Goal: Transaction & Acquisition: Purchase product/service

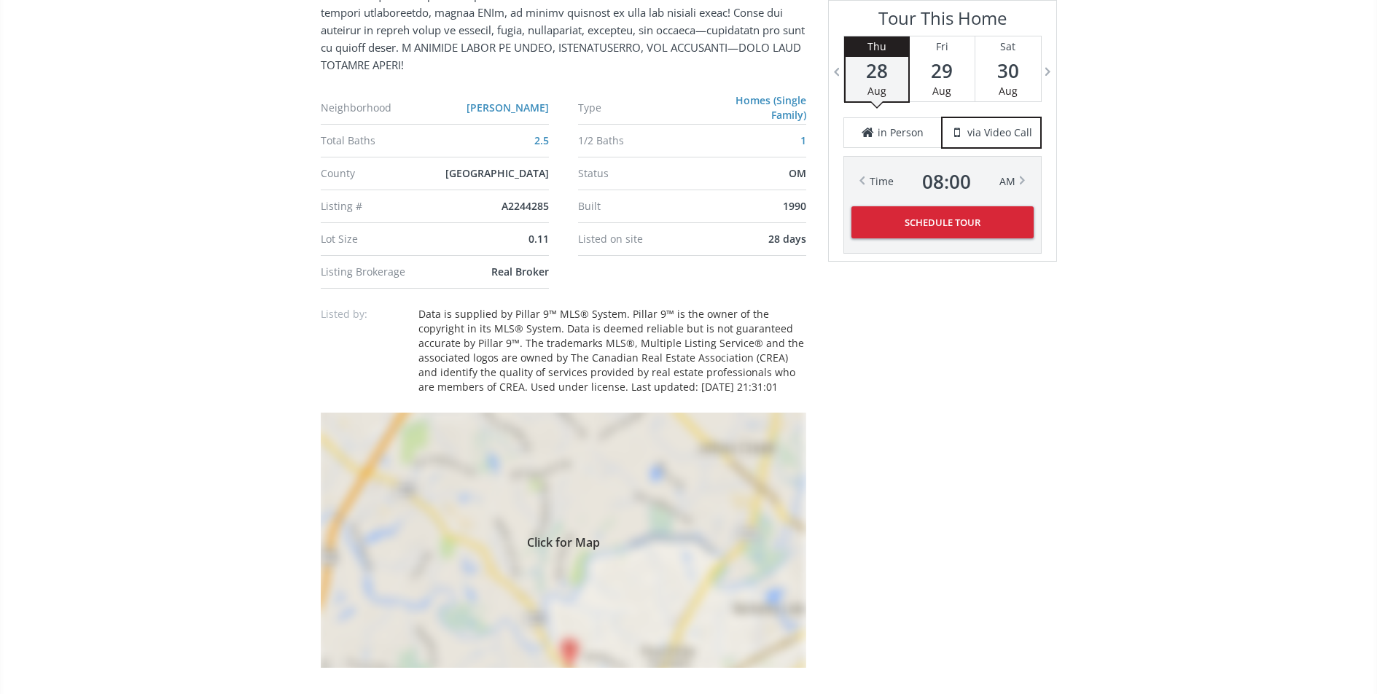
scroll to position [796, 0]
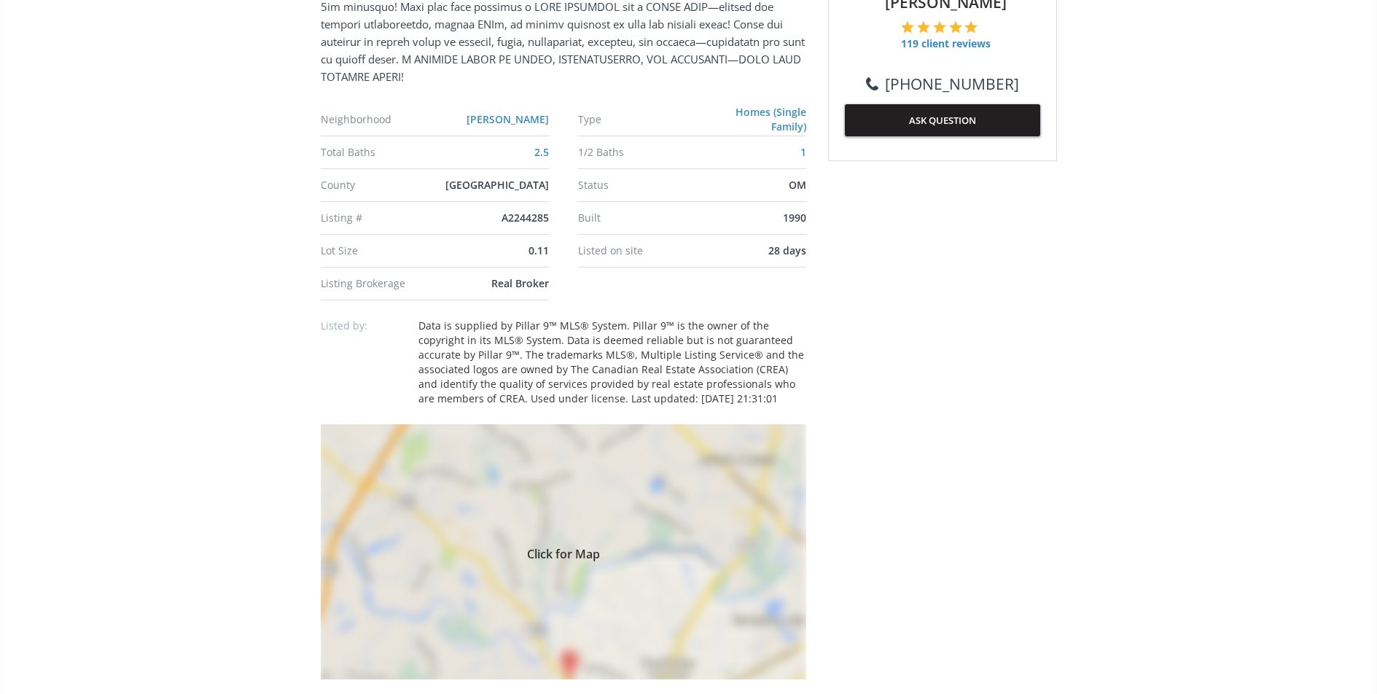
click at [478, 553] on span "Click for Map" at bounding box center [564, 552] width 486 height 12
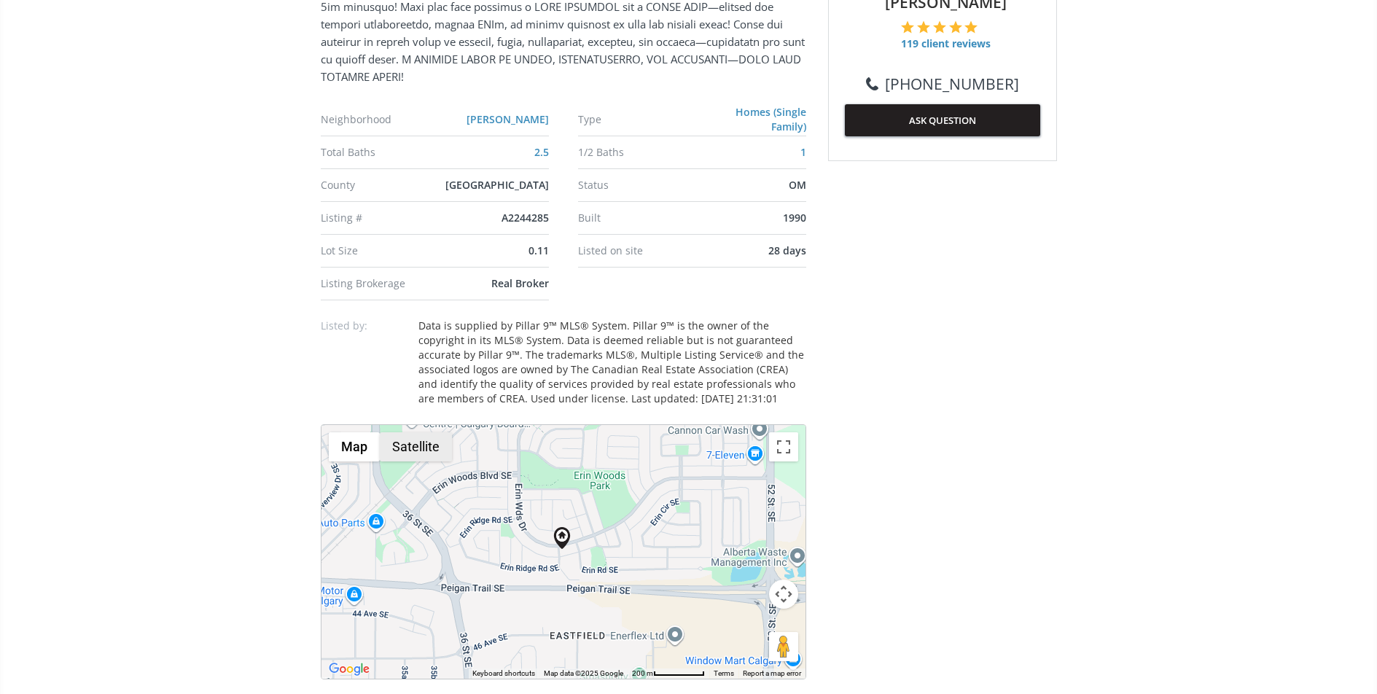
click at [400, 441] on button "Satellite" at bounding box center [416, 446] width 72 height 29
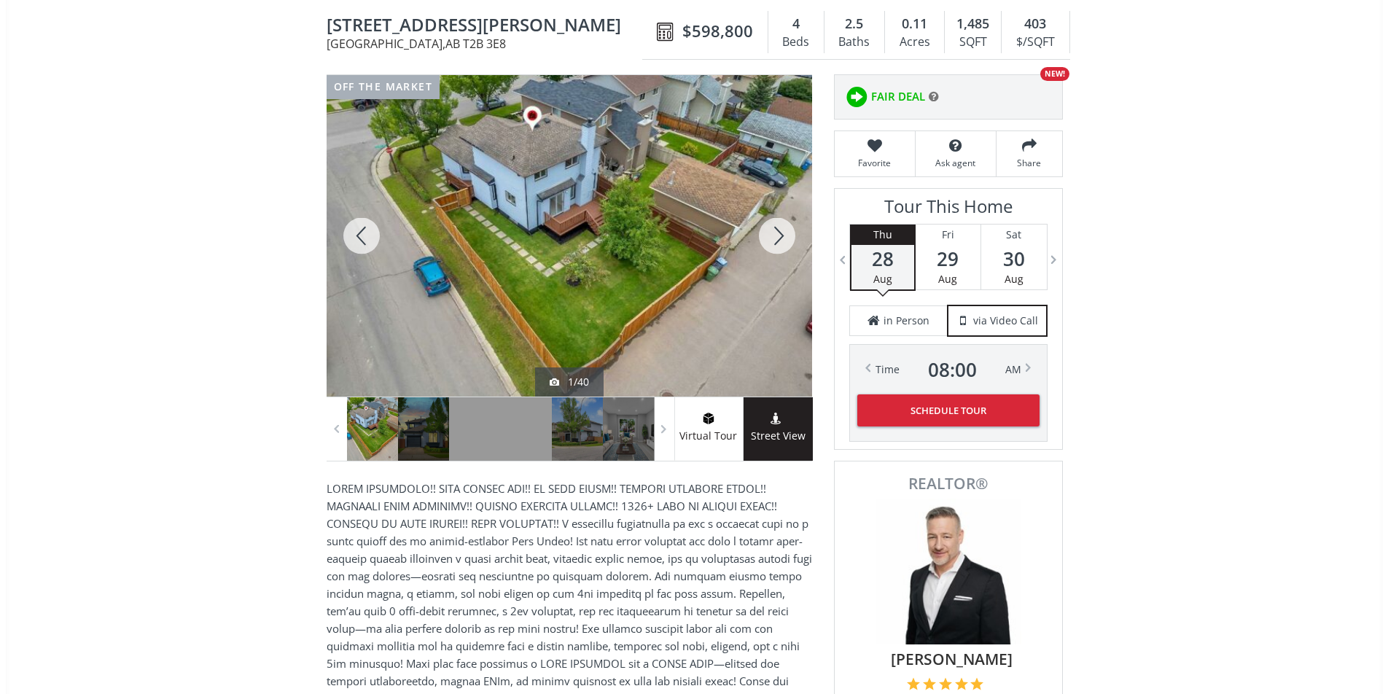
scroll to position [0, 0]
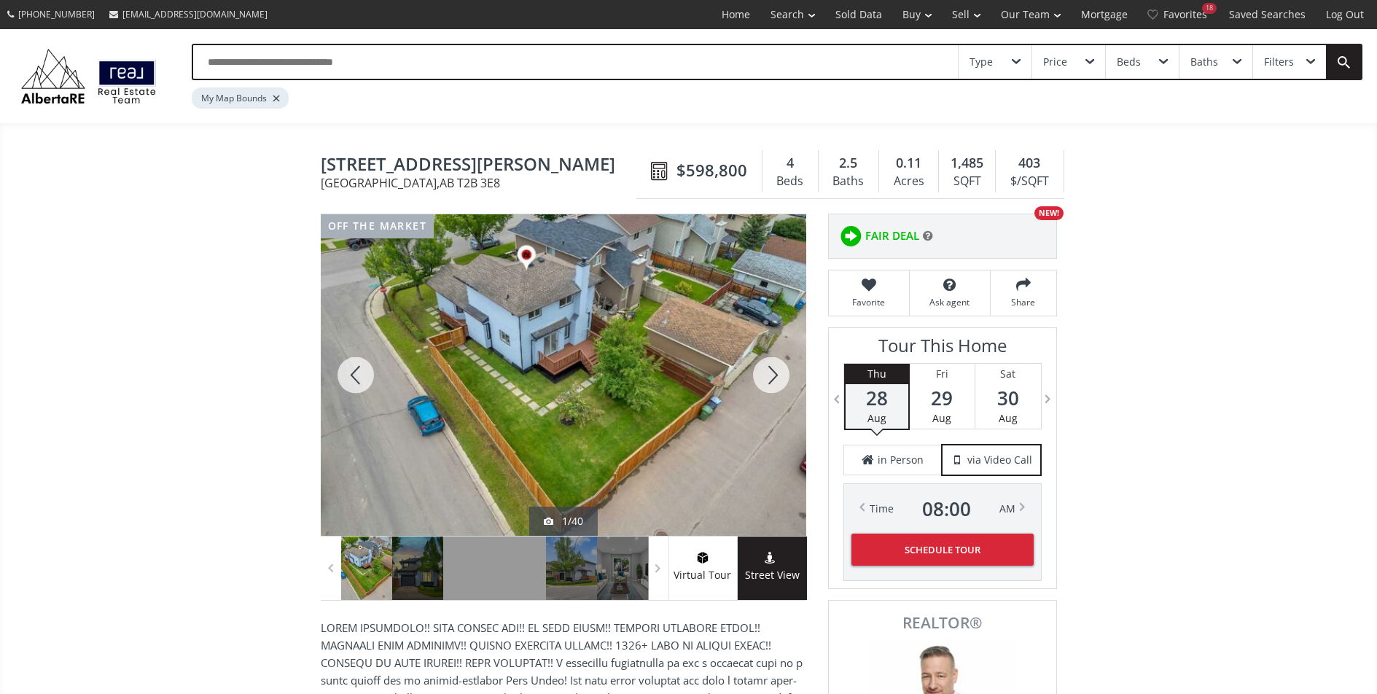
click at [274, 103] on div "My Map Bounds" at bounding box center [240, 98] width 97 height 21
click at [276, 96] on div at bounding box center [276, 99] width 7 height 6
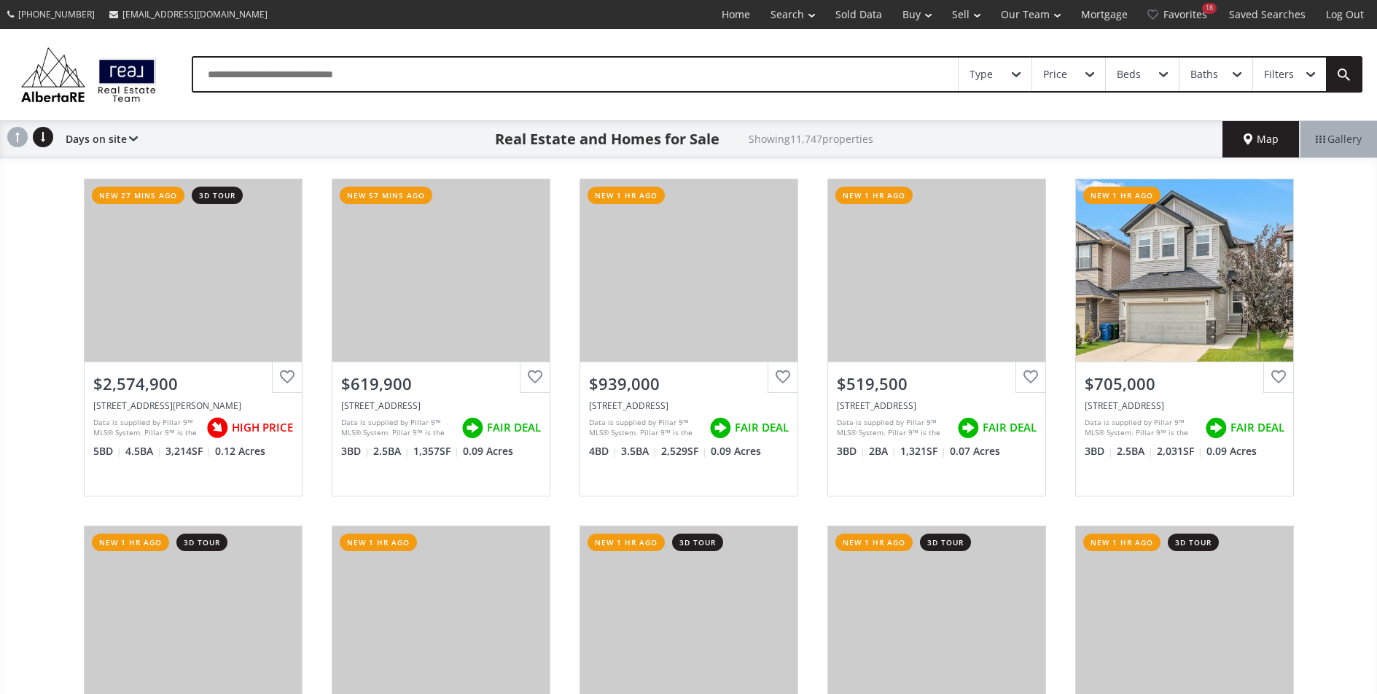
click at [1262, 141] on span "Map" at bounding box center [1261, 139] width 35 height 15
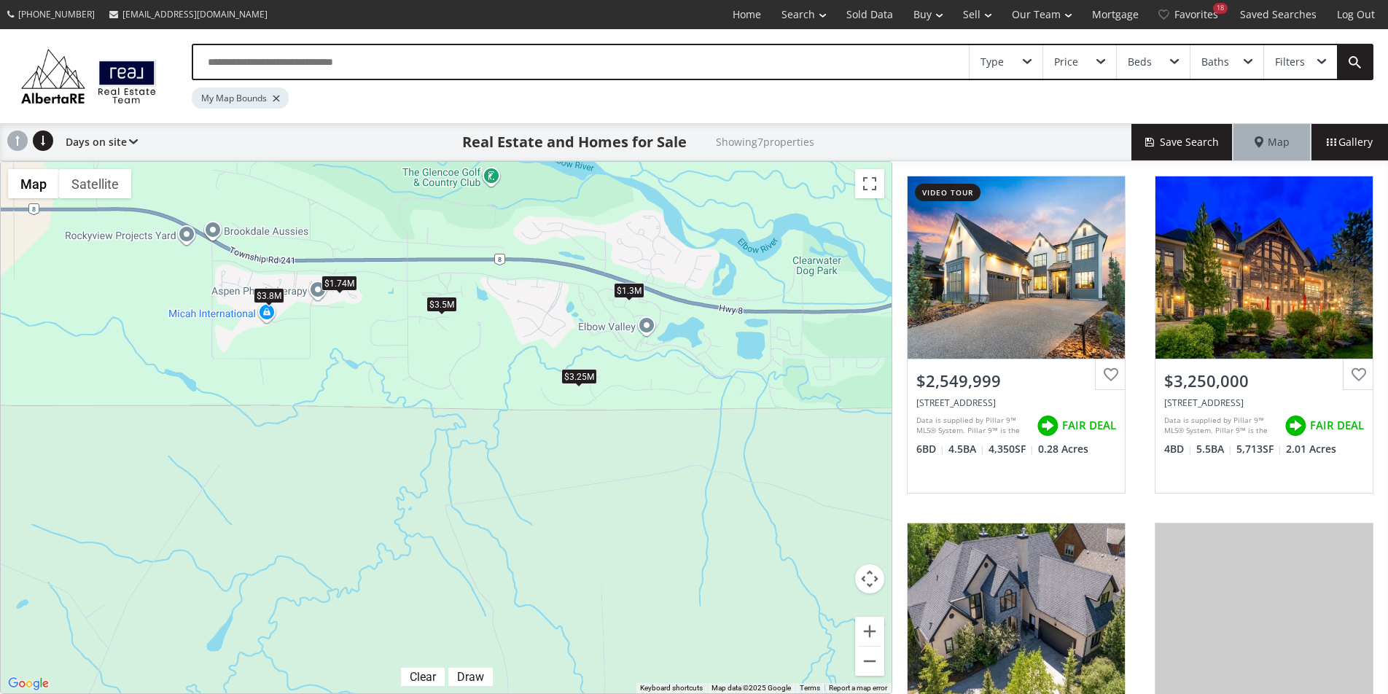
drag, startPoint x: 718, startPoint y: 357, endPoint x: 450, endPoint y: 341, distance: 268.1
click at [450, 341] on div "$2.55M $3.25M $1.3M $3.5M $1.74M $3.8M $4.25M" at bounding box center [446, 428] width 891 height 532
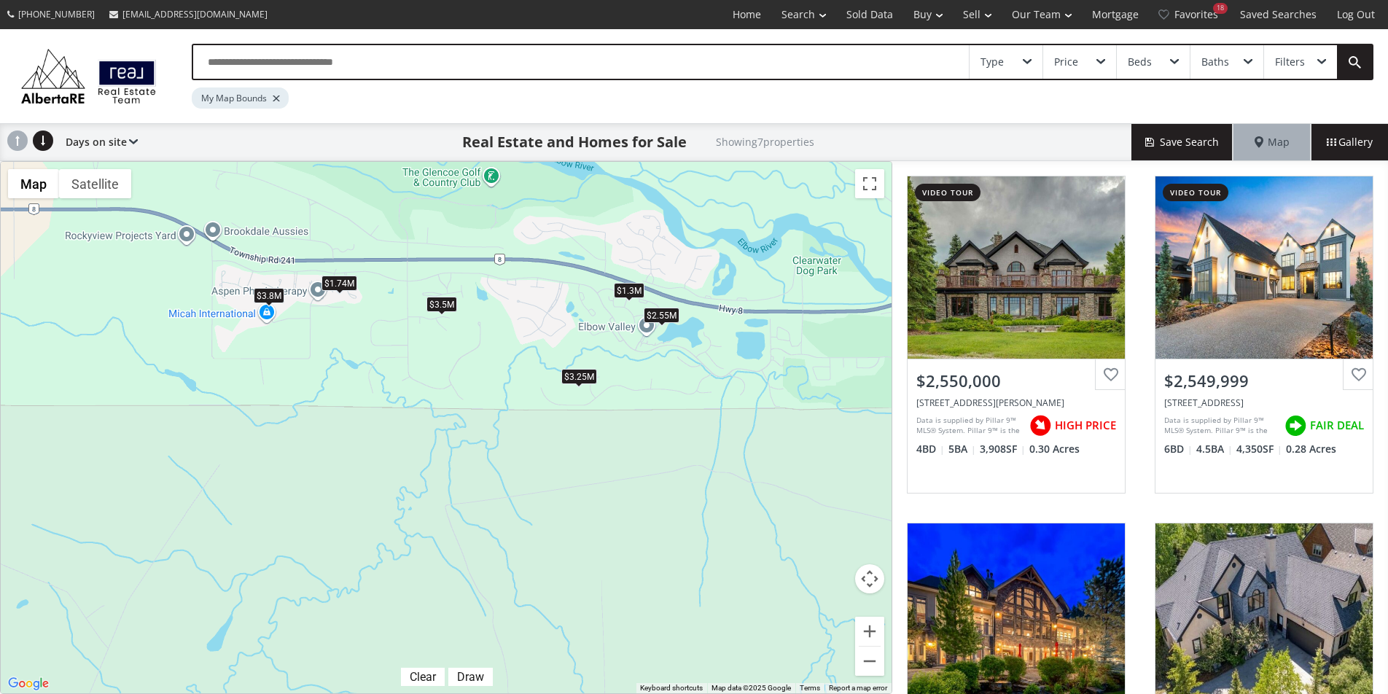
click at [634, 291] on div "$1.3M" at bounding box center [629, 289] width 31 height 15
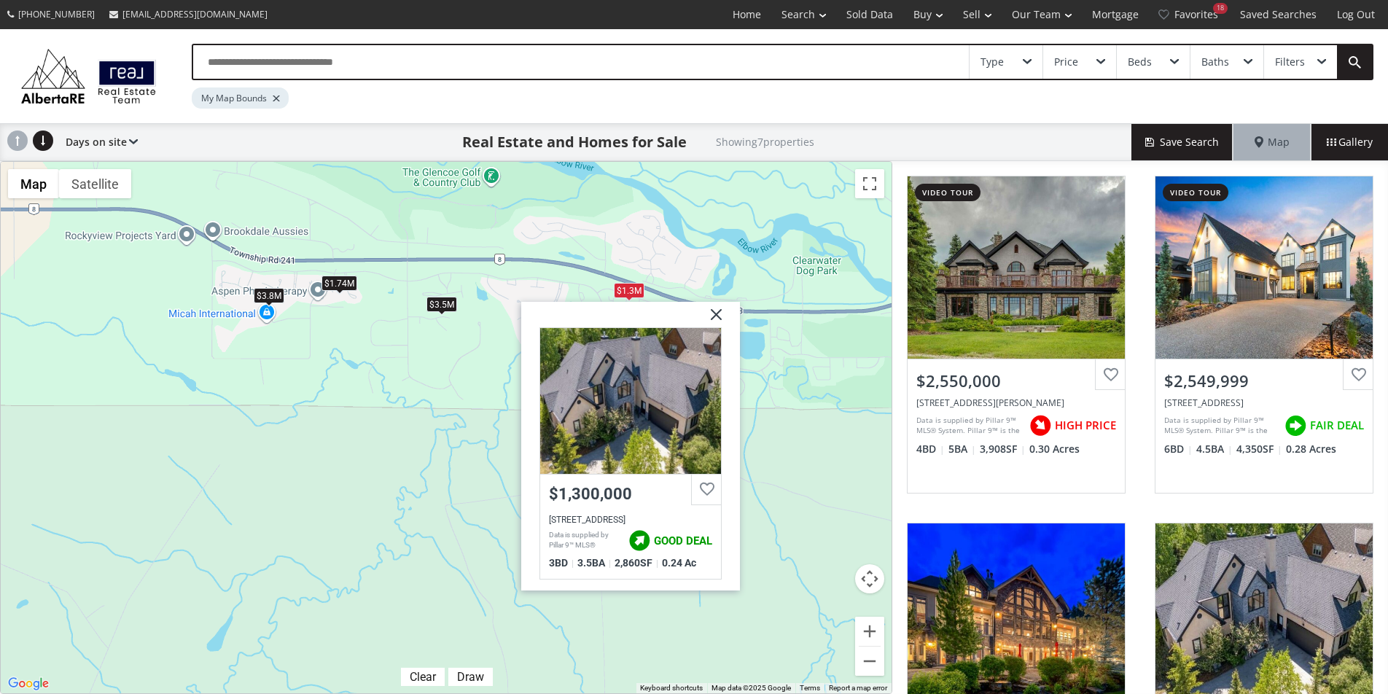
click at [787, 383] on div "$2.55M $2.55M $3.25M $1.3M $3.5M $1.74M $3.8M [GEOGRAPHIC_DATA] $1,300,000 [GEO…" at bounding box center [446, 428] width 891 height 532
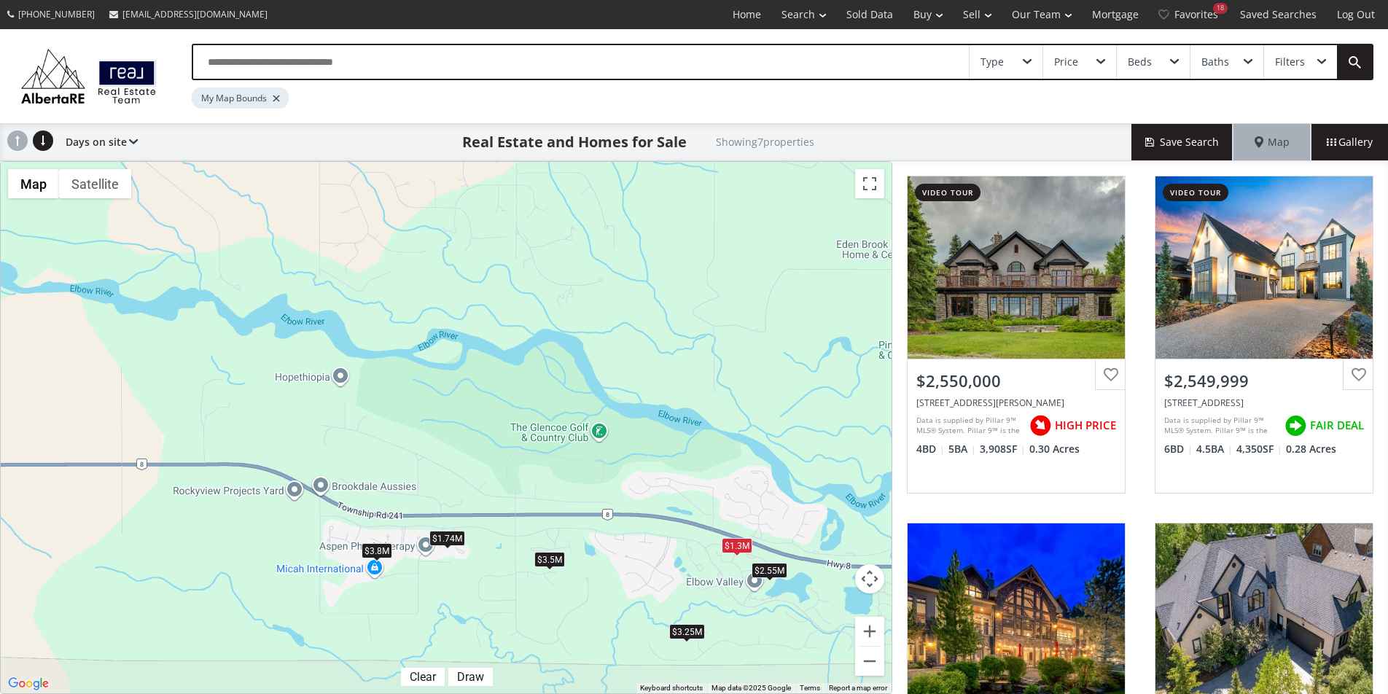
drag, startPoint x: 546, startPoint y: 329, endPoint x: 656, endPoint y: 588, distance: 281.3
click at [656, 588] on div "$2.55M $2.55M $3.25M $1.3M $3.5M $1.74M $3.8M" at bounding box center [446, 428] width 891 height 532
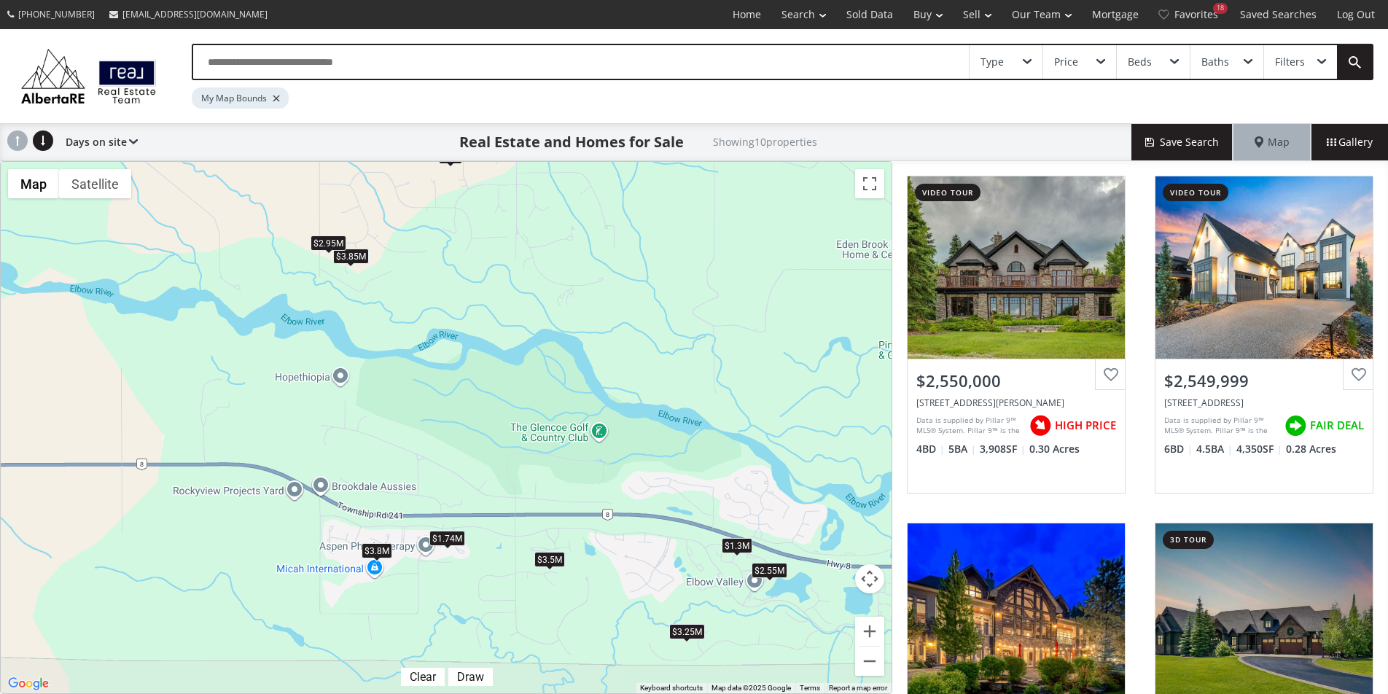
click at [734, 549] on div "$1.3M" at bounding box center [737, 544] width 31 height 15
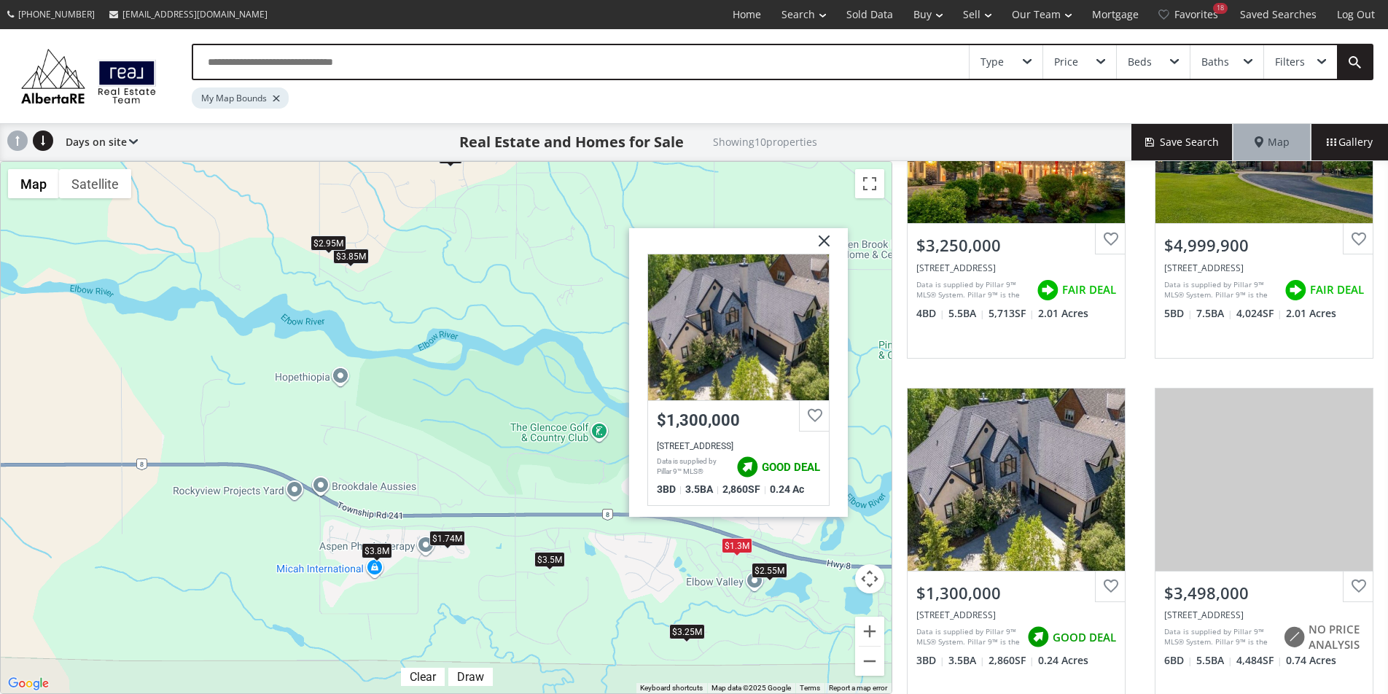
scroll to position [486, 0]
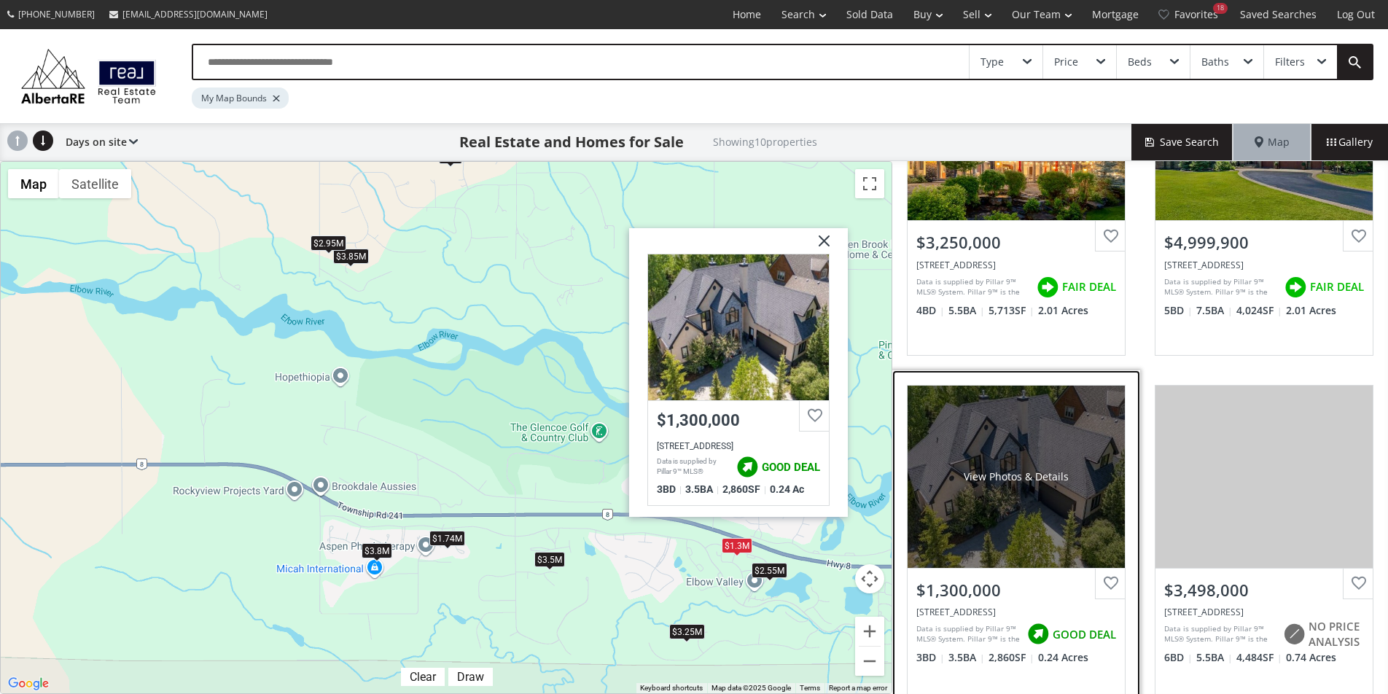
click at [1018, 500] on div "View Photos & Details" at bounding box center [1016, 477] width 217 height 182
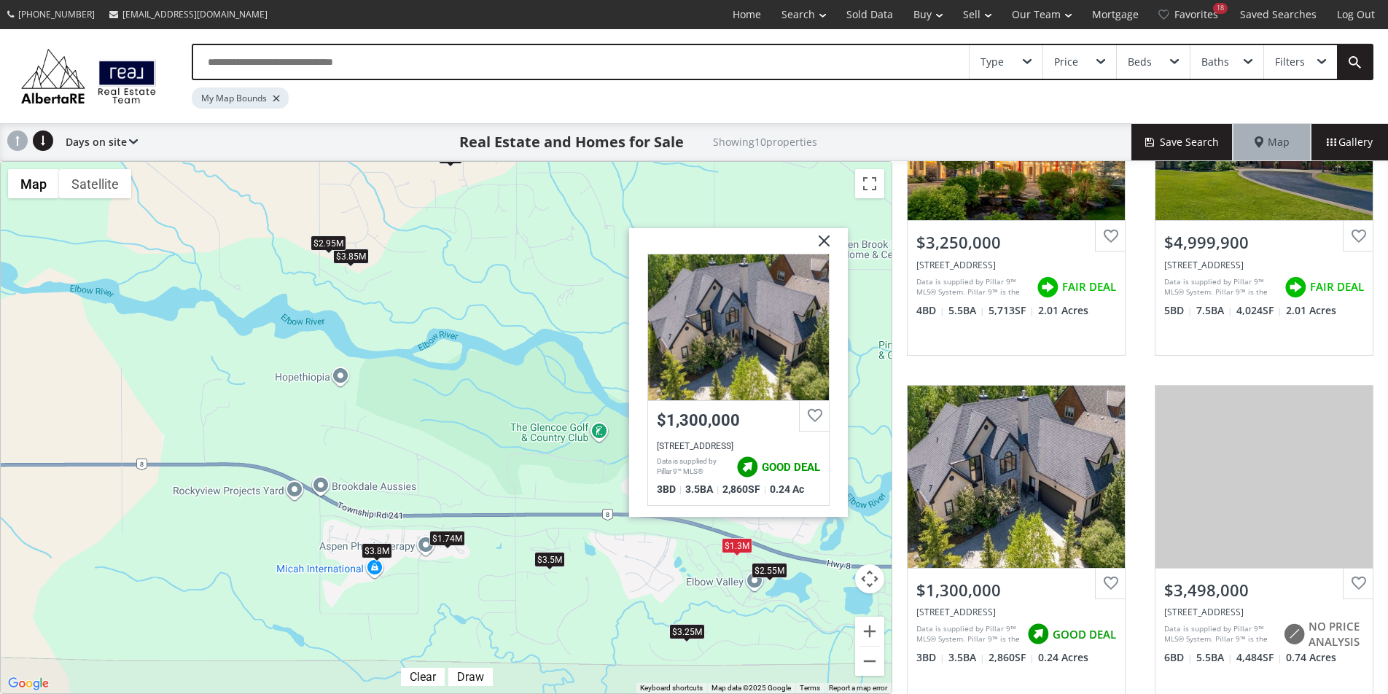
click at [821, 244] on img at bounding box center [819, 246] width 36 height 36
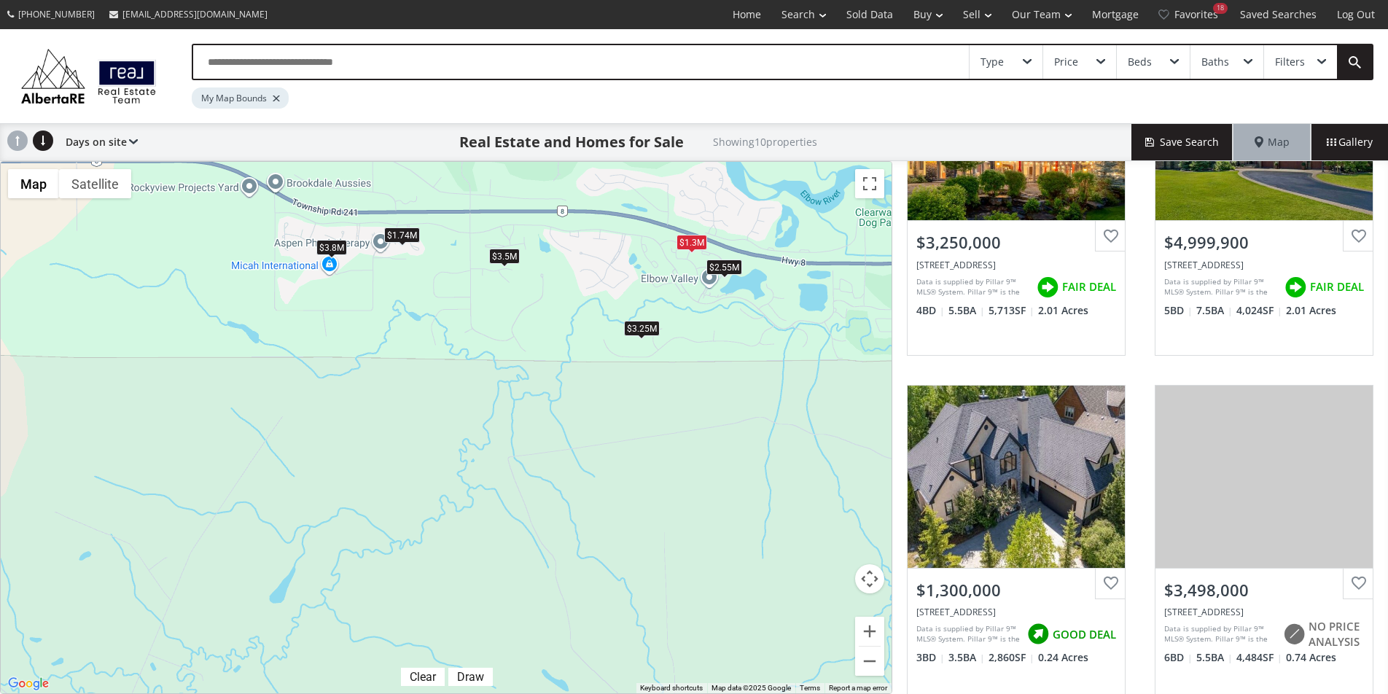
drag, startPoint x: 448, startPoint y: 490, endPoint x: 407, endPoint y: 194, distance: 299.0
click at [407, 194] on div "$2.55M $2.55M $3.25M $5M $1.3M $3.5M $3.85M $1.74M $3.8M $2.95M" at bounding box center [446, 428] width 891 height 532
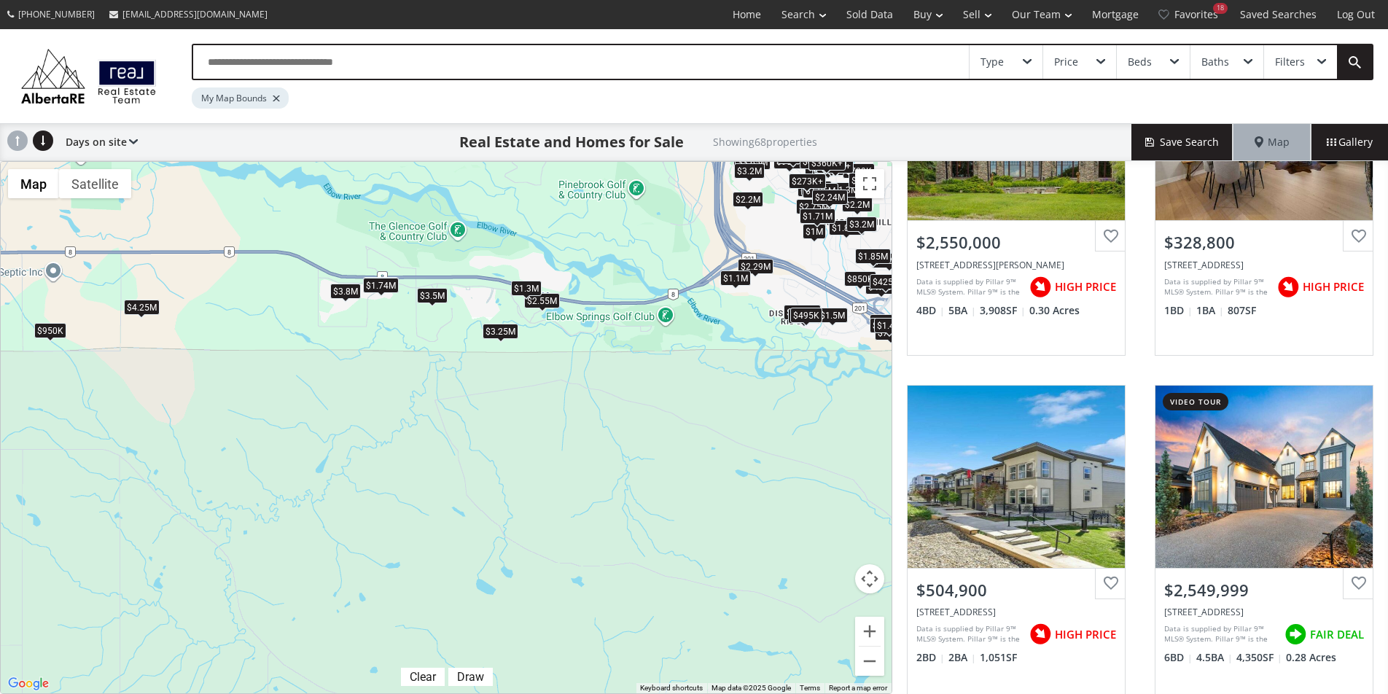
click at [741, 281] on div "$1.1M" at bounding box center [735, 277] width 31 height 15
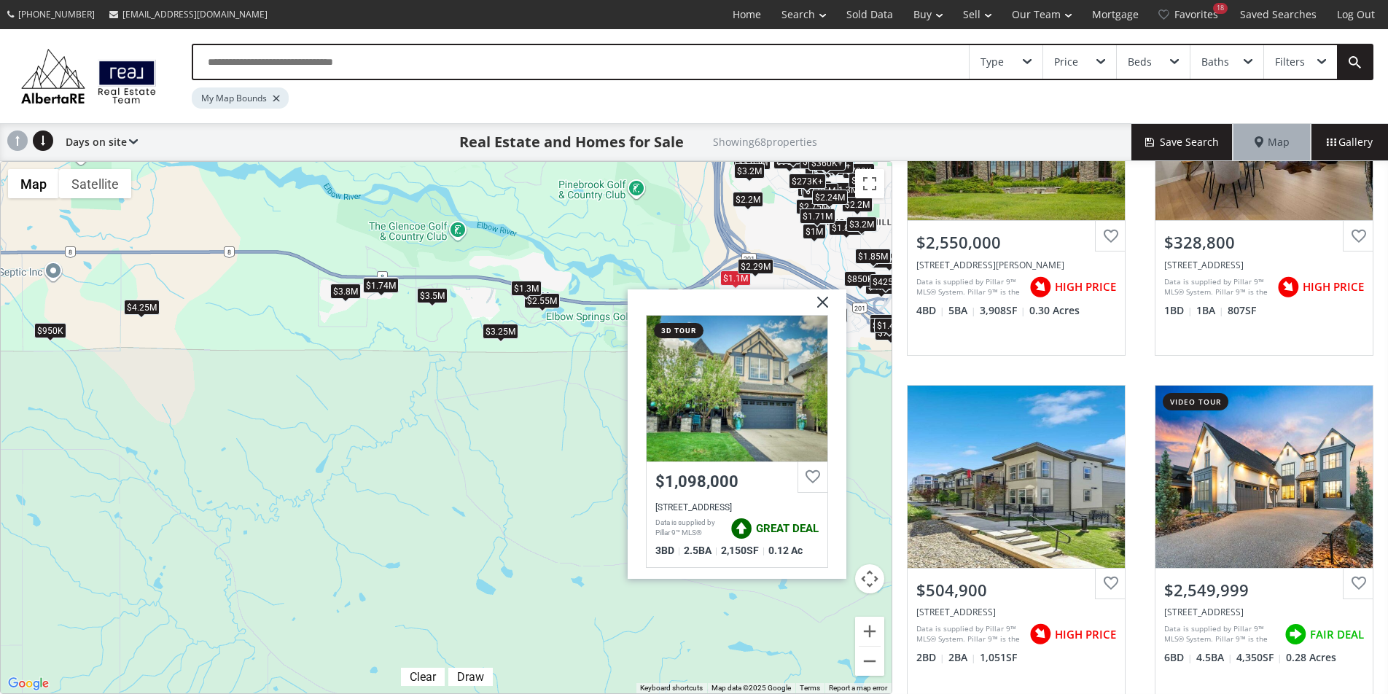
click at [755, 270] on div "$2.29M" at bounding box center [756, 266] width 36 height 15
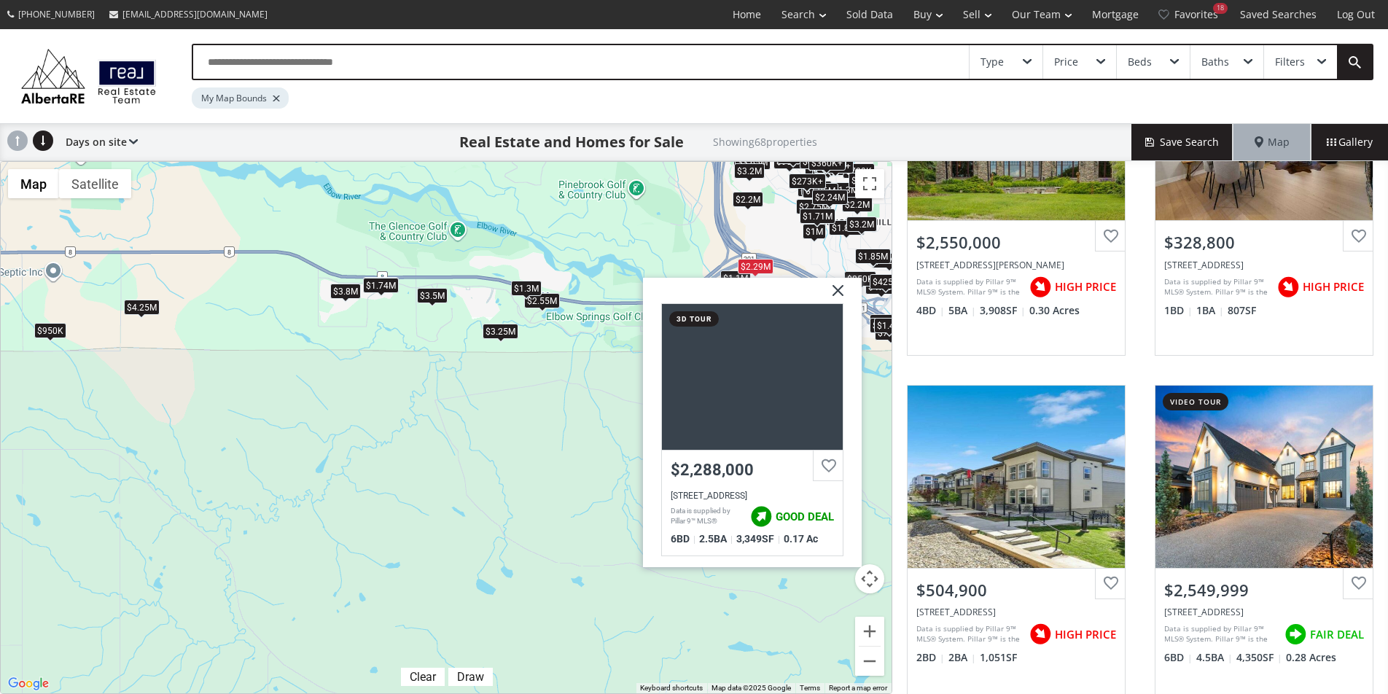
click at [675, 262] on div "$335K $529K $2.55M $319K+ $485K+ $2.55M $449K+ $485K+ $1.3M $319K+ $479K $3.25M…" at bounding box center [446, 428] width 891 height 532
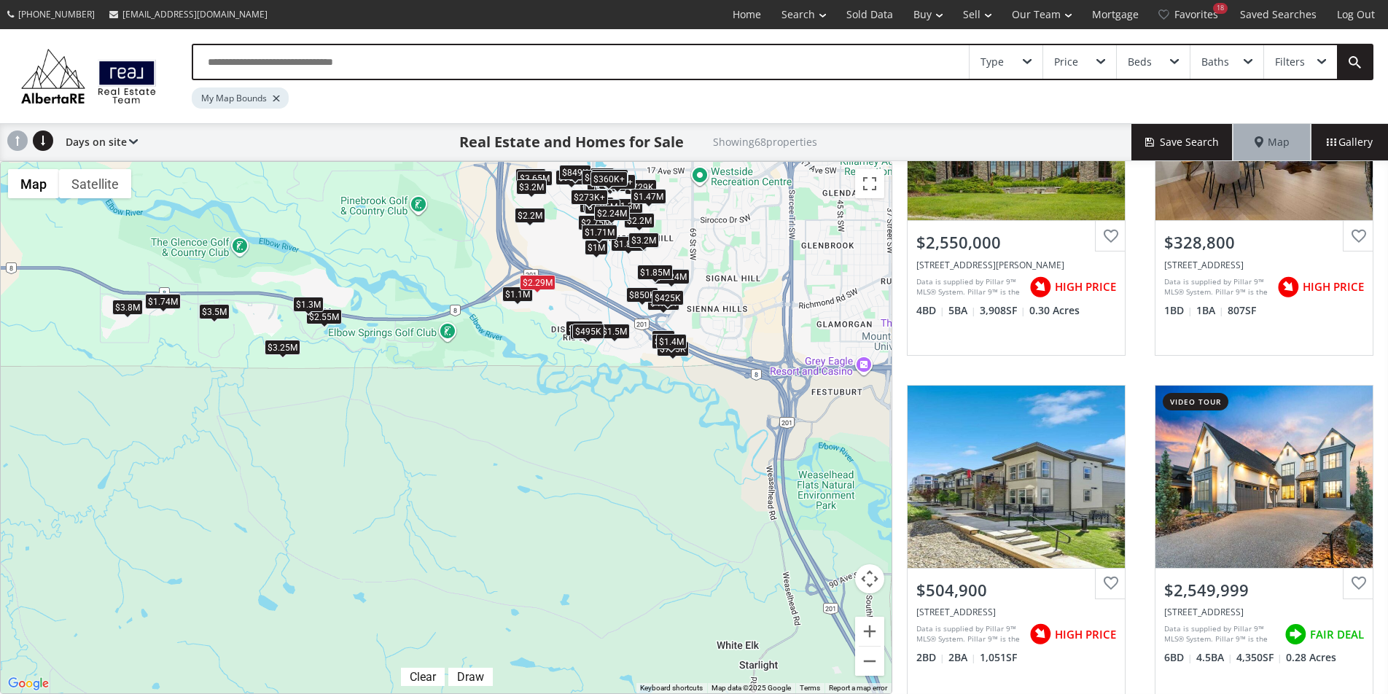
drag, startPoint x: 749, startPoint y: 299, endPoint x: 529, endPoint y: 316, distance: 220.1
click at [529, 316] on div "$335K $529K $2.55M $319K+ $485K+ $2.55M $449K+ $485K+ $1.3M $319K+ $479K $3.25M…" at bounding box center [446, 428] width 891 height 532
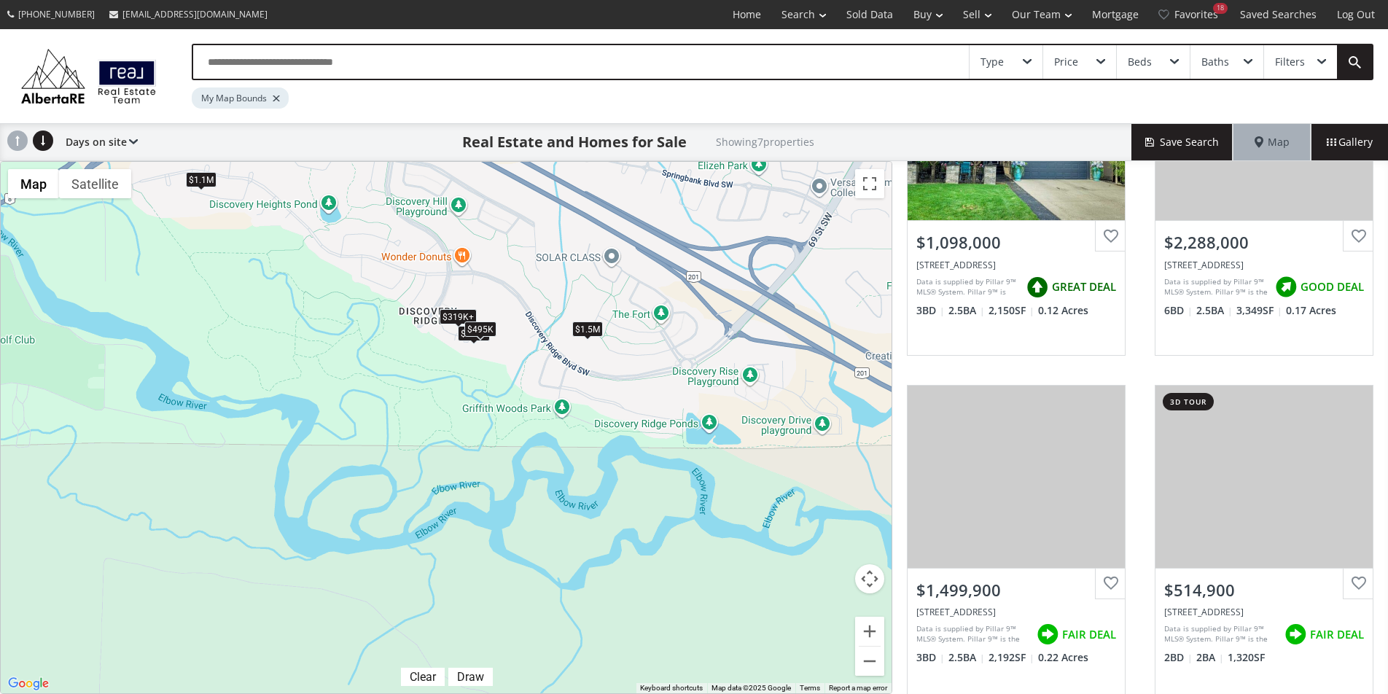
drag, startPoint x: 624, startPoint y: 389, endPoint x: 338, endPoint y: 330, distance: 291.9
click at [338, 330] on div "$319K+ $319K+ $1.1M $2.29M $1.5M $515K $495K" at bounding box center [446, 428] width 891 height 532
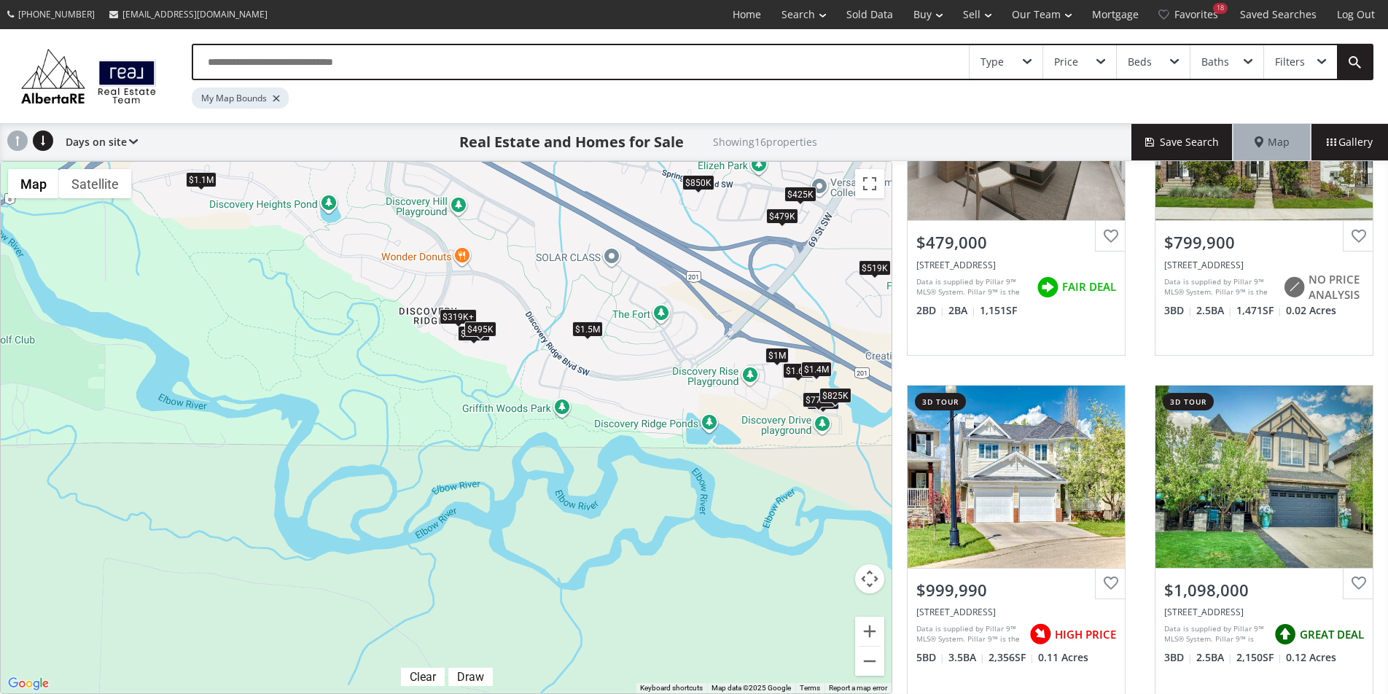
click at [769, 356] on div "$1M" at bounding box center [777, 354] width 23 height 15
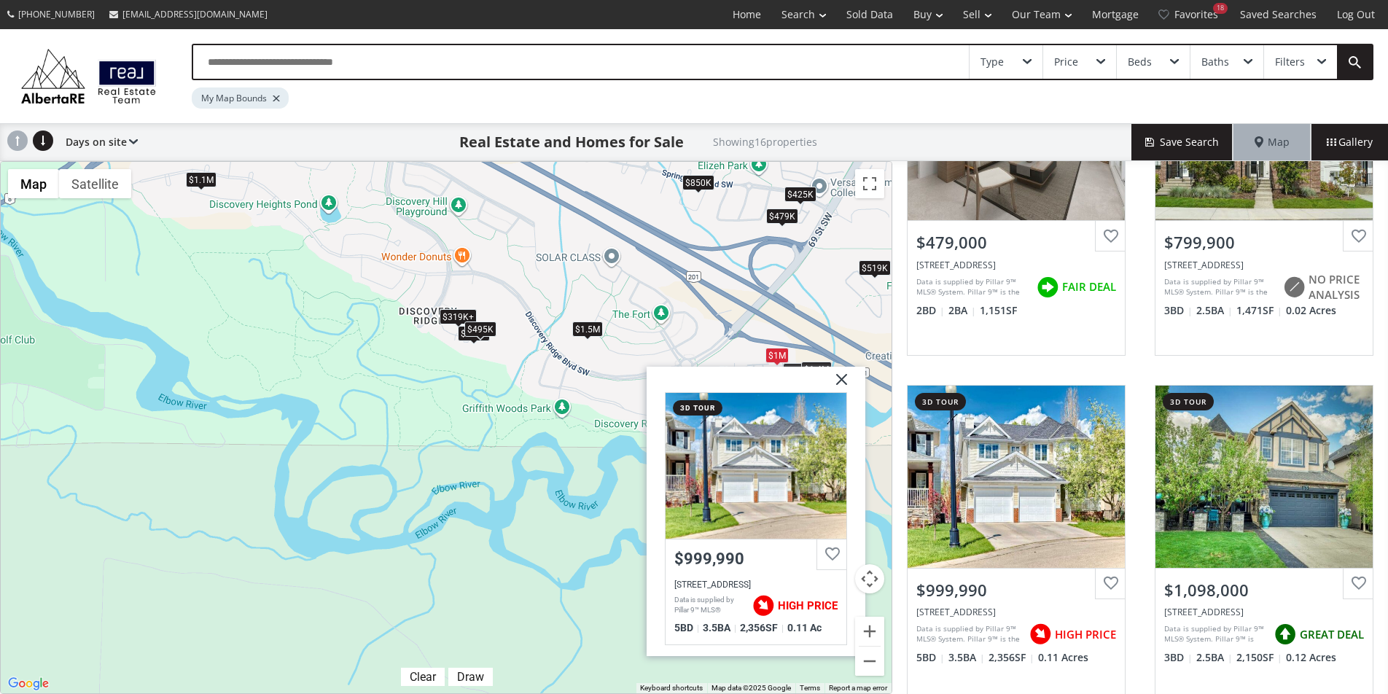
click at [734, 344] on div "$319K+ $319K+ $479K $800K $1M $1.1M $850K $1.6M $775K $1.5M $425K $1.4M $515K $…" at bounding box center [446, 428] width 891 height 532
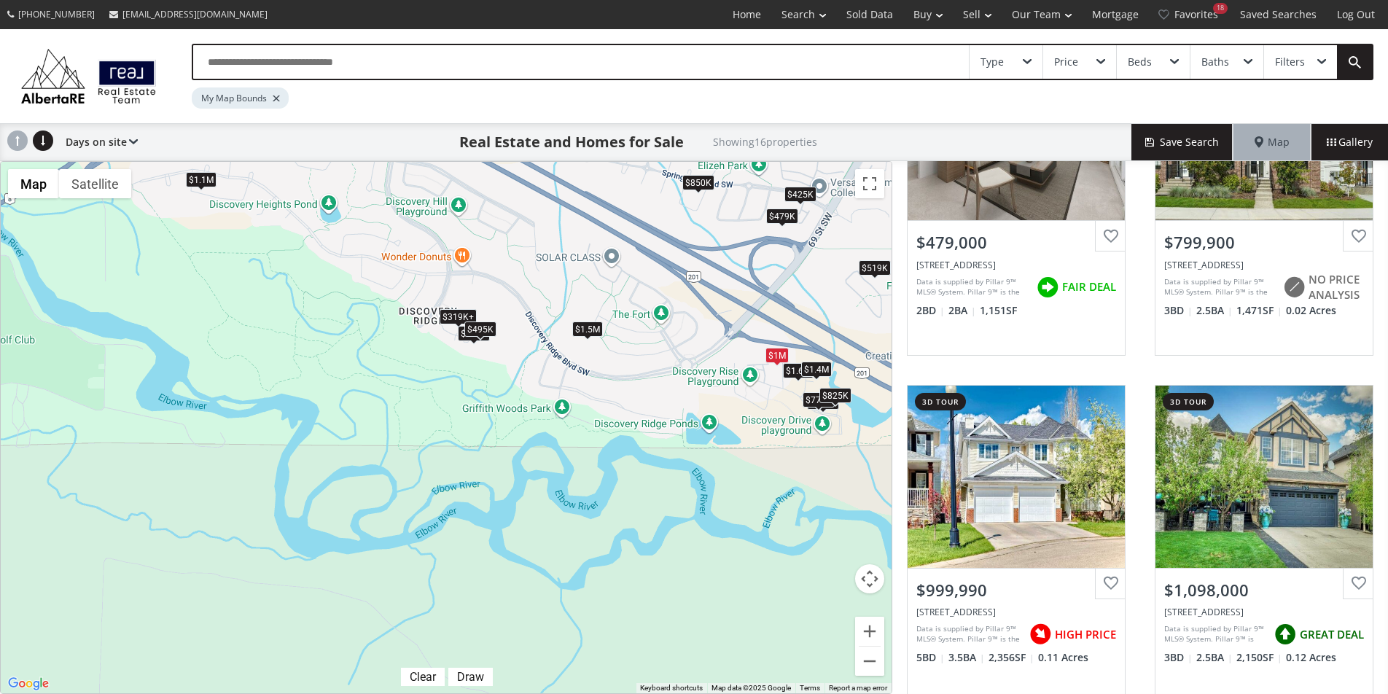
click at [818, 365] on div "$1.4M" at bounding box center [816, 368] width 31 height 15
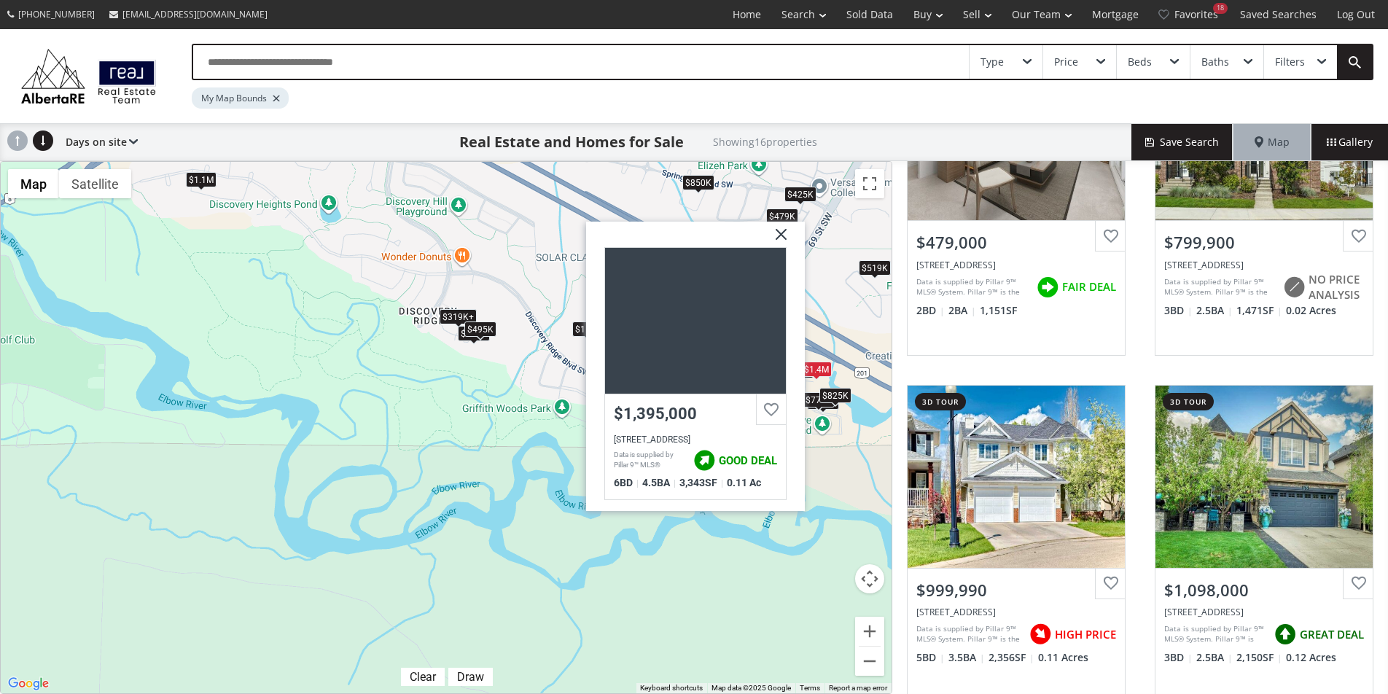
click at [817, 342] on div "$319K+ $319K+ $479K $800K $1M $1.1M $850K $1.6M $775K $1.5M $425K $1.4M $515K $…" at bounding box center [446, 428] width 891 height 532
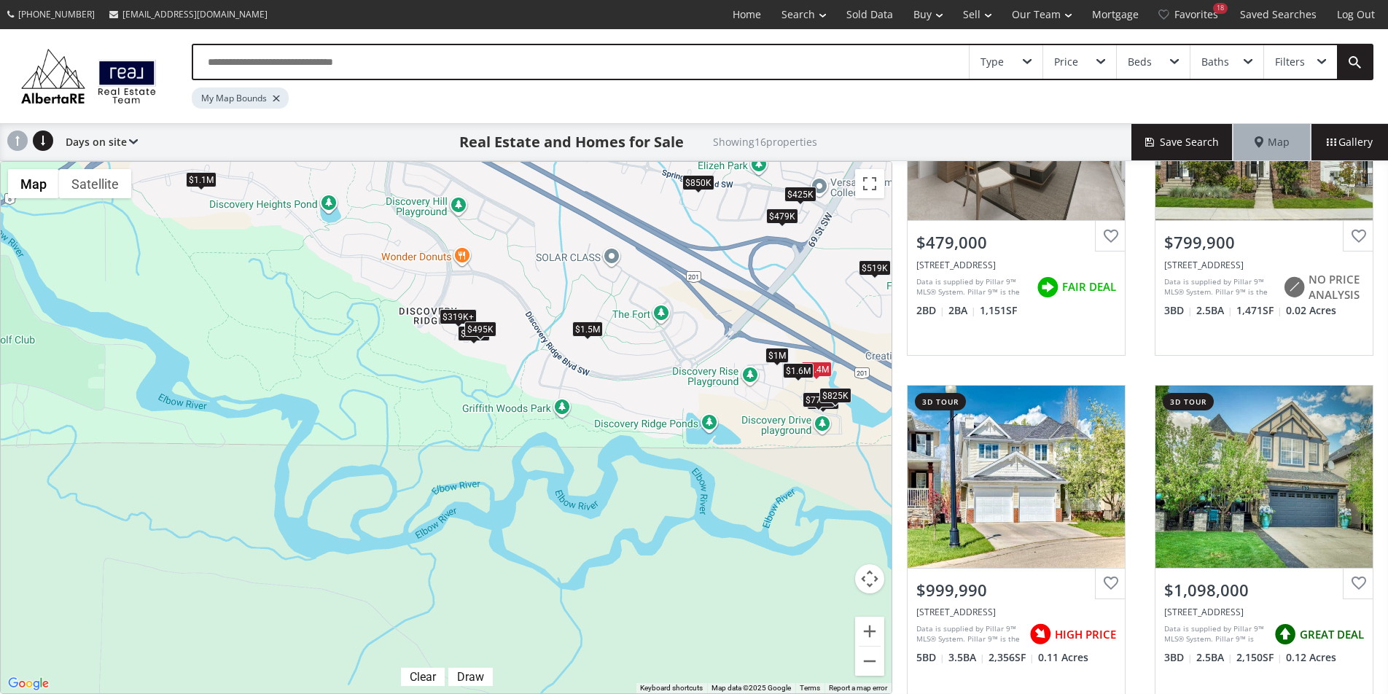
click at [795, 370] on div "$1.6M" at bounding box center [798, 369] width 31 height 15
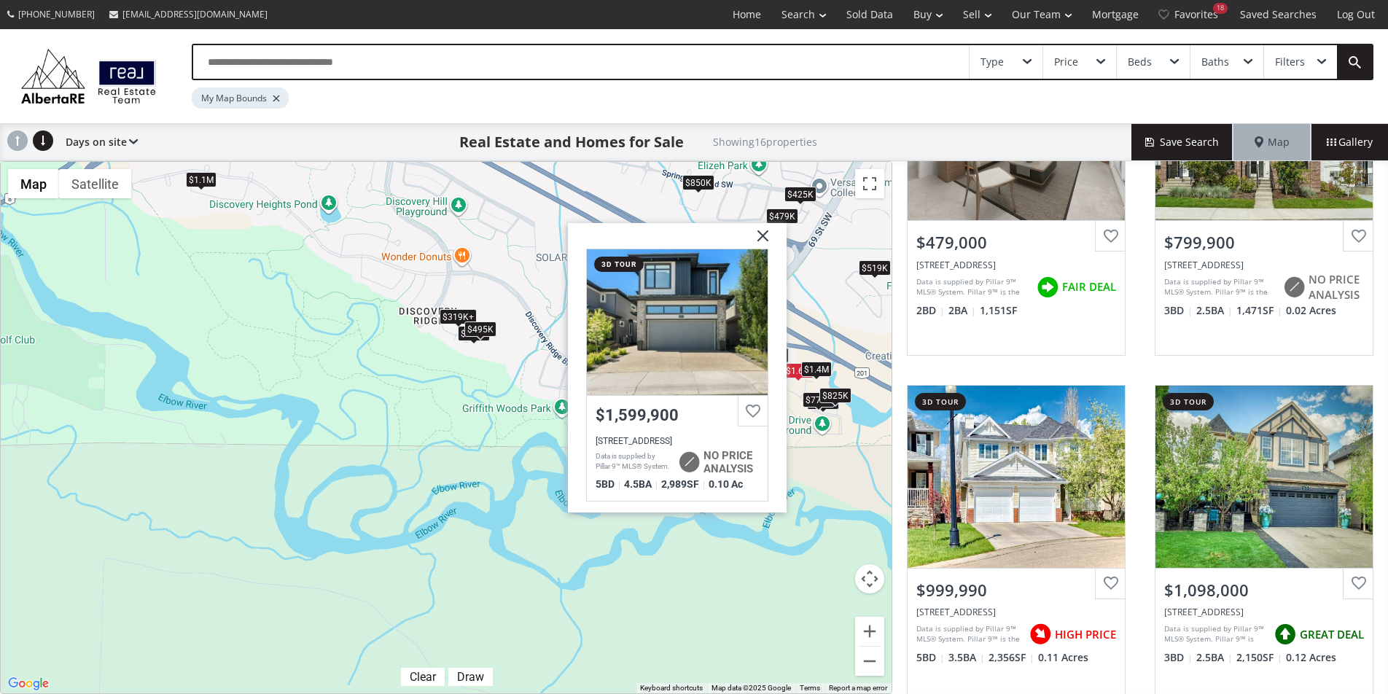
click at [837, 396] on div "$825K" at bounding box center [836, 394] width 32 height 15
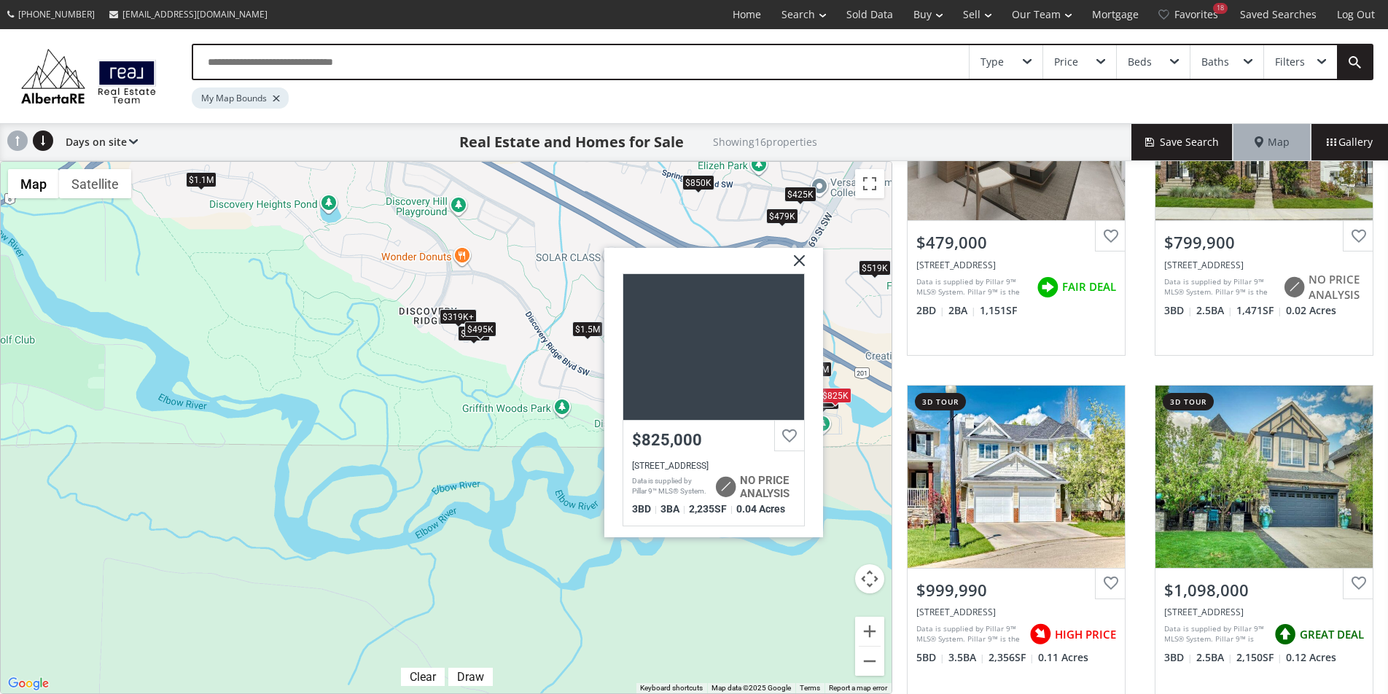
click at [838, 421] on div "$319K+ $319K+ $479K $800K $1M $1.1M $850K $1.6M $775K $1.5M $425K $1.4M $515K $…" at bounding box center [446, 428] width 891 height 532
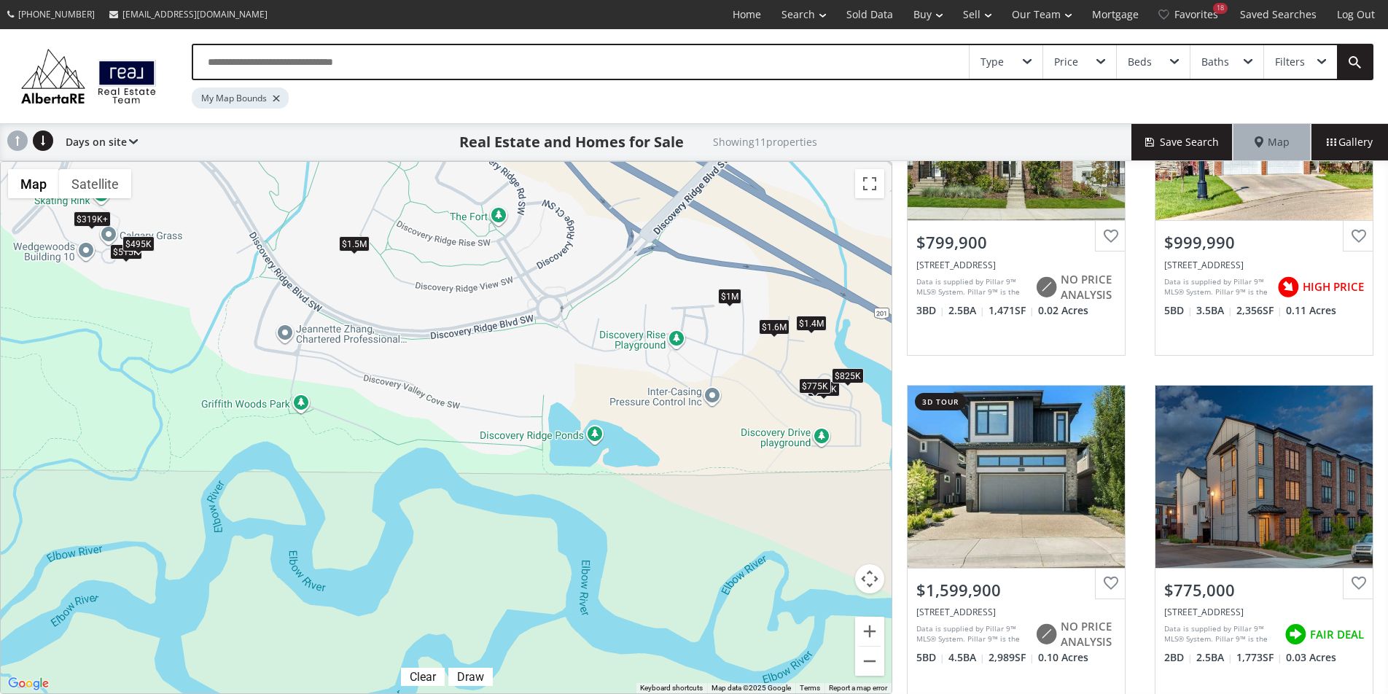
click at [815, 389] on div "$775K" at bounding box center [815, 385] width 32 height 15
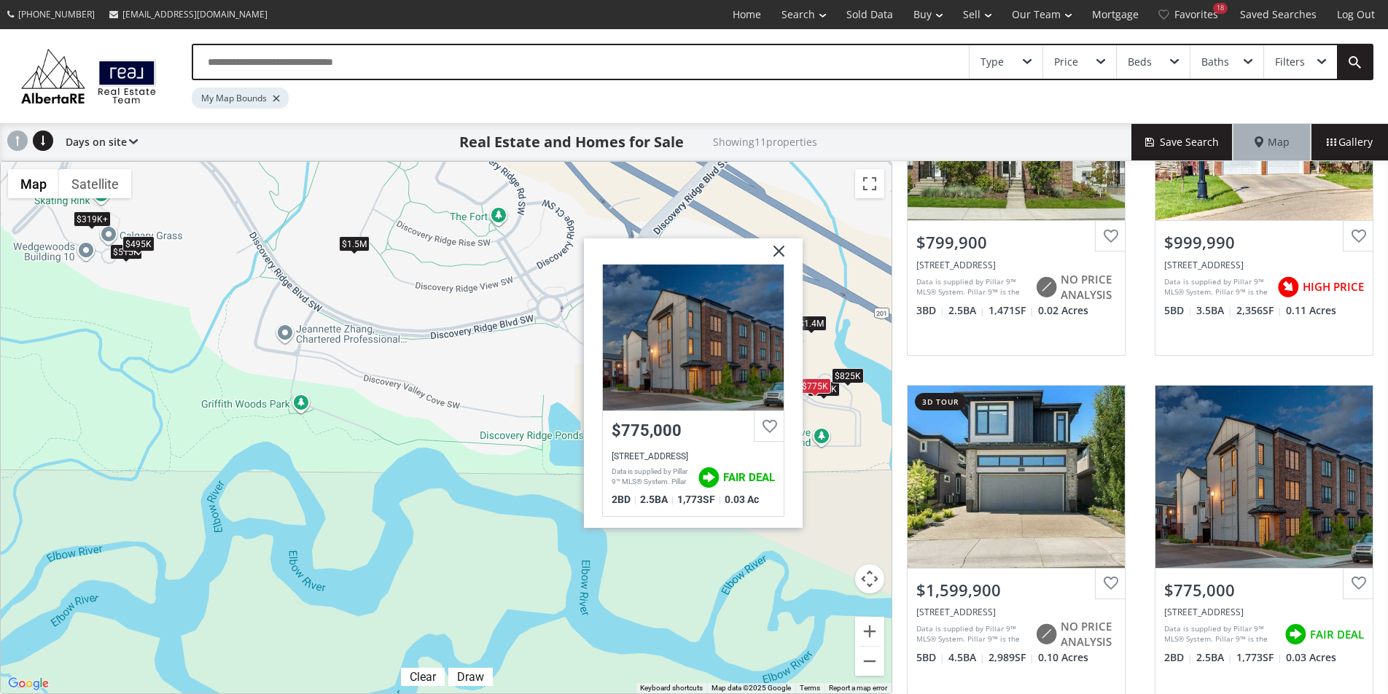
click at [837, 413] on div "$319K+ $319K+ $800K $1M $1.6M $775K $1.5M $1.4M $515K $495K $825K Discovery Dri…" at bounding box center [446, 428] width 891 height 532
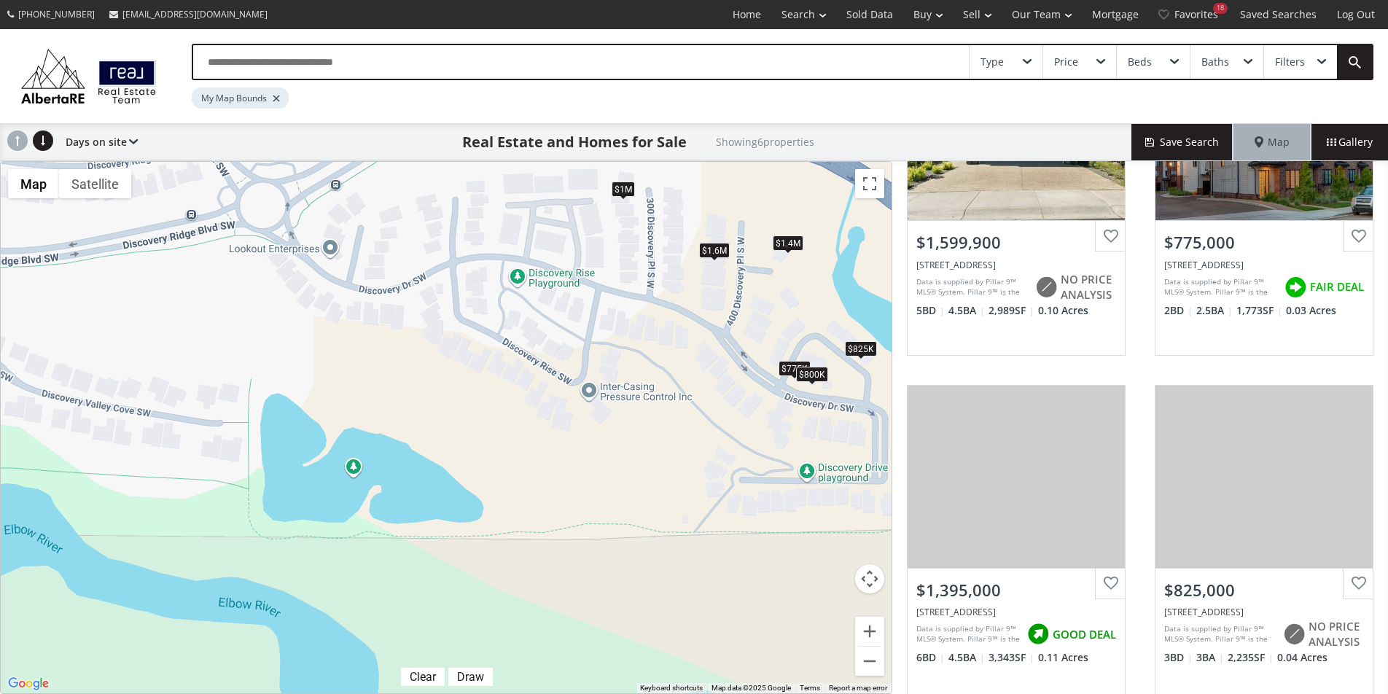
click at [815, 376] on div "$800K" at bounding box center [812, 374] width 32 height 15
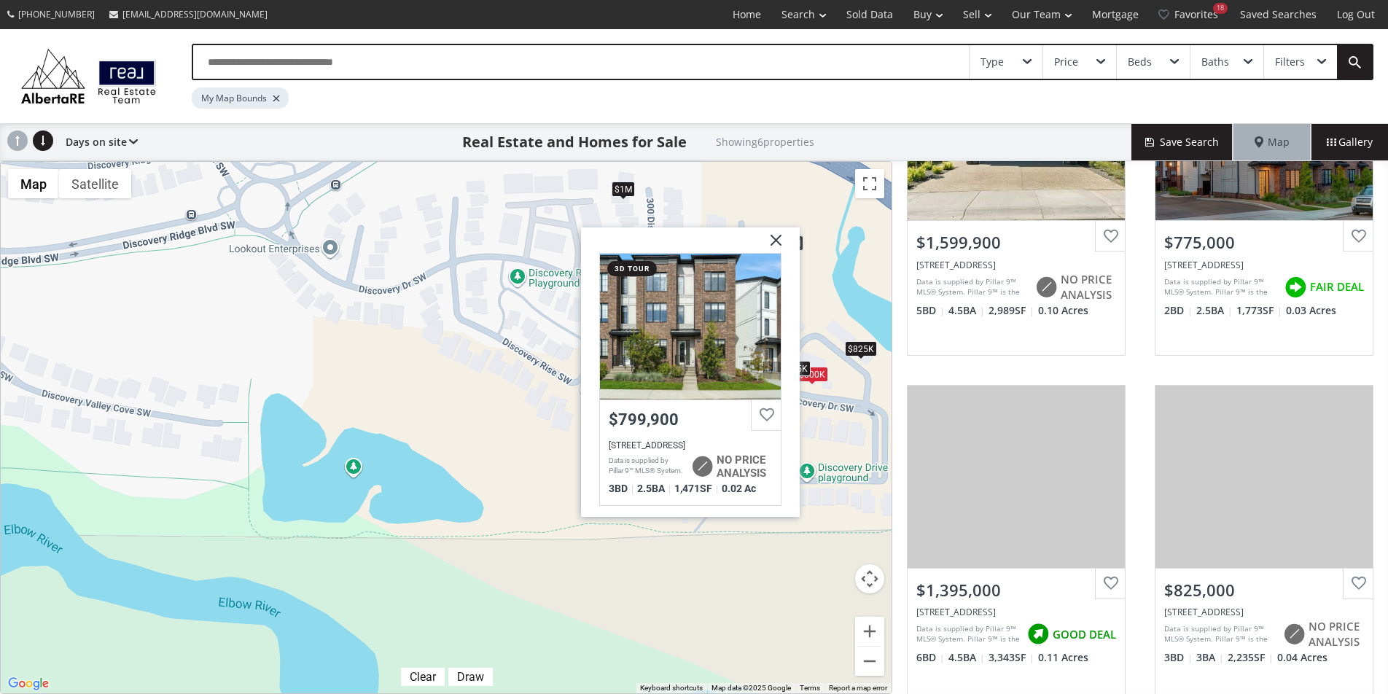
click at [854, 349] on div "$825K" at bounding box center [861, 348] width 32 height 15
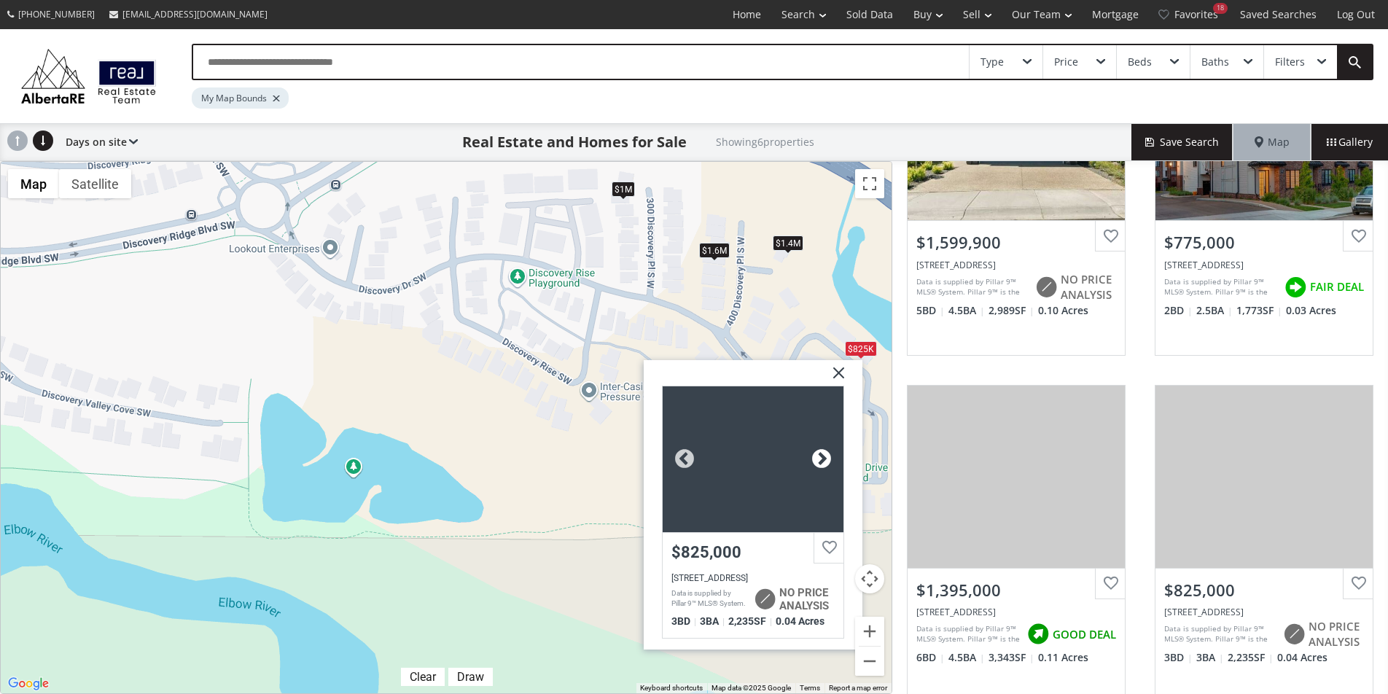
click at [822, 456] on div at bounding box center [822, 459] width 22 height 22
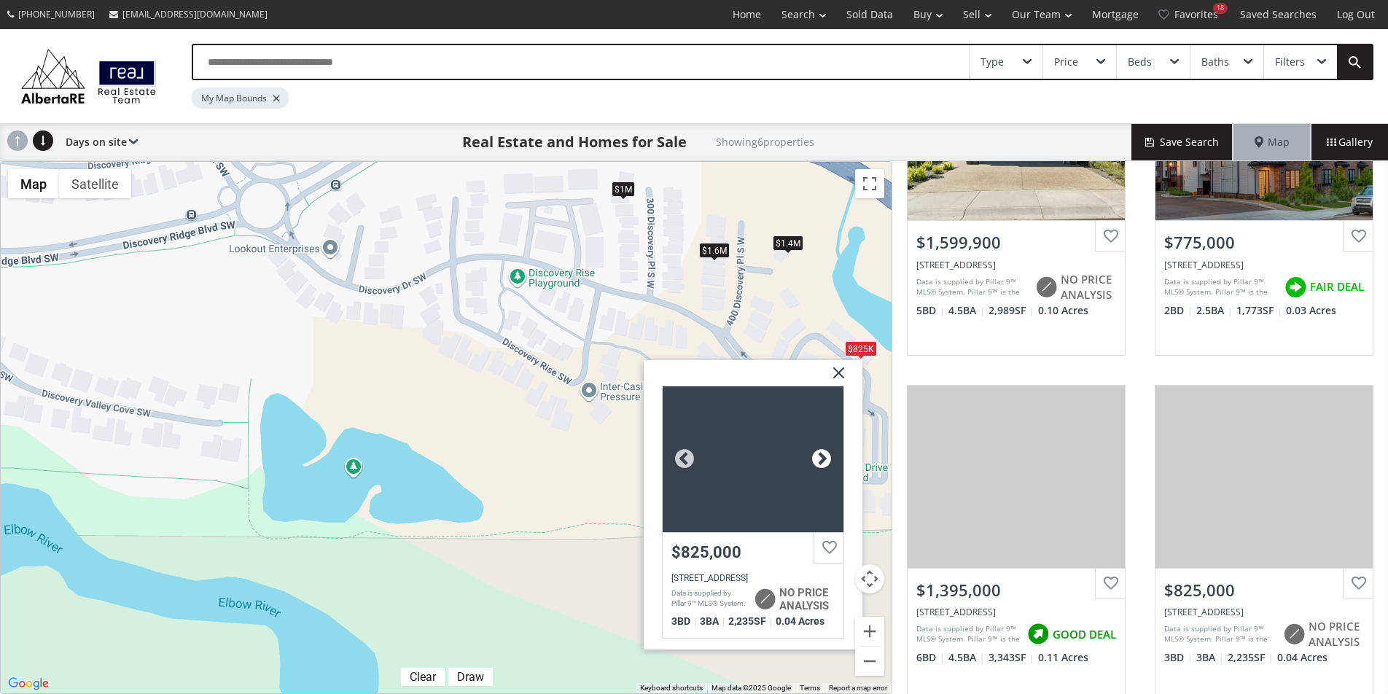
click at [822, 456] on div at bounding box center [822, 459] width 22 height 22
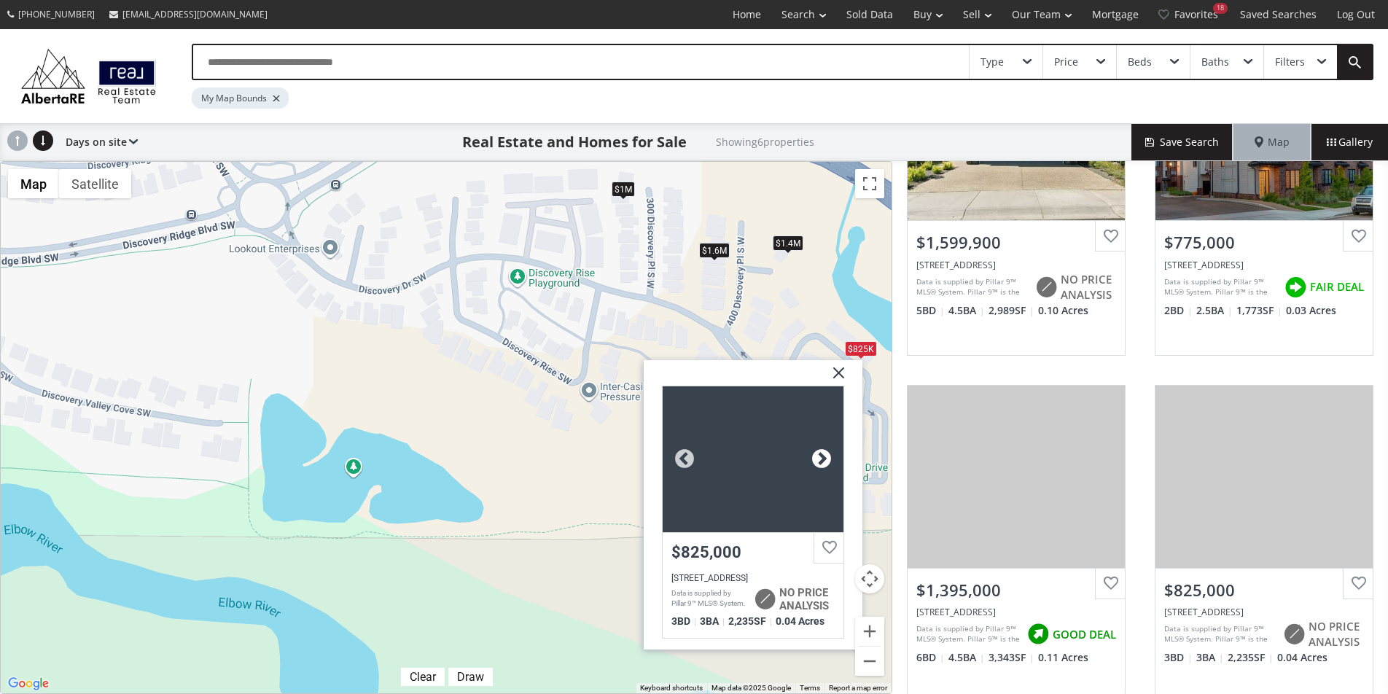
click at [822, 456] on div at bounding box center [822, 459] width 22 height 22
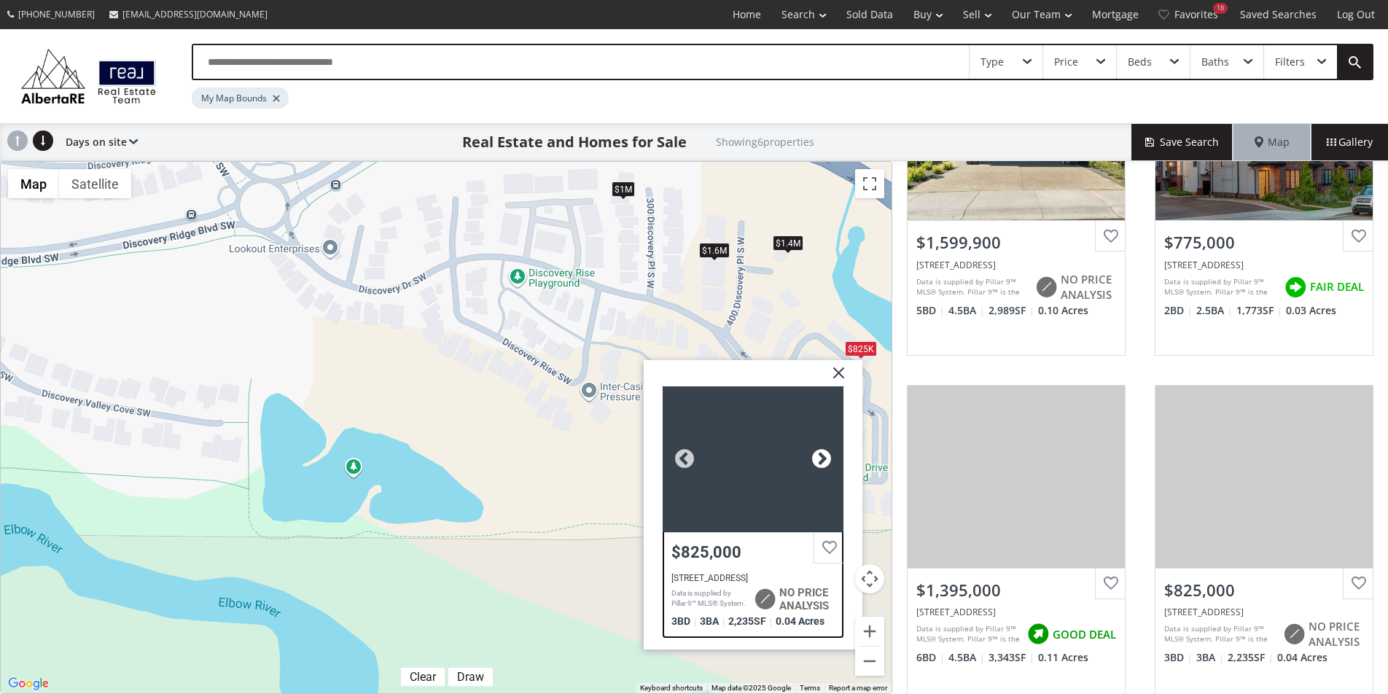
click at [822, 456] on div at bounding box center [822, 459] width 22 height 22
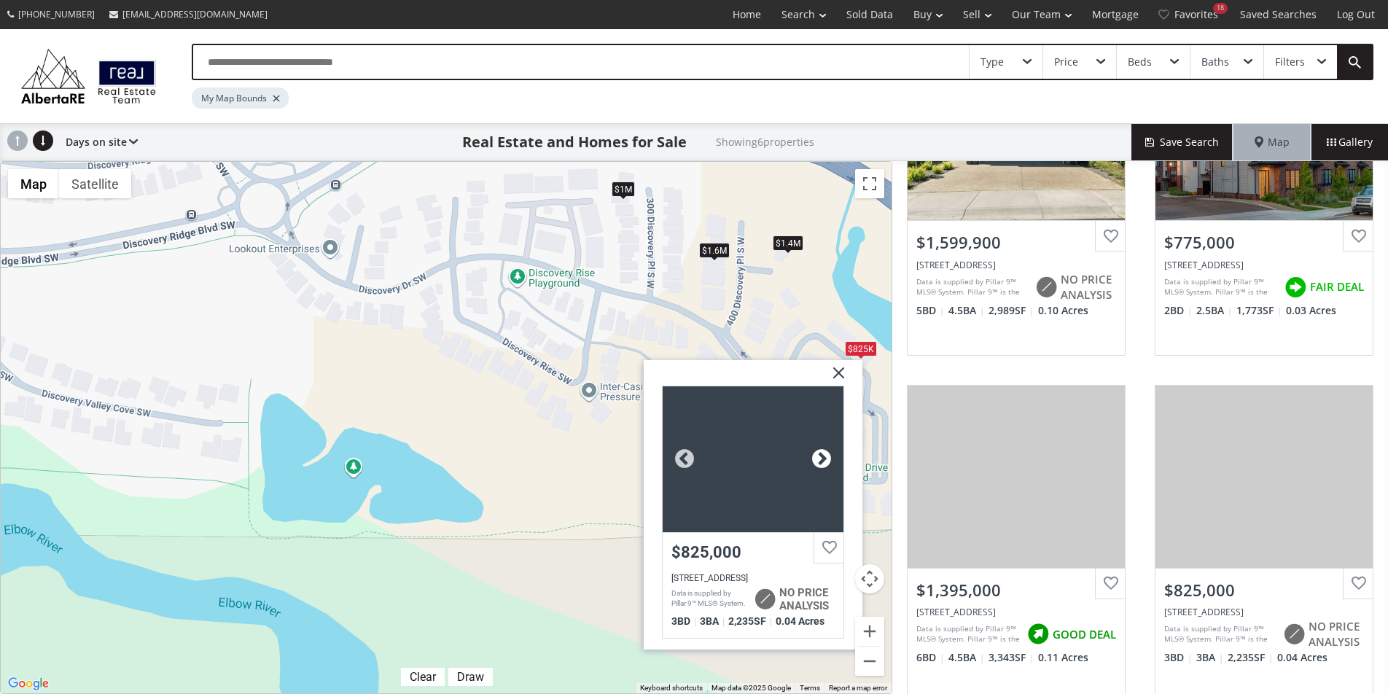
click at [822, 456] on div at bounding box center [822, 459] width 22 height 22
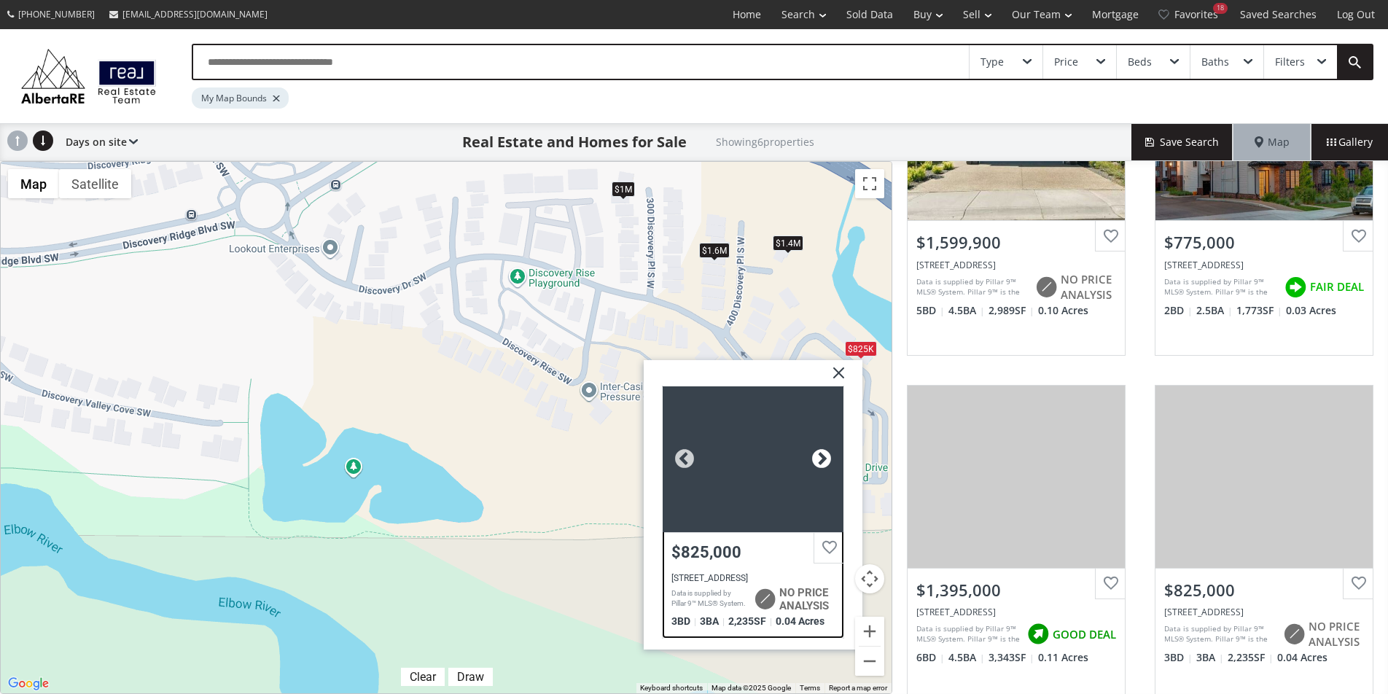
click at [822, 456] on div at bounding box center [822, 459] width 22 height 22
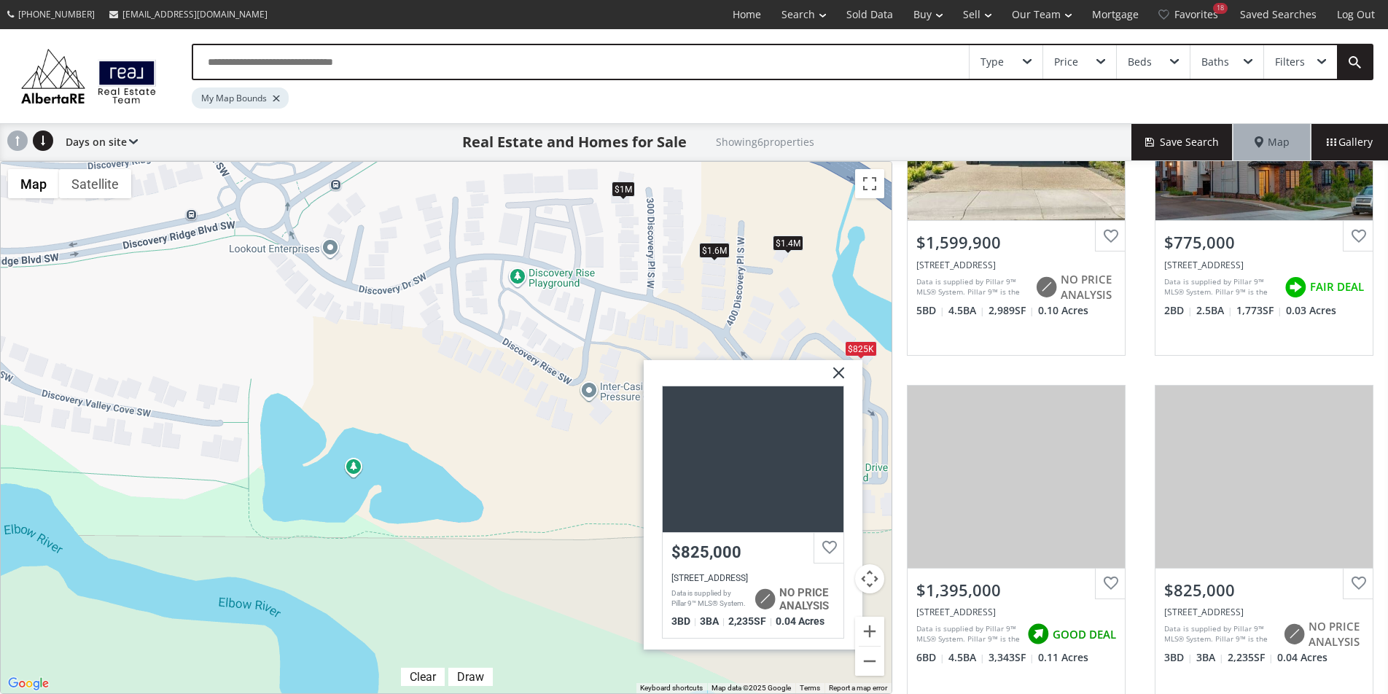
click at [619, 193] on div "$1M" at bounding box center [623, 188] width 23 height 15
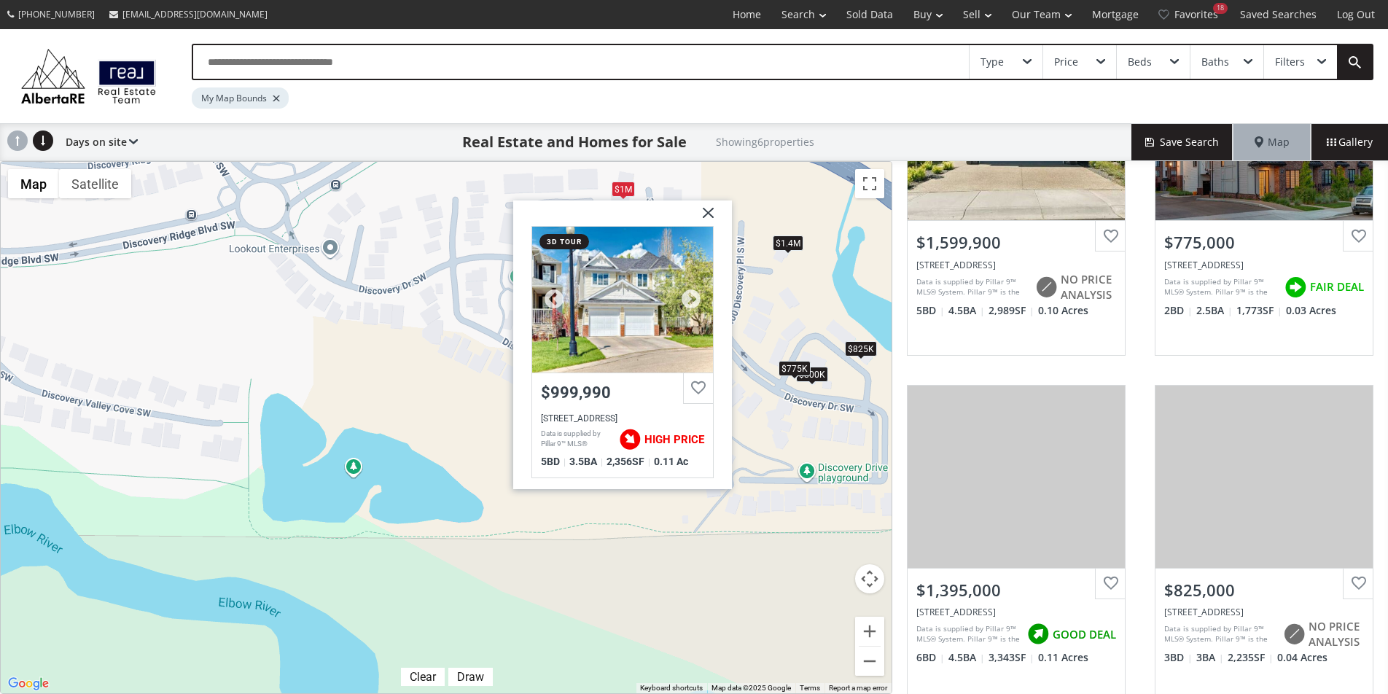
click at [643, 231] on div at bounding box center [622, 299] width 181 height 146
click at [707, 212] on img at bounding box center [703, 218] width 36 height 36
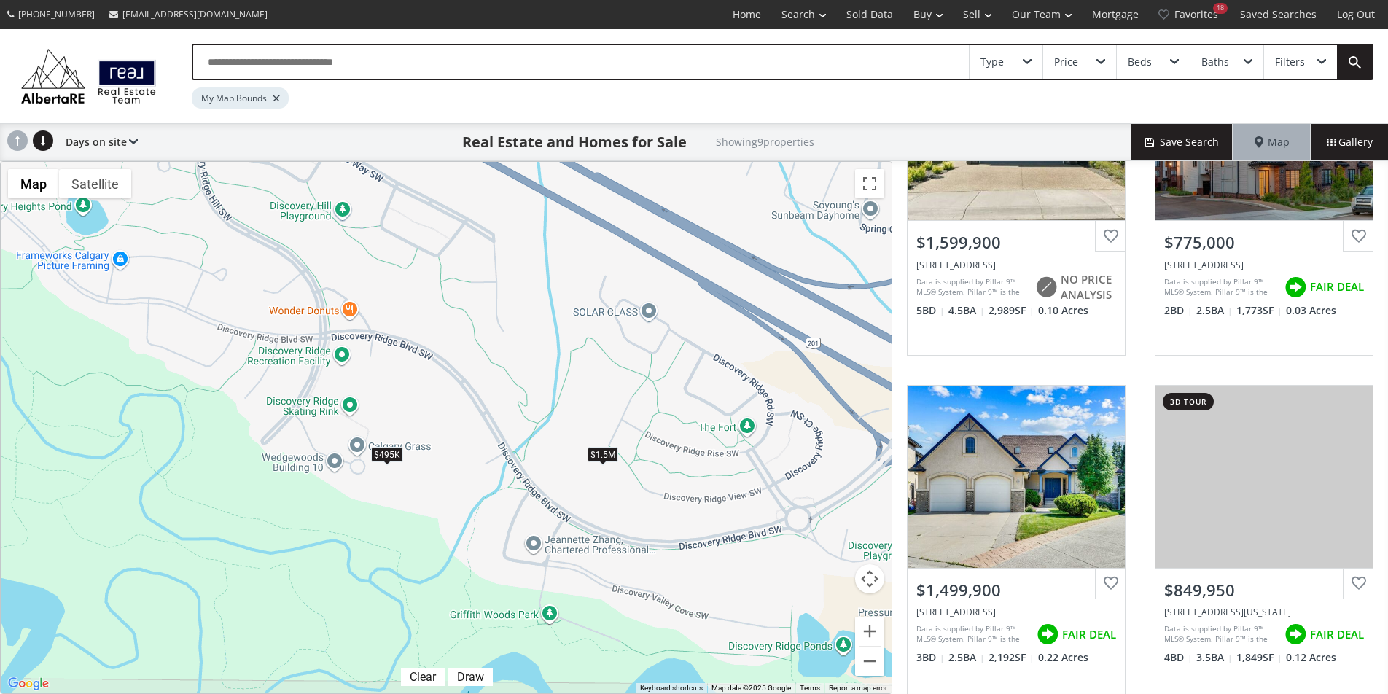
drag, startPoint x: 373, startPoint y: 486, endPoint x: 761, endPoint y: 699, distance: 442.5
click at [761, 693] on html "(587) 819-0007 info@AlbertaRE.com Home Search Search By Map Advanced Search Cal…" at bounding box center [694, 347] width 1388 height 694
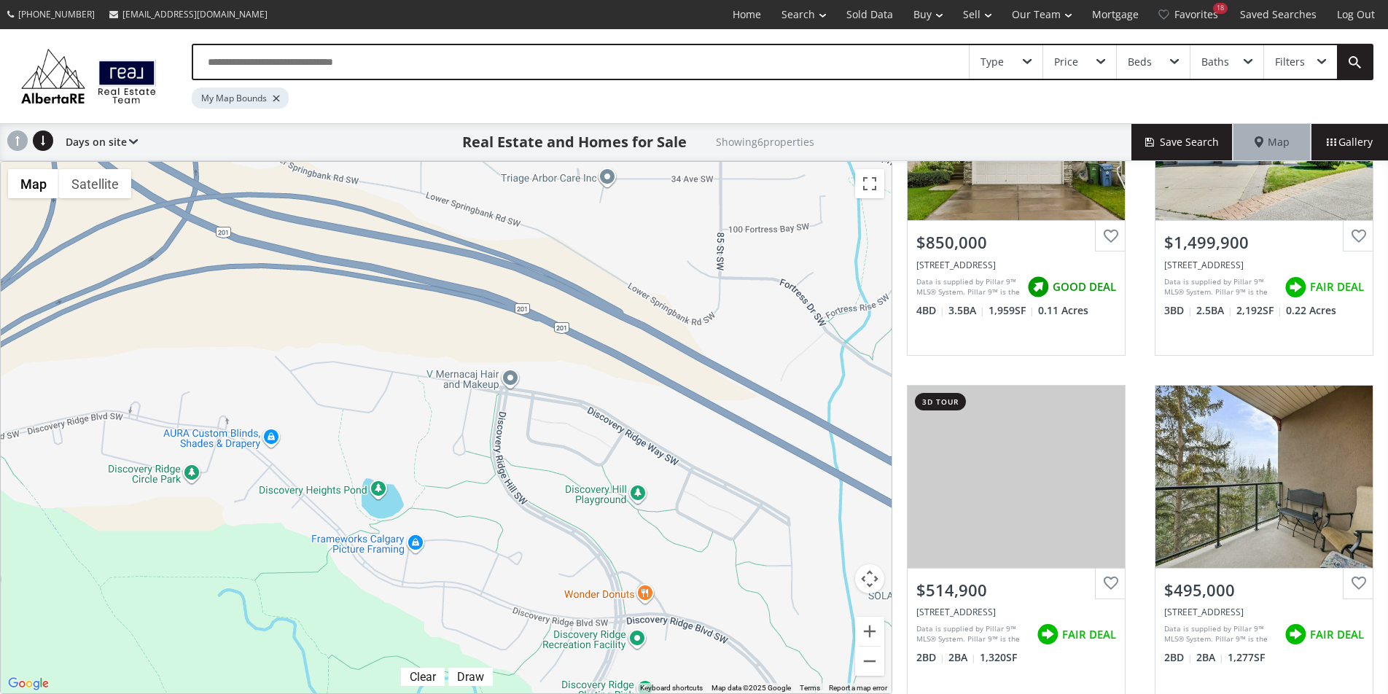
drag, startPoint x: 474, startPoint y: 365, endPoint x: 770, endPoint y: 650, distance: 411.0
click at [770, 650] on div "$319K+ $319K+ $850K $1.5M $515K $495K" at bounding box center [446, 428] width 891 height 532
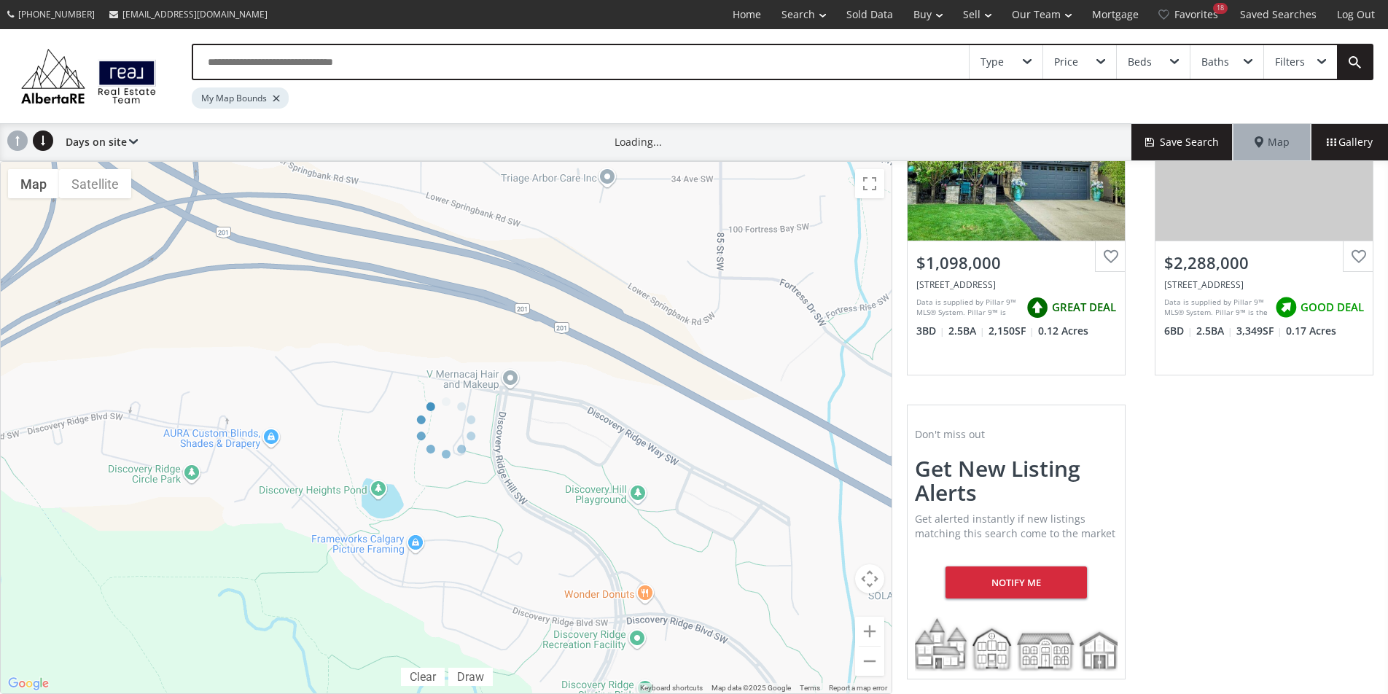
scroll to position [117, 0]
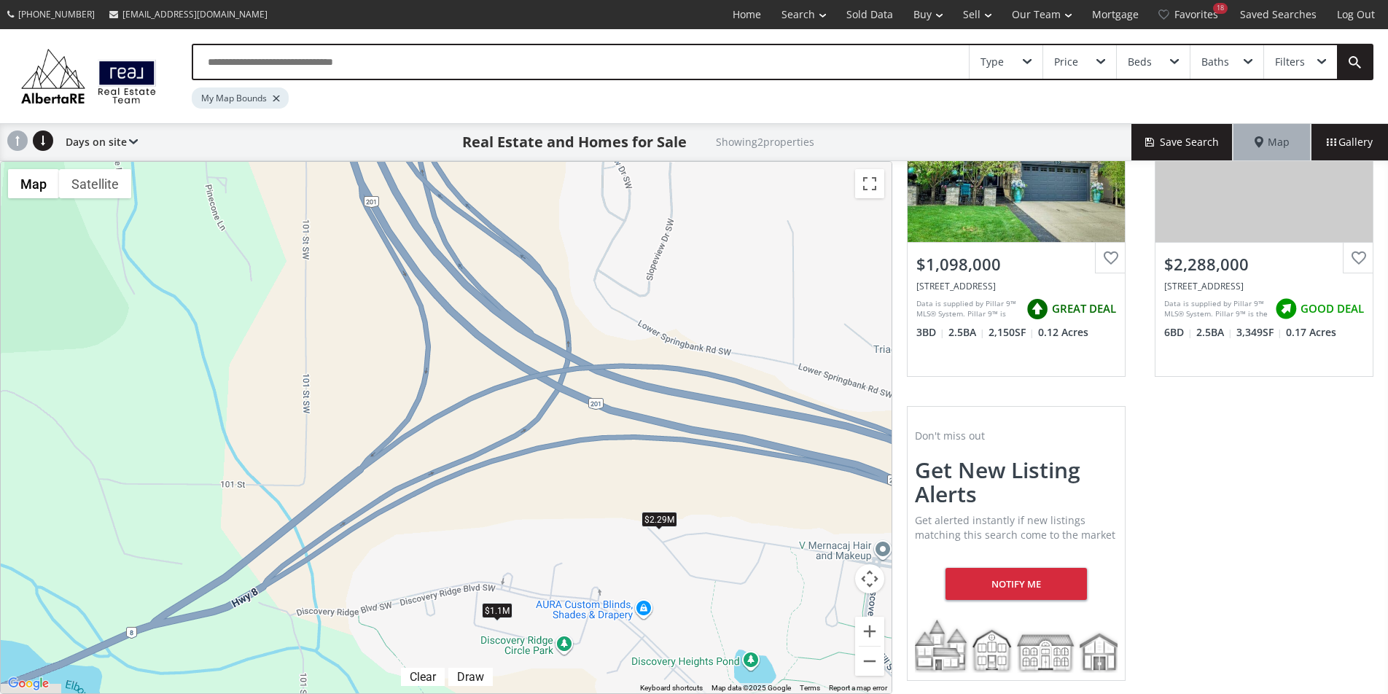
drag, startPoint x: 392, startPoint y: 286, endPoint x: 767, endPoint y: 459, distance: 413.0
click at [767, 459] on div "$1.1M $2.29M" at bounding box center [446, 428] width 891 height 532
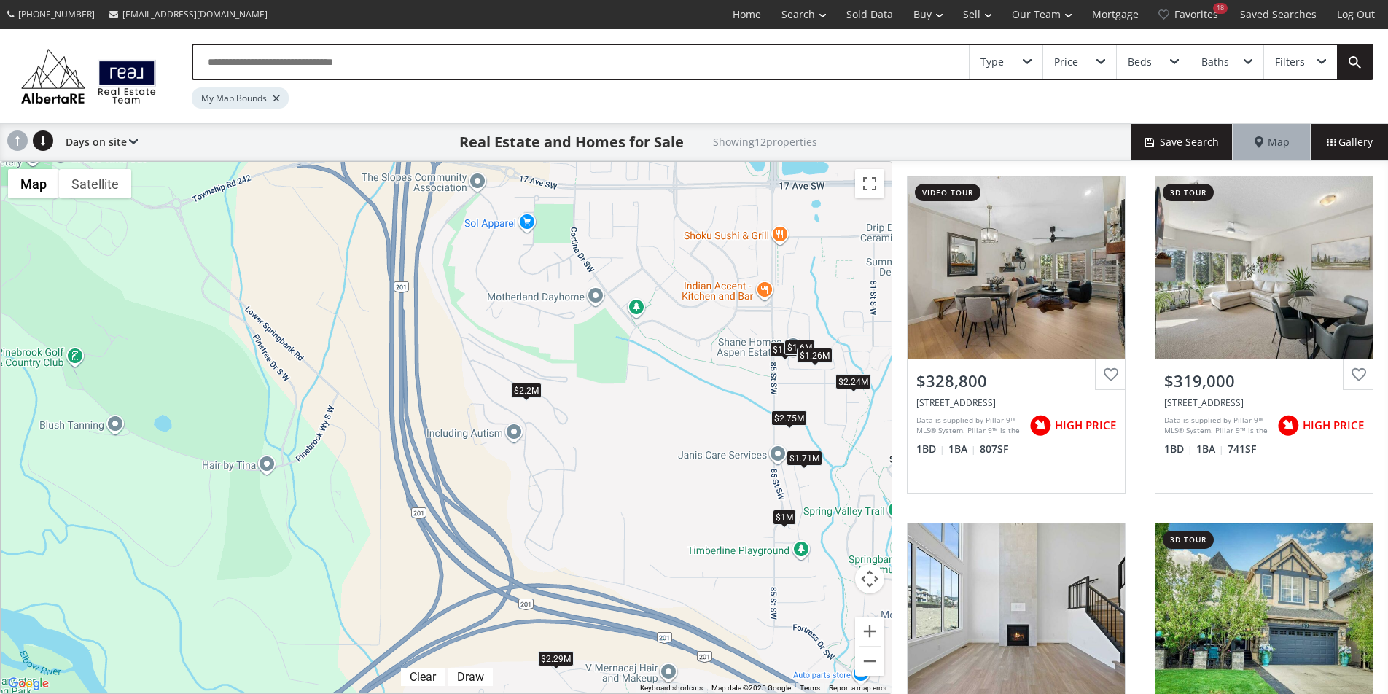
drag, startPoint x: 549, startPoint y: 321, endPoint x: 558, endPoint y: 490, distance: 169.4
click at [558, 490] on div "$319K+ $319K+ $1.1M $1.1M $1.6M $1.26M $2.29M $2.75M $2.2M $1M $2.24M $1.71M" at bounding box center [446, 428] width 891 height 532
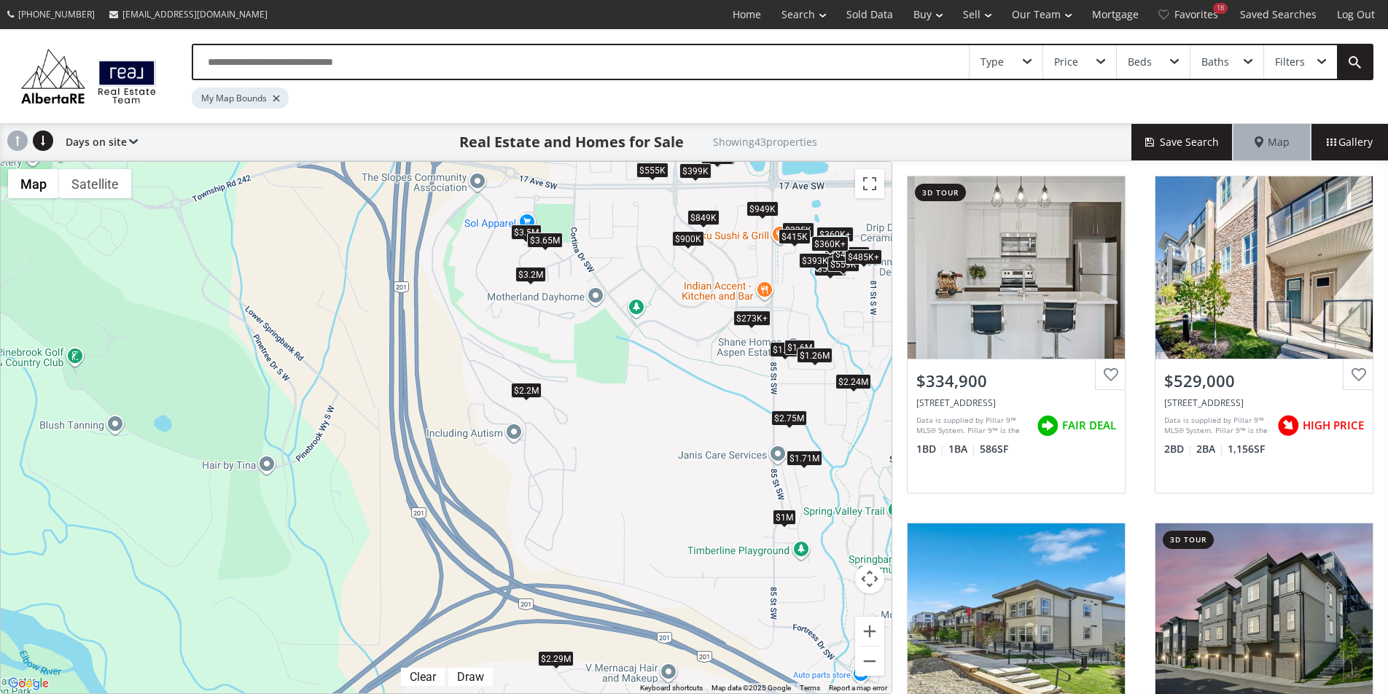
click at [777, 515] on div "$1M" at bounding box center [784, 516] width 23 height 15
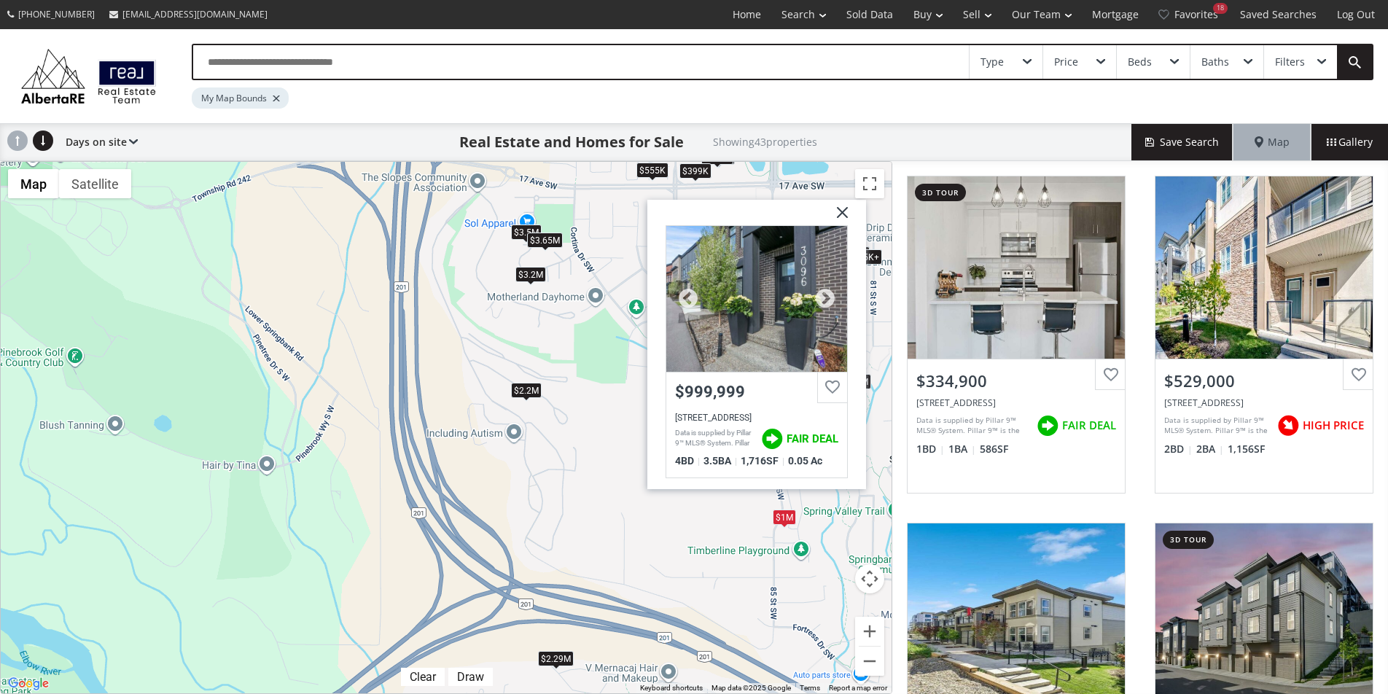
click at [733, 365] on div at bounding box center [756, 298] width 181 height 146
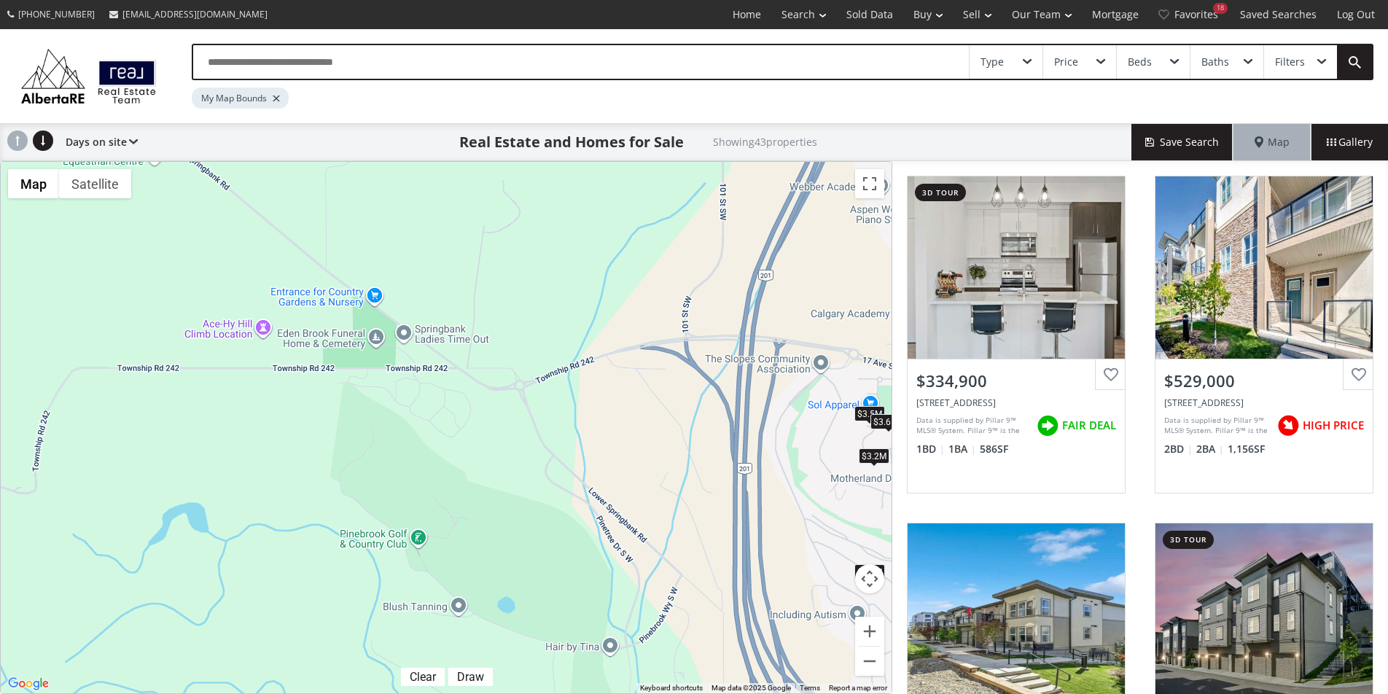
drag, startPoint x: 344, startPoint y: 268, endPoint x: 693, endPoint y: 441, distance: 389.4
click at [693, 441] on div "$335K $529K $485K+ $449K+ $485K+ $393K+ $585K $449K+ $1.1M $393K+ $393K+ $1.6M …" at bounding box center [446, 428] width 891 height 532
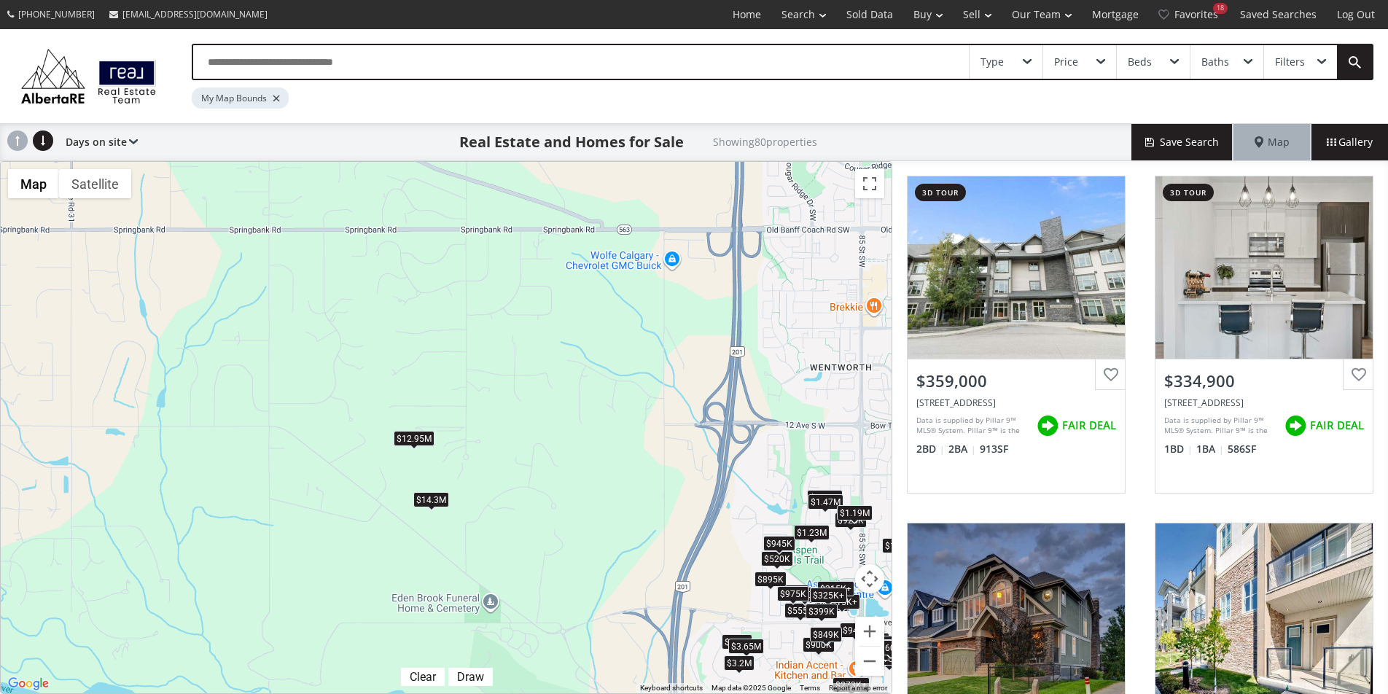
drag, startPoint x: 471, startPoint y: 316, endPoint x: 526, endPoint y: 594, distance: 283.2
click at [526, 595] on div "$359K $335K $1.59M $529K $2.55M $319K+ $485K+ $449K+ $485K+ $1.3M $319K+ $520K …" at bounding box center [446, 428] width 891 height 532
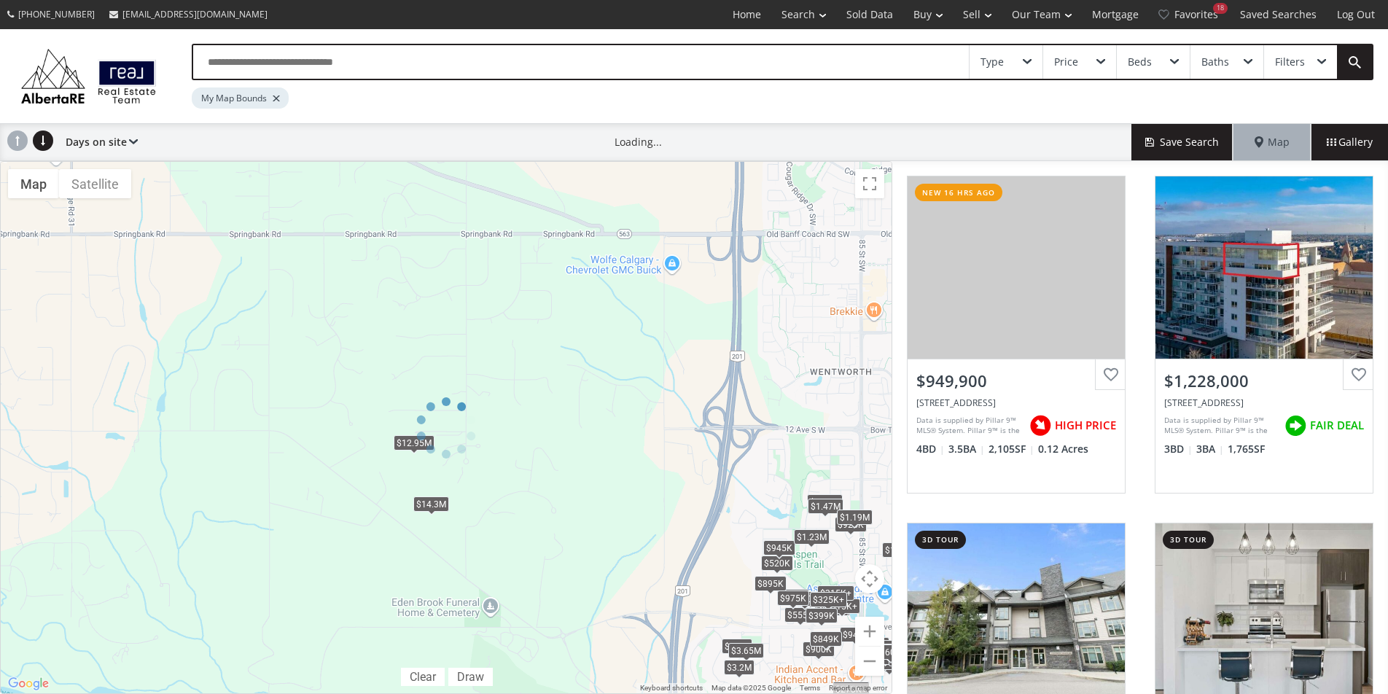
drag, startPoint x: 509, startPoint y: 312, endPoint x: 484, endPoint y: 546, distance: 235.4
click at [484, 612] on div at bounding box center [446, 427] width 893 height 533
drag, startPoint x: 301, startPoint y: 410, endPoint x: 685, endPoint y: 413, distance: 384.3
click at [685, 413] on div at bounding box center [446, 427] width 893 height 533
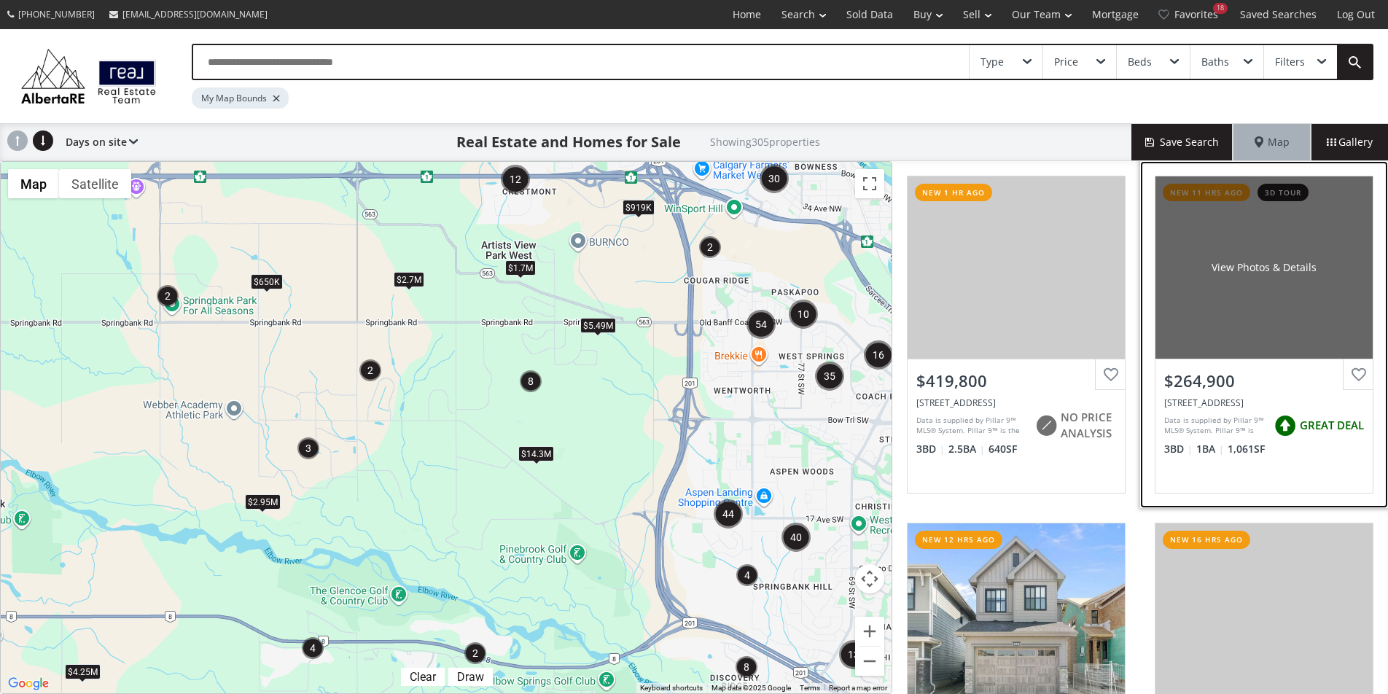
click at [1293, 306] on div "View Photos & Details" at bounding box center [1264, 267] width 217 height 182
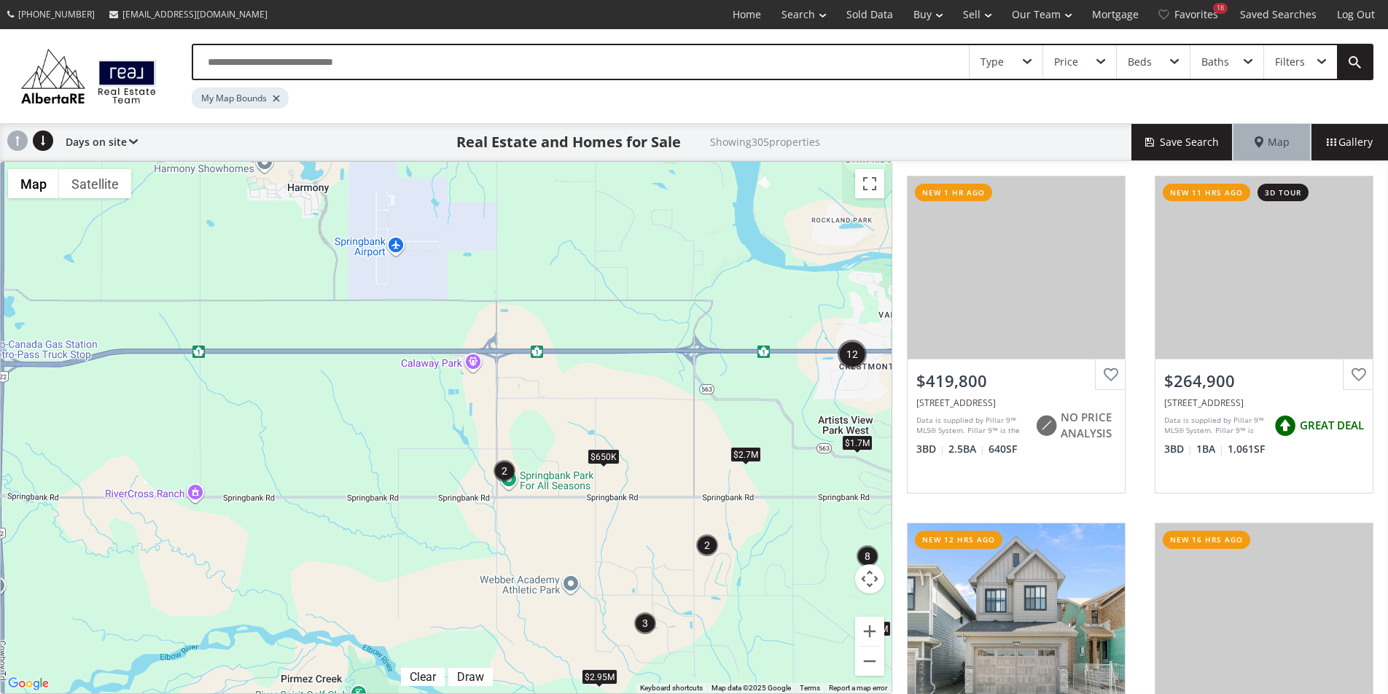
drag, startPoint x: 365, startPoint y: 330, endPoint x: 704, endPoint y: 508, distance: 382.9
click at [704, 508] on div "$650K $2.7M $919K $1.7M $5.49M $2.95M $14.3M $4.25M" at bounding box center [446, 428] width 891 height 532
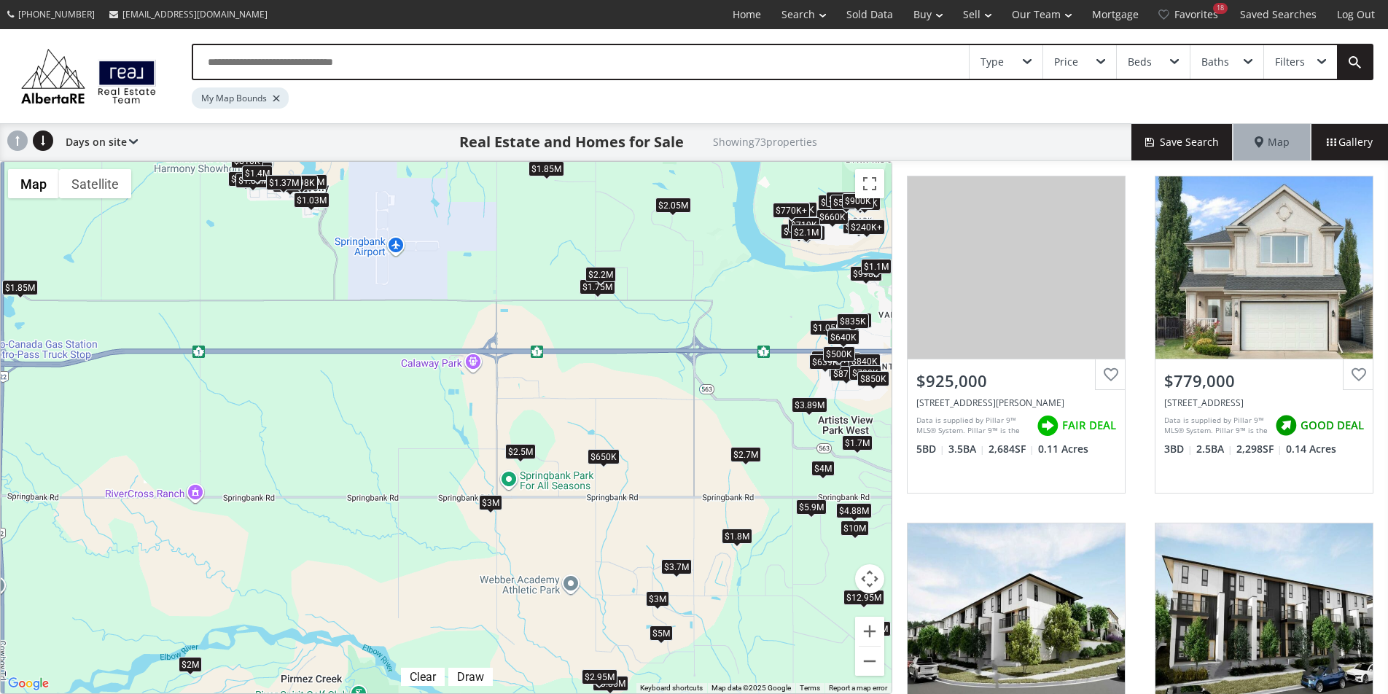
click at [598, 463] on div "$650K" at bounding box center [604, 456] width 32 height 15
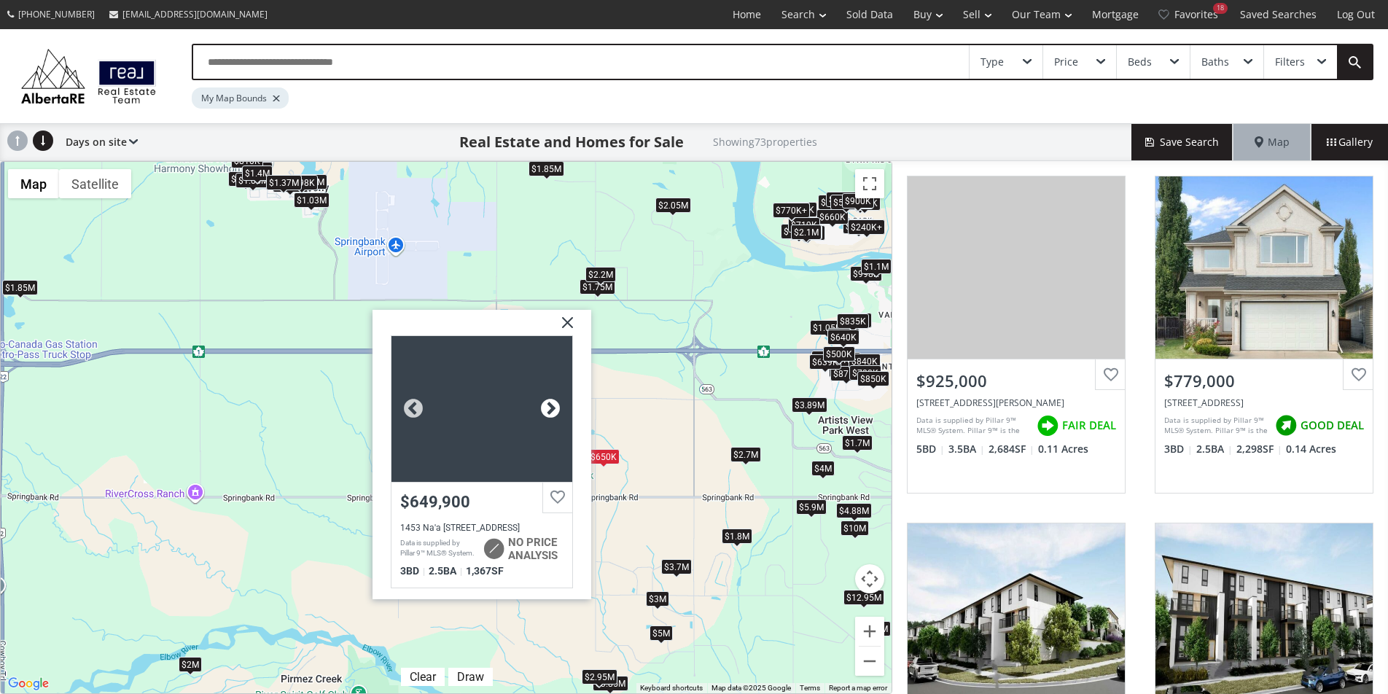
click at [549, 407] on div at bounding box center [551, 408] width 22 height 22
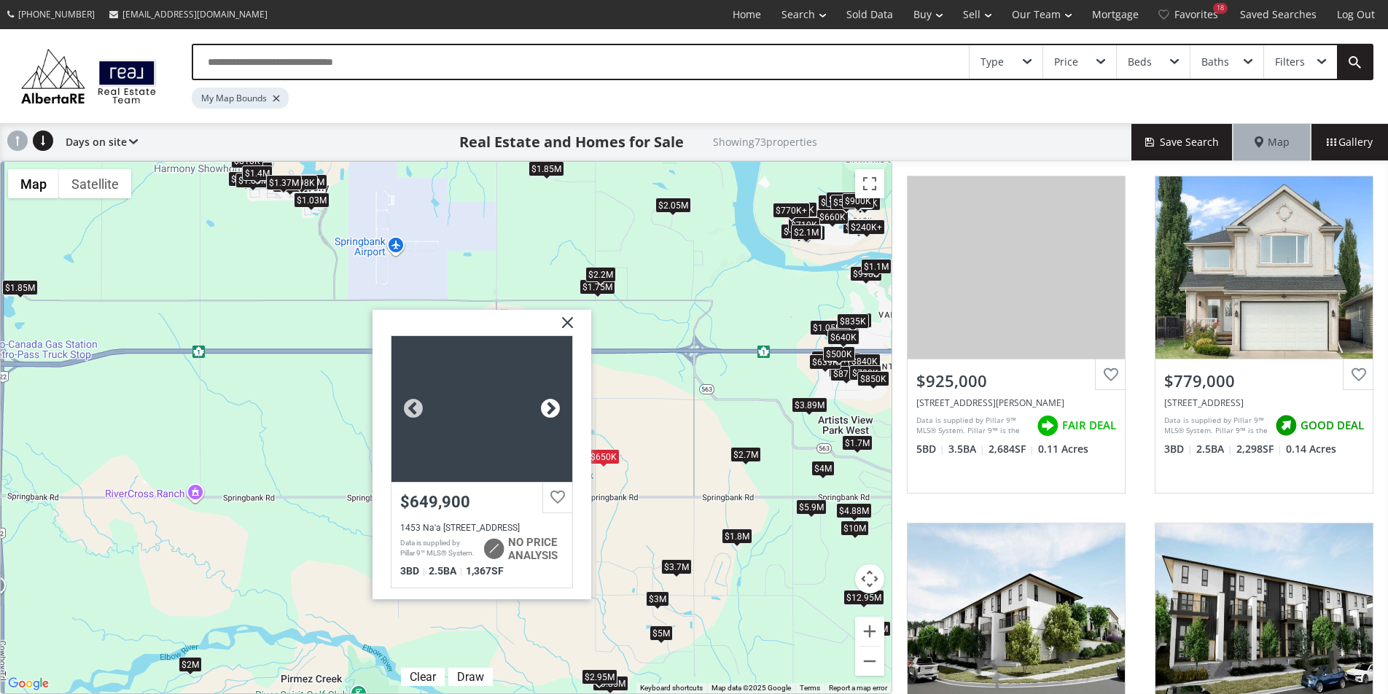
click at [549, 407] on div at bounding box center [551, 408] width 22 height 22
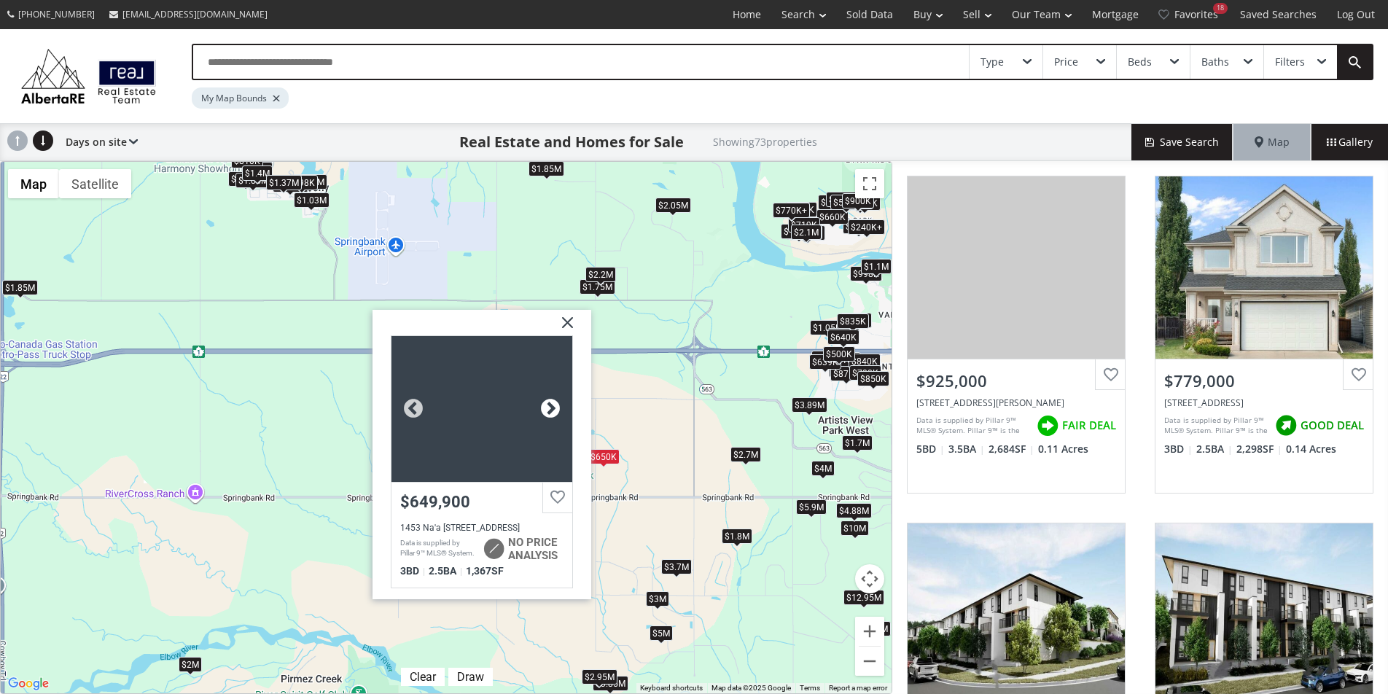
click at [549, 407] on div at bounding box center [551, 408] width 22 height 22
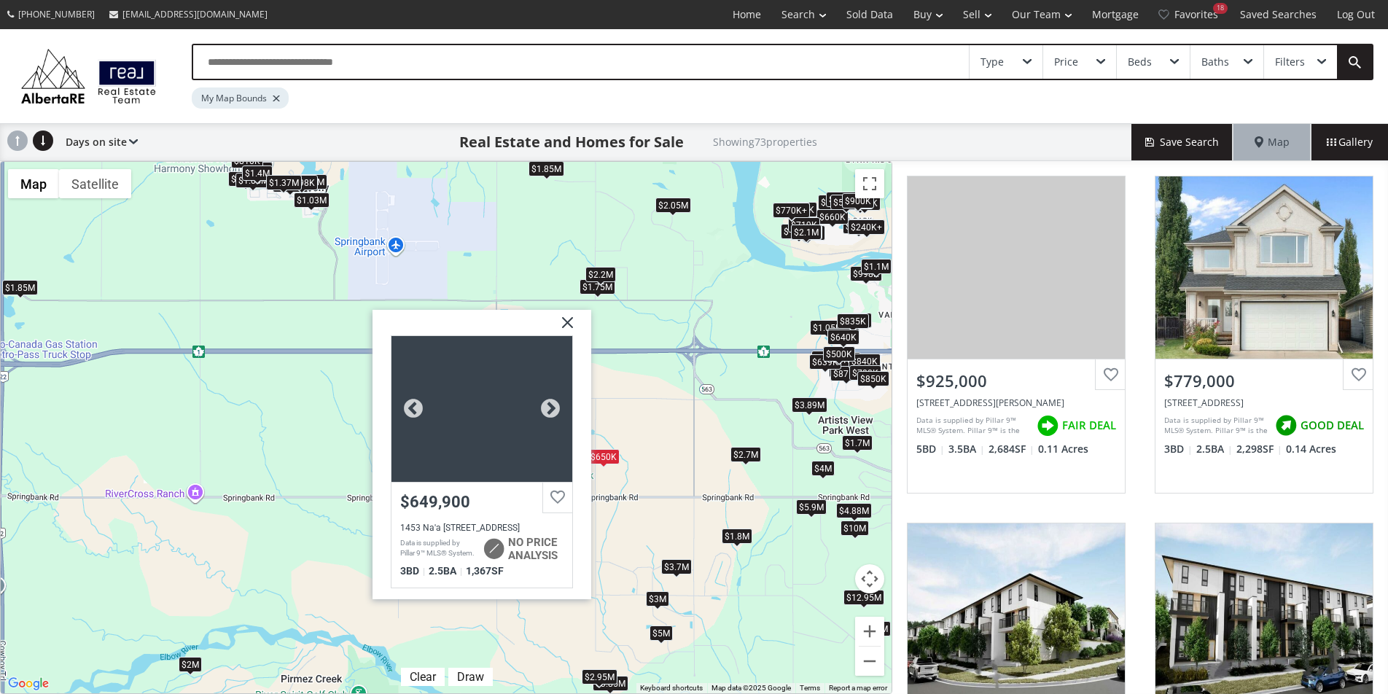
click at [570, 335] on div at bounding box center [482, 408] width 181 height 146
click at [564, 322] on img at bounding box center [562, 327] width 36 height 36
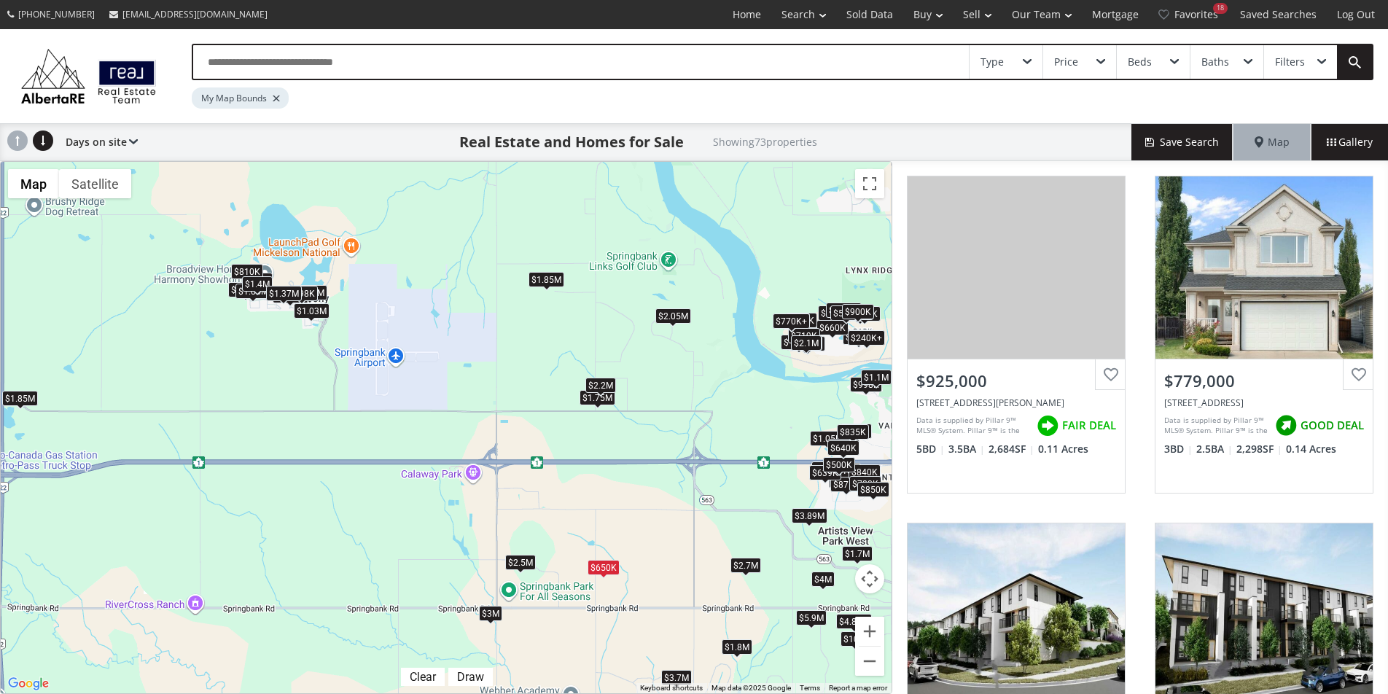
drag, startPoint x: 685, startPoint y: 260, endPoint x: 685, endPoint y: 373, distance: 113.8
click at [685, 373] on div "$925K $779K $360K+ $360K+ $1.8M $10M $650K $1.05M $700K $930K $1.45M $2.15M $2M…" at bounding box center [446, 428] width 891 height 532
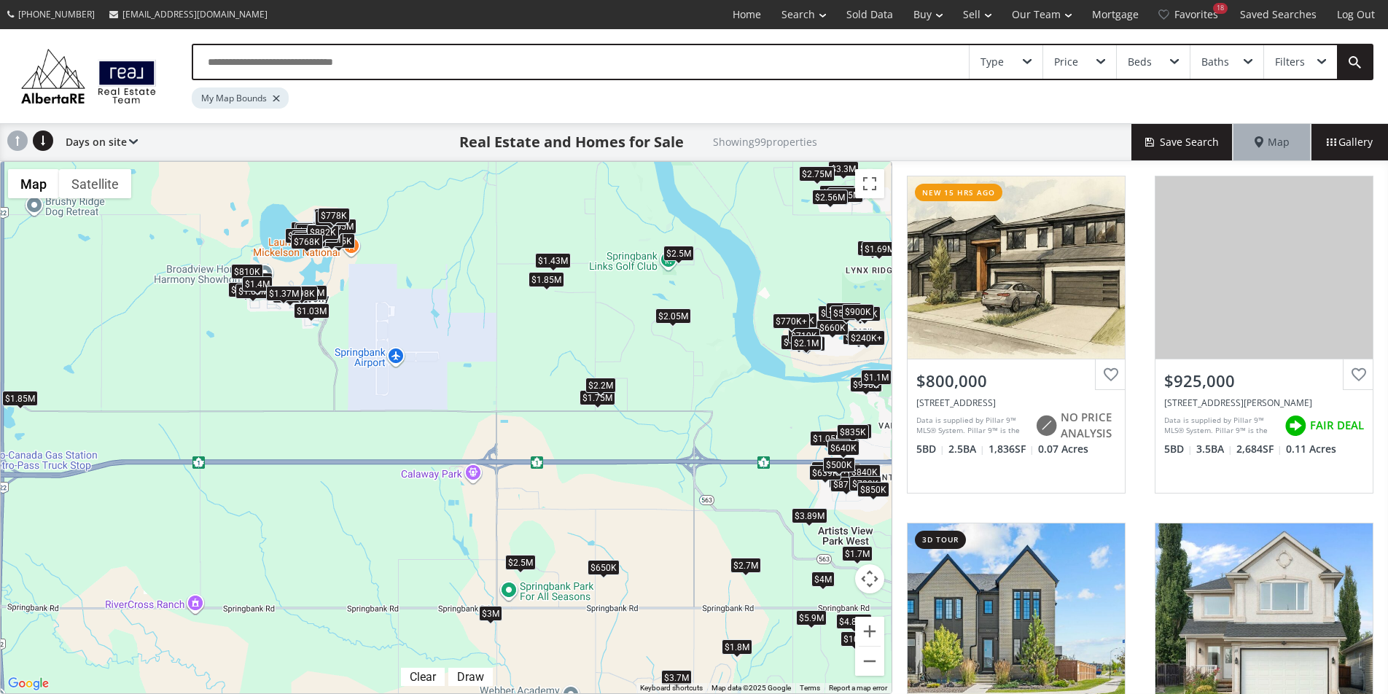
click at [677, 252] on div "$2.5M" at bounding box center [679, 252] width 31 height 15
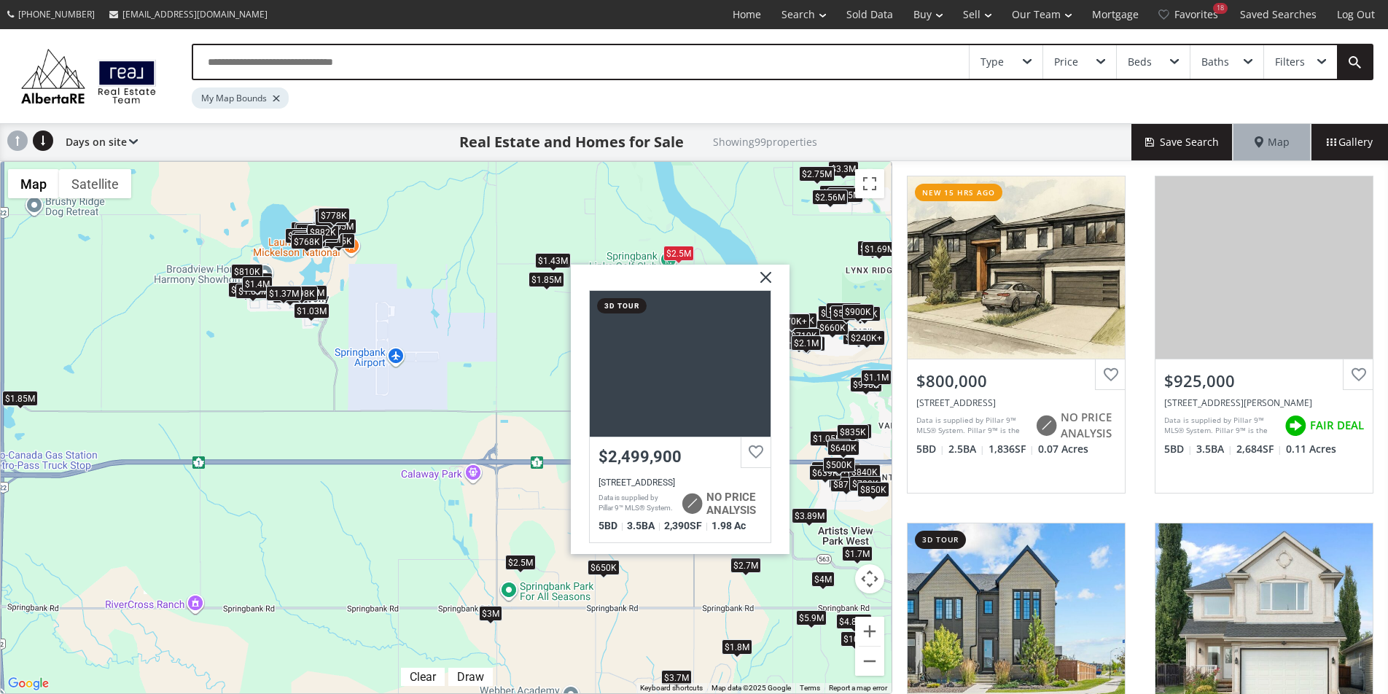
click at [548, 329] on div "$800K $925K $879K $779K $876K $360K+ $360K+ $1.8M $10M $650K $868K $1.05M $880K…" at bounding box center [446, 428] width 891 height 532
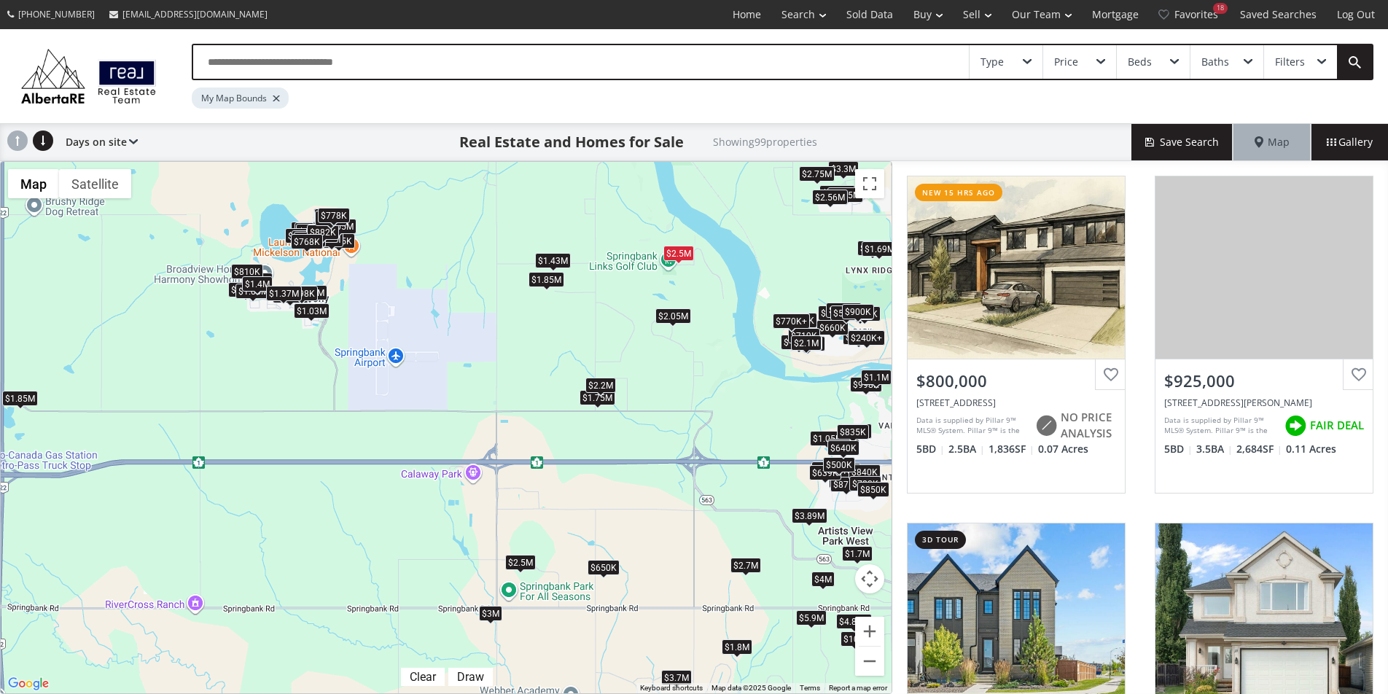
click at [560, 258] on div "$1.43M" at bounding box center [553, 259] width 36 height 15
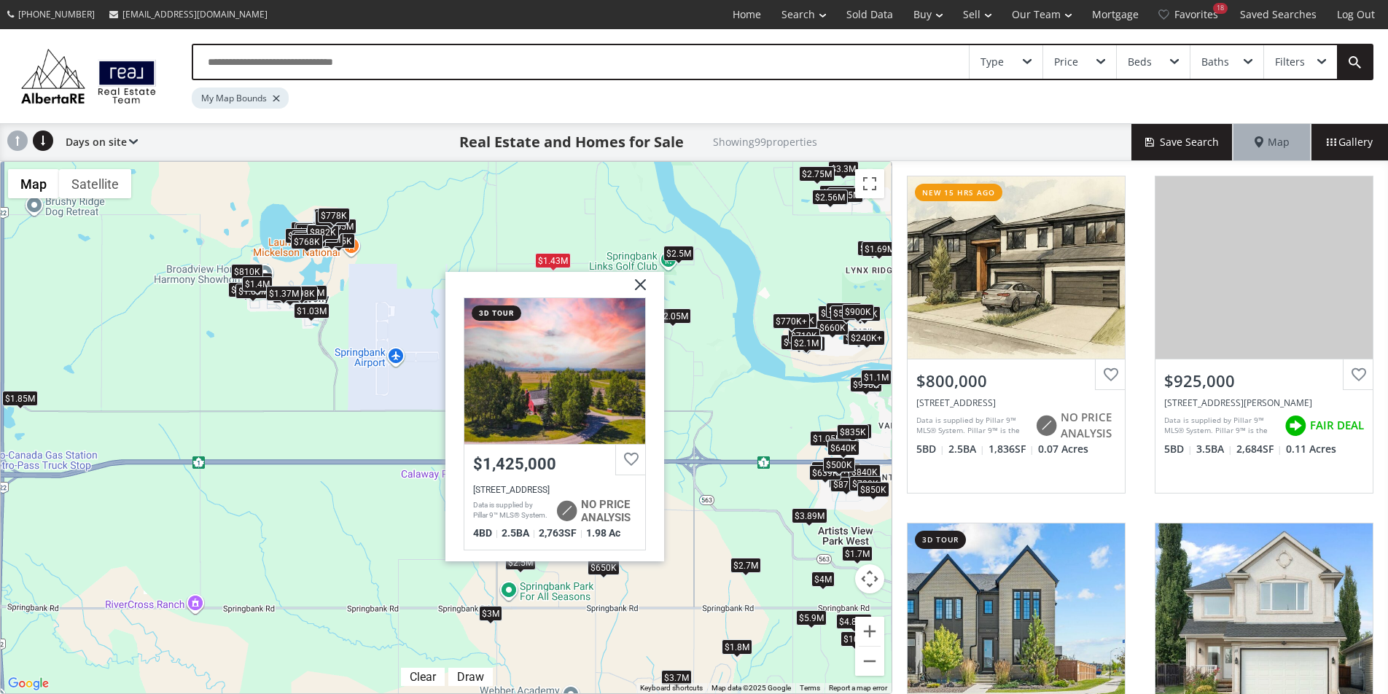
click at [432, 389] on div "$800K $925K $879K $779K $876K $360K+ $360K+ $1.8M $10M $650K $868K $1.05M $880K…" at bounding box center [446, 428] width 891 height 532
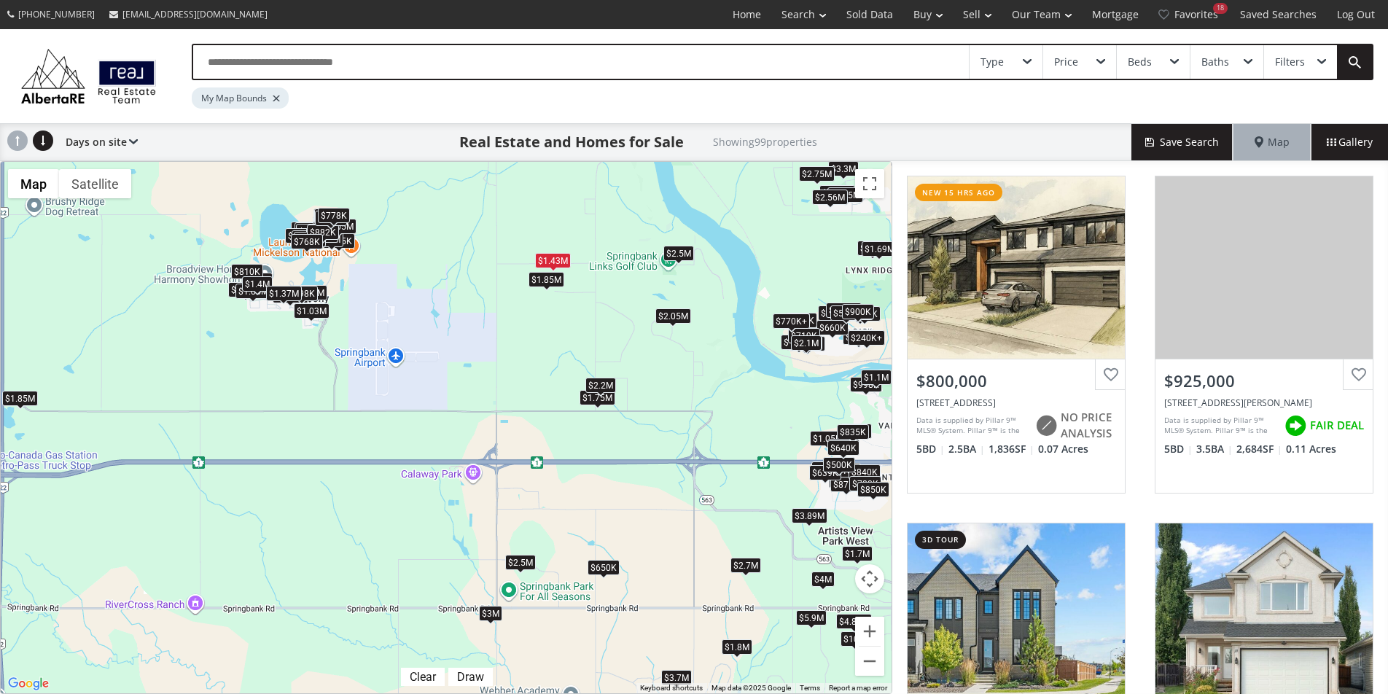
click at [602, 389] on div "$2.2M" at bounding box center [601, 385] width 31 height 15
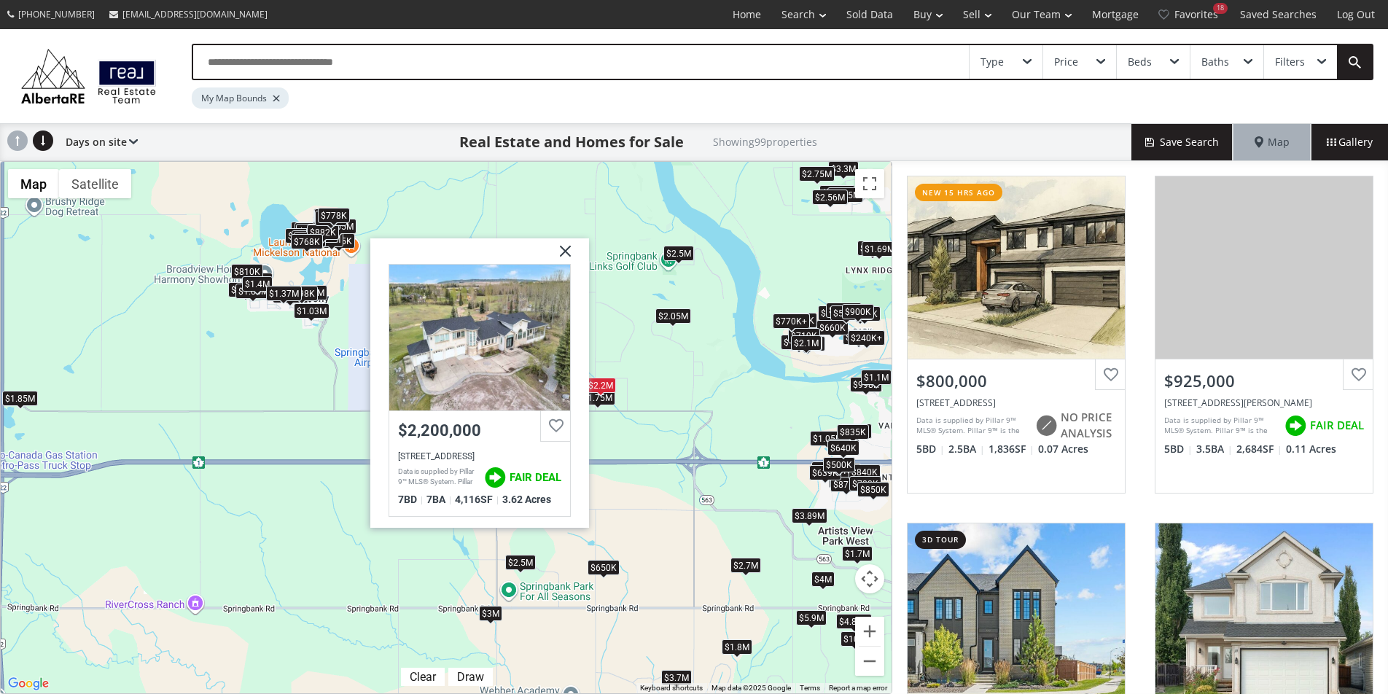
click at [615, 374] on div "$800K $925K $879K $779K $876K $360K+ $360K+ $1.8M $10M $650K $868K $1.05M $880K…" at bounding box center [446, 428] width 891 height 532
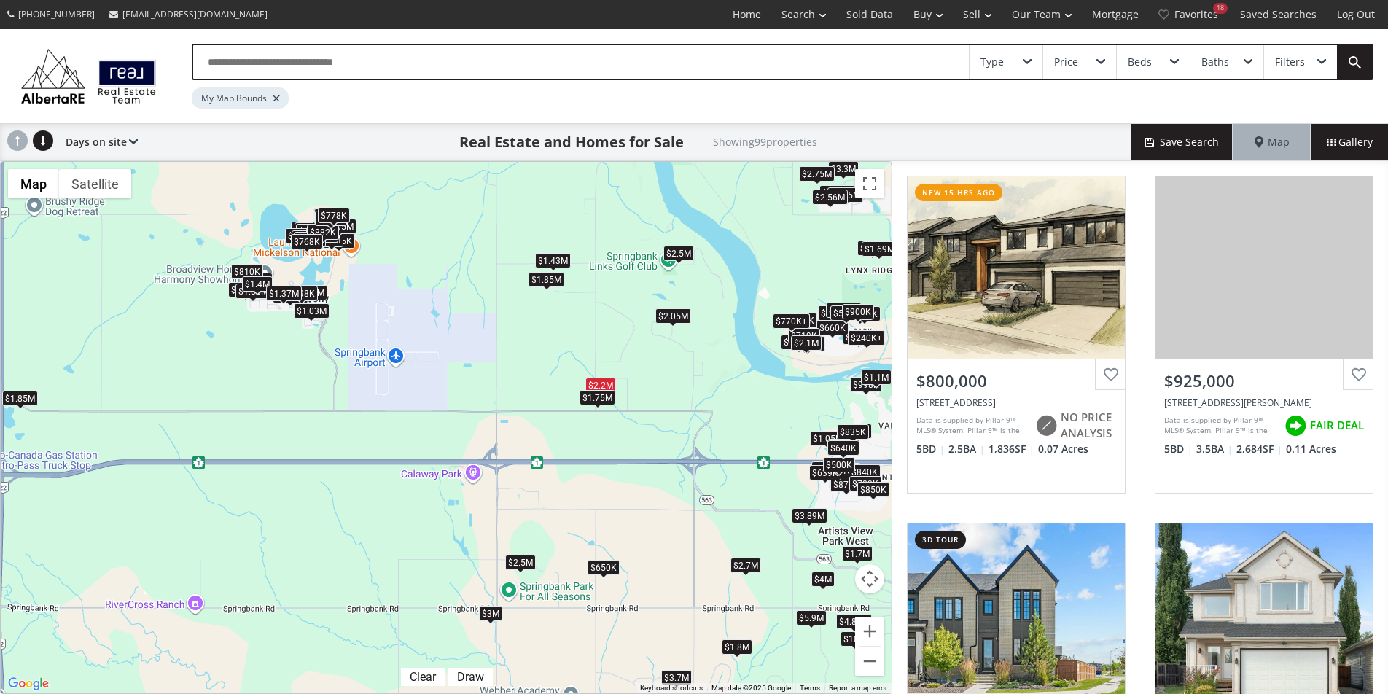
click at [608, 400] on div "$1.75M" at bounding box center [598, 397] width 36 height 15
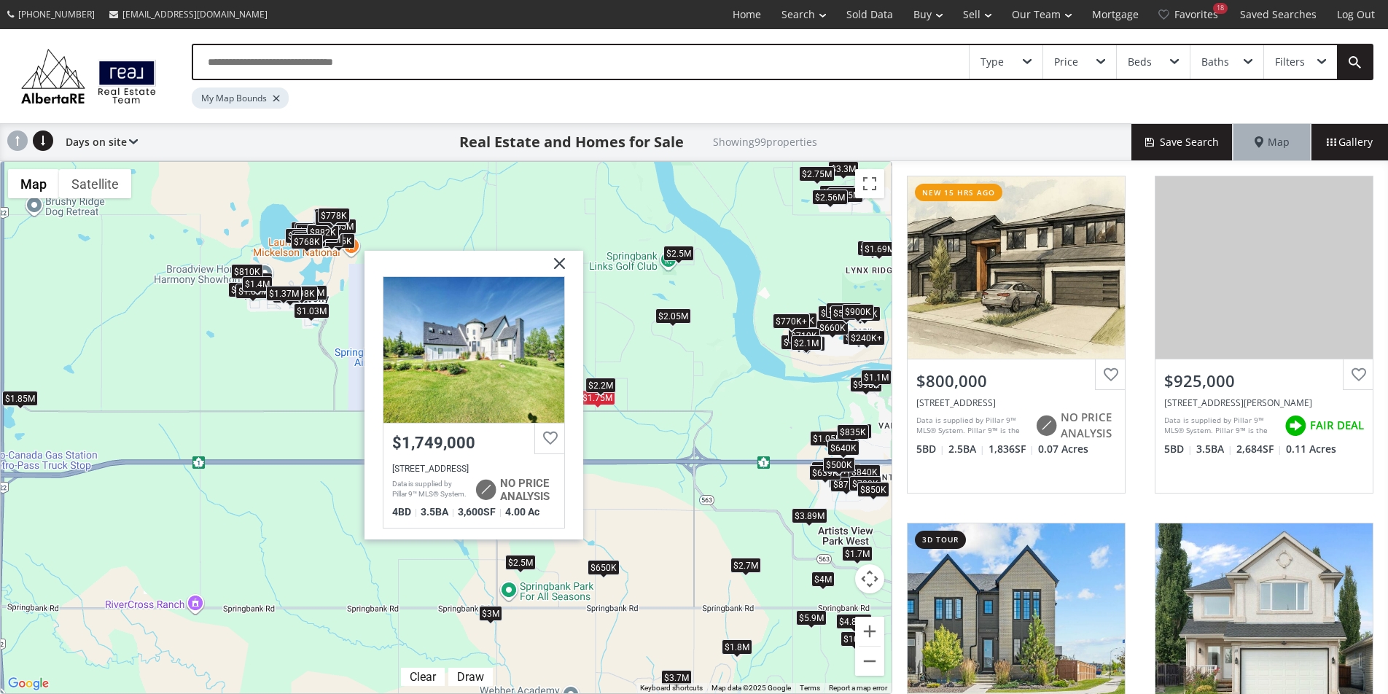
click at [642, 378] on div "$800K $925K $879K $779K $876K $360K+ $360K+ $1.8M $10M $650K $868K $1.05M $880K…" at bounding box center [446, 428] width 891 height 532
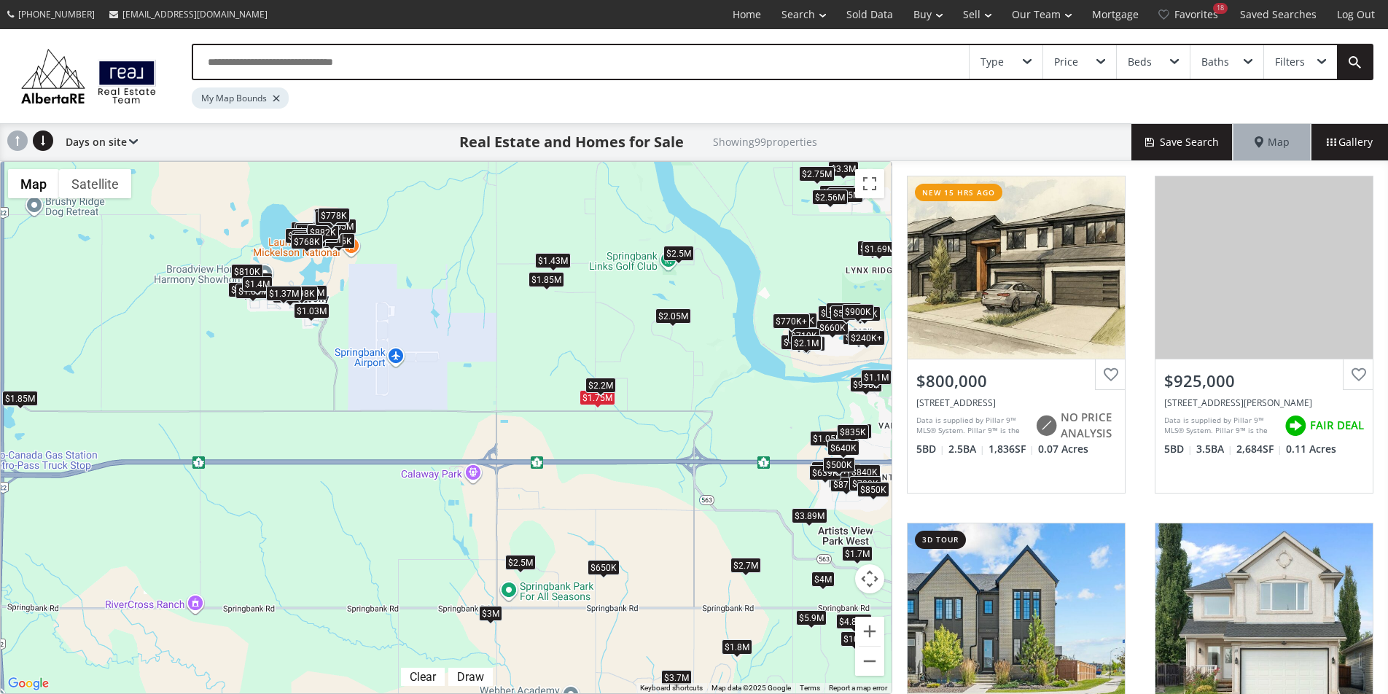
click at [666, 316] on div "$2.05M" at bounding box center [674, 315] width 36 height 15
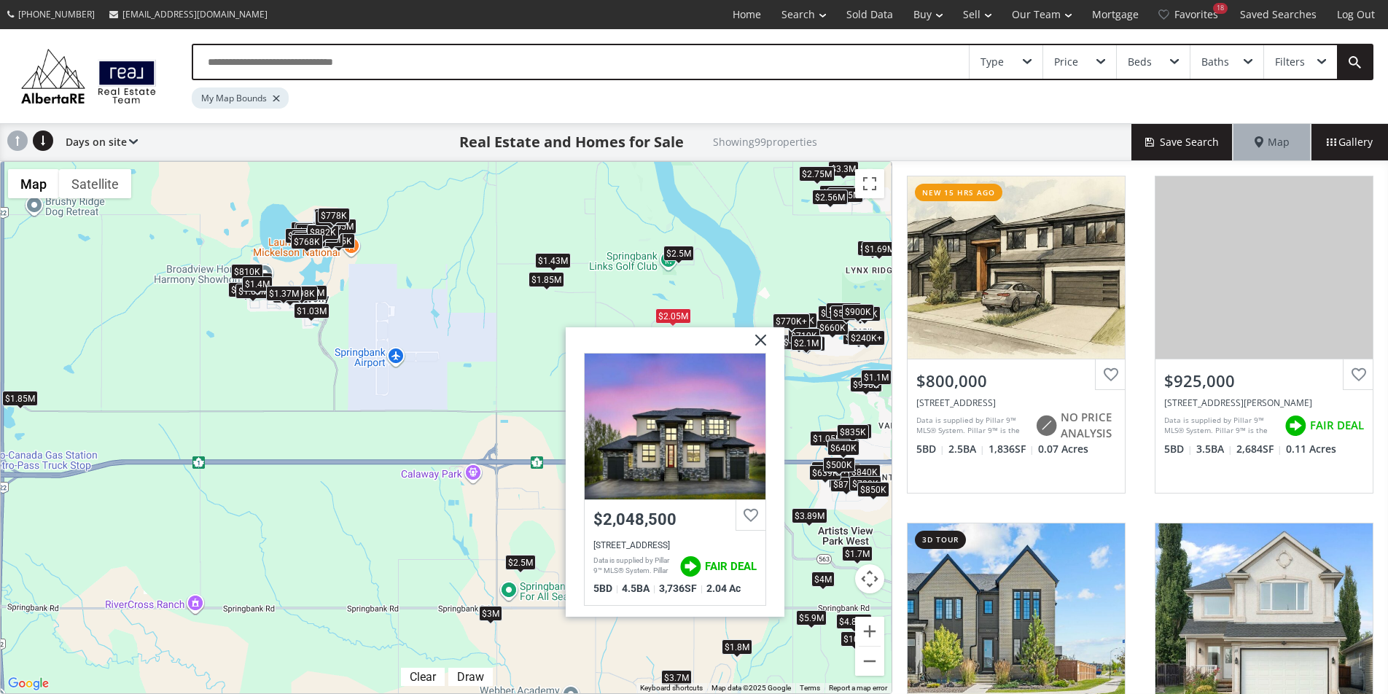
click at [675, 253] on div "$2.5M" at bounding box center [679, 252] width 31 height 15
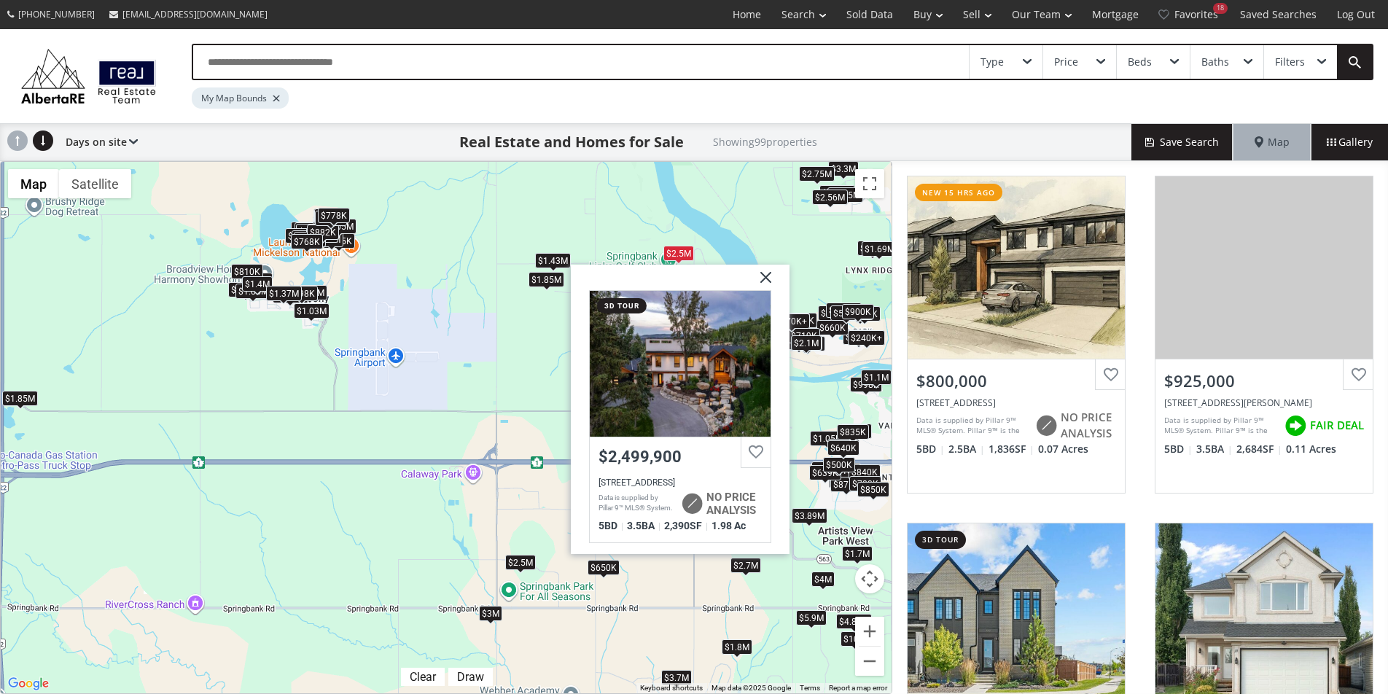
click at [660, 228] on div "$800K $925K $879K $779K $876K $360K+ $360K+ $1.8M $10M $650K $868K $1.05M $880K…" at bounding box center [446, 428] width 891 height 532
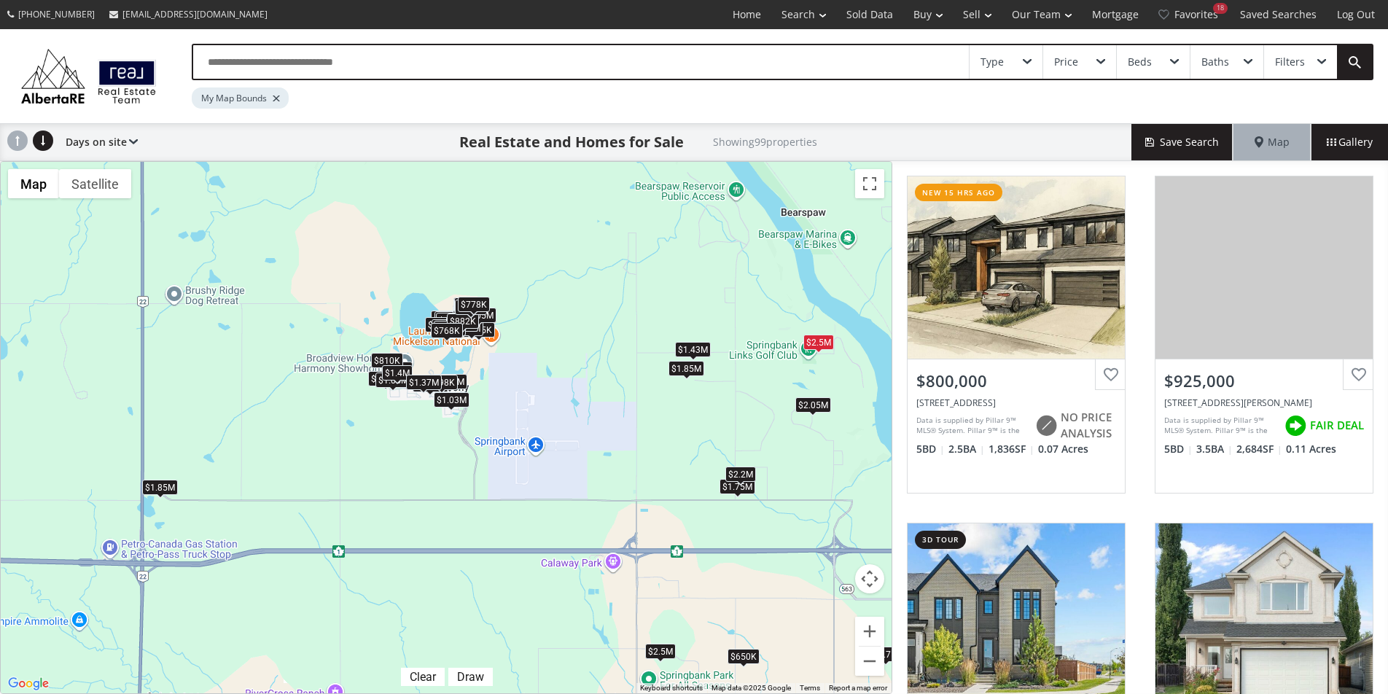
drag, startPoint x: 701, startPoint y: 346, endPoint x: 843, endPoint y: 439, distance: 170.1
click at [844, 439] on div "$800K $925K $879K $779K $876K $360K+ $360K+ $1.8M $10M $650K $868K $1.05M $880K…" at bounding box center [446, 428] width 891 height 532
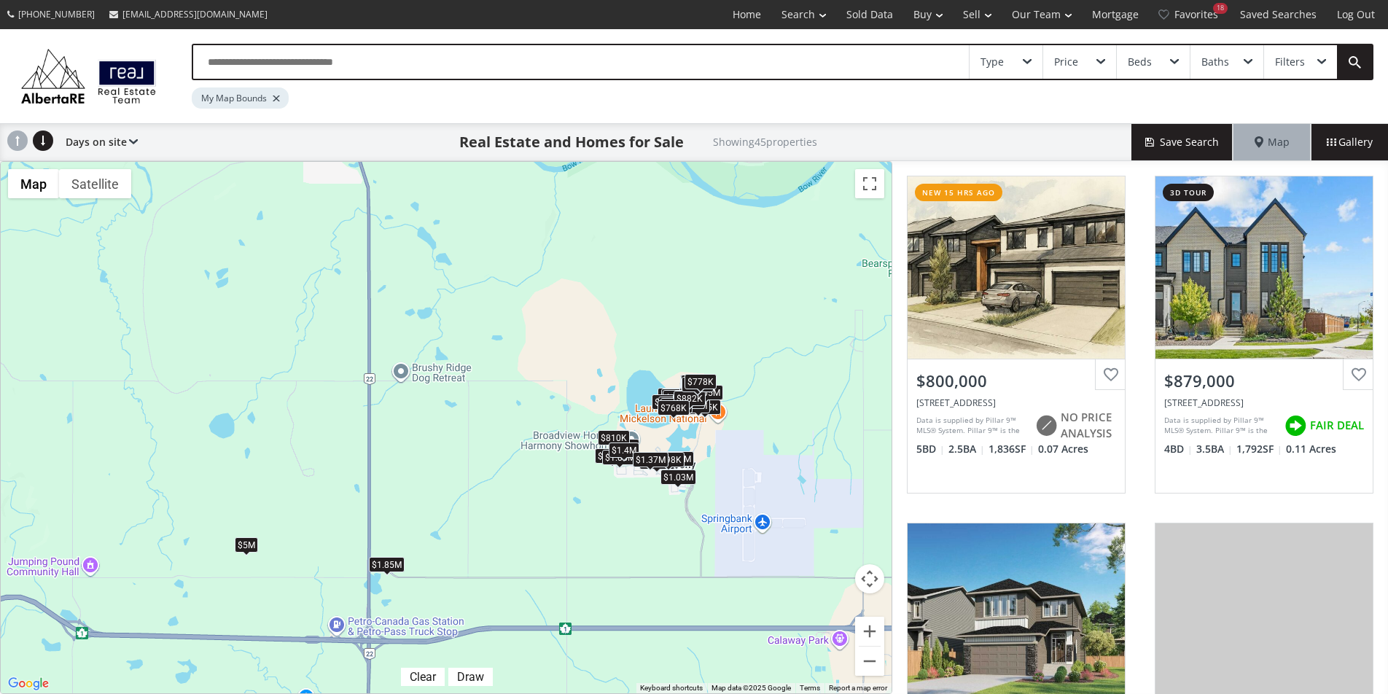
drag, startPoint x: 349, startPoint y: 486, endPoint x: 575, endPoint y: 561, distance: 239.1
click at [575, 561] on div "$800K $879K $876K $650K $868K $880K $902K $925K $908K $1.45M $905K $869K $1.78M…" at bounding box center [446, 428] width 891 height 532
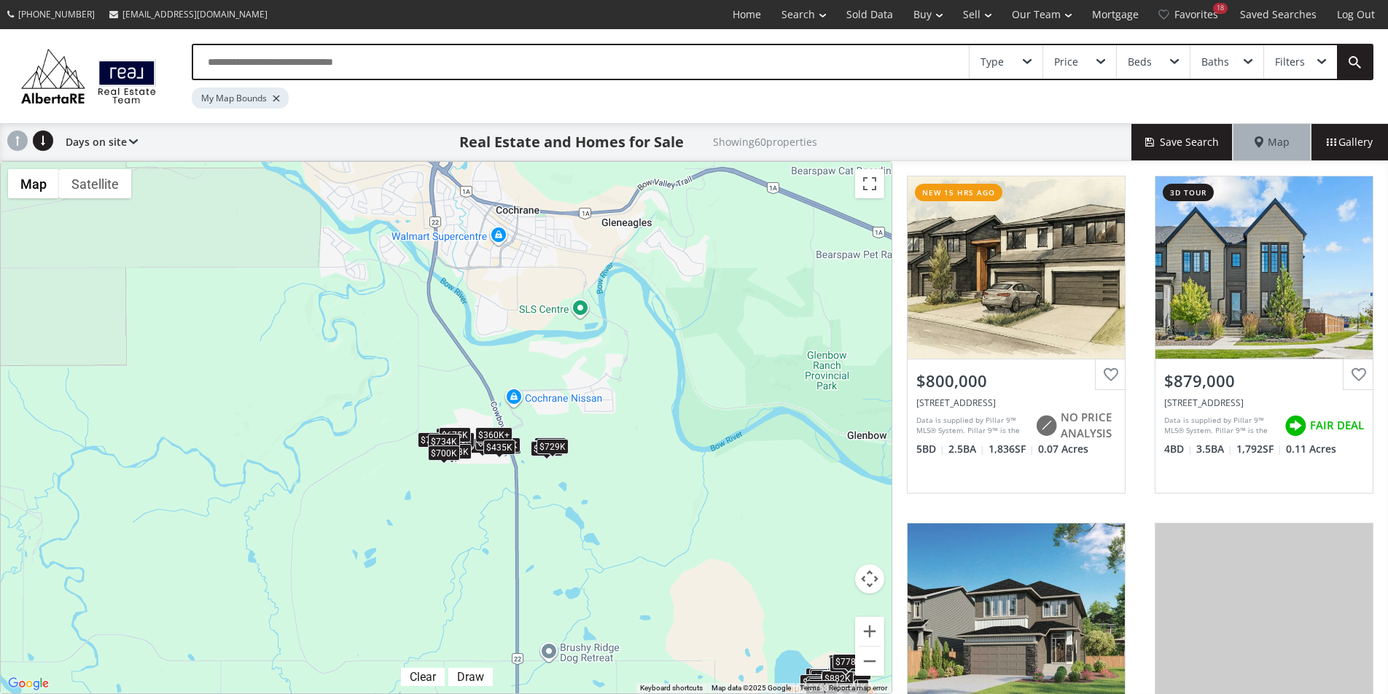
drag, startPoint x: 462, startPoint y: 383, endPoint x: 613, endPoint y: 669, distance: 323.3
click at [613, 668] on div "$800K $879K $876K $445K $360K+ $760K $490K $868K $880K $902K $925K $908K $719K …" at bounding box center [446, 428] width 891 height 532
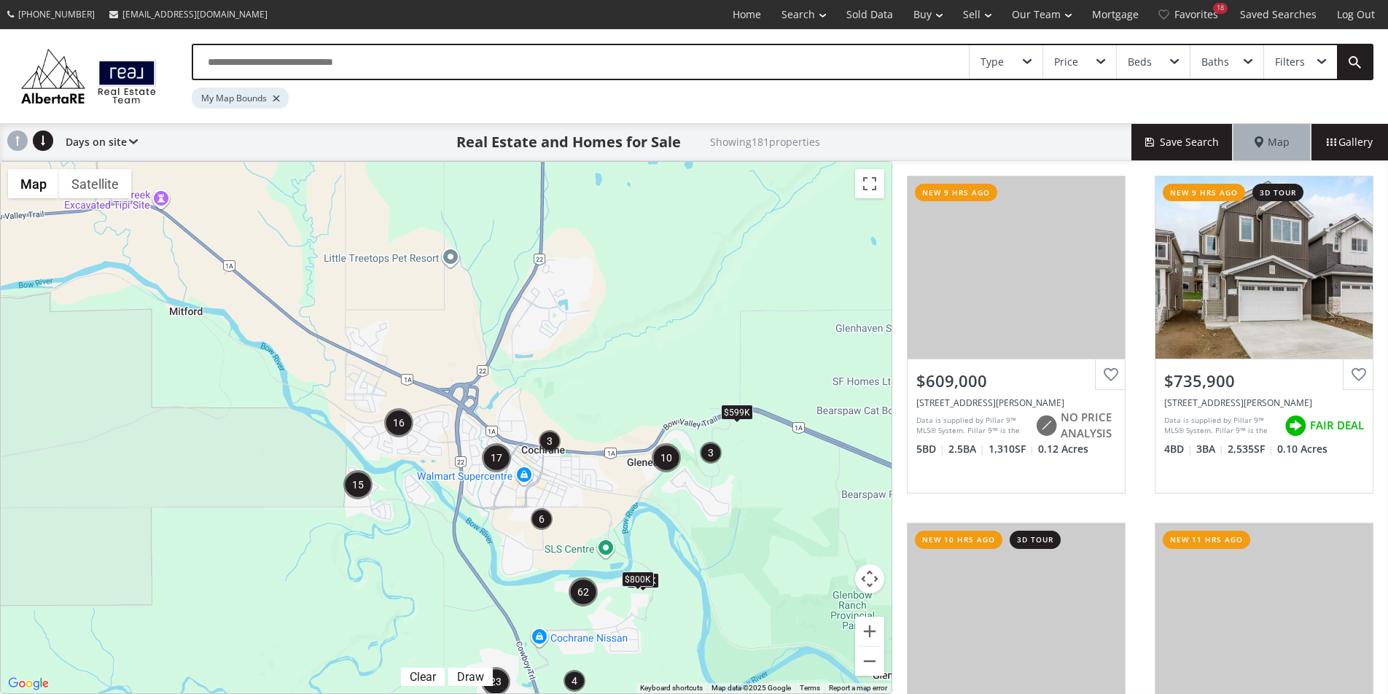
drag, startPoint x: 384, startPoint y: 304, endPoint x: 408, endPoint y: 544, distance: 241.1
click at [408, 544] on div "$775K $800K $599K" at bounding box center [446, 428] width 891 height 532
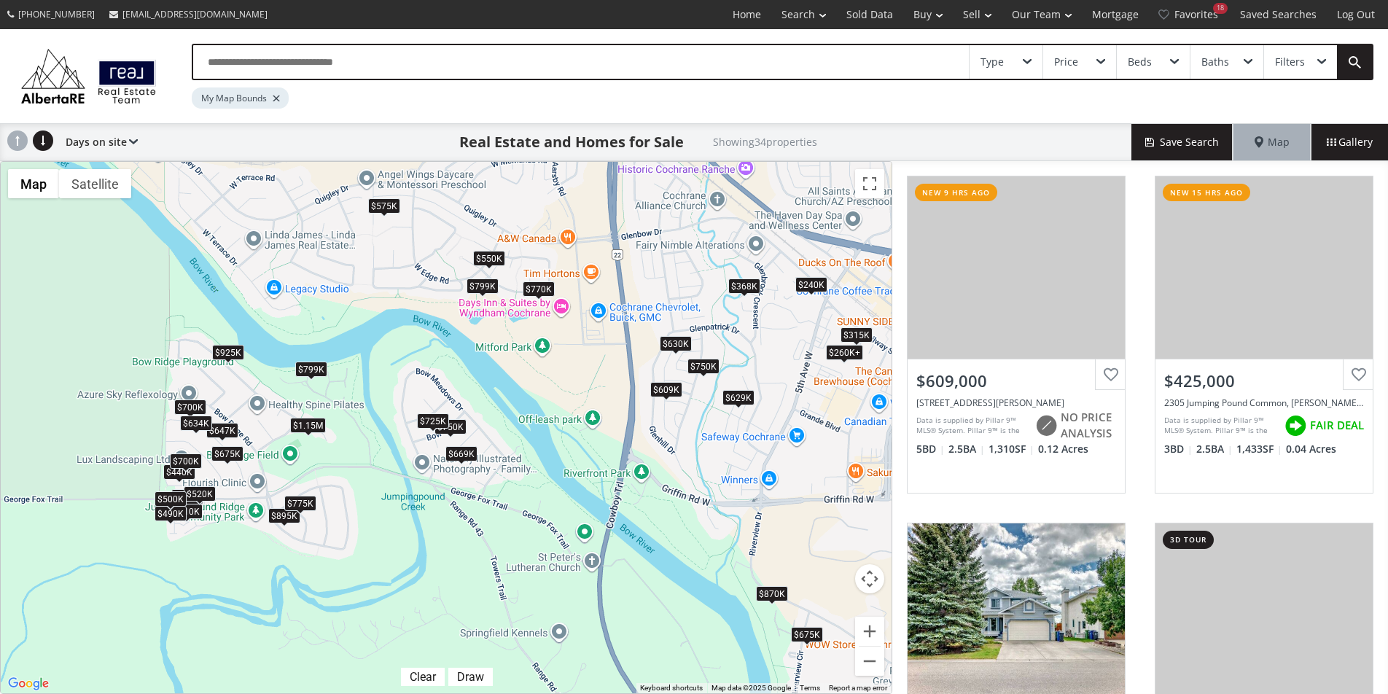
click at [314, 368] on div "$799K" at bounding box center [311, 369] width 32 height 15
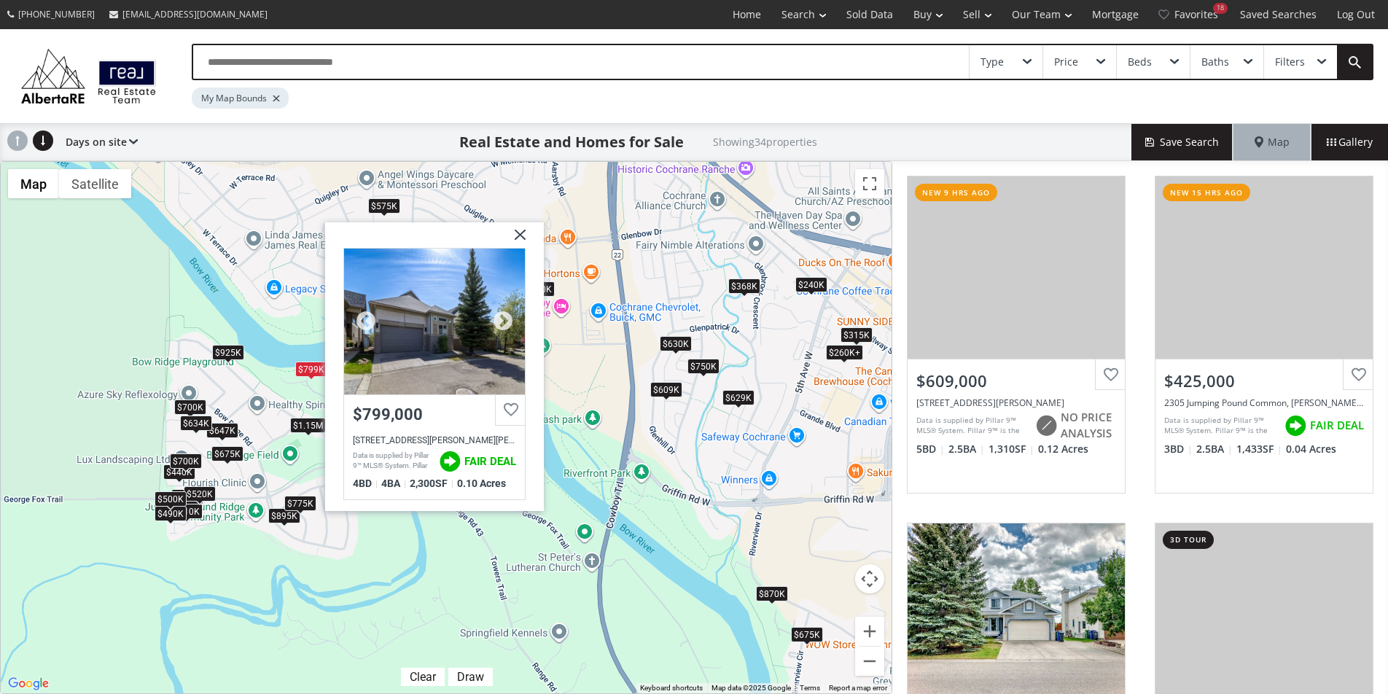
click at [429, 352] on div at bounding box center [434, 321] width 181 height 146
click at [518, 239] on img at bounding box center [515, 240] width 36 height 36
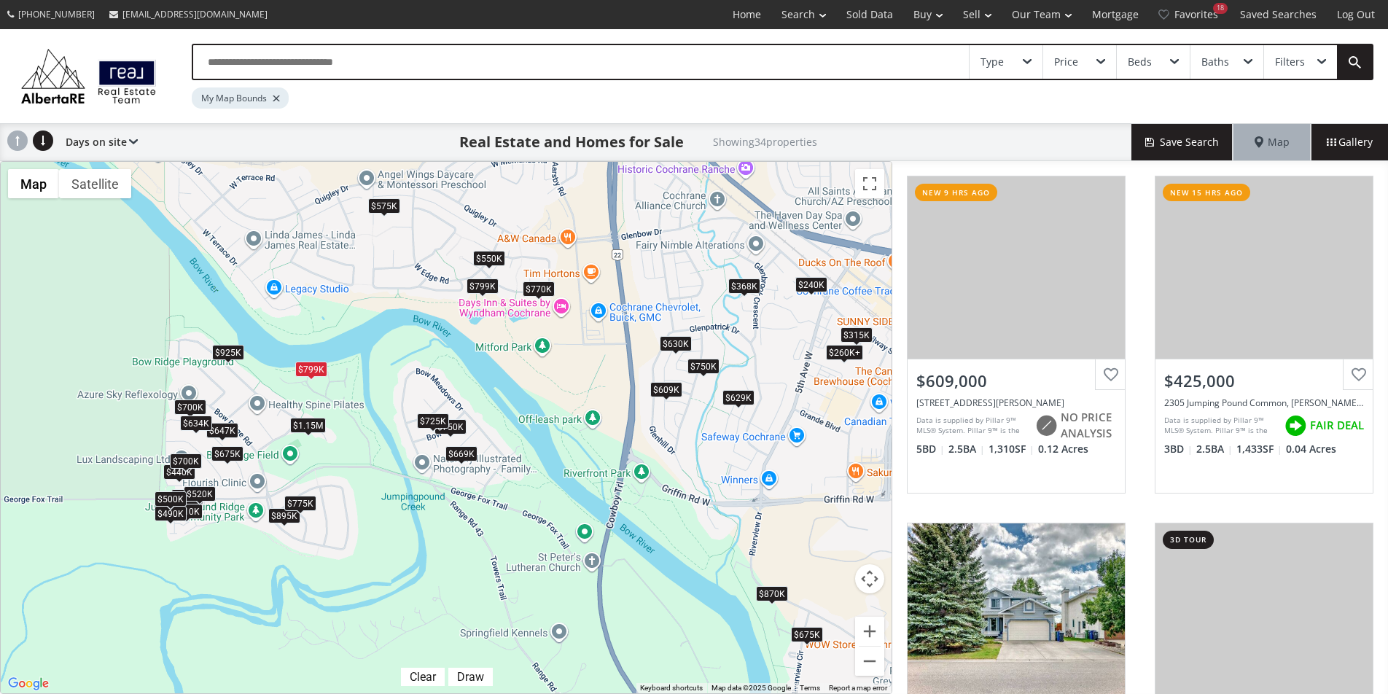
click at [228, 351] on div "$925K" at bounding box center [228, 351] width 32 height 15
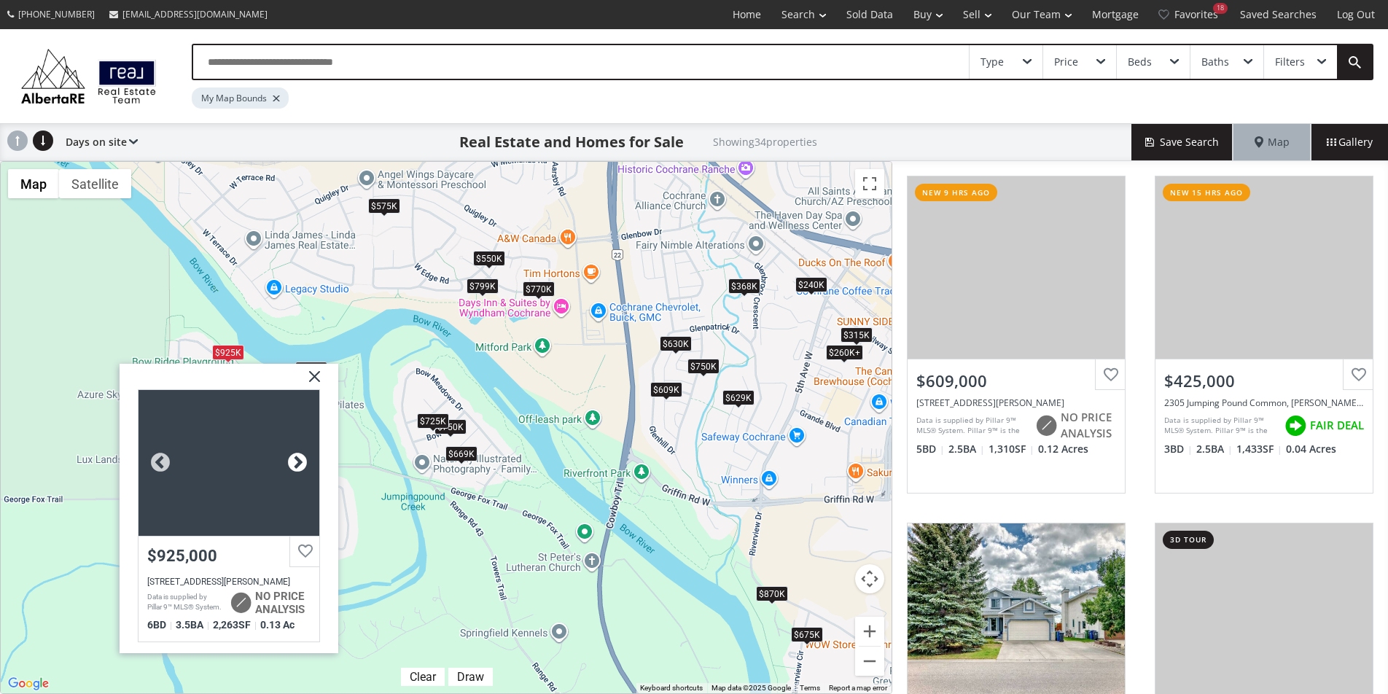
click at [292, 464] on div at bounding box center [298, 462] width 22 height 22
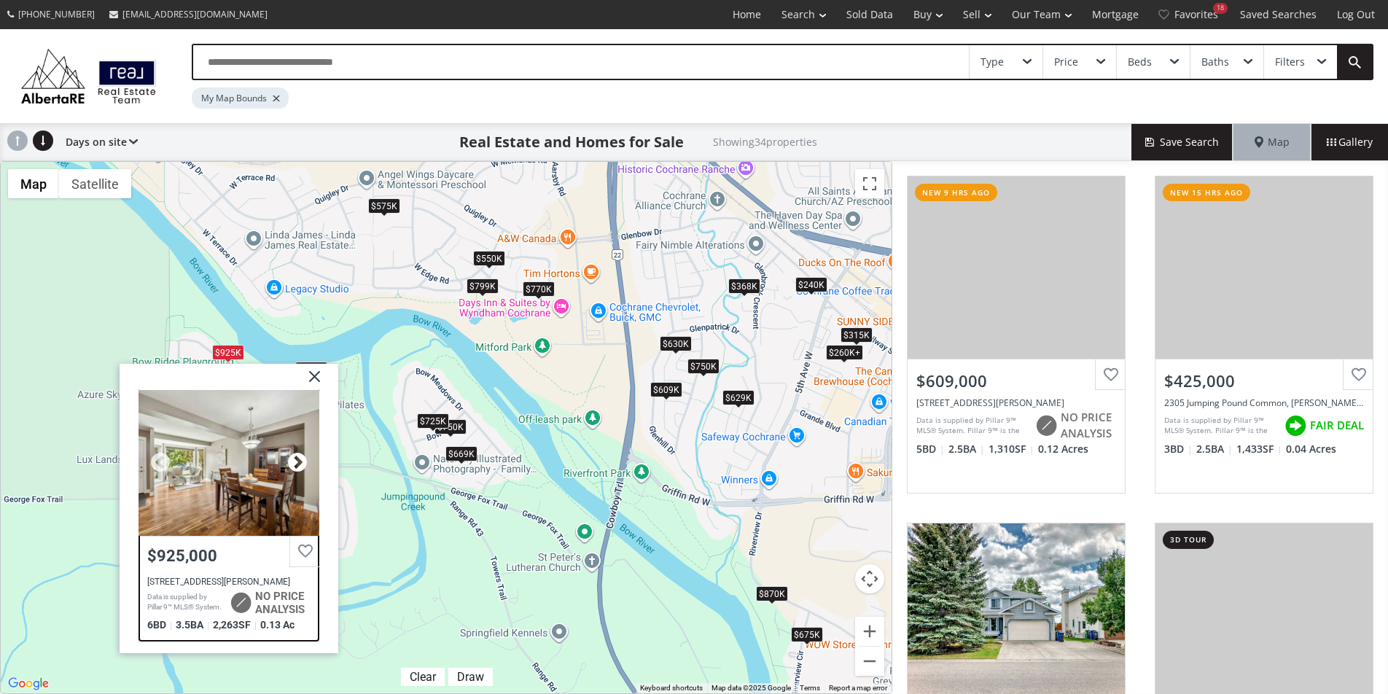
click at [292, 464] on div at bounding box center [298, 462] width 22 height 22
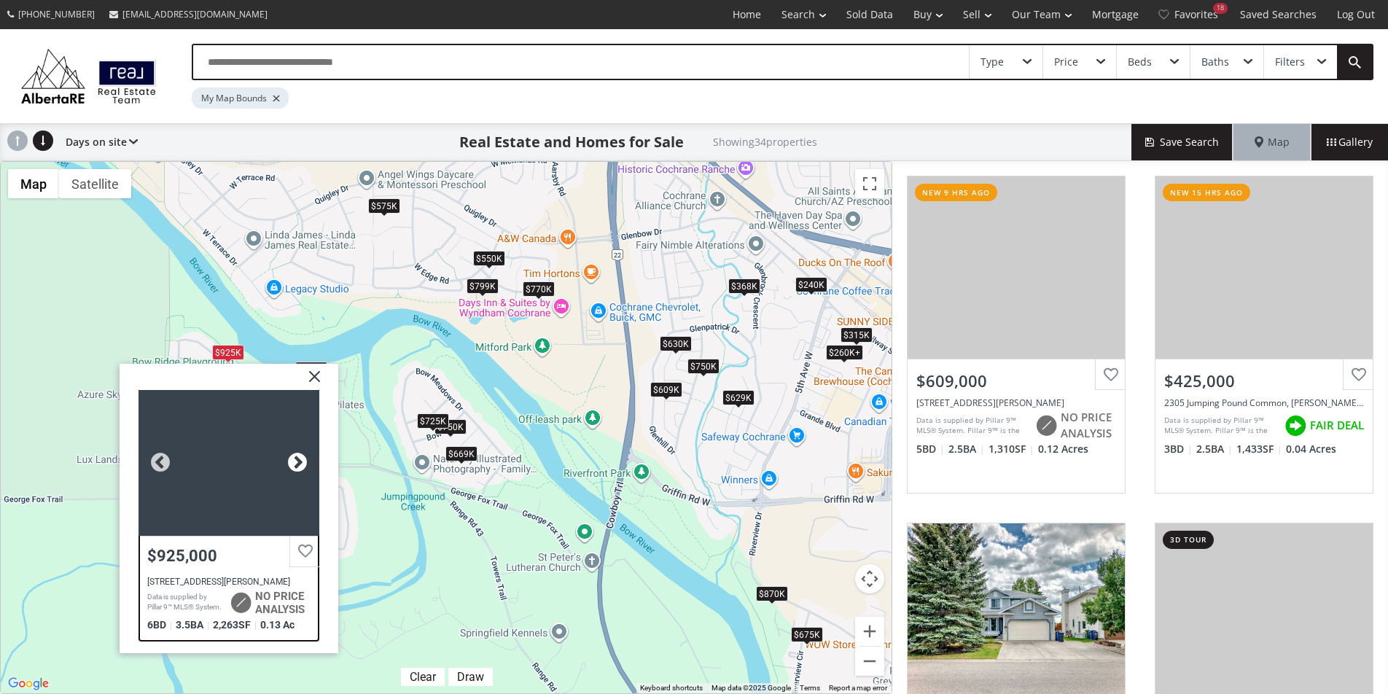
click at [292, 464] on div at bounding box center [298, 462] width 22 height 22
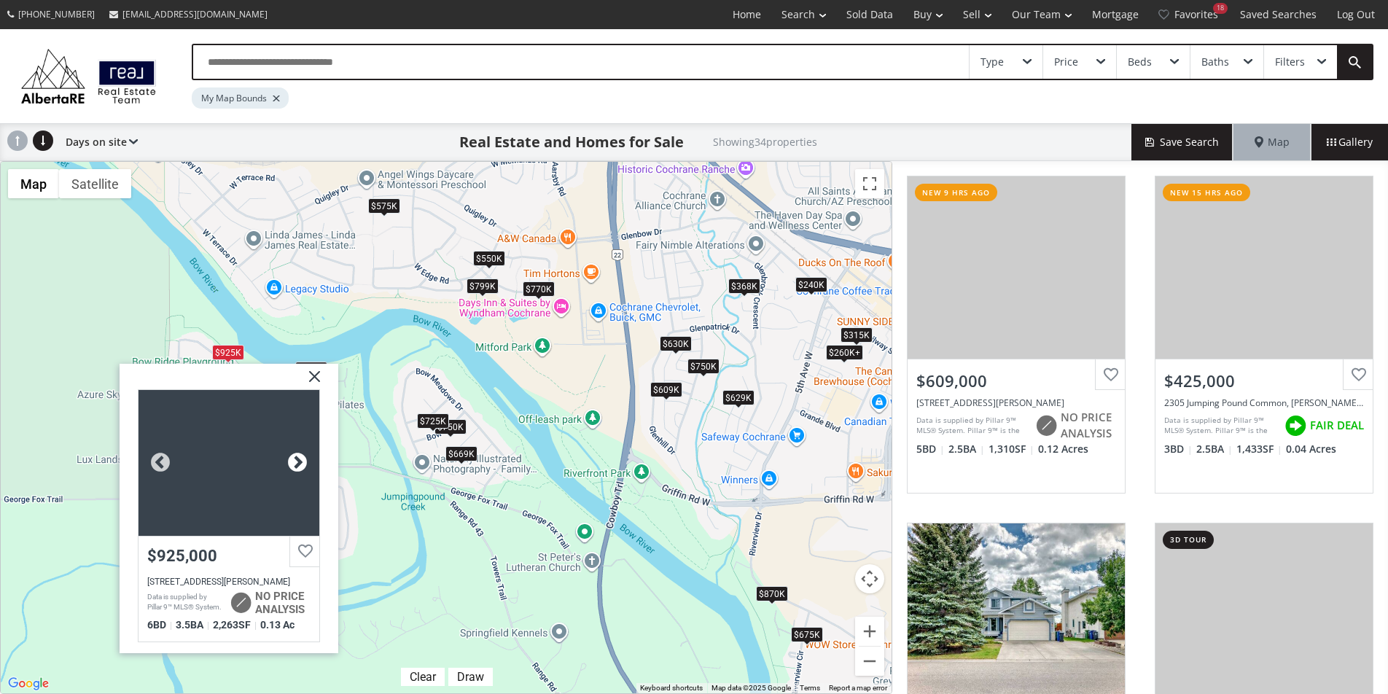
click at [292, 464] on div at bounding box center [298, 462] width 22 height 22
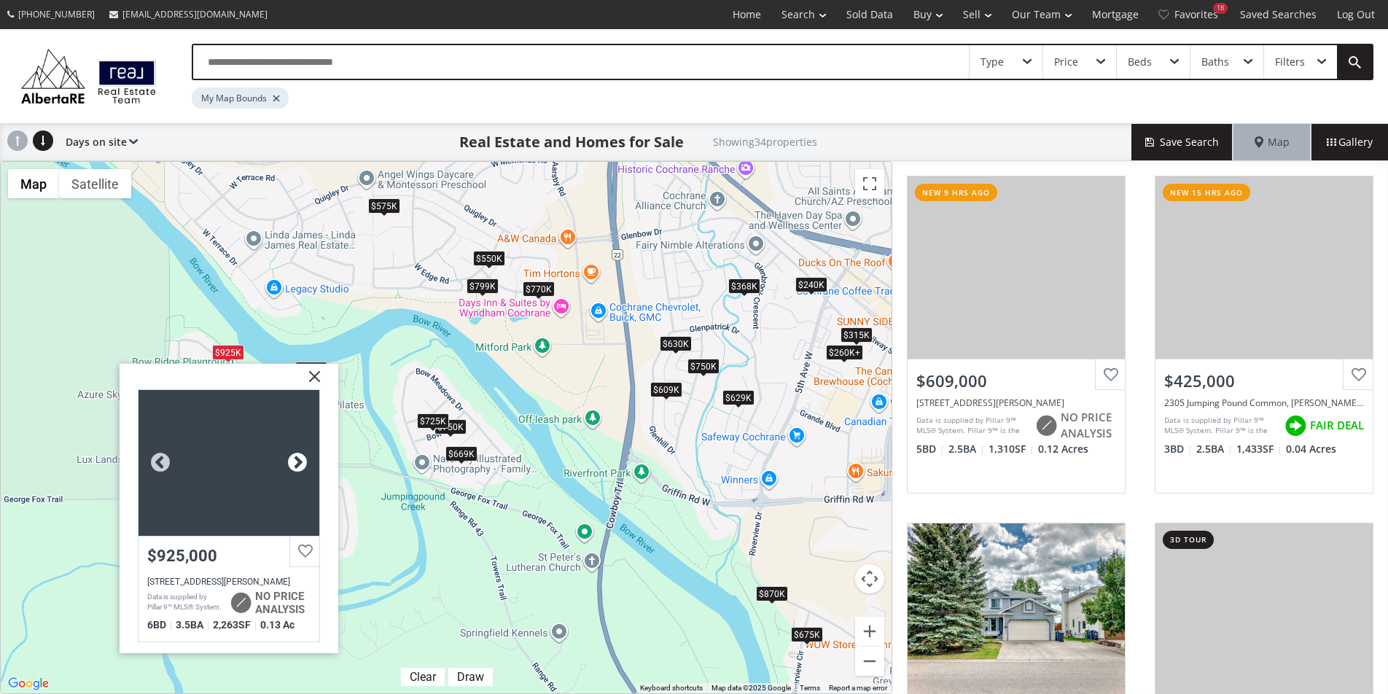
click at [292, 464] on div at bounding box center [298, 462] width 22 height 22
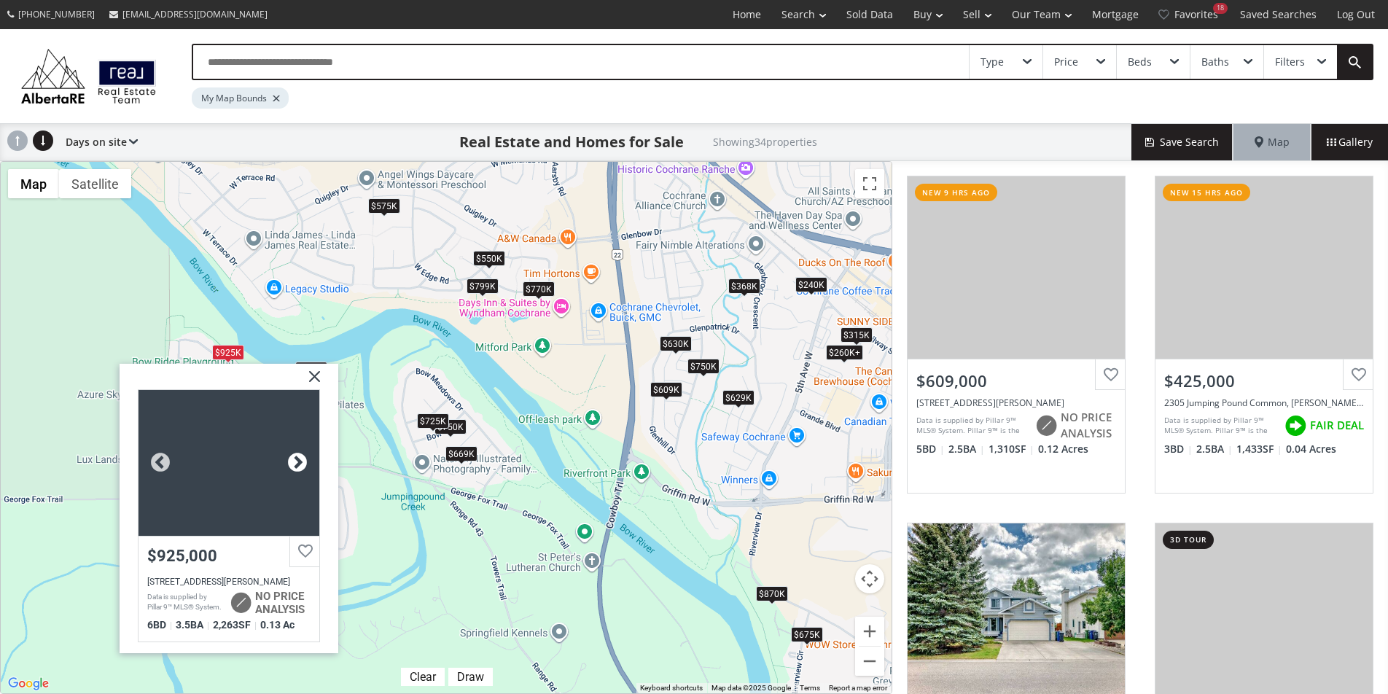
click at [292, 464] on div at bounding box center [298, 462] width 22 height 22
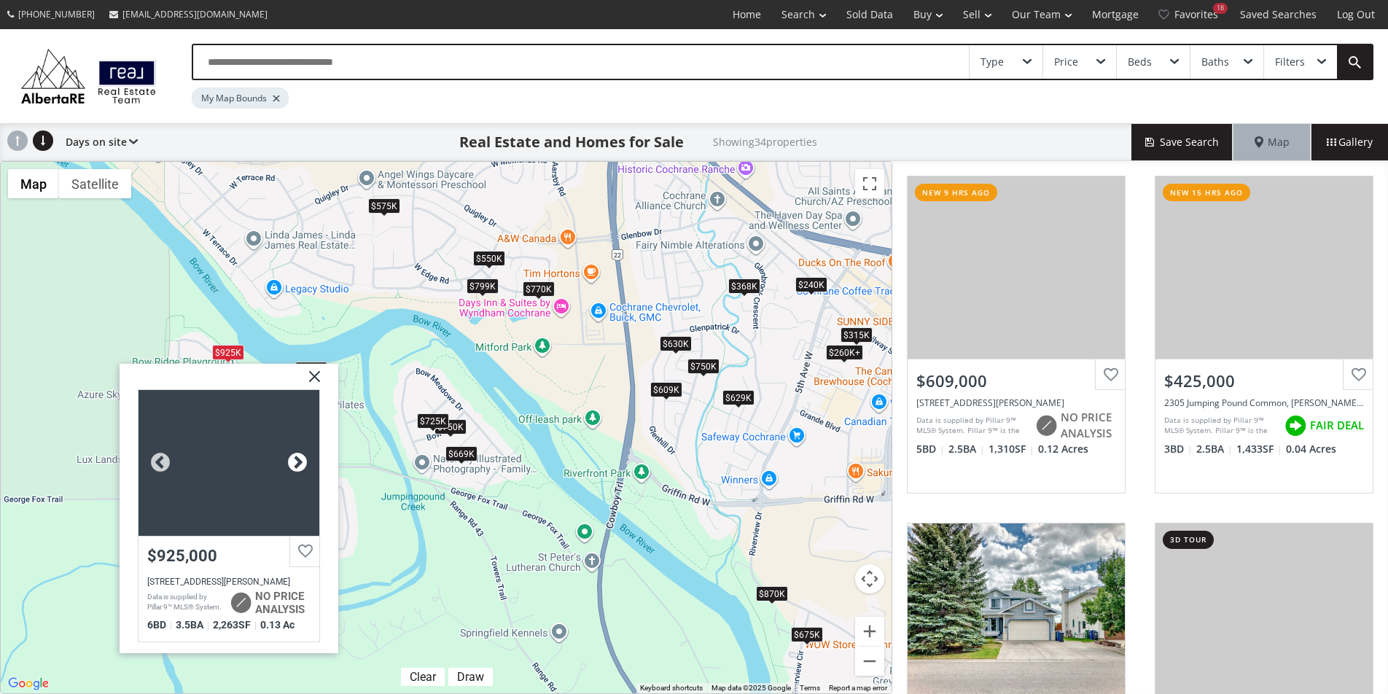
click at [292, 464] on div at bounding box center [298, 462] width 22 height 22
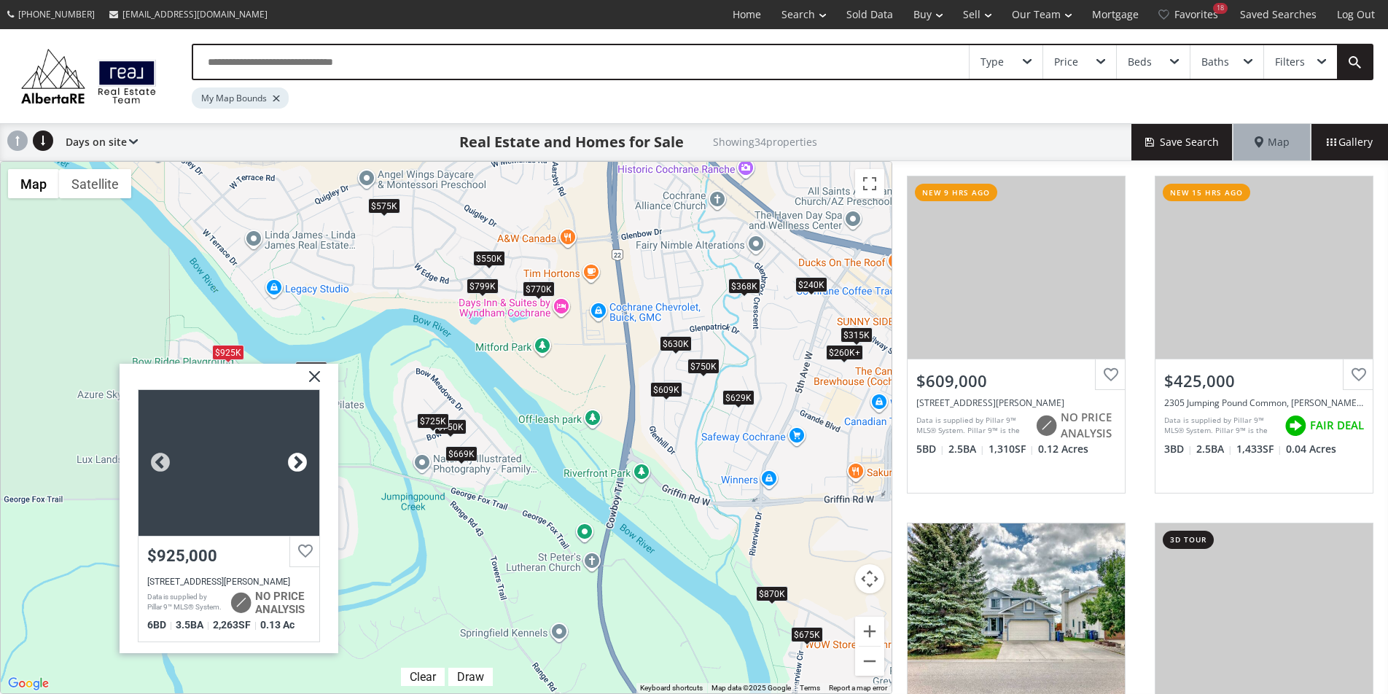
click at [292, 464] on div at bounding box center [298, 462] width 22 height 22
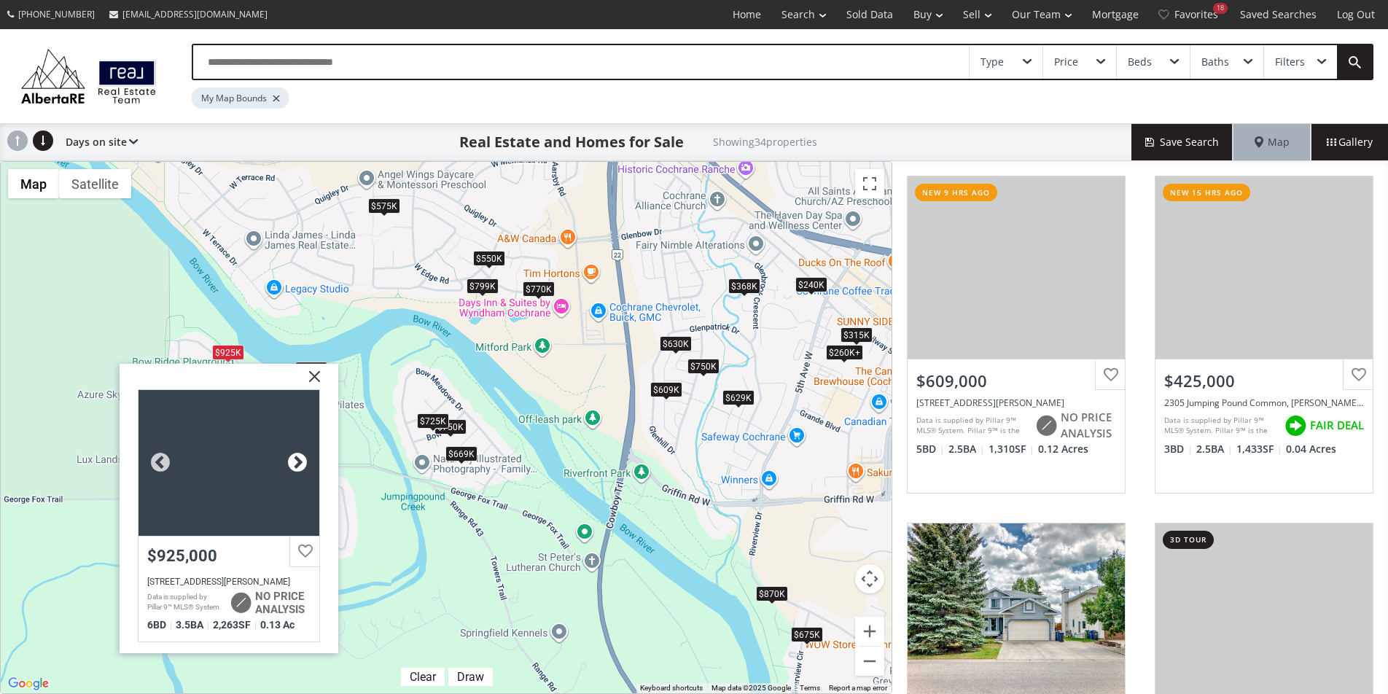
click at [292, 464] on div at bounding box center [298, 462] width 22 height 22
click at [291, 462] on div at bounding box center [298, 462] width 22 height 22
click at [319, 378] on img at bounding box center [309, 381] width 36 height 36
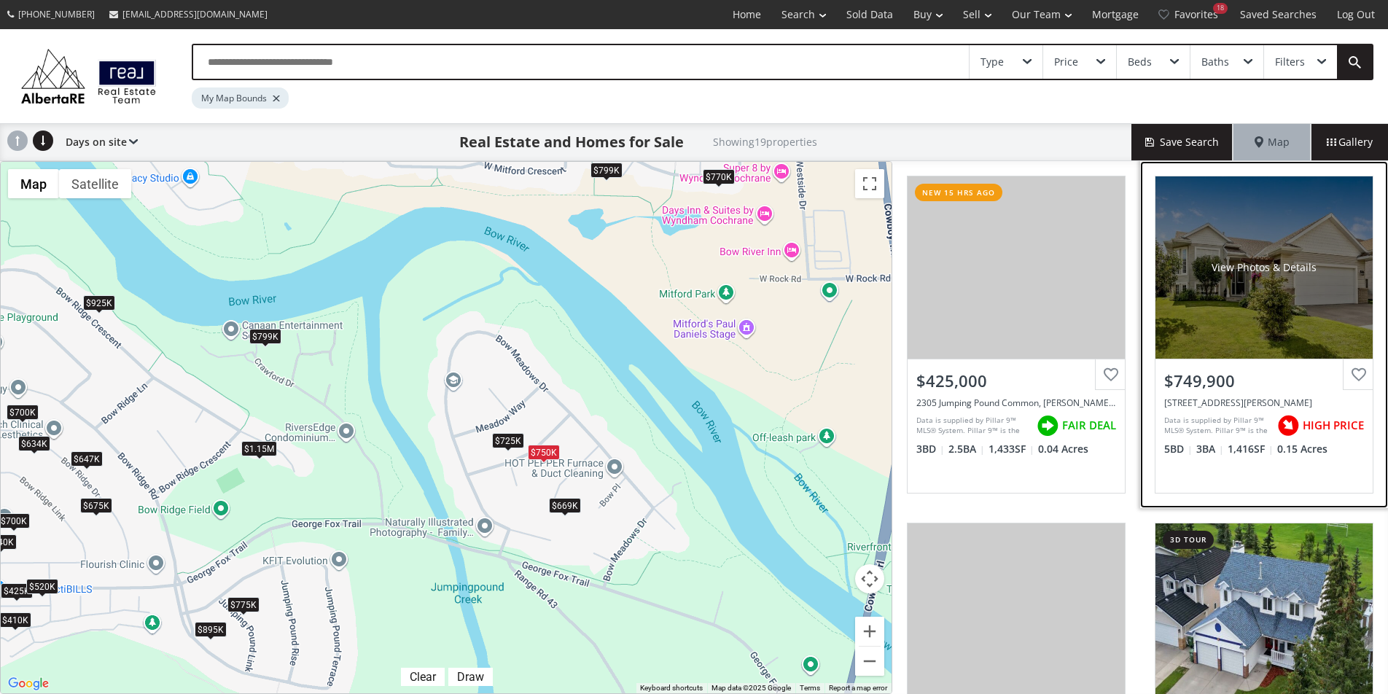
click at [1254, 273] on div "View Photos & Details" at bounding box center [1264, 267] width 105 height 15
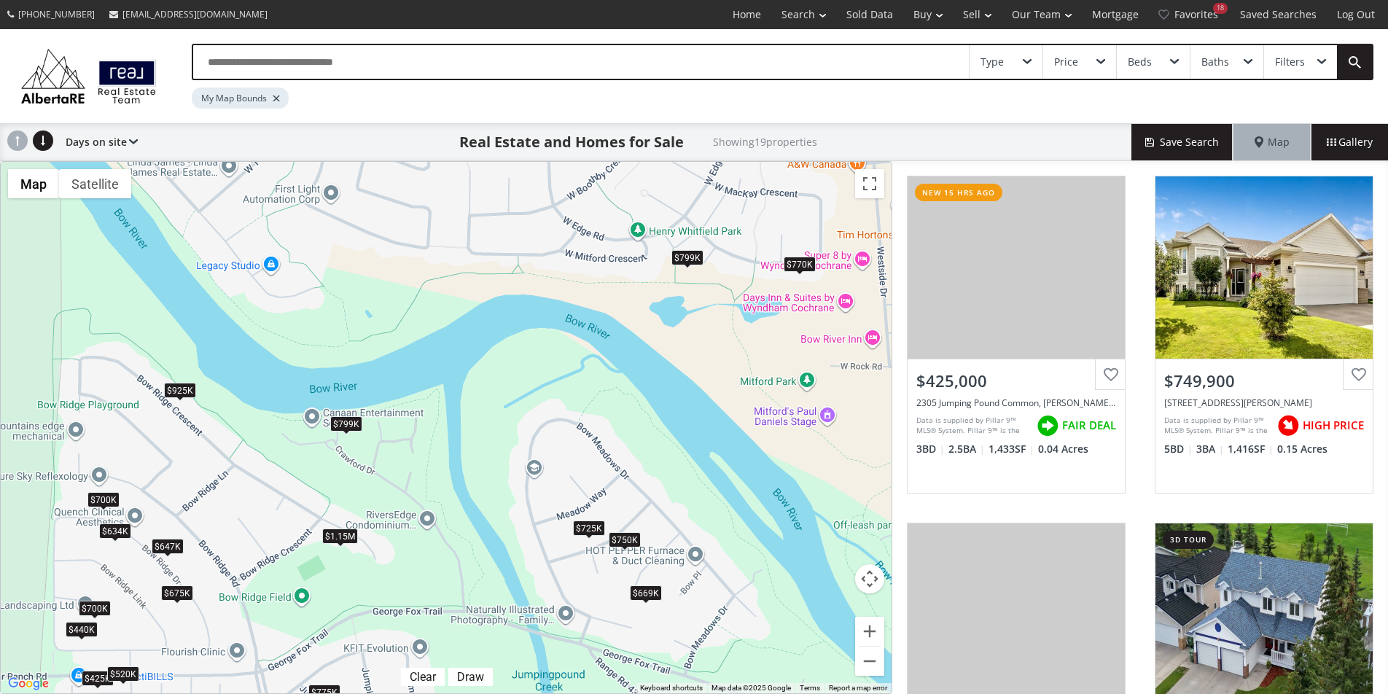
drag, startPoint x: 385, startPoint y: 456, endPoint x: 467, endPoint y: 545, distance: 121.3
click at [467, 545] on div "$425K $750K $410K $770K $440K $799K $520K $725K $895K $775K $647K $669K $925K $…" at bounding box center [446, 428] width 891 height 532
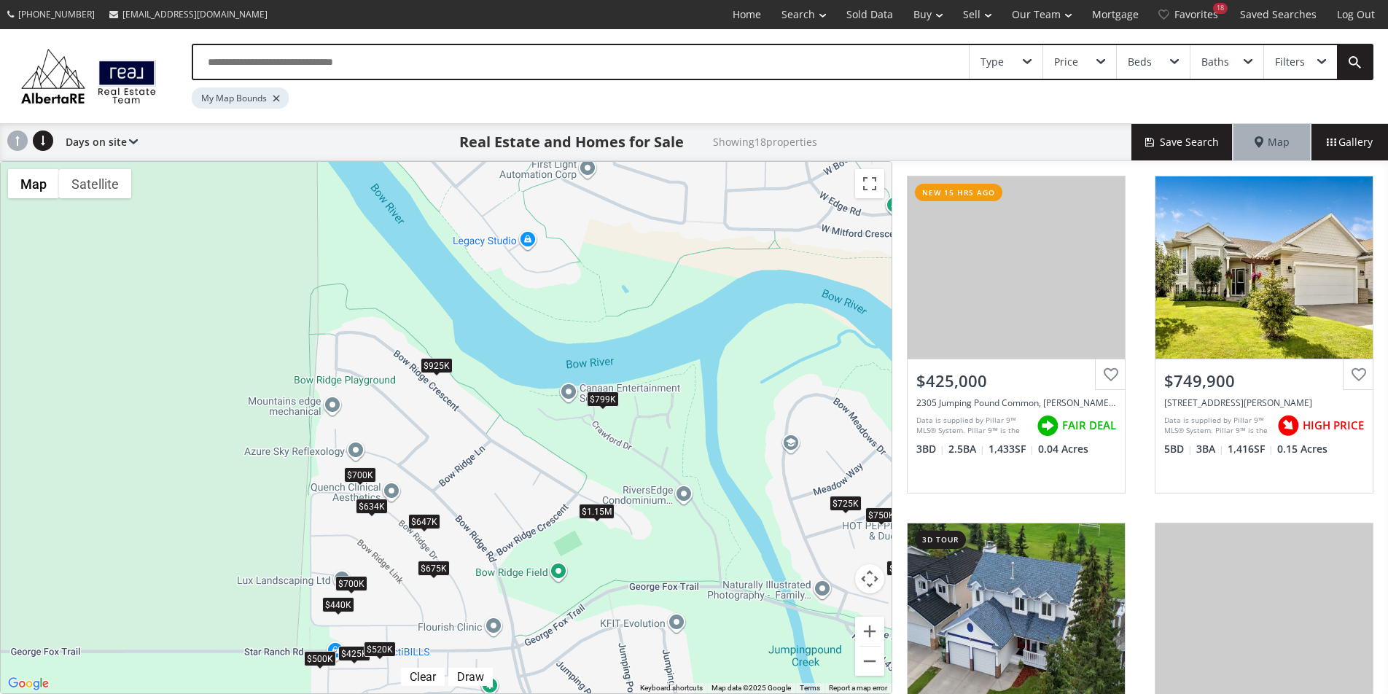
drag, startPoint x: 378, startPoint y: 302, endPoint x: 646, endPoint y: 277, distance: 269.5
click at [646, 277] on div "$425K $750K $770K $440K $550K $799K $520K $725K $647K $669K $925K $1.15M $700K …" at bounding box center [446, 428] width 891 height 532
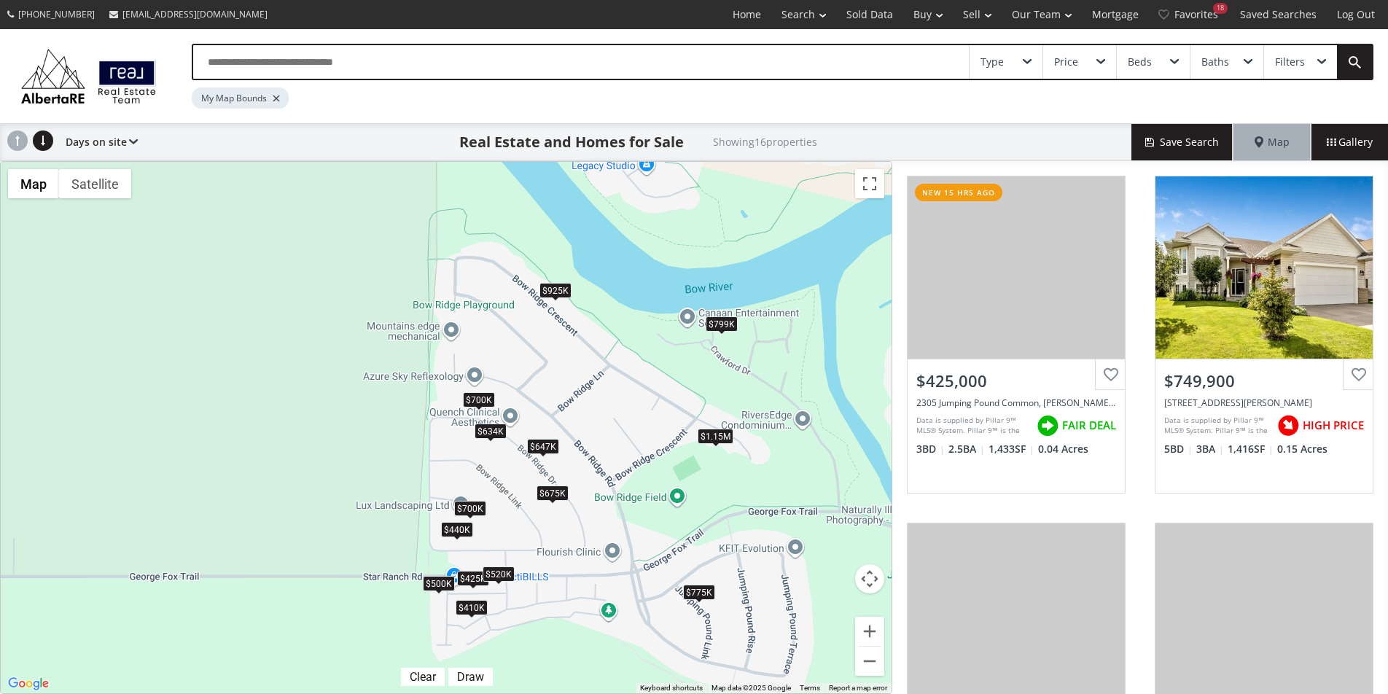
drag, startPoint x: 624, startPoint y: 427, endPoint x: 742, endPoint y: 351, distance: 140.8
click at [742, 351] on div "$425K $750K $410K $440K $520K $725K $775K $647K $925K $1.15M $700K $500K $700K …" at bounding box center [446, 428] width 891 height 532
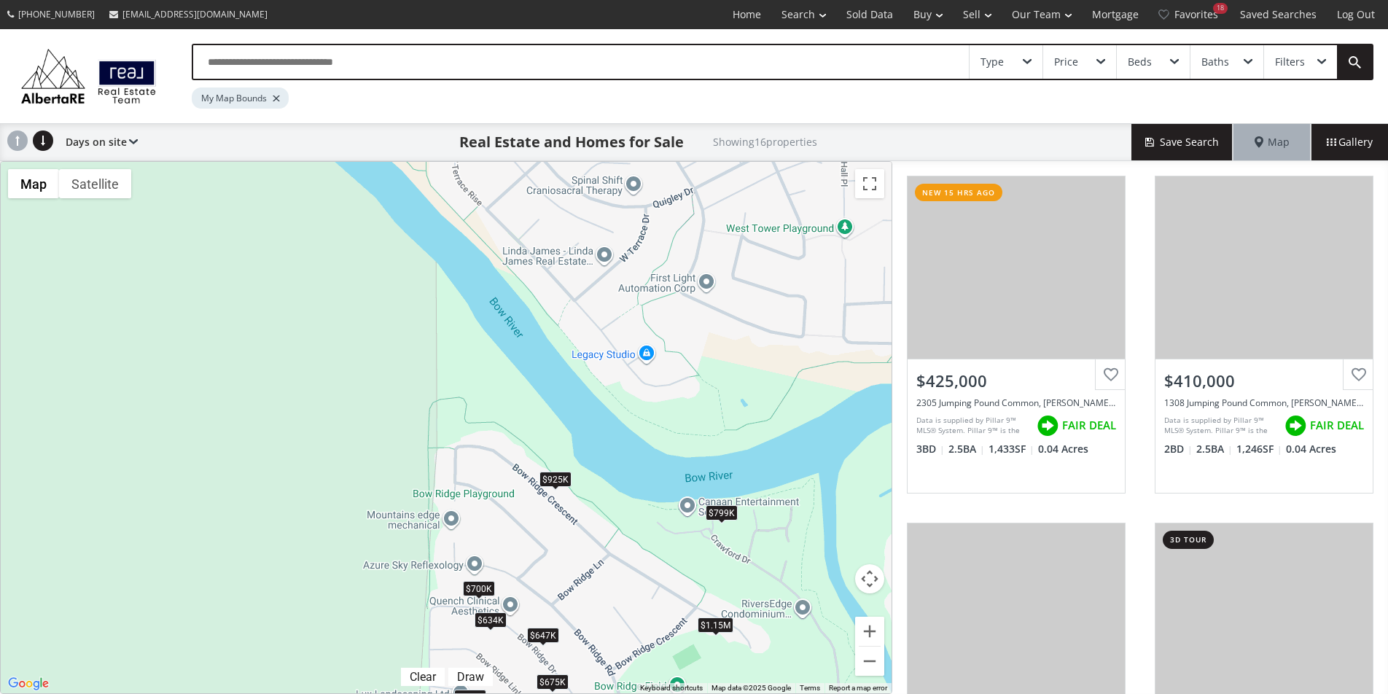
drag, startPoint x: 546, startPoint y: 280, endPoint x: 546, endPoint y: 509, distance: 229.0
click at [546, 509] on div "$425K $410K $440K $520K $490K $895K $775K $647K $925K $1.15M $700K $500K $700K …" at bounding box center [446, 428] width 891 height 532
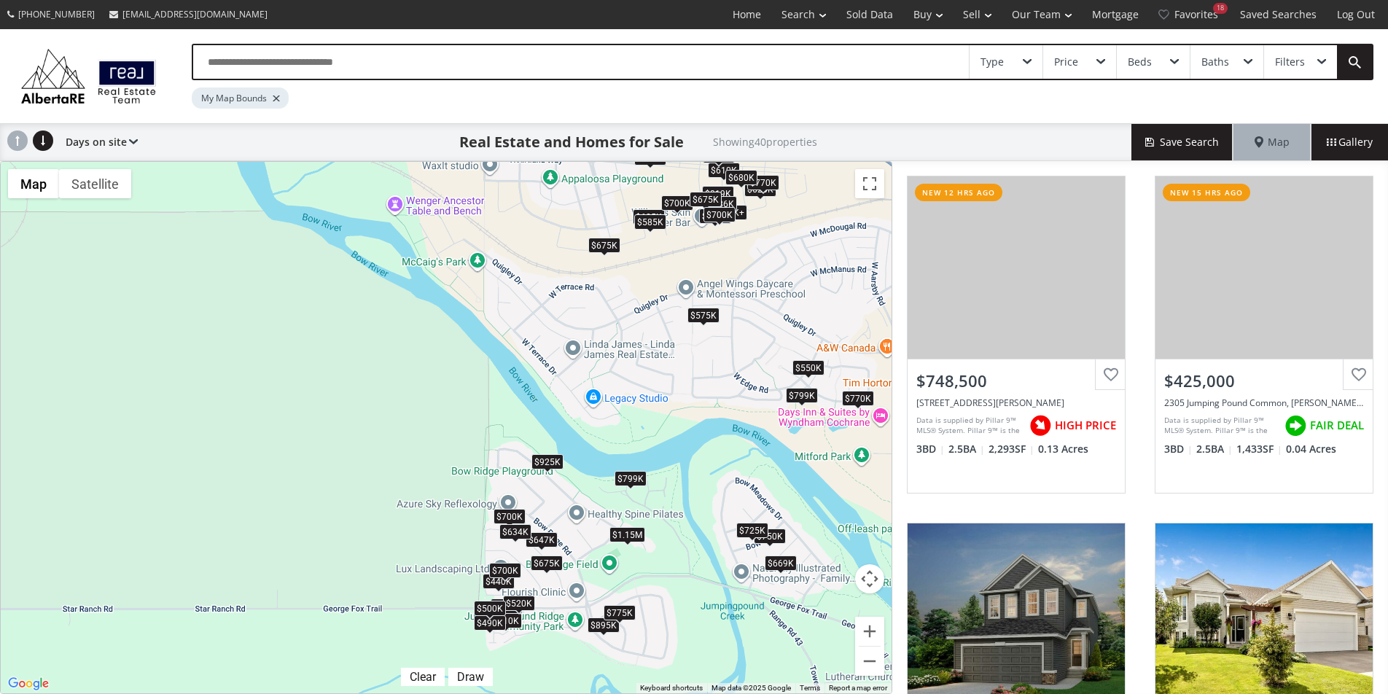
click at [607, 248] on div "$675K" at bounding box center [604, 245] width 32 height 15
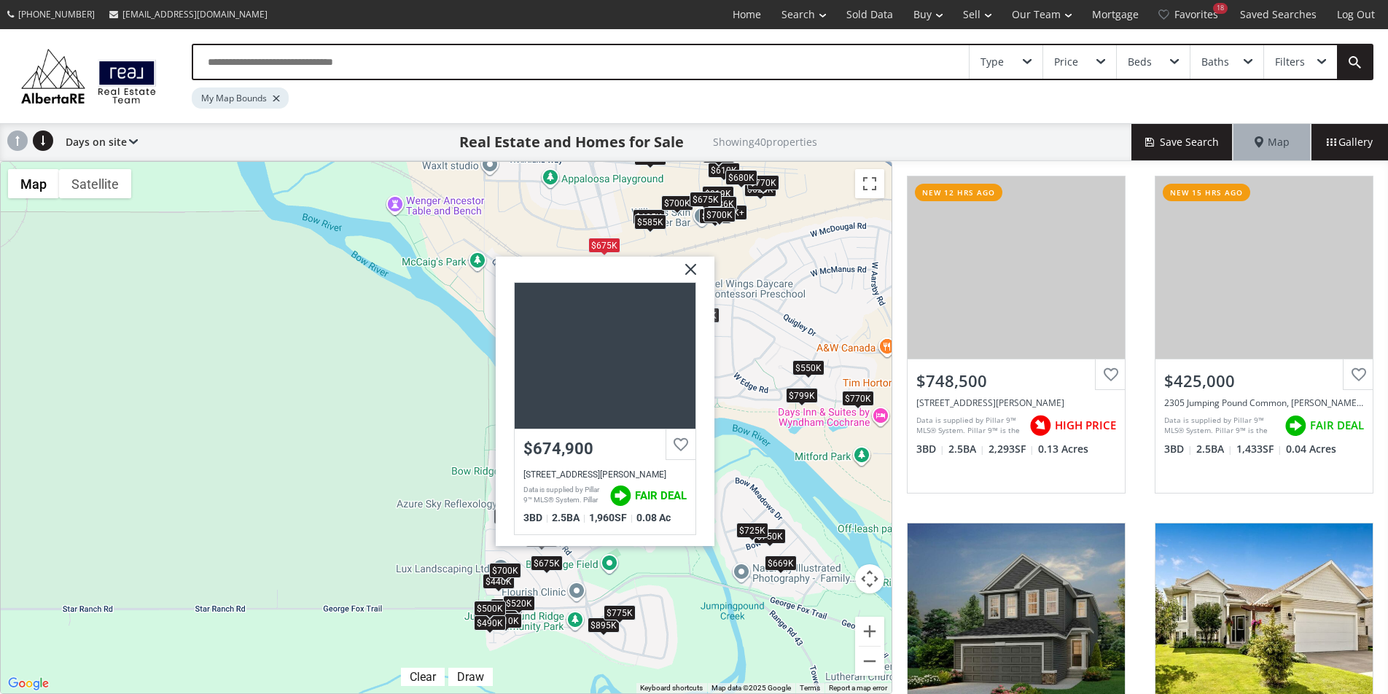
click at [782, 298] on div "$725K+ $425K $725K+ $750K $620K $410K $625K $770K $440K $550K $799K $520K $585K…" at bounding box center [446, 428] width 891 height 532
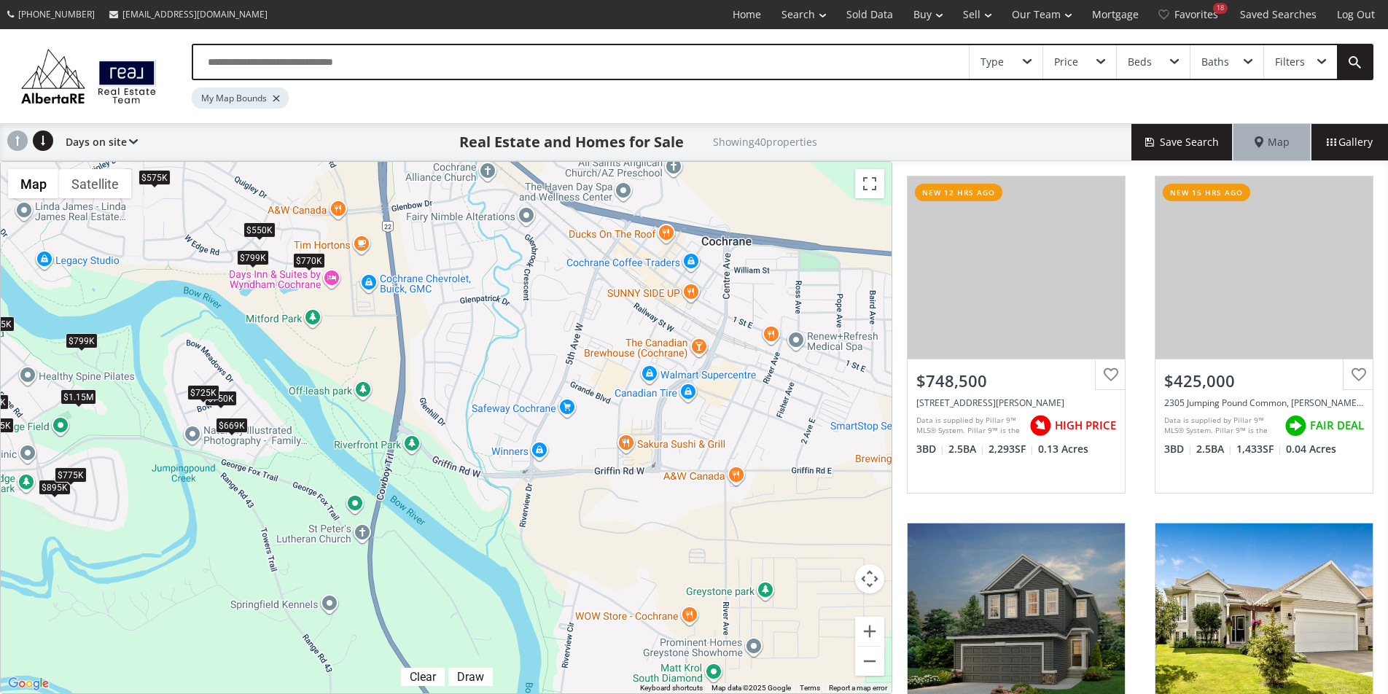
drag, startPoint x: 715, startPoint y: 484, endPoint x: 156, endPoint y: 344, distance: 575.8
click at [156, 344] on div "$725K+ $425K $725K+ $750K $620K $410K $625K $770K $440K $550K $799K $520K $585K…" at bounding box center [446, 428] width 891 height 532
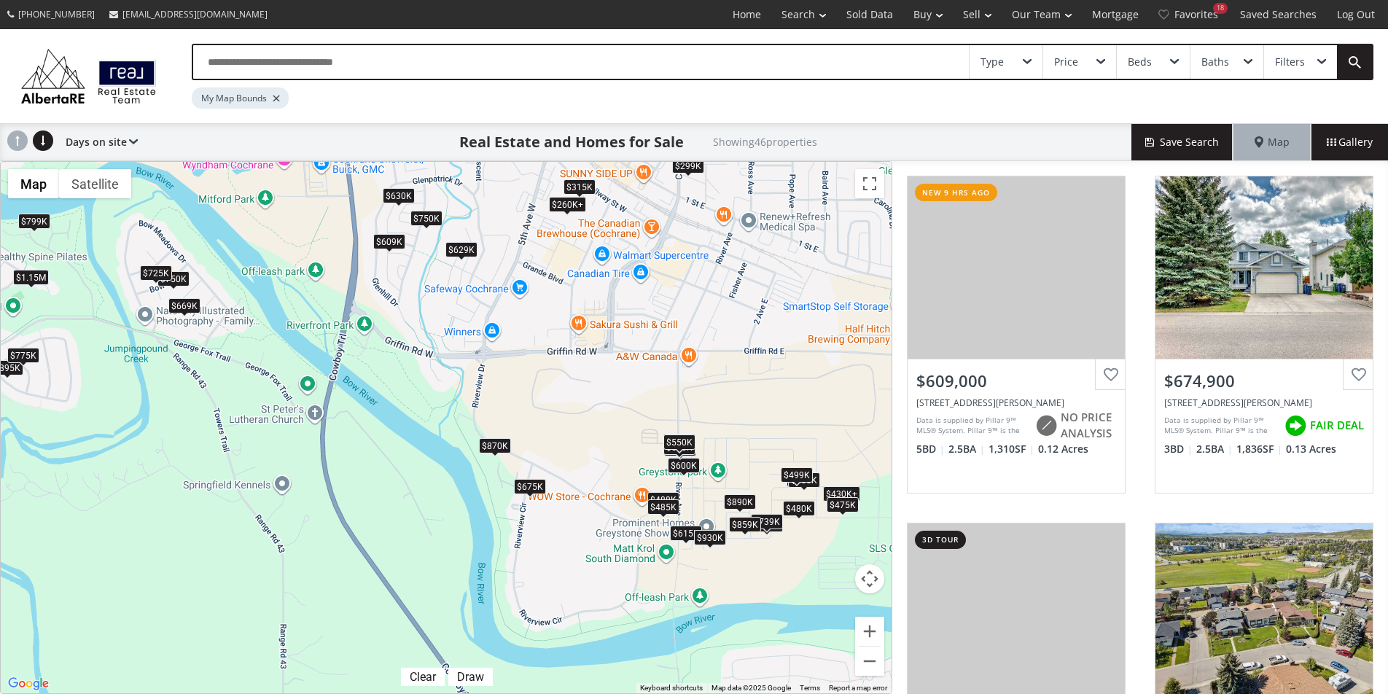
drag, startPoint x: 475, startPoint y: 428, endPoint x: 436, endPoint y: 308, distance: 125.9
click at [436, 308] on div "$609K $675K $629K $630K $750K $870K $750K $488K $485K $615K $489K $299K $770K $…" at bounding box center [446, 428] width 891 height 532
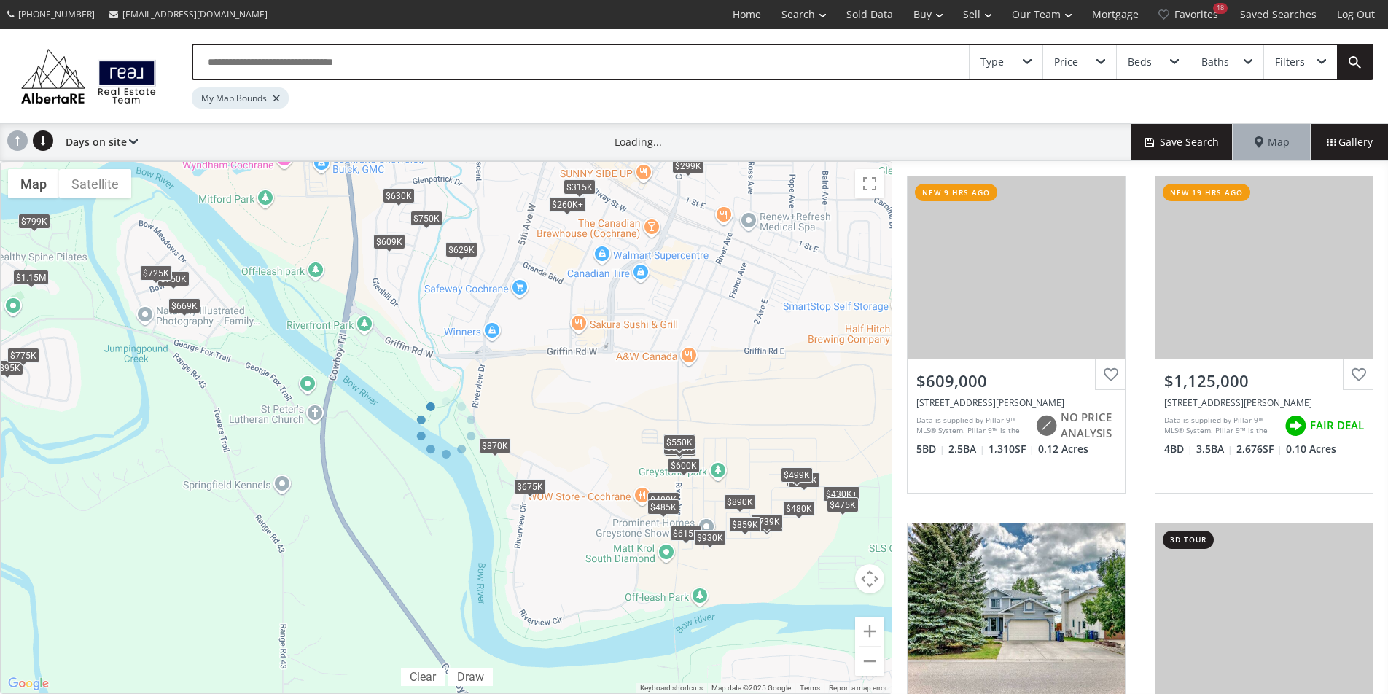
click at [475, 441] on div at bounding box center [446, 427] width 893 height 533
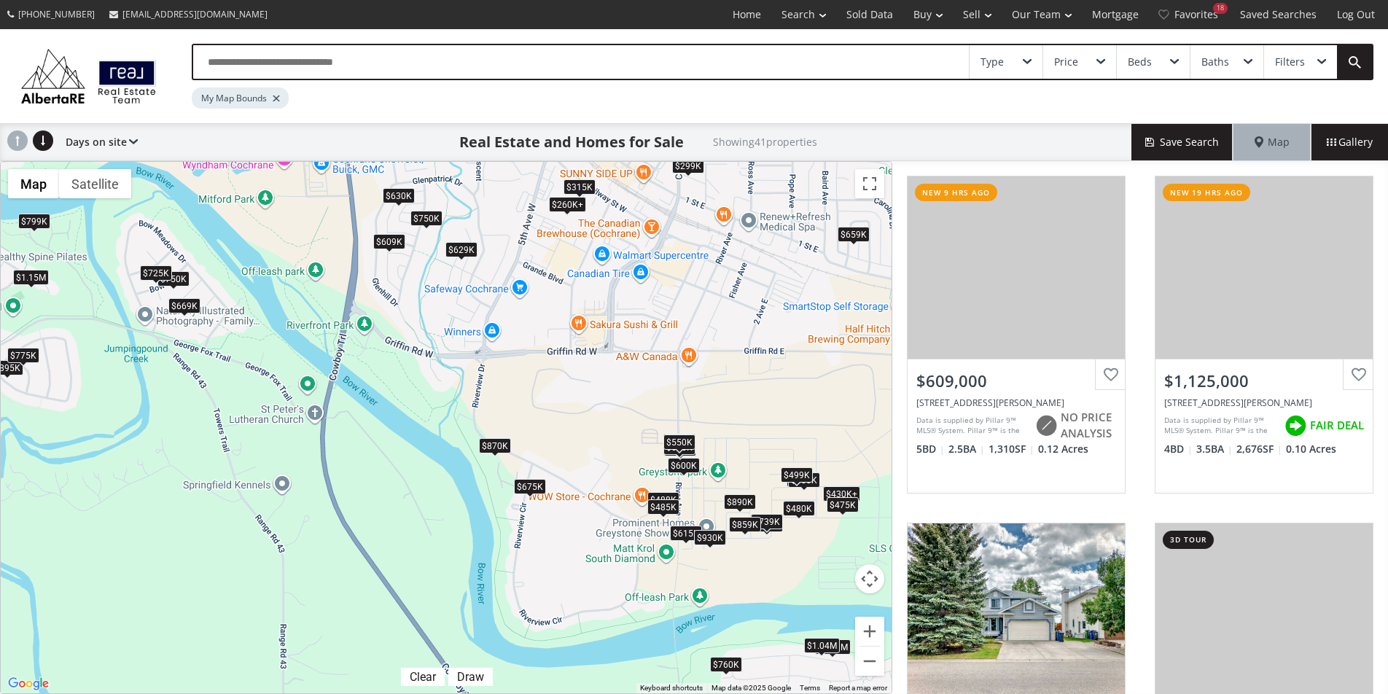
click at [483, 447] on div "$870K" at bounding box center [495, 445] width 32 height 15
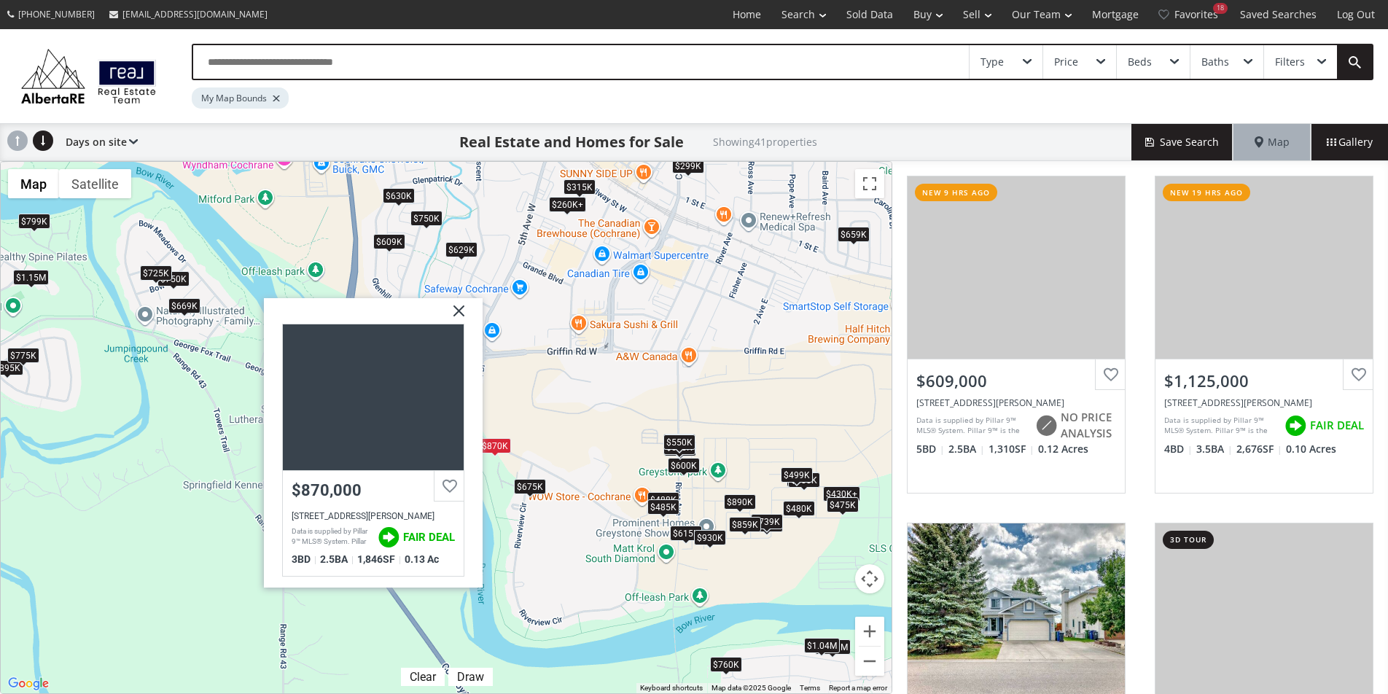
click at [558, 526] on div "$609K $1.13M $675K $629K $630K $760K $750K $870K $750K $488K $485K $615K $659K …" at bounding box center [446, 428] width 891 height 532
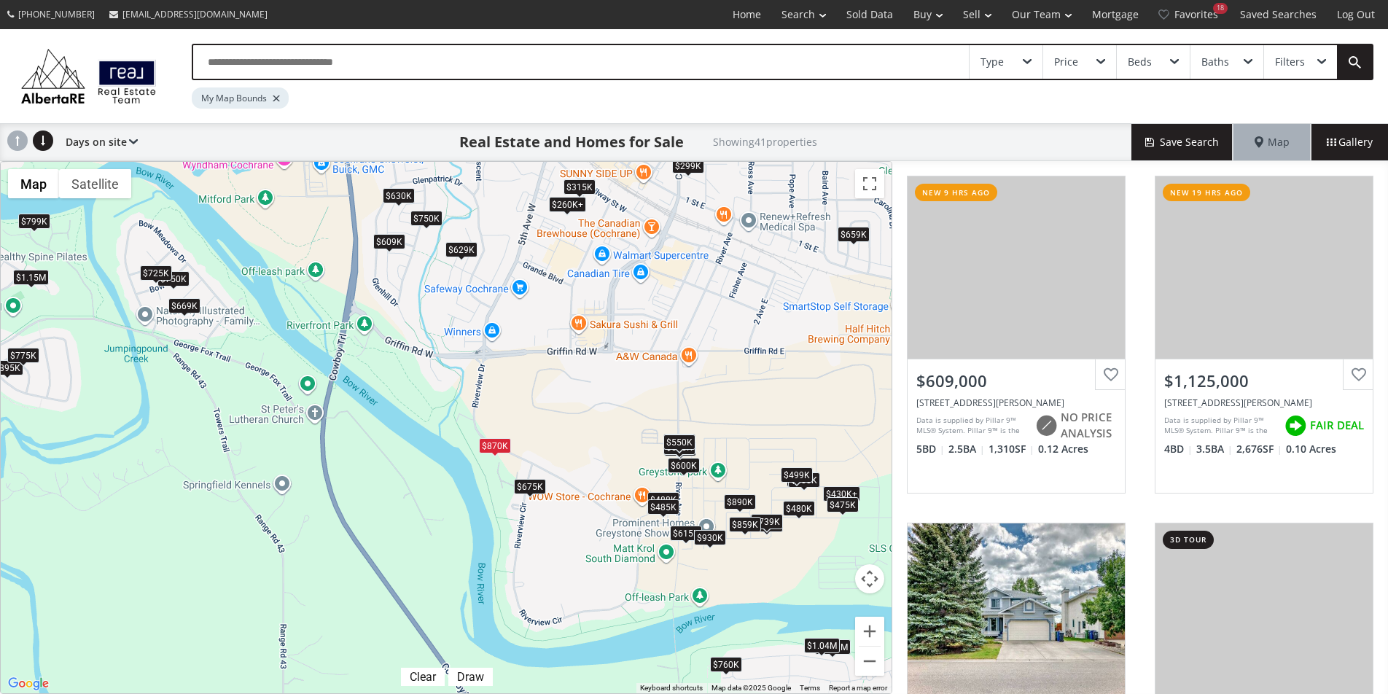
click at [535, 485] on div "$675K" at bounding box center [530, 486] width 32 height 15
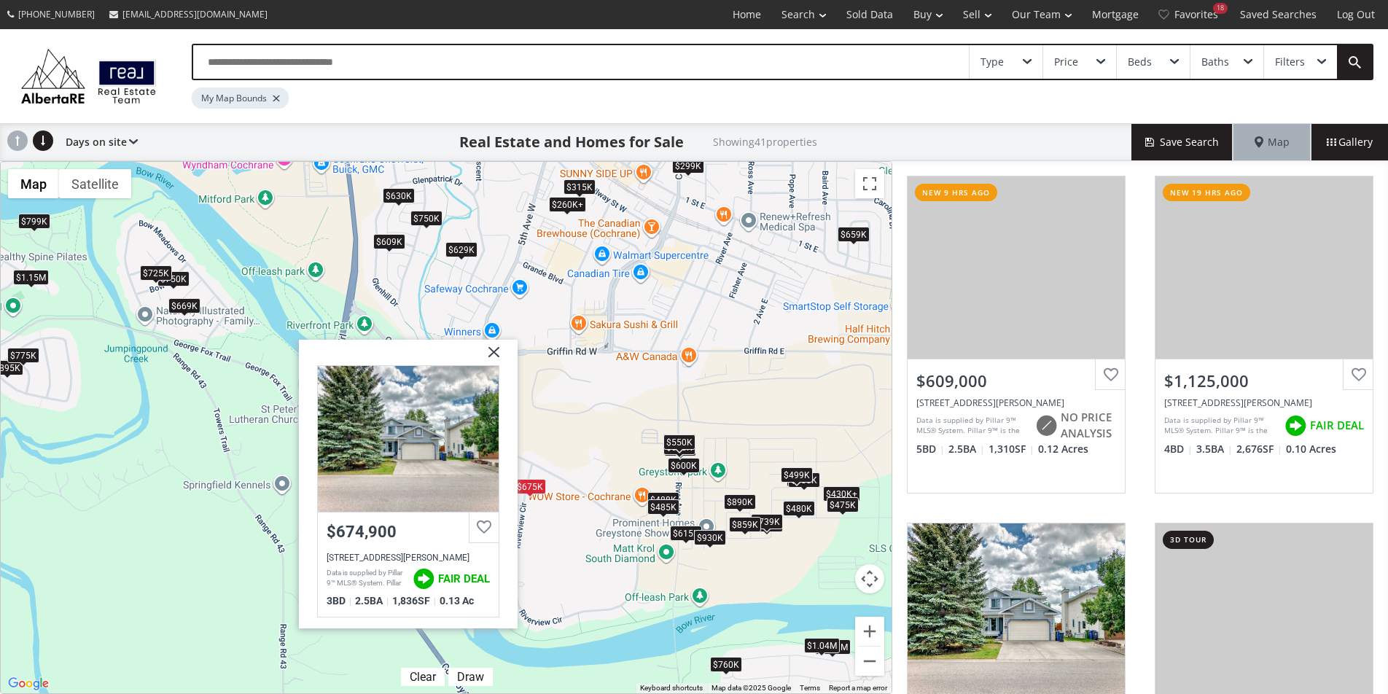
click at [566, 564] on div "$609K $1.13M $675K $629K $630K $760K $750K $870K $750K $488K $485K $615K $659K …" at bounding box center [446, 428] width 891 height 532
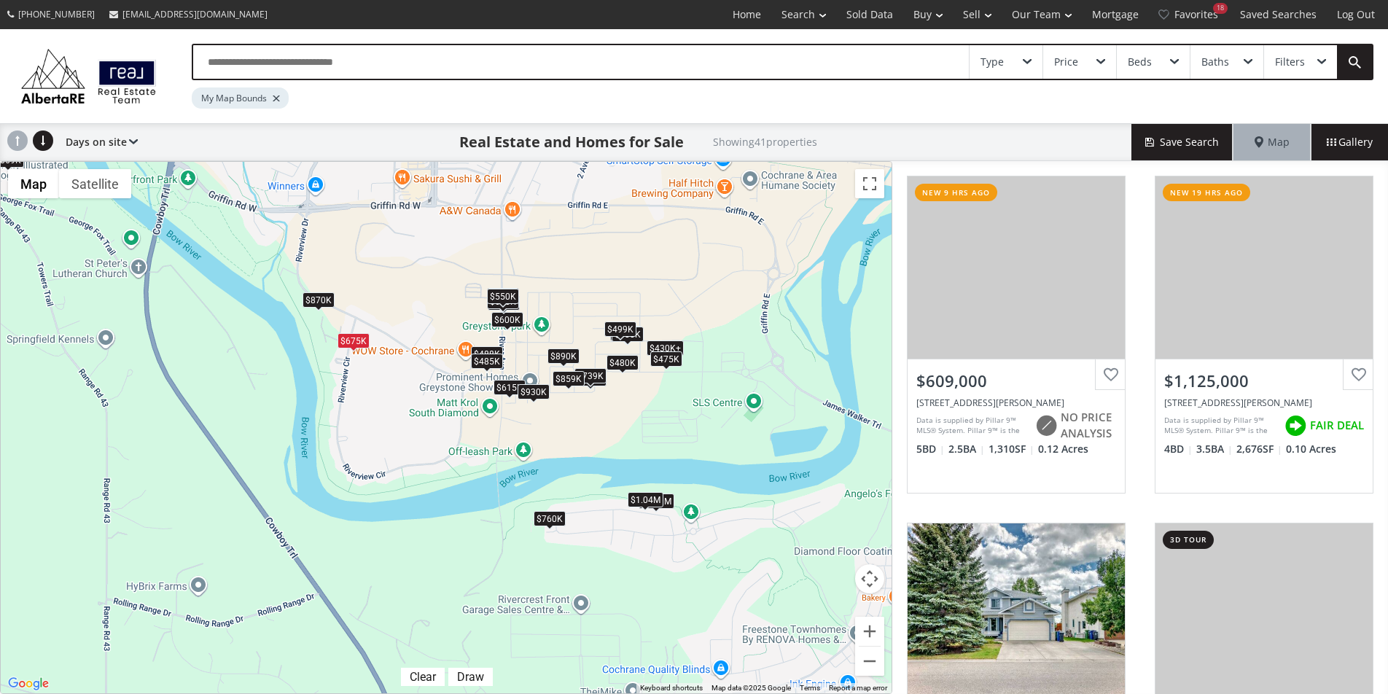
drag, startPoint x: 561, startPoint y: 579, endPoint x: 385, endPoint y: 433, distance: 228.9
click at [385, 433] on div "$609K $1.13M $675K $629K $630K $760K $750K $870K $750K $488K $485K $615K $659K …" at bounding box center [446, 428] width 891 height 532
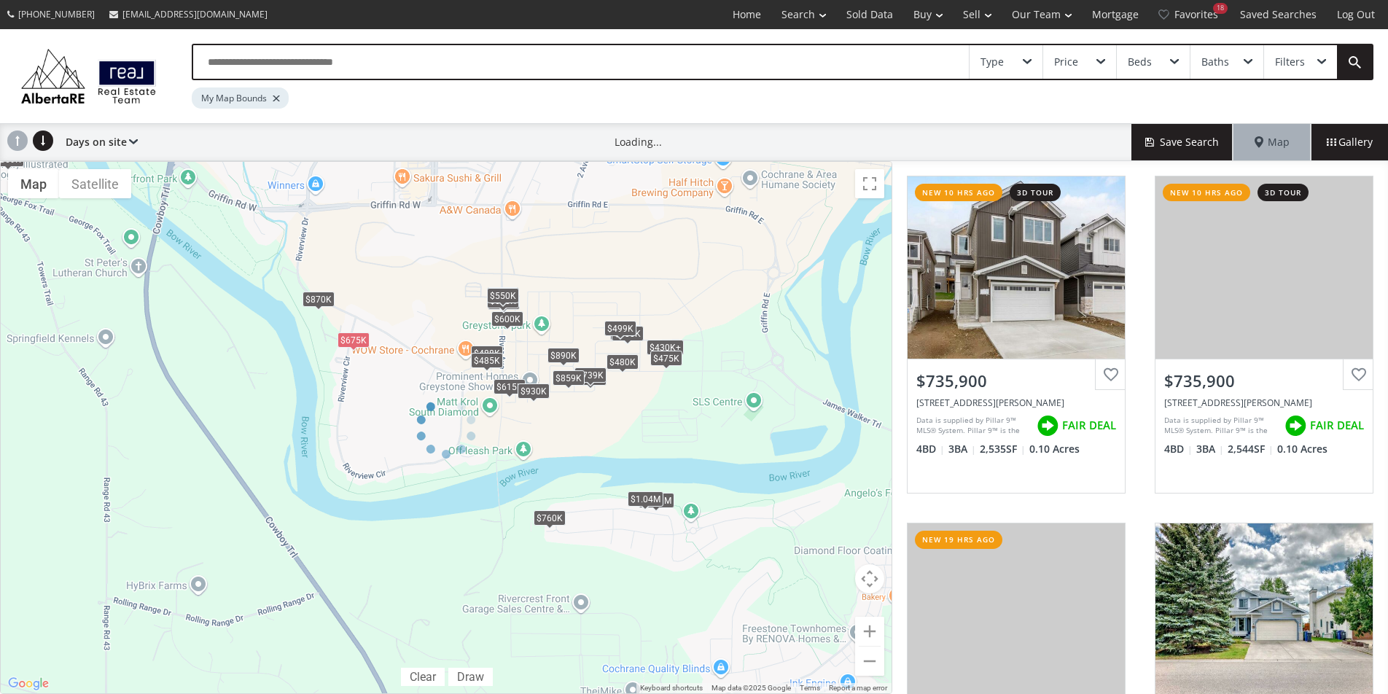
click at [557, 520] on div at bounding box center [446, 427] width 893 height 533
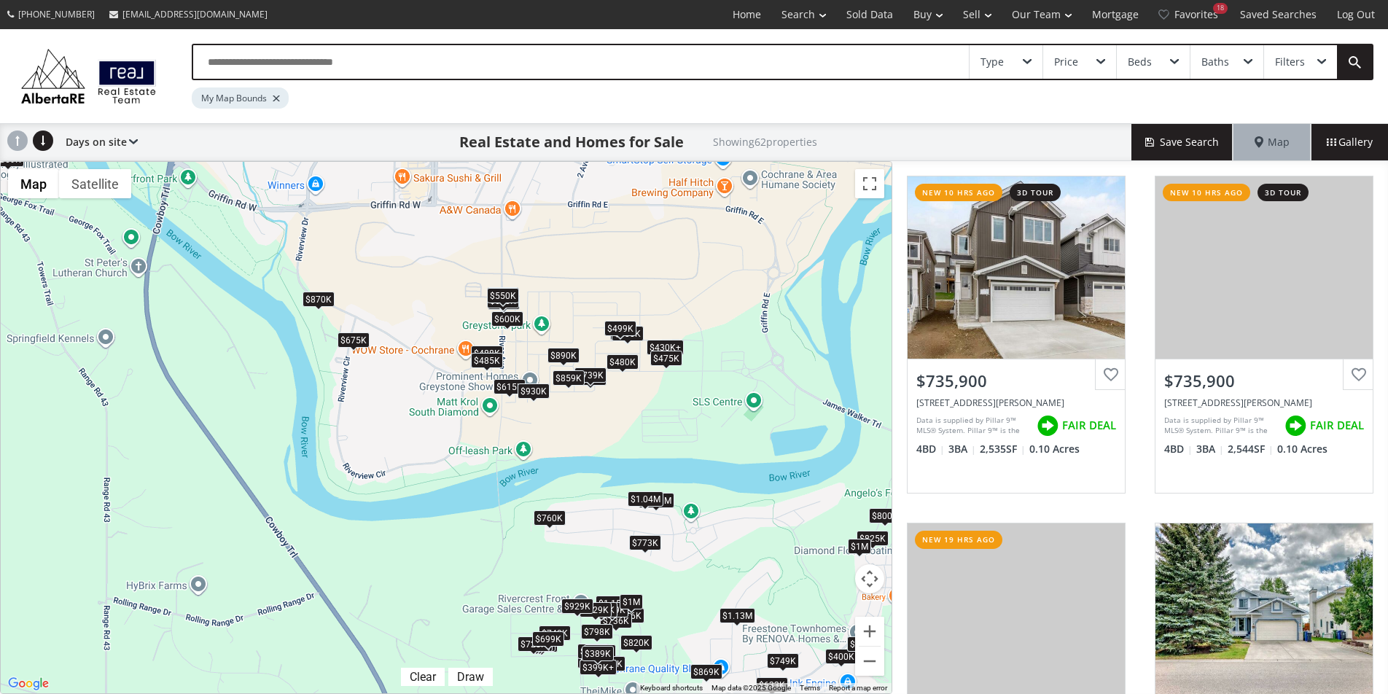
click at [547, 513] on div "$760K" at bounding box center [550, 517] width 32 height 15
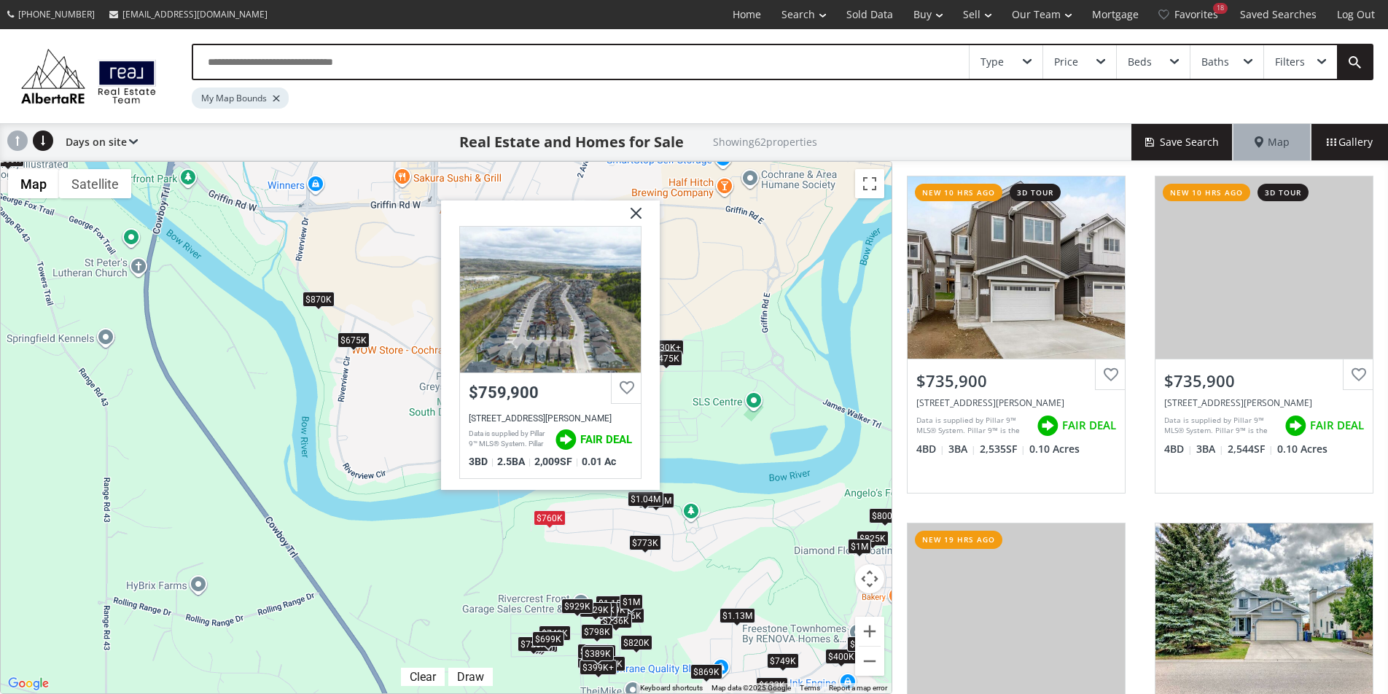
click at [635, 499] on div "$1.04M" at bounding box center [646, 498] width 36 height 15
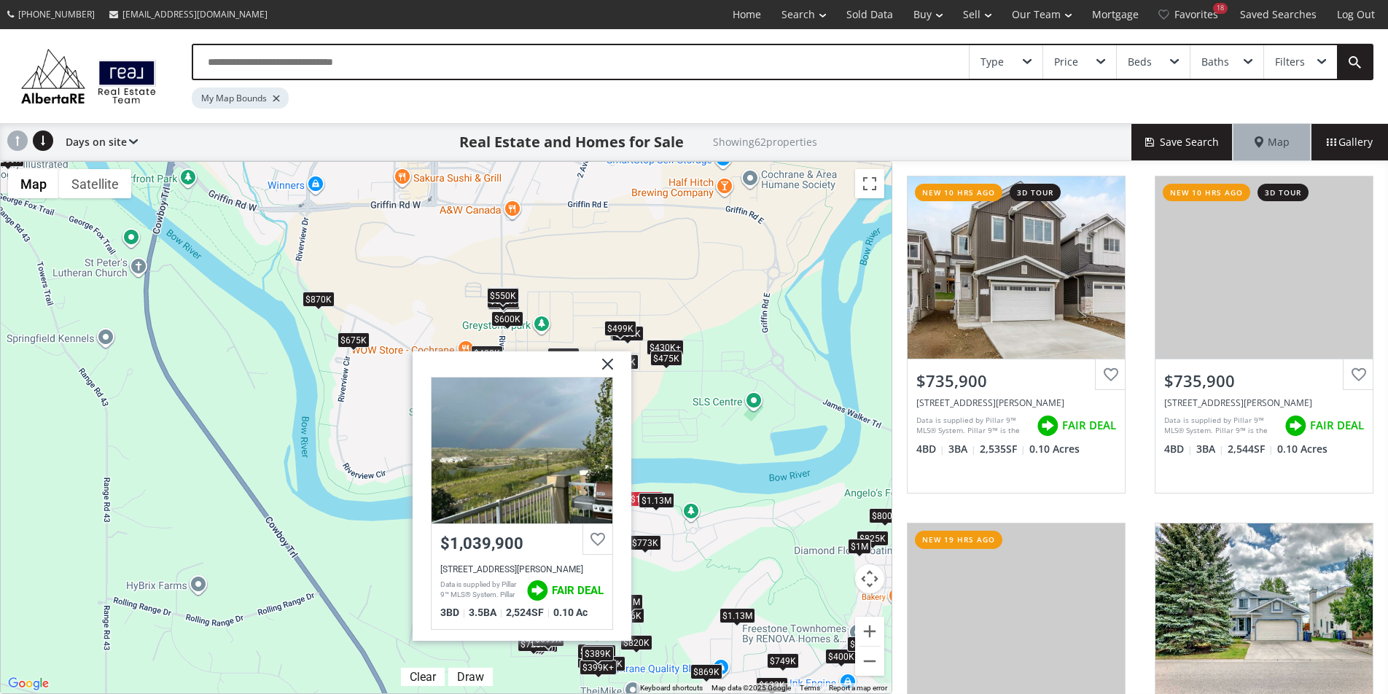
click at [666, 501] on div "$1.13M" at bounding box center [657, 500] width 36 height 15
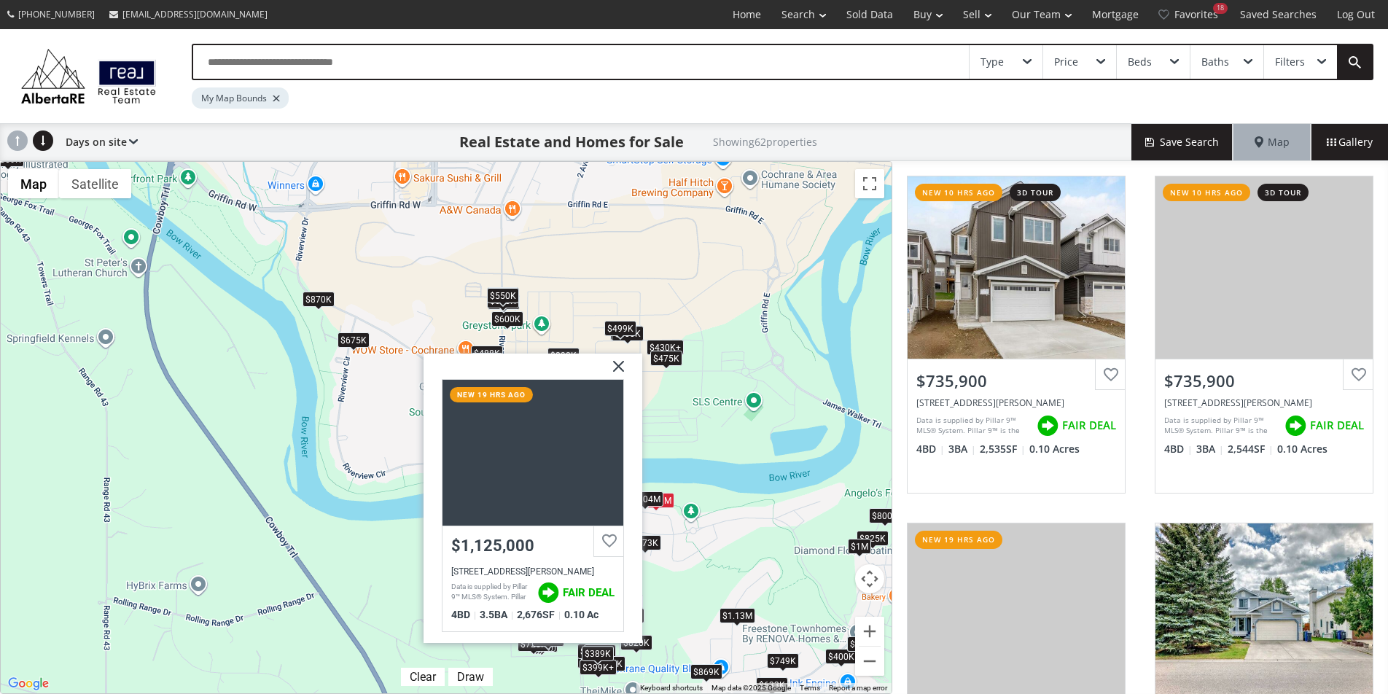
click at [670, 519] on div "$736K $736K $1.13M $675K $365K $760K $870K $775K $488K $485K $615K $740K $399K+…" at bounding box center [446, 428] width 891 height 532
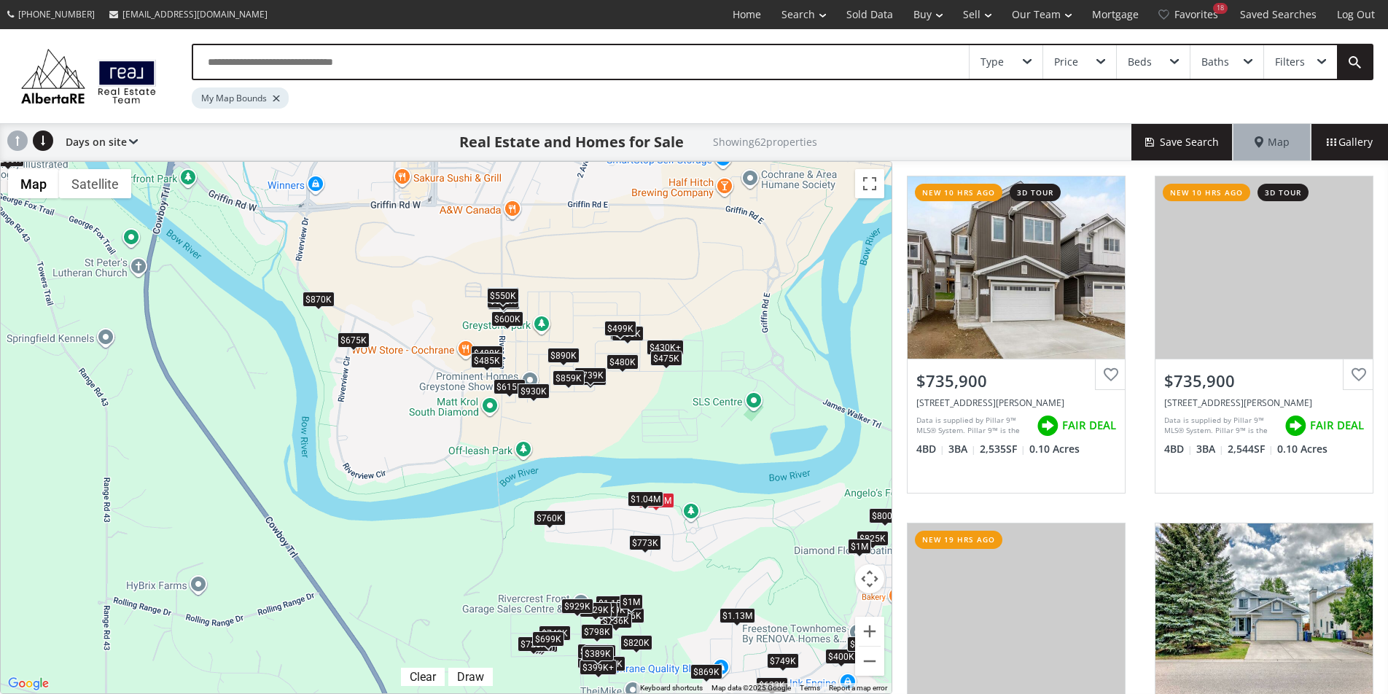
click at [653, 546] on div "$773K" at bounding box center [645, 542] width 32 height 15
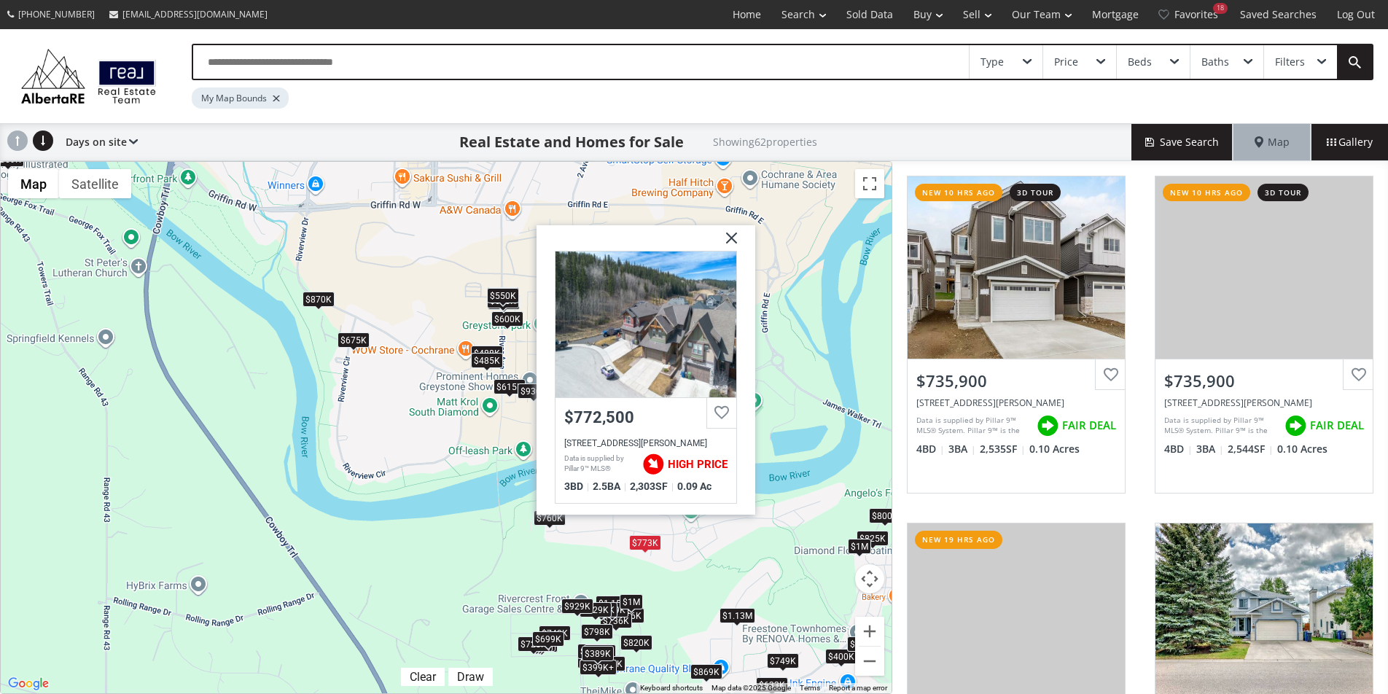
click at [726, 246] on img at bounding box center [726, 243] width 36 height 36
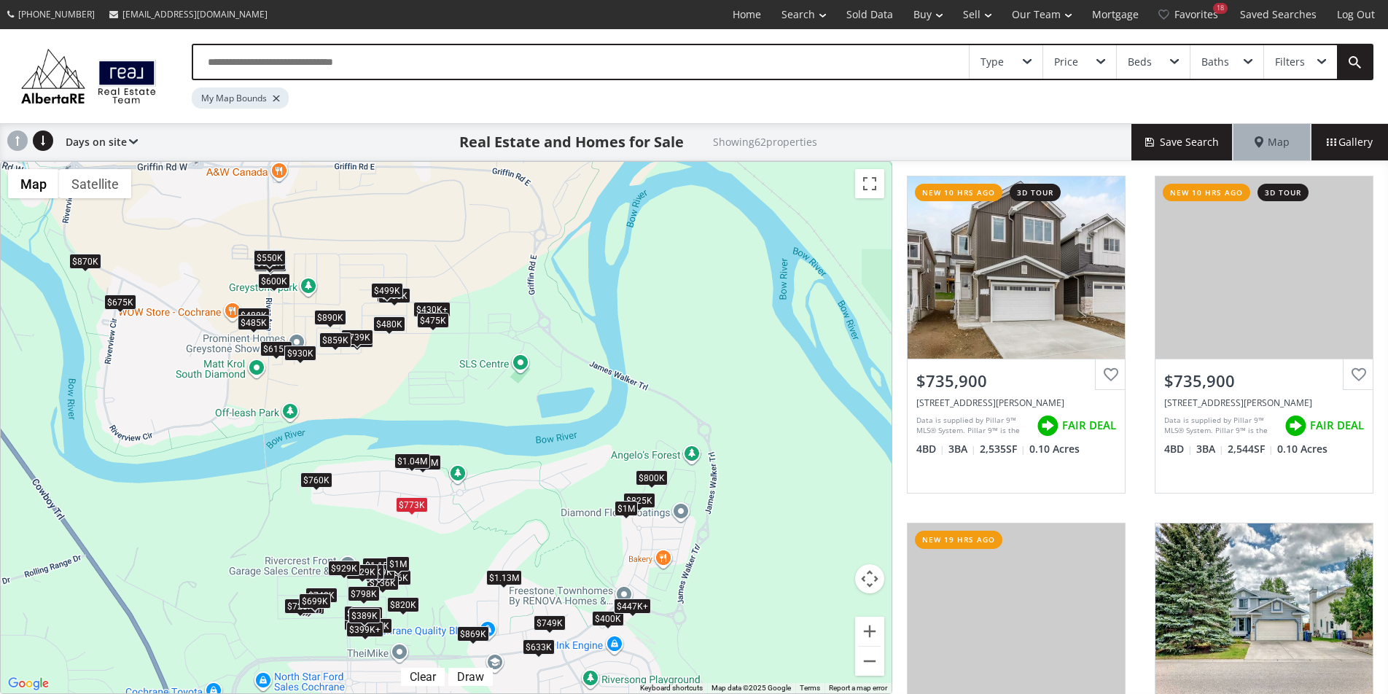
drag, startPoint x: 564, startPoint y: 470, endPoint x: 326, endPoint y: 431, distance: 240.8
click at [326, 431] on div "$736K $736K $1.13M $675K $365K $760K $870K $775K $488K $485K $615K $740K $399K+…" at bounding box center [446, 428] width 891 height 532
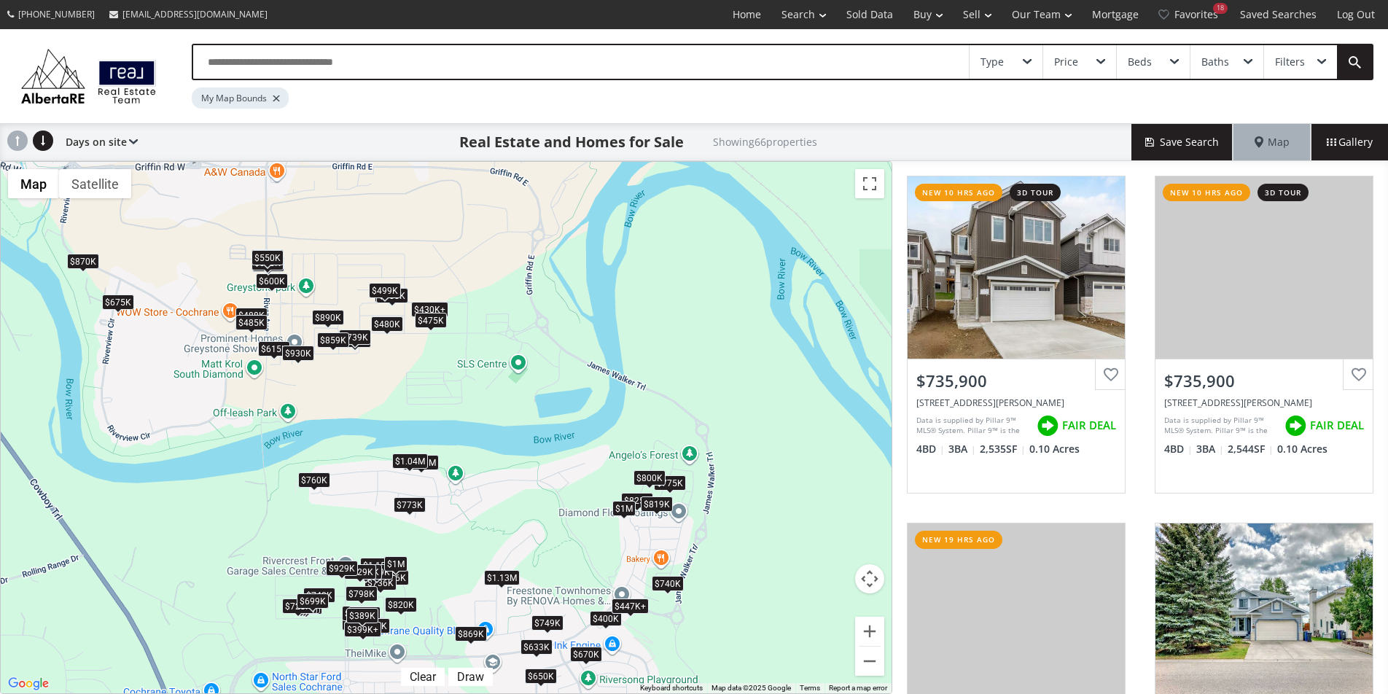
click at [651, 476] on div "$800K" at bounding box center [650, 477] width 32 height 15
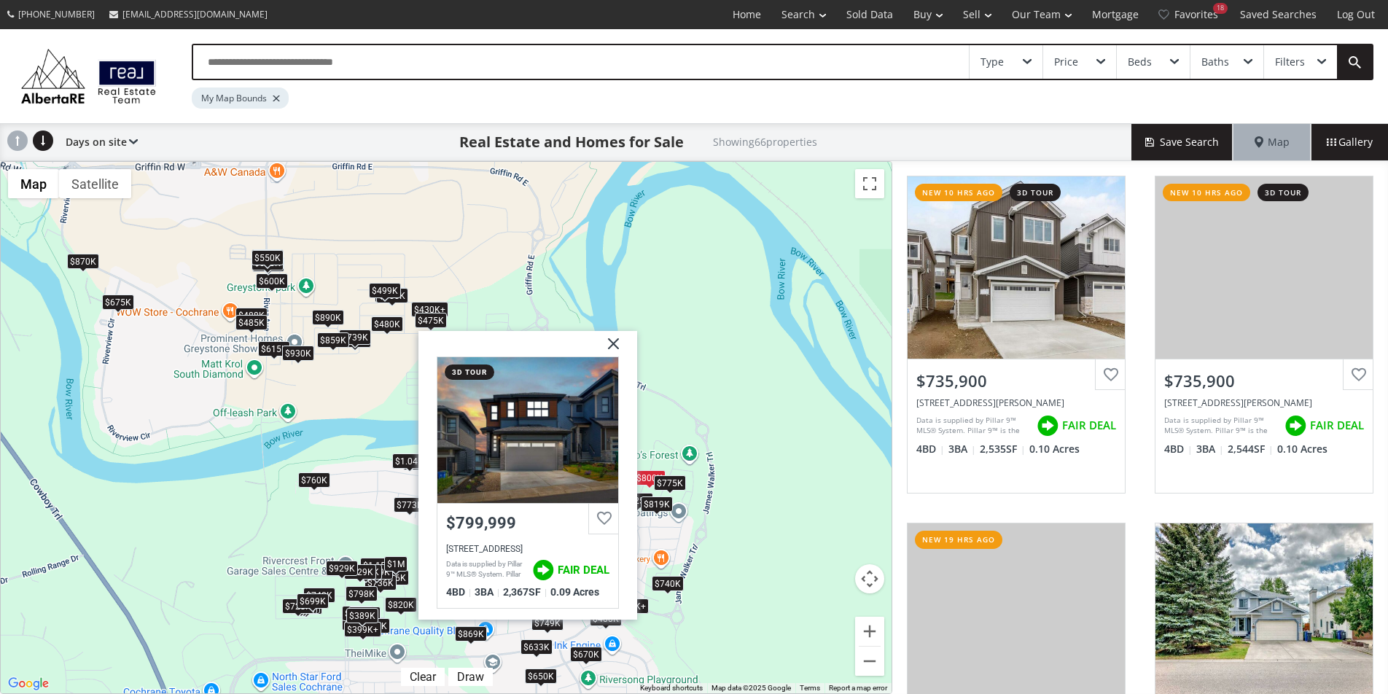
click at [675, 480] on div "$775K" at bounding box center [670, 482] width 32 height 15
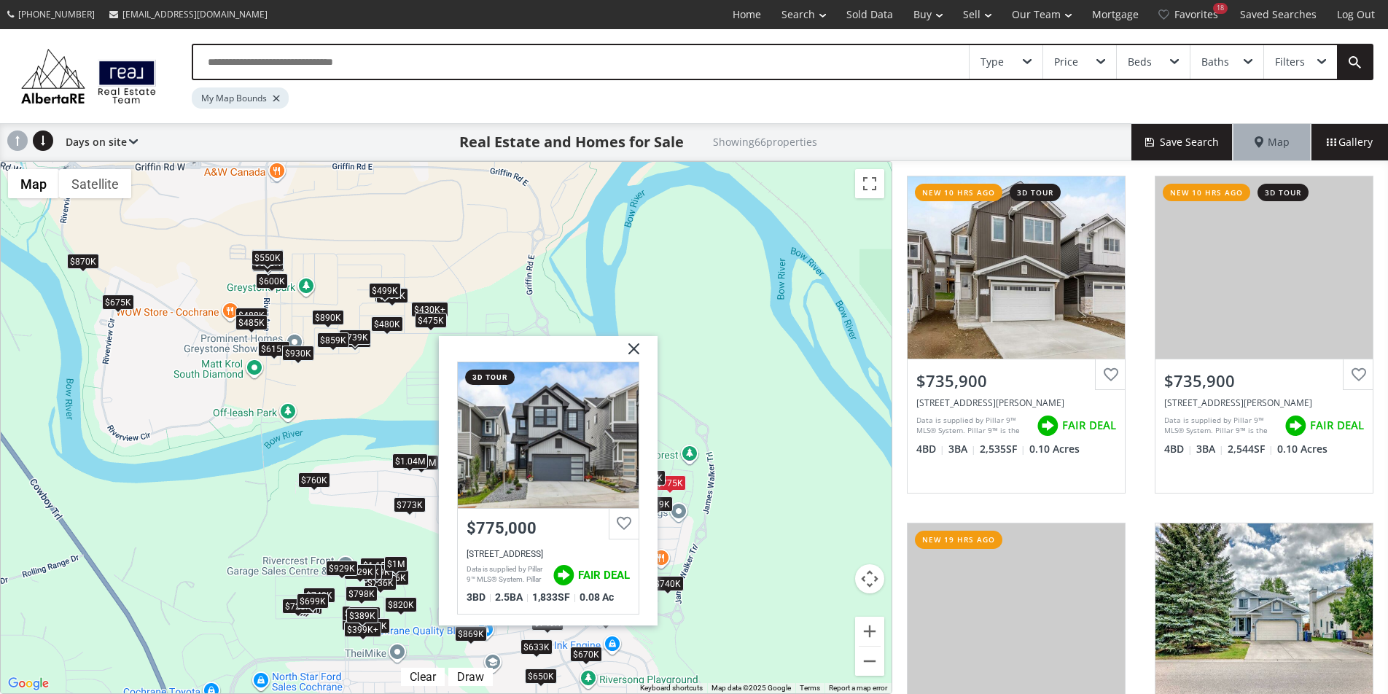
click at [661, 508] on div "$819K" at bounding box center [657, 504] width 32 height 15
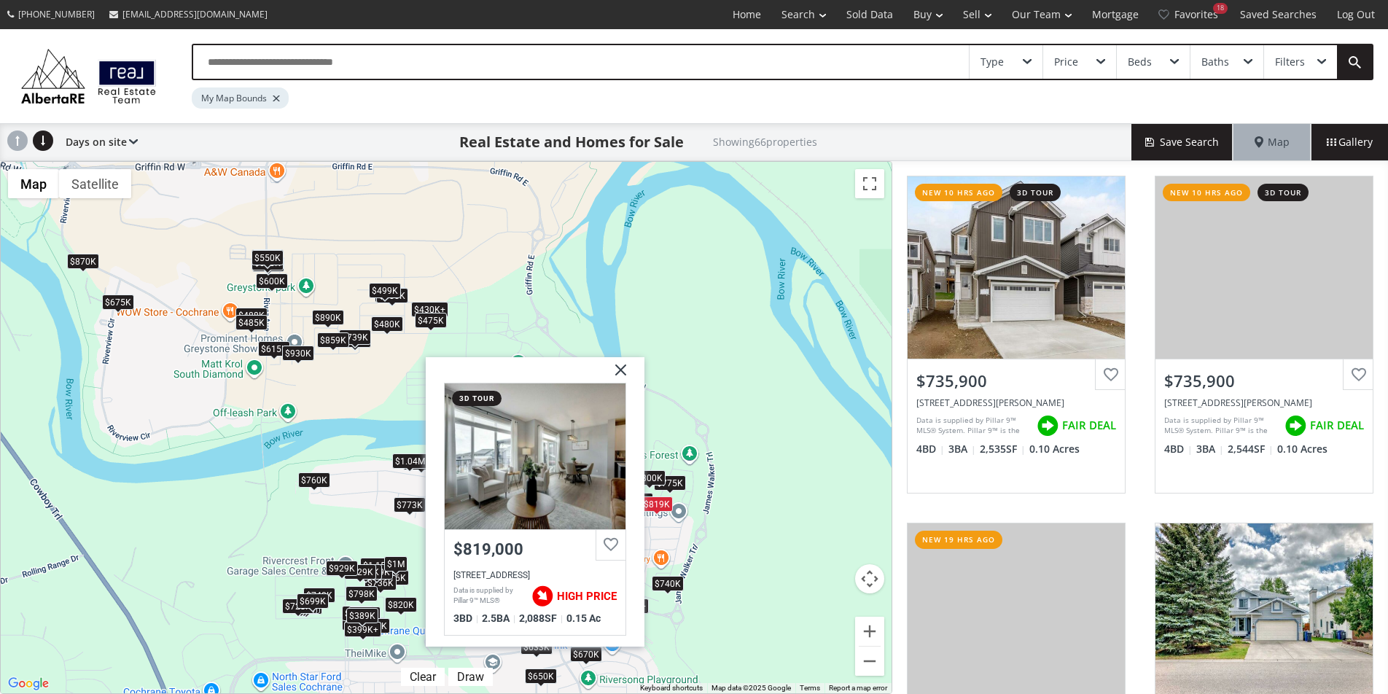
click at [702, 540] on div "$736K $736K $1.13M $675K $775K $365K $760K $870K $775K $488K $485K $650K $615K …" at bounding box center [446, 428] width 891 height 532
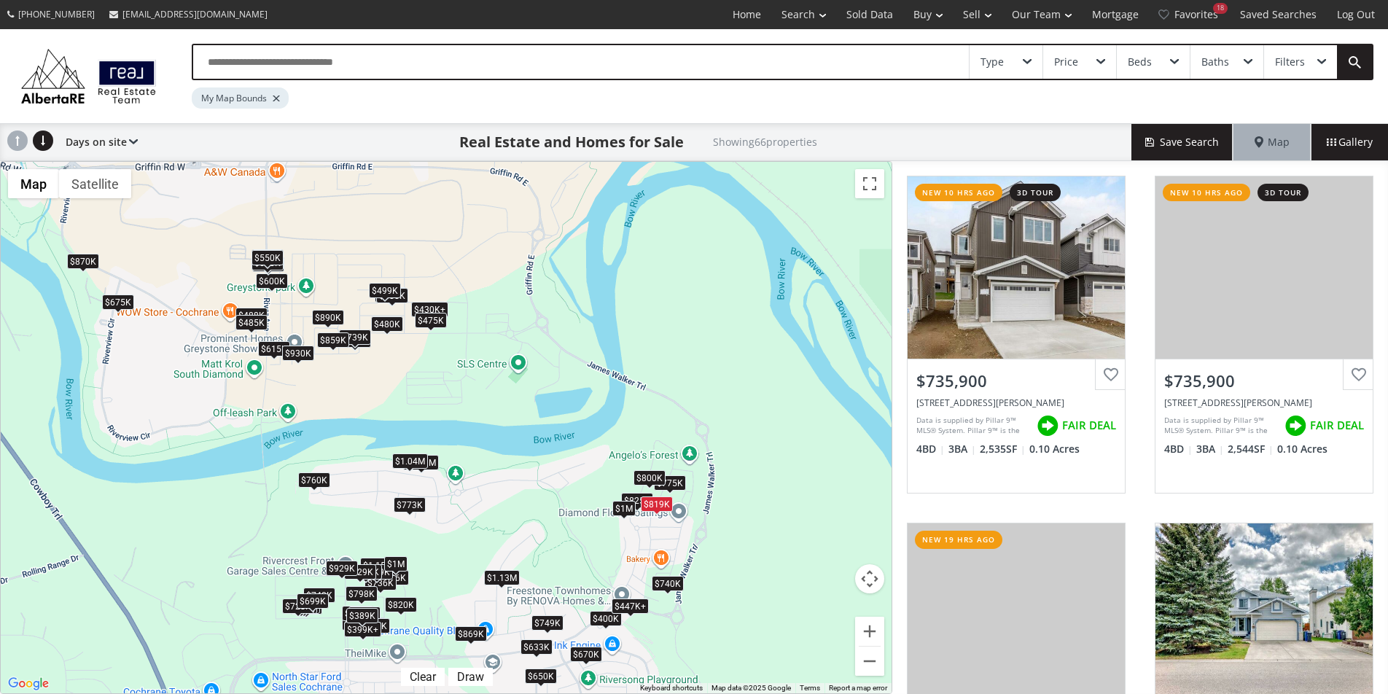
click at [674, 585] on div "$740K" at bounding box center [668, 583] width 32 height 15
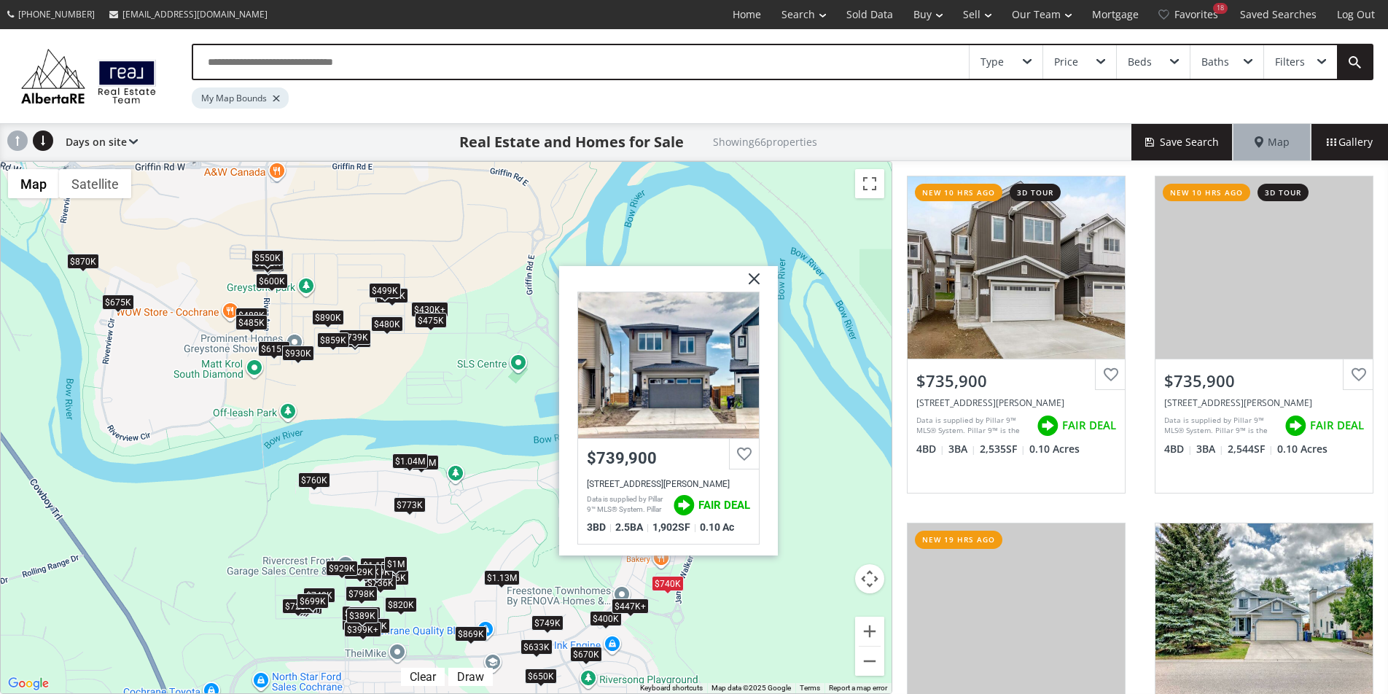
click at [613, 579] on div "$736K $736K $1.13M $675K $775K $365K $760K $870K $775K $488K $485K $650K $615K …" at bounding box center [446, 428] width 891 height 532
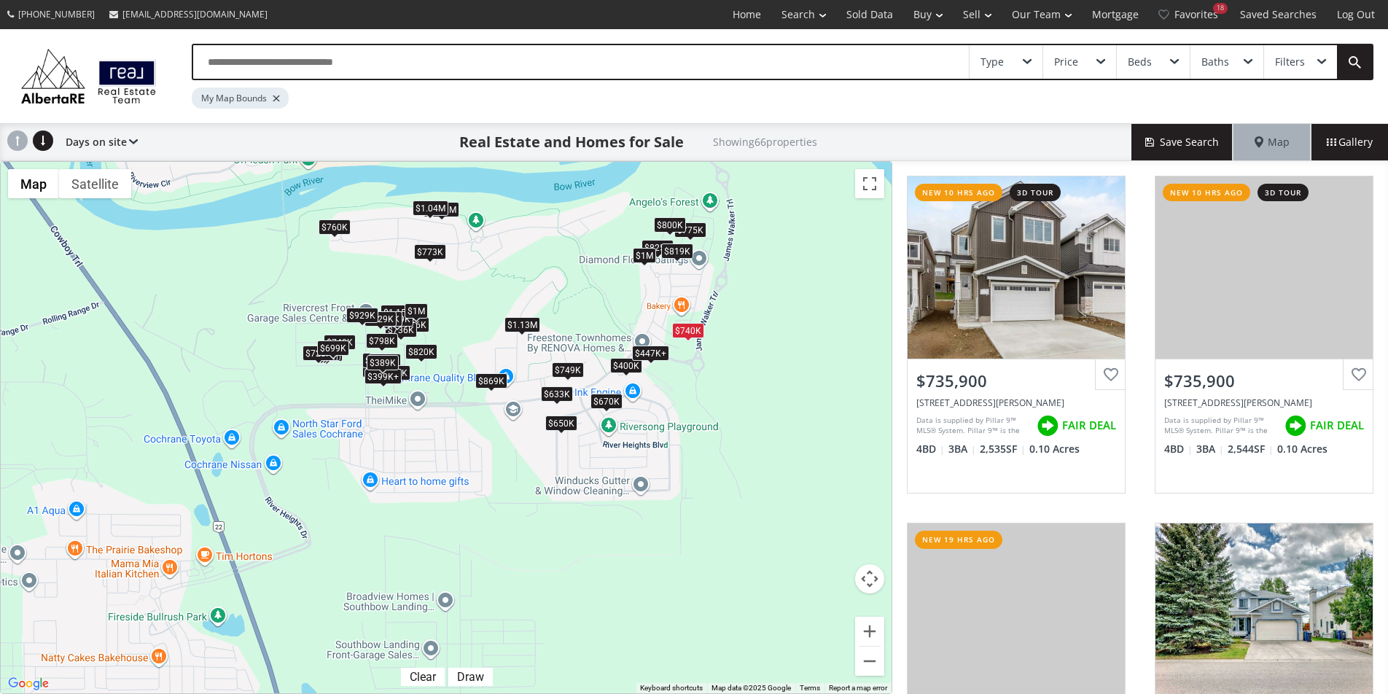
drag, startPoint x: 604, startPoint y: 580, endPoint x: 623, endPoint y: 324, distance: 256.0
click at [623, 324] on div "$736K $736K $1.13M $675K $775K $365K $760K $870K $775K $488K $485K $650K $615K …" at bounding box center [446, 428] width 891 height 532
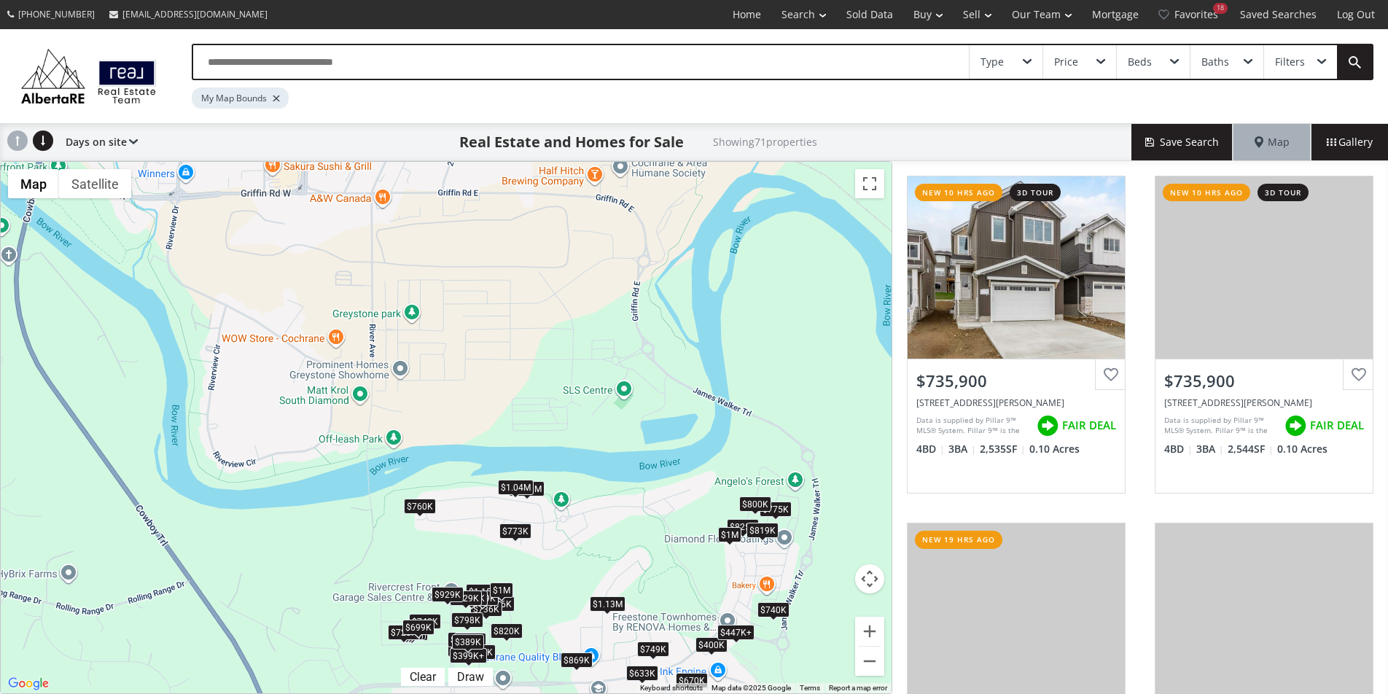
drag, startPoint x: 220, startPoint y: 285, endPoint x: 380, endPoint y: 685, distance: 431.0
click at [383, 693] on html "(587) 819-0007 info@AlbertaRE.com Home Search Search By Map Advanced Search Cal…" at bounding box center [694, 347] width 1388 height 694
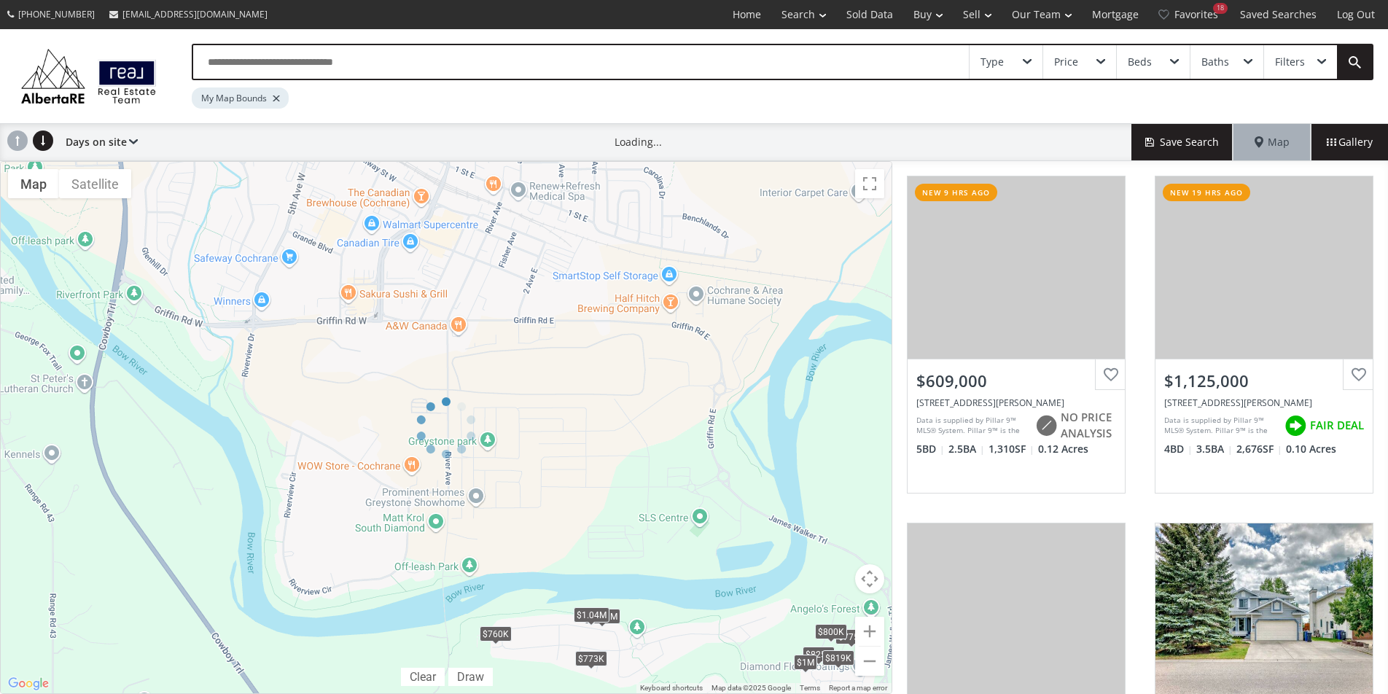
drag, startPoint x: 304, startPoint y: 297, endPoint x: 455, endPoint y: 604, distance: 342.1
click at [455, 604] on div at bounding box center [446, 427] width 893 height 533
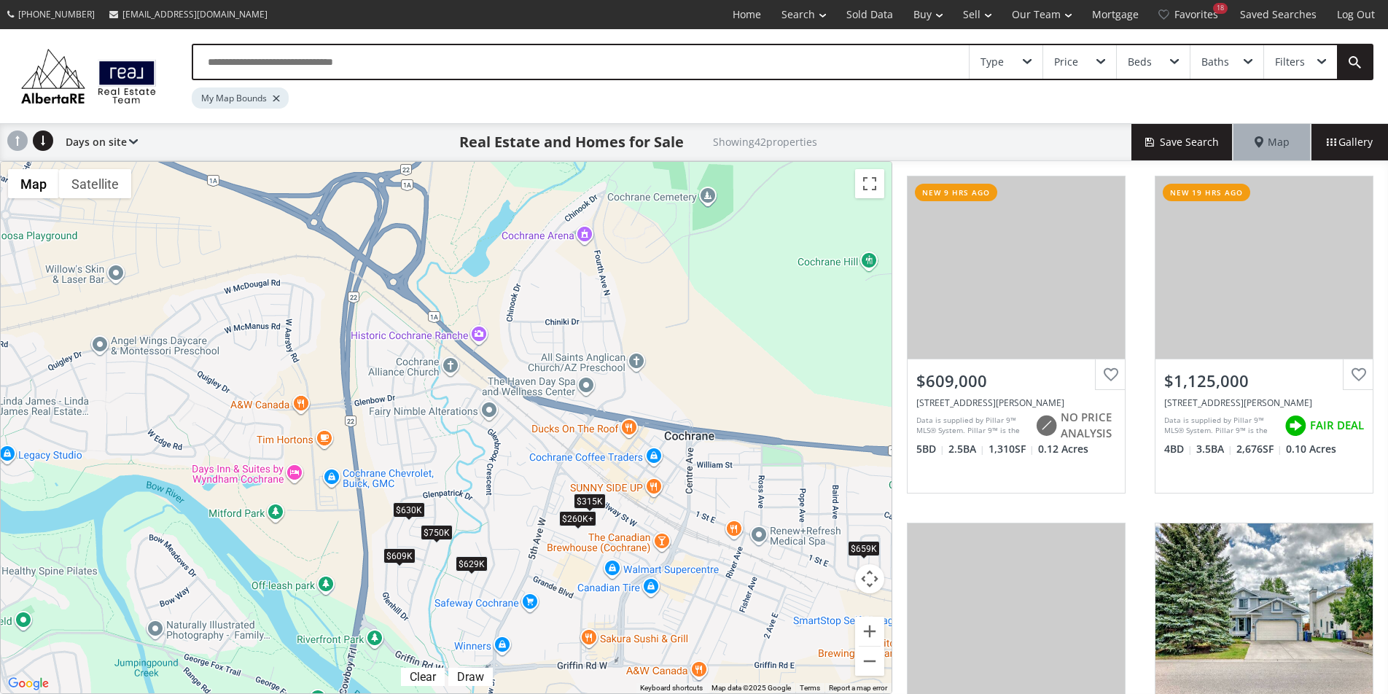
drag, startPoint x: 357, startPoint y: 286, endPoint x: 598, endPoint y: 636, distance: 425.2
click at [598, 636] on div "$609K $1.13M $365K $675K $629K $630K $775K $760K $750K $870K $575K $488K $485K …" at bounding box center [446, 428] width 891 height 532
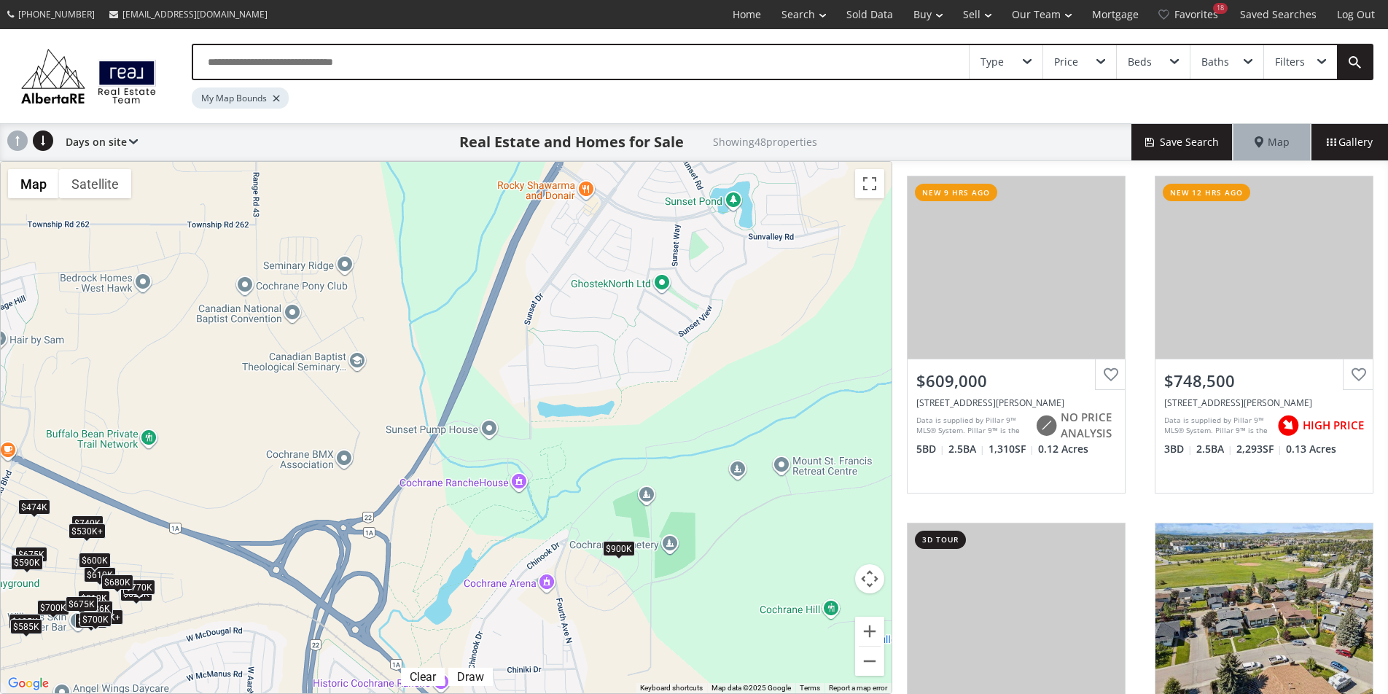
drag, startPoint x: 634, startPoint y: 350, endPoint x: 594, endPoint y: 699, distance: 351.5
click at [594, 693] on html "(587) 819-0007 info@AlbertaRE.com Home Search Search By Map Advanced Search Cal…" at bounding box center [694, 347] width 1388 height 694
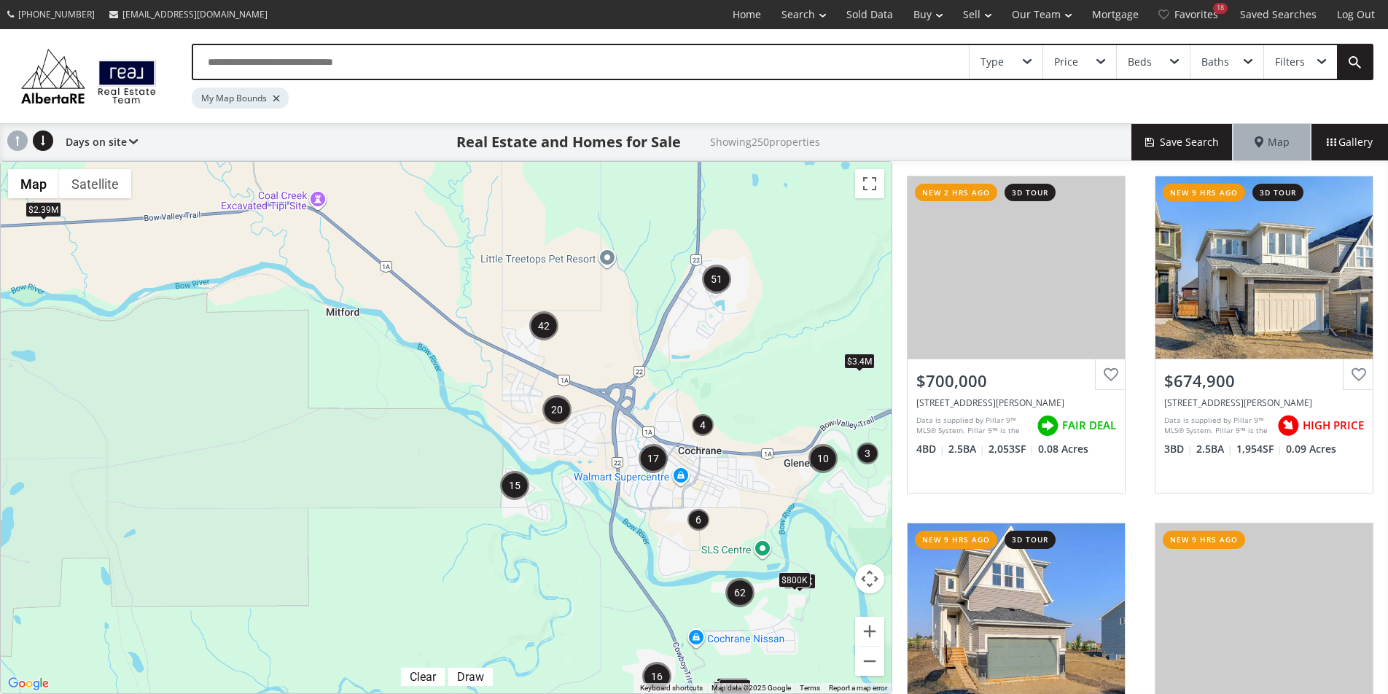
drag, startPoint x: 648, startPoint y: 279, endPoint x: 579, endPoint y: 526, distance: 257.2
click at [573, 570] on div "← Move left → Move right ↑ Move up ↓ Move down + Zoom in - Zoom out Home Jump l…" at bounding box center [446, 427] width 893 height 533
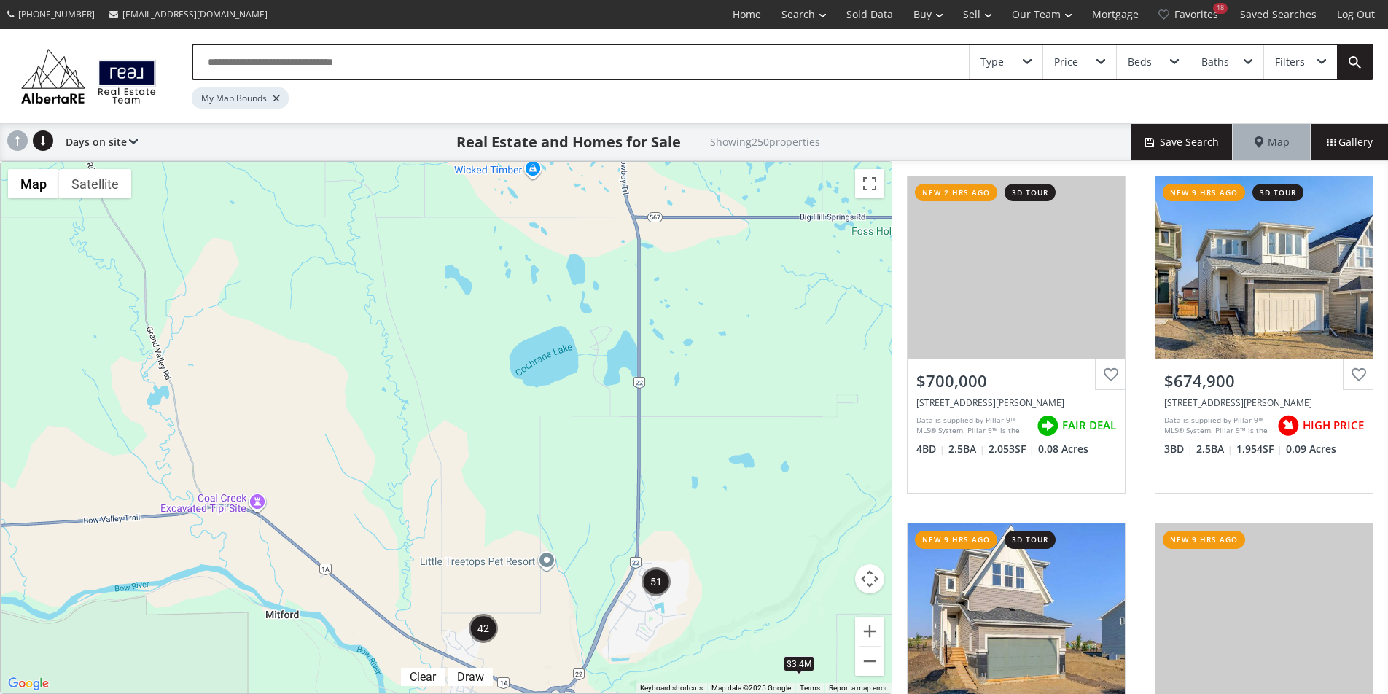
drag, startPoint x: 623, startPoint y: 311, endPoint x: 564, endPoint y: 561, distance: 256.3
click at [561, 621] on div "$775K $719K $2.39M $670K $673K $800K $729K $3.4M" at bounding box center [446, 428] width 891 height 532
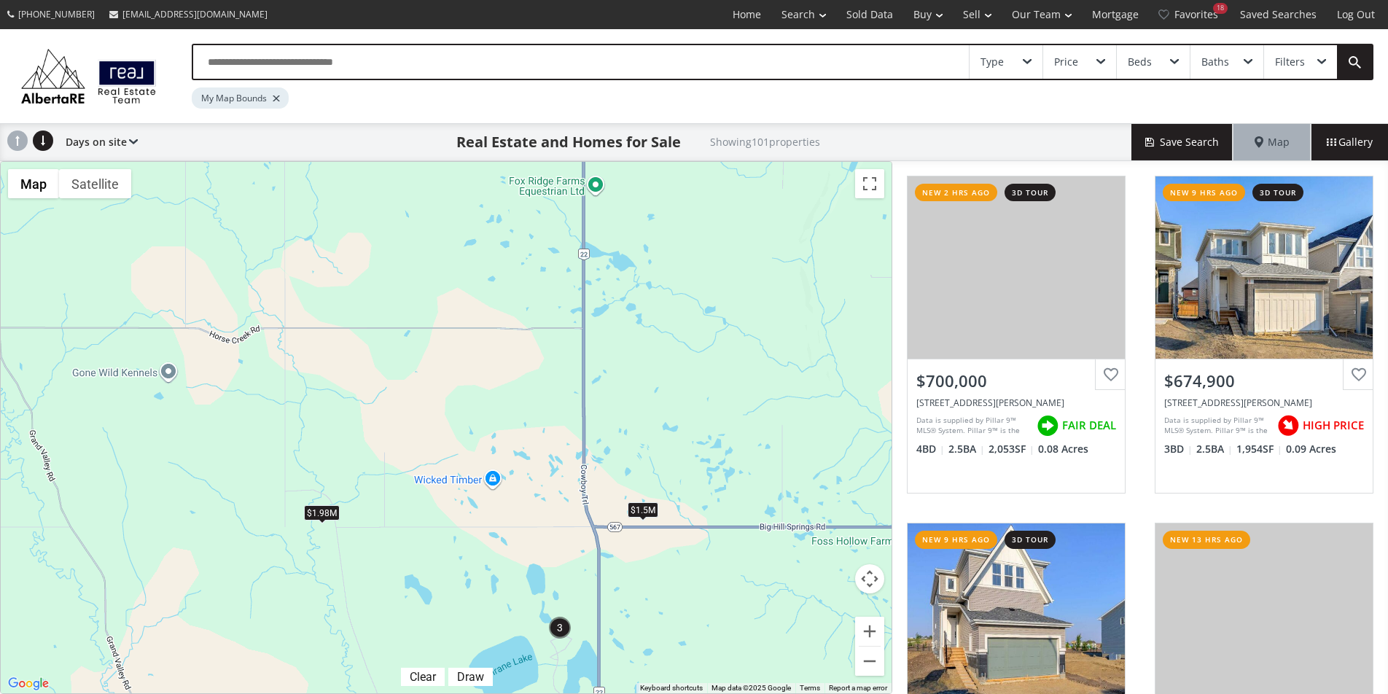
drag, startPoint x: 616, startPoint y: 328, endPoint x: 576, endPoint y: 642, distance: 316.8
click at [576, 642] on div "$1.98M $3.4M $1.5M" at bounding box center [446, 428] width 891 height 532
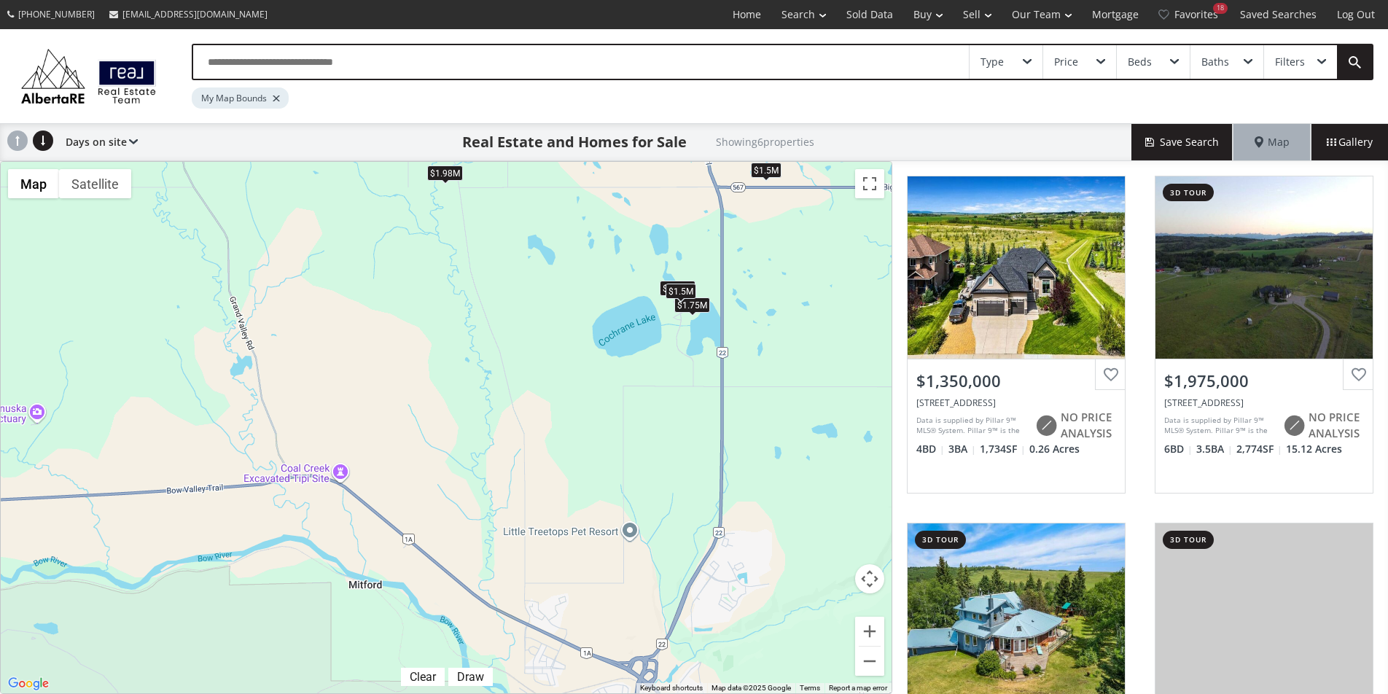
drag, startPoint x: 578, startPoint y: 344, endPoint x: 701, endPoint y: 8, distance: 358.0
click at [701, 8] on div "(587) 819-0007 info@AlbertaRE.com Home Search Search By Map Advanced Search Cal…" at bounding box center [694, 347] width 1388 height 694
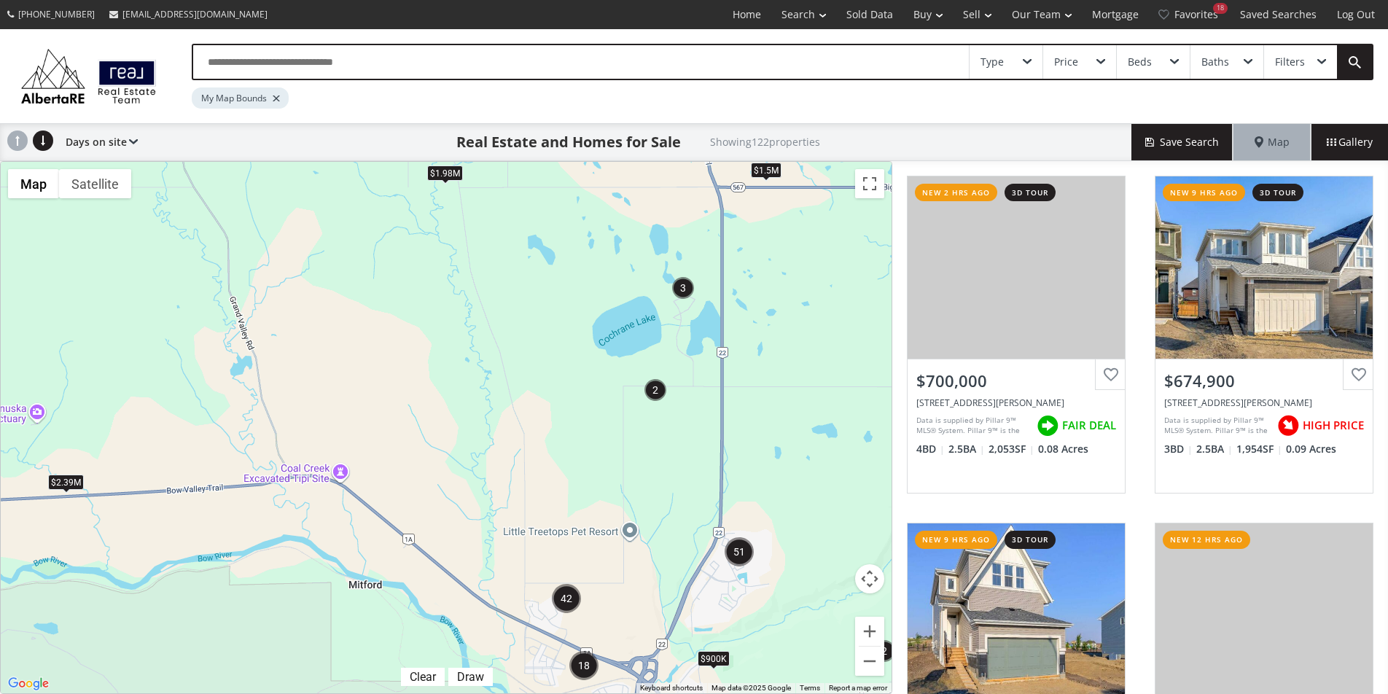
click at [768, 171] on div "$1.5M" at bounding box center [766, 170] width 31 height 15
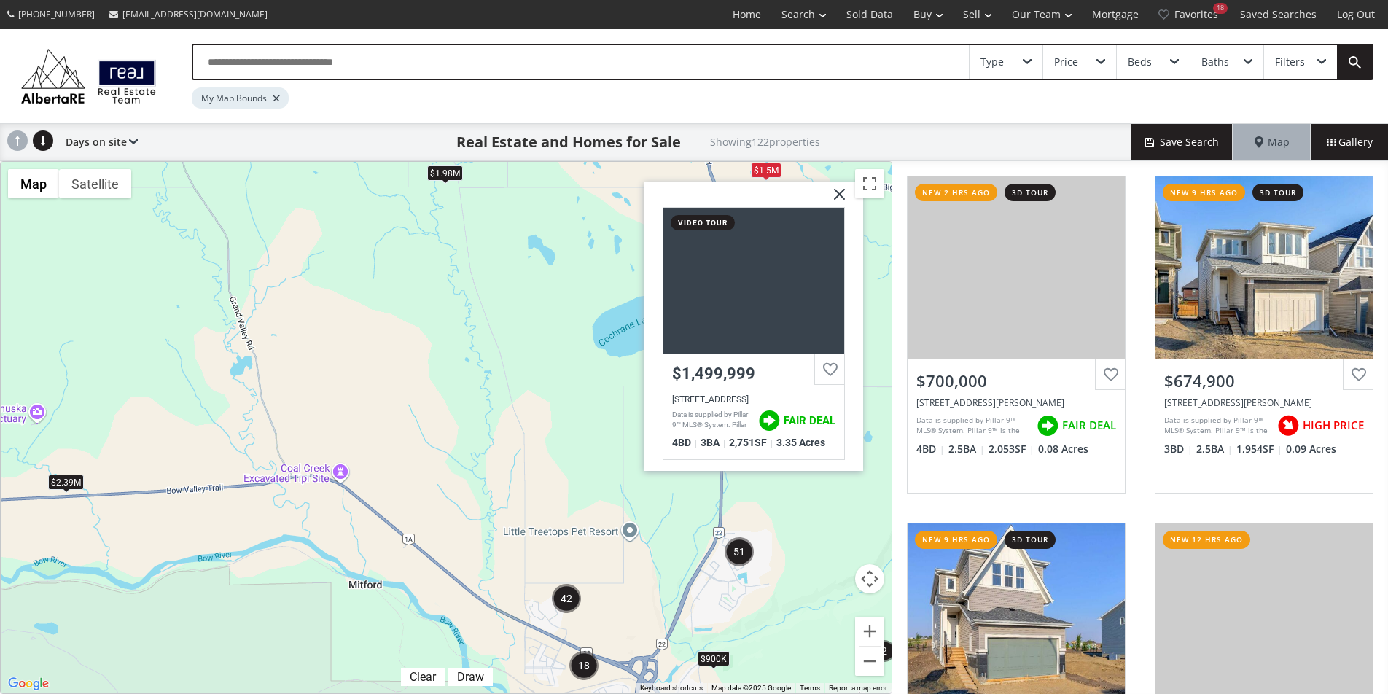
click at [513, 292] on div "$1.98M $2.39M $900K $1.5M Cook Road Rural Rocky View County AB T4C 3A2 video to…" at bounding box center [446, 428] width 891 height 532
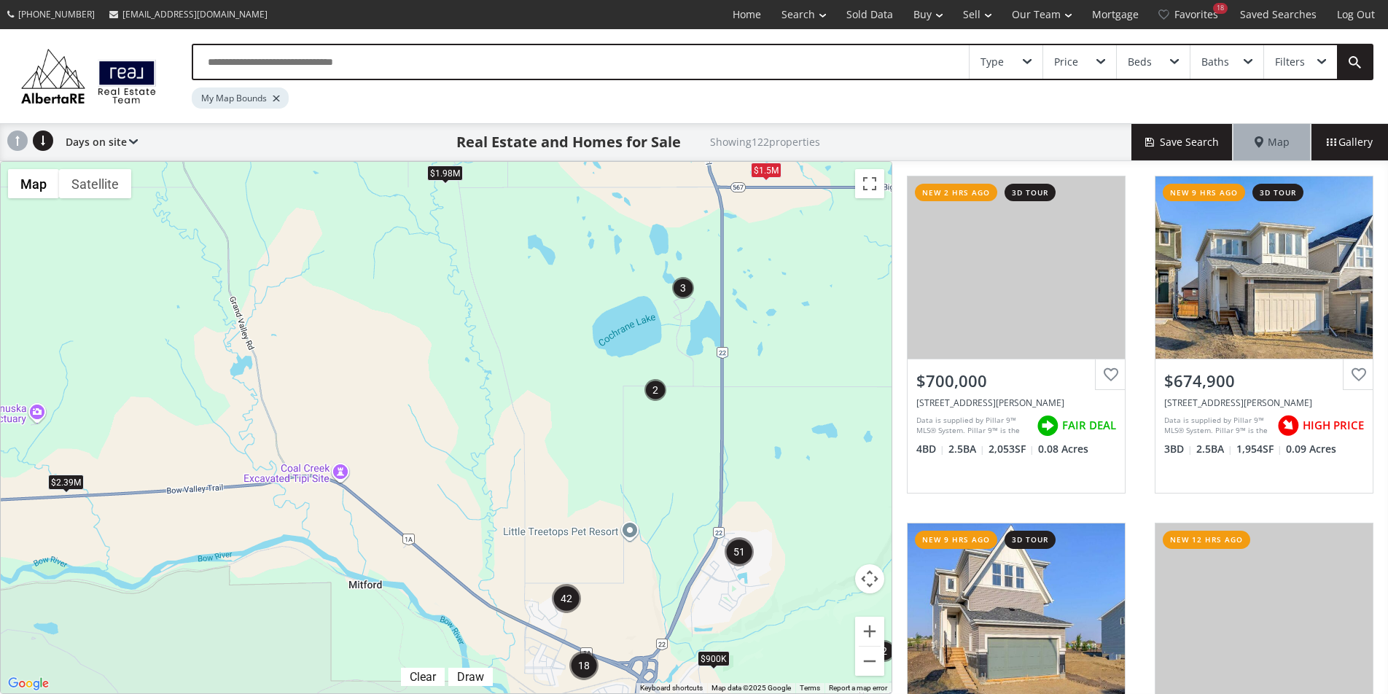
click at [662, 397] on img "2" at bounding box center [656, 390] width 22 height 22
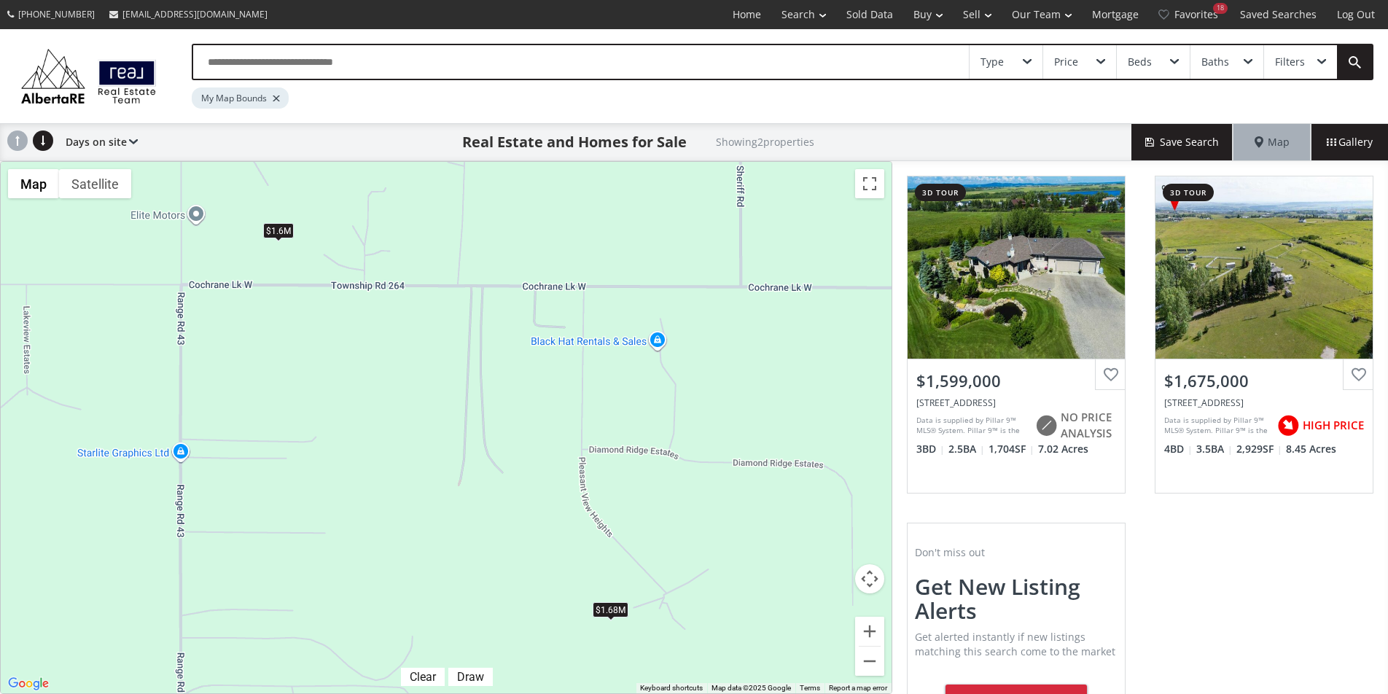
click at [615, 612] on div "$1.68M" at bounding box center [611, 609] width 36 height 15
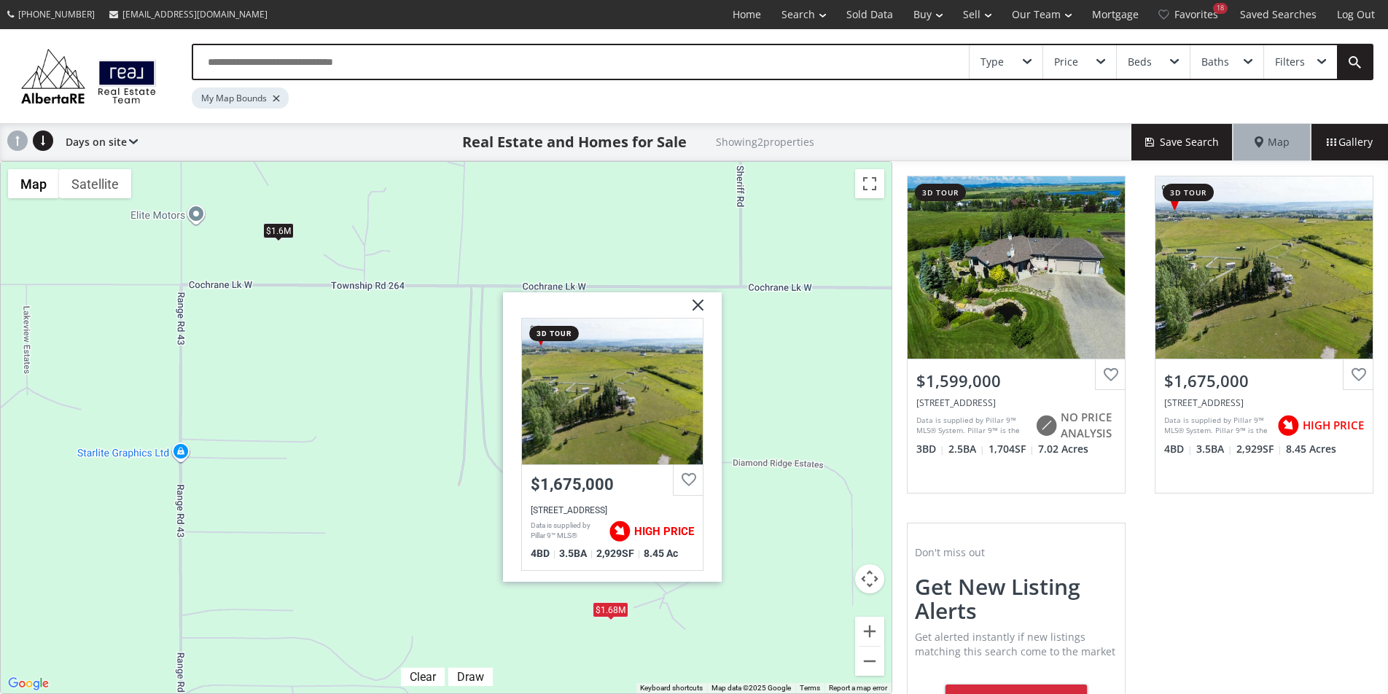
click at [704, 308] on img at bounding box center [693, 310] width 36 height 36
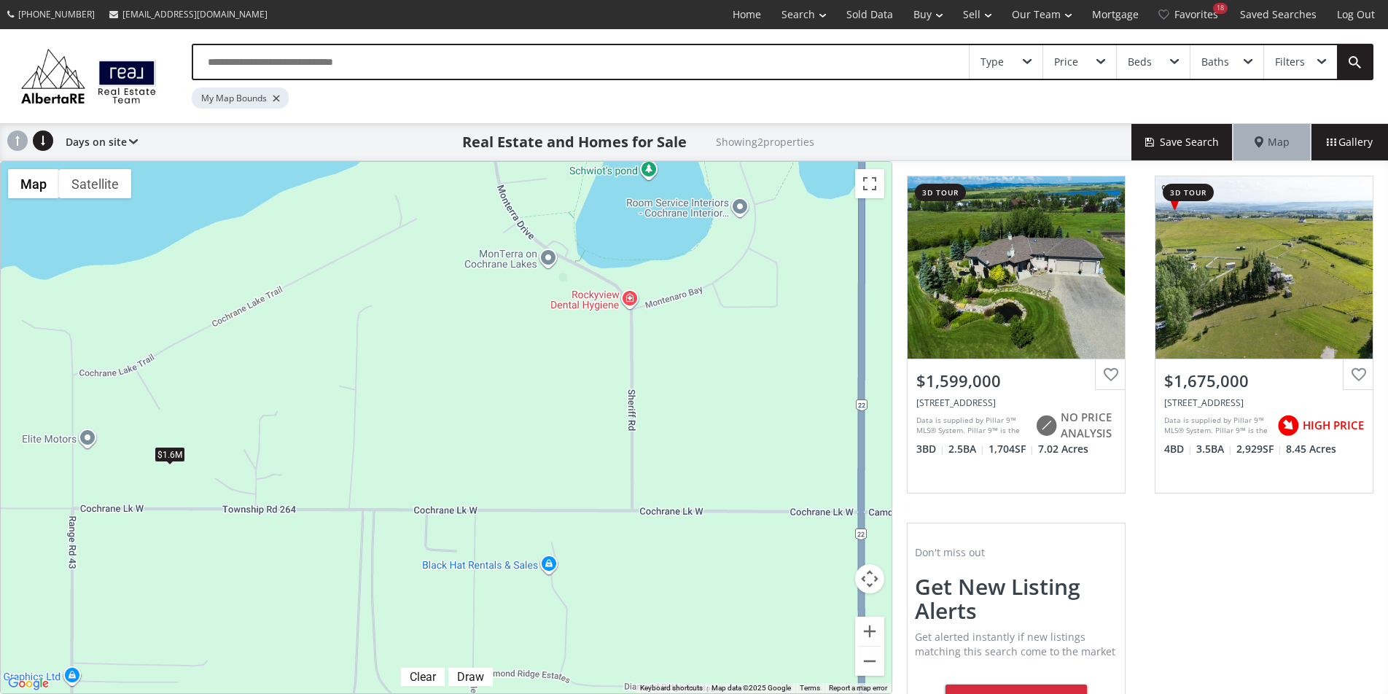
drag, startPoint x: 466, startPoint y: 358, endPoint x: 359, endPoint y: 579, distance: 245.6
click at [359, 579] on div "To navigate, press the arrow keys. $1.6M $1.68M" at bounding box center [446, 428] width 891 height 532
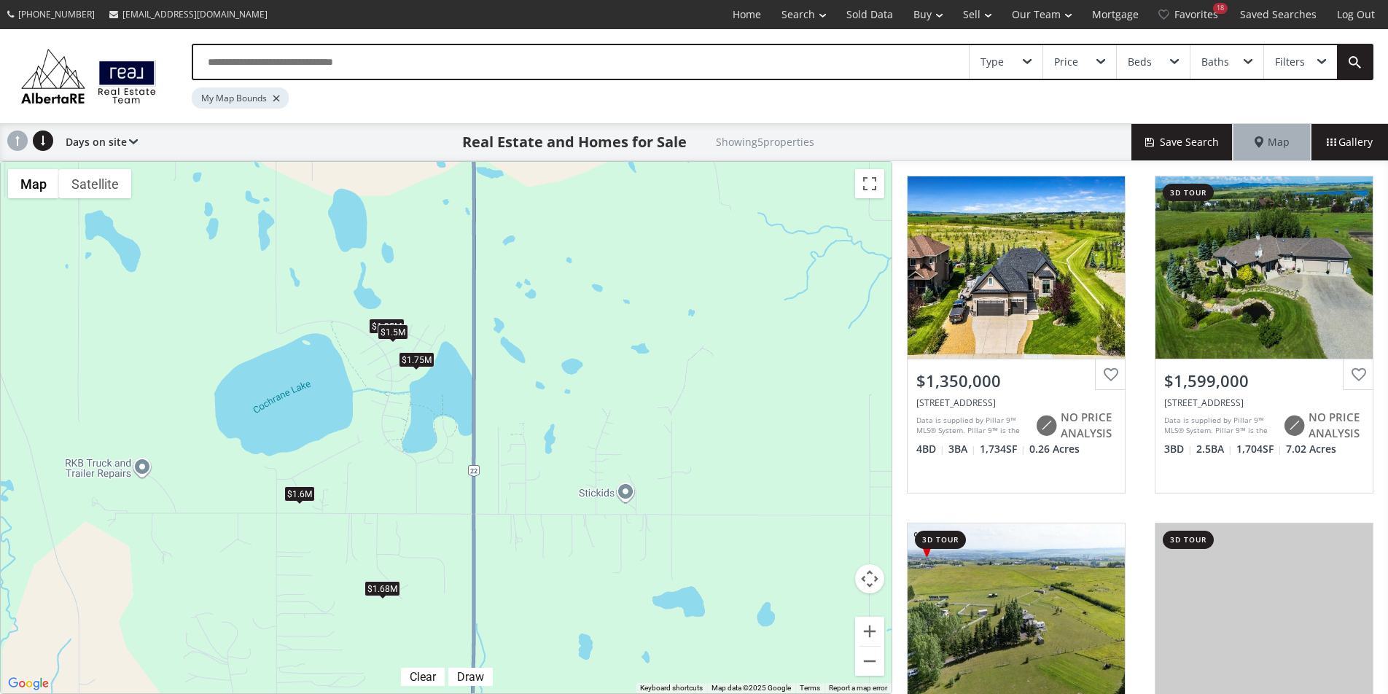
drag, startPoint x: 728, startPoint y: 396, endPoint x: 560, endPoint y: 410, distance: 168.3
click at [560, 410] on div "To navigate, press the arrow keys. $1.35M $1.6M $1.68M $1.75M $1.5M" at bounding box center [446, 428] width 891 height 532
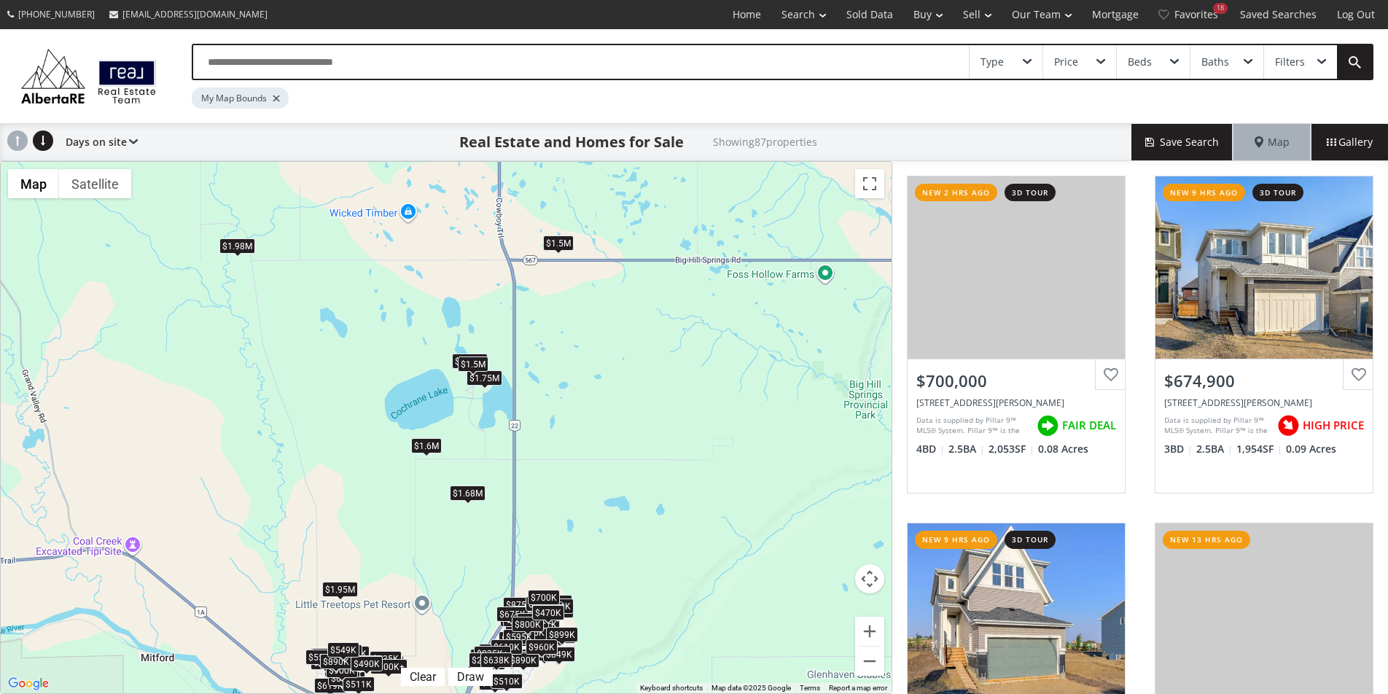
click at [559, 236] on div "$1.5M" at bounding box center [558, 243] width 31 height 15
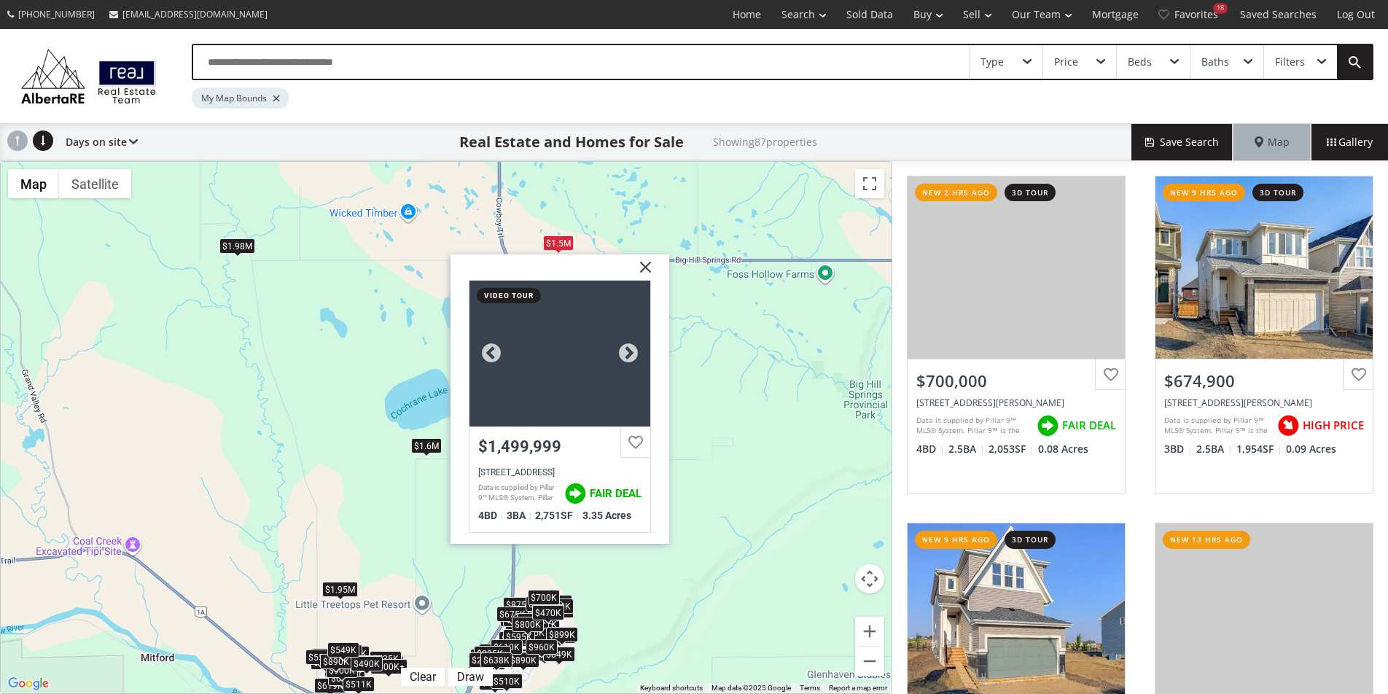
click at [623, 287] on div at bounding box center [560, 354] width 181 height 146
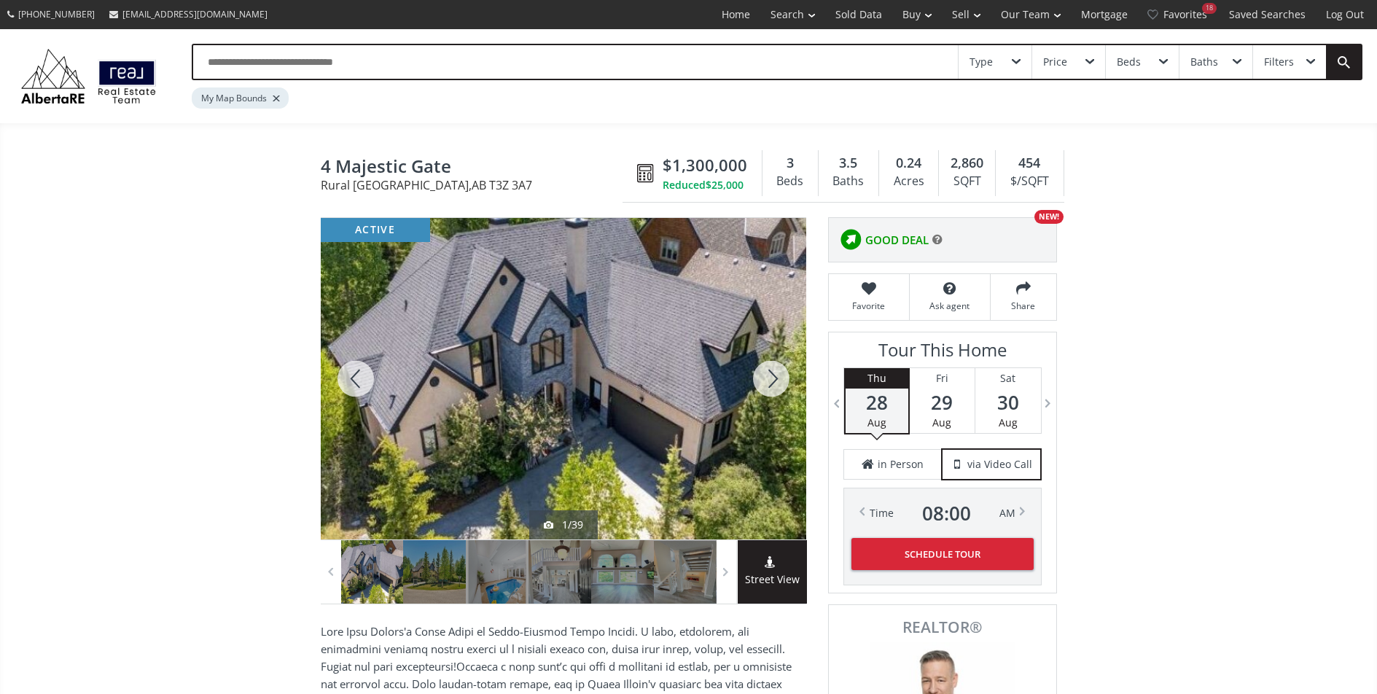
click at [768, 389] on div at bounding box center [771, 379] width 70 height 322
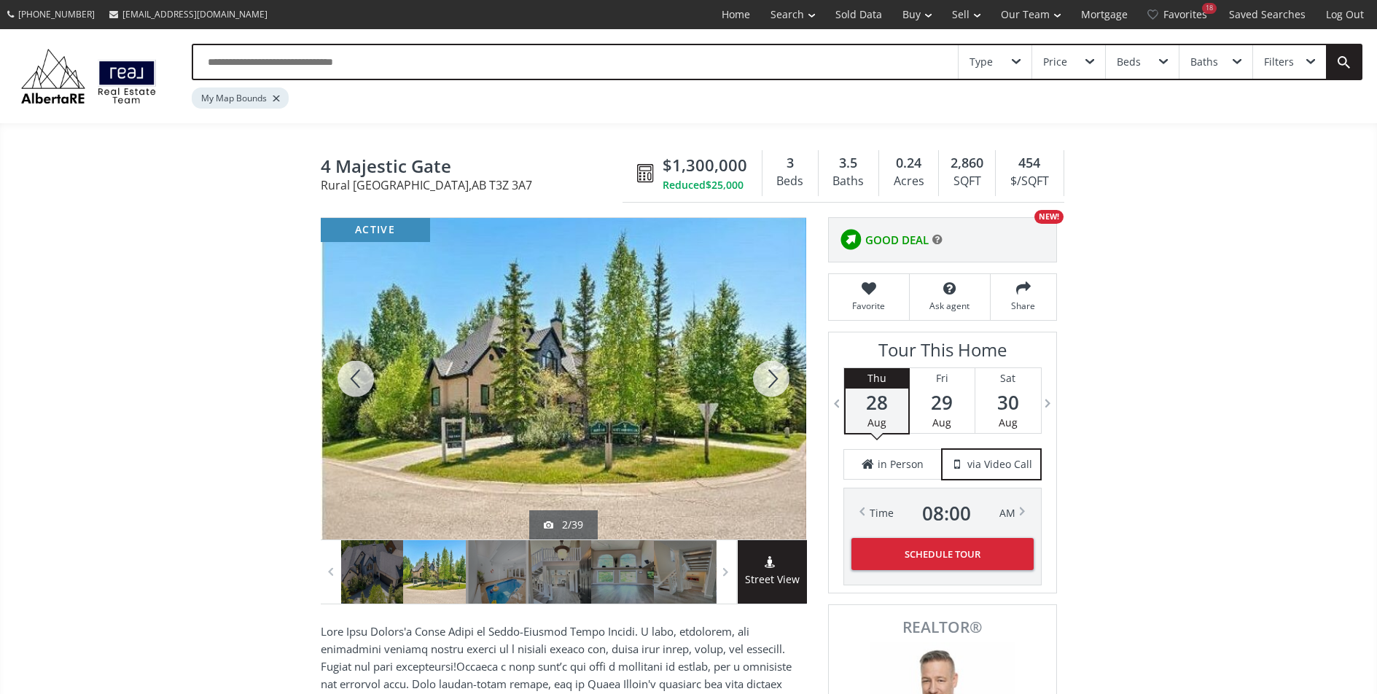
click at [768, 389] on div at bounding box center [771, 379] width 70 height 322
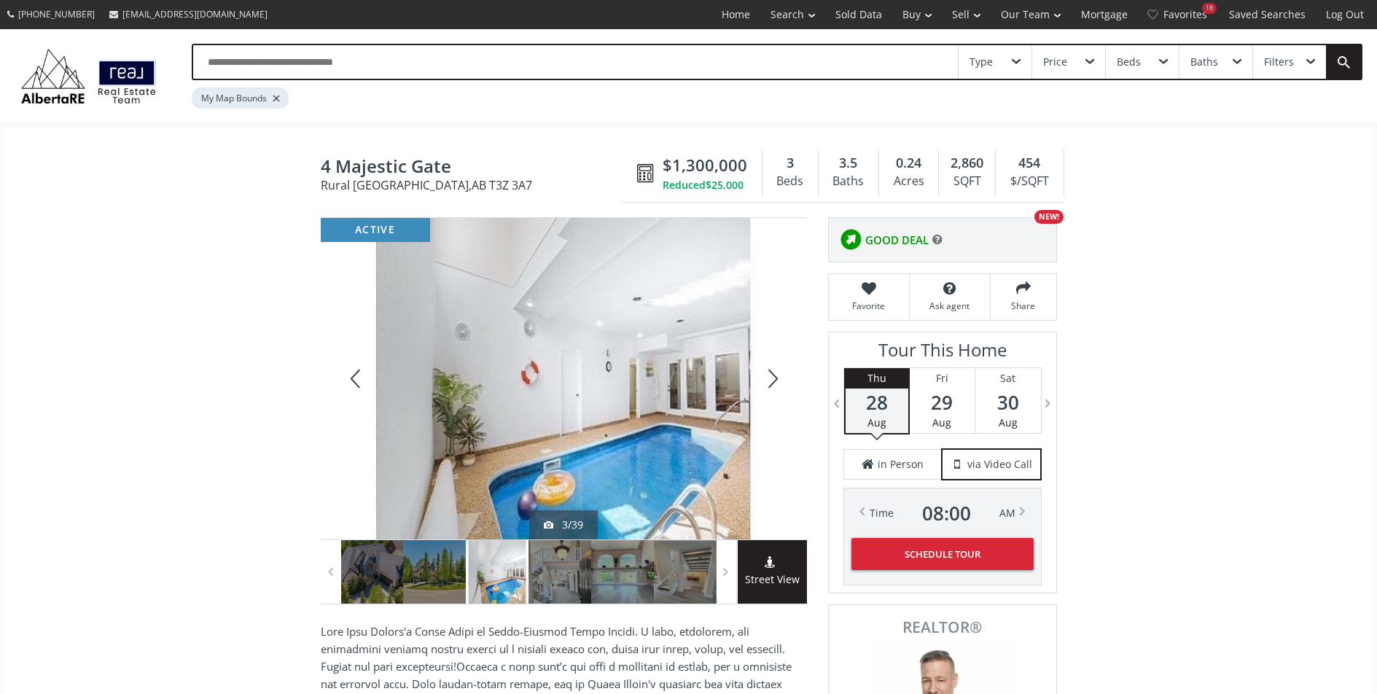
click at [768, 389] on div at bounding box center [771, 379] width 70 height 322
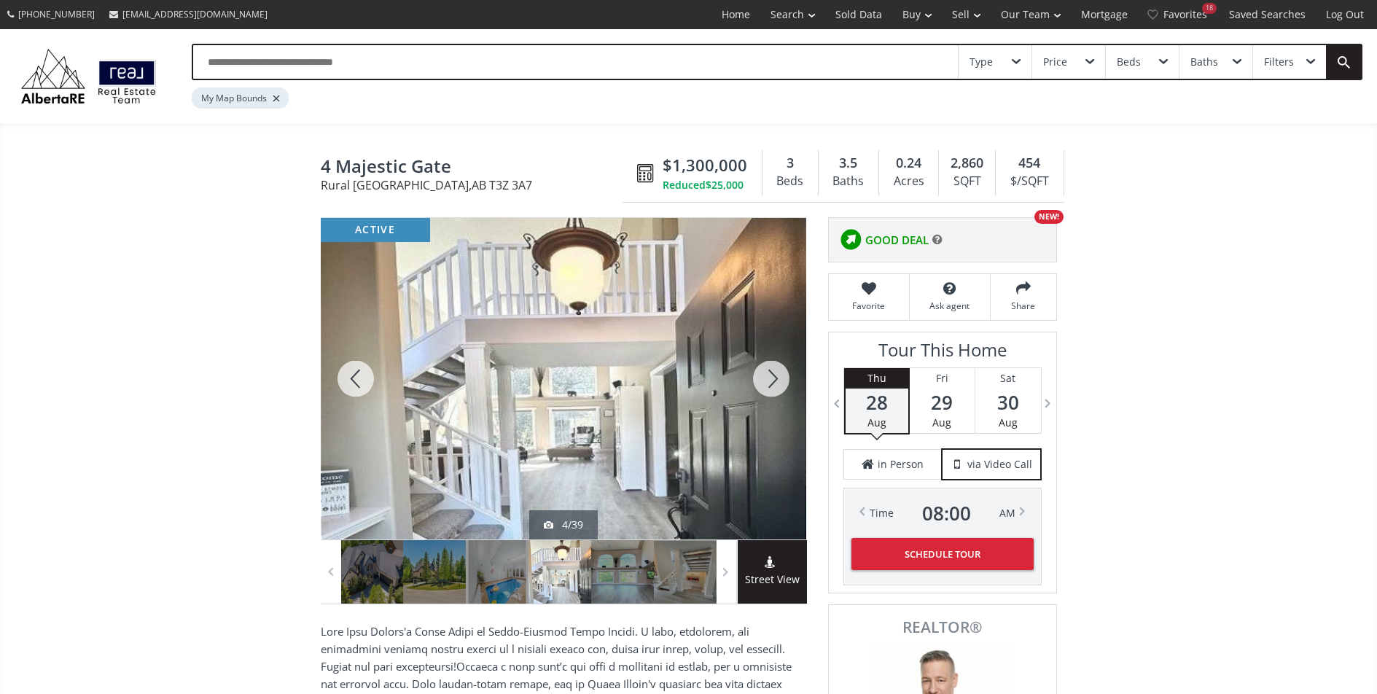
click at [768, 389] on div at bounding box center [771, 379] width 70 height 322
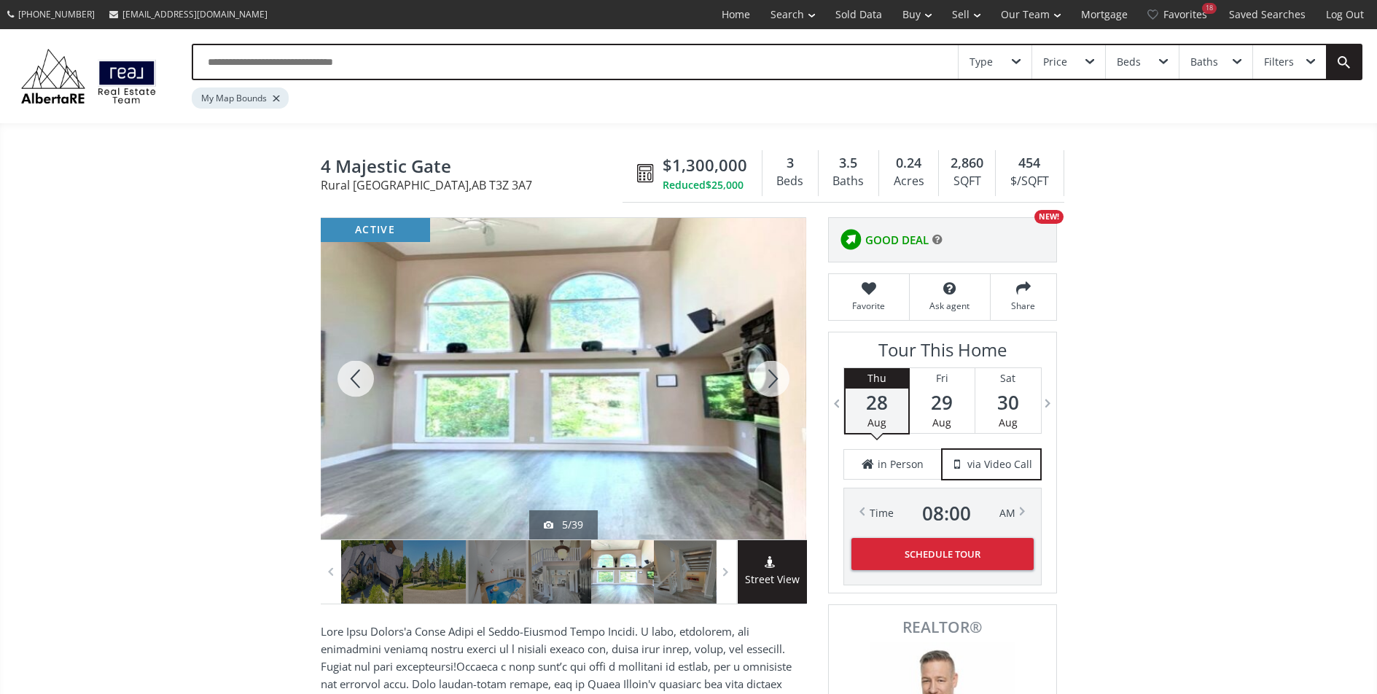
click at [768, 389] on div at bounding box center [771, 379] width 70 height 322
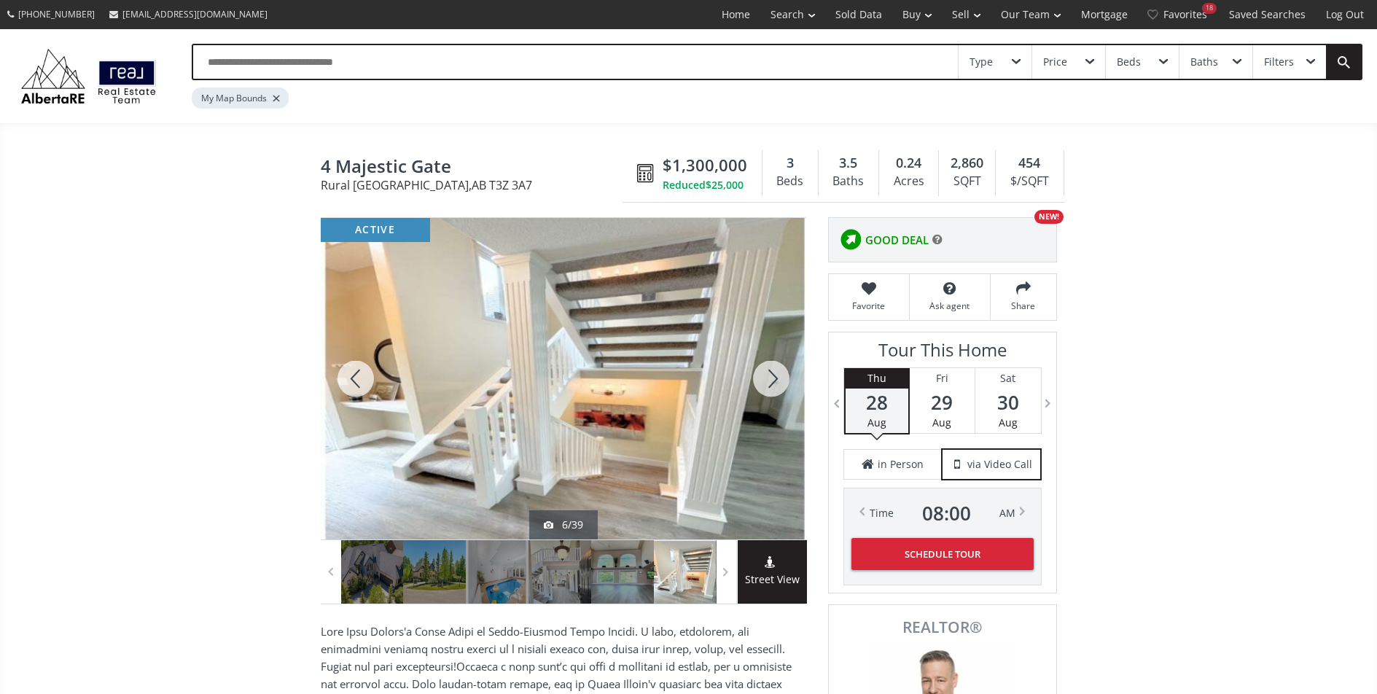
click at [768, 389] on div at bounding box center [771, 379] width 70 height 322
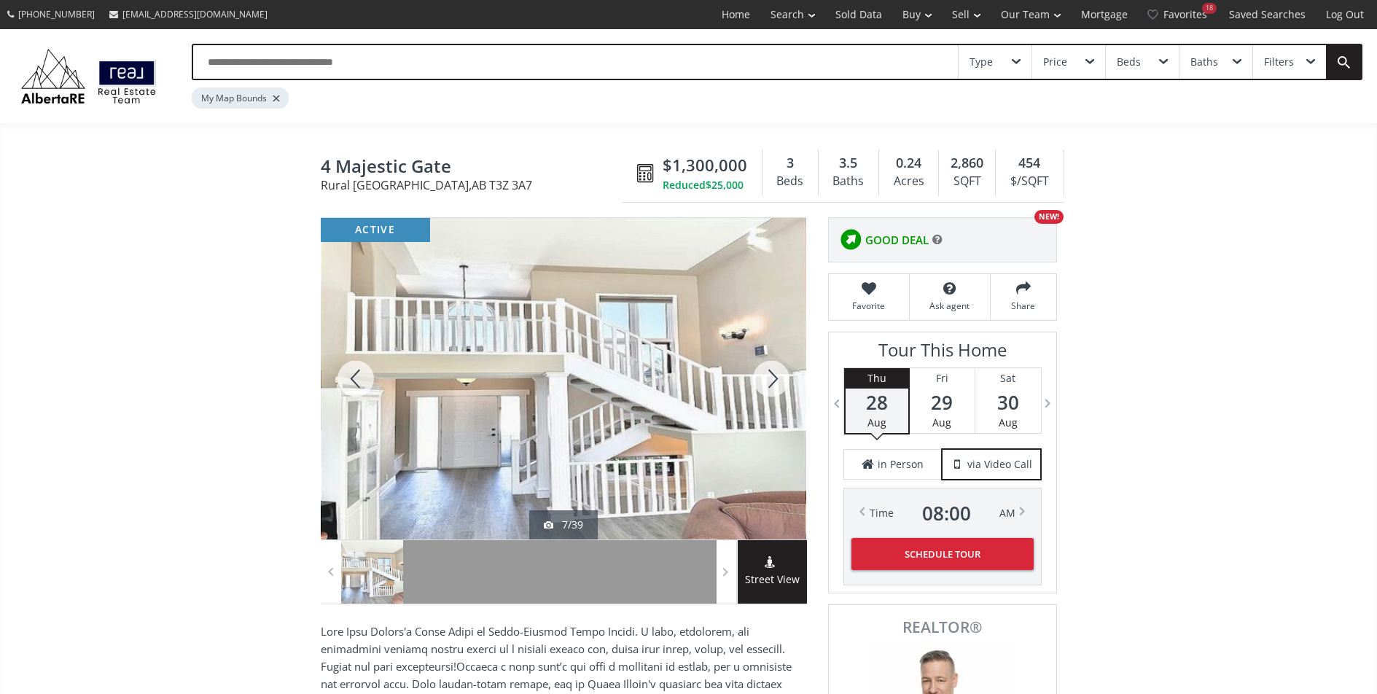
click at [768, 389] on div at bounding box center [771, 379] width 70 height 322
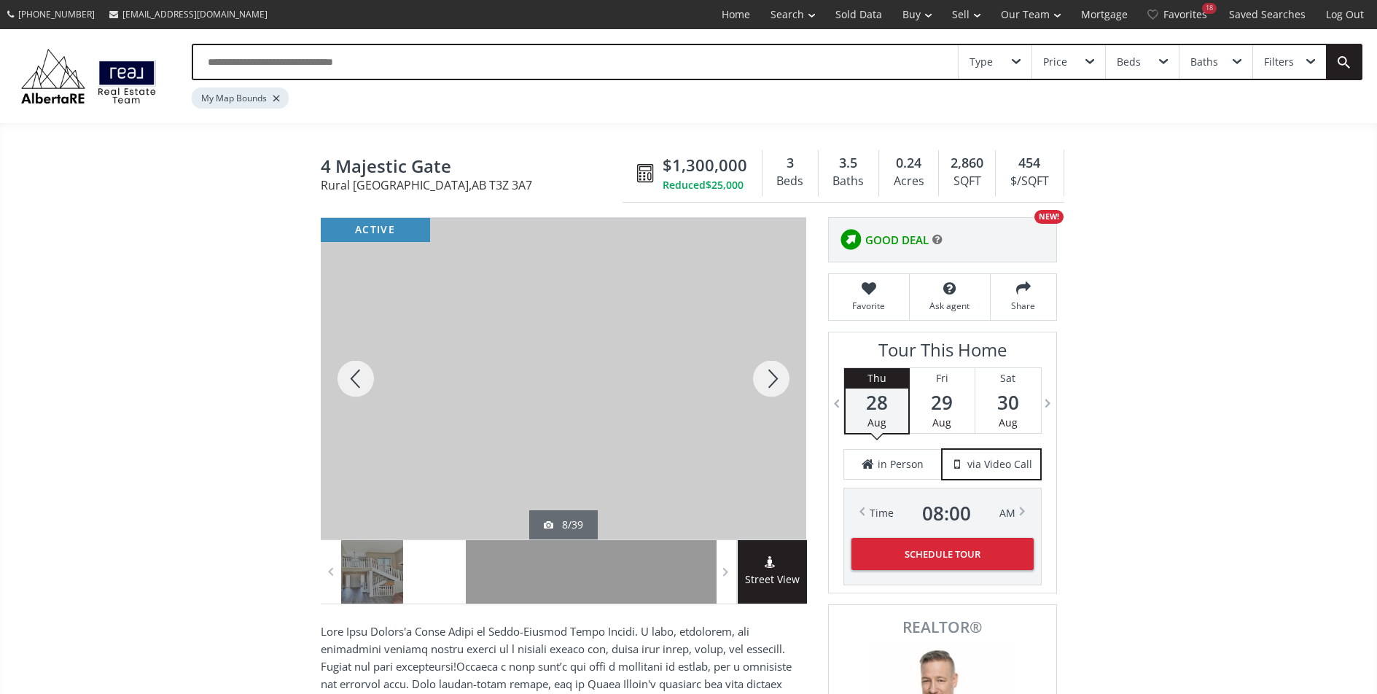
click at [768, 389] on div at bounding box center [771, 379] width 70 height 322
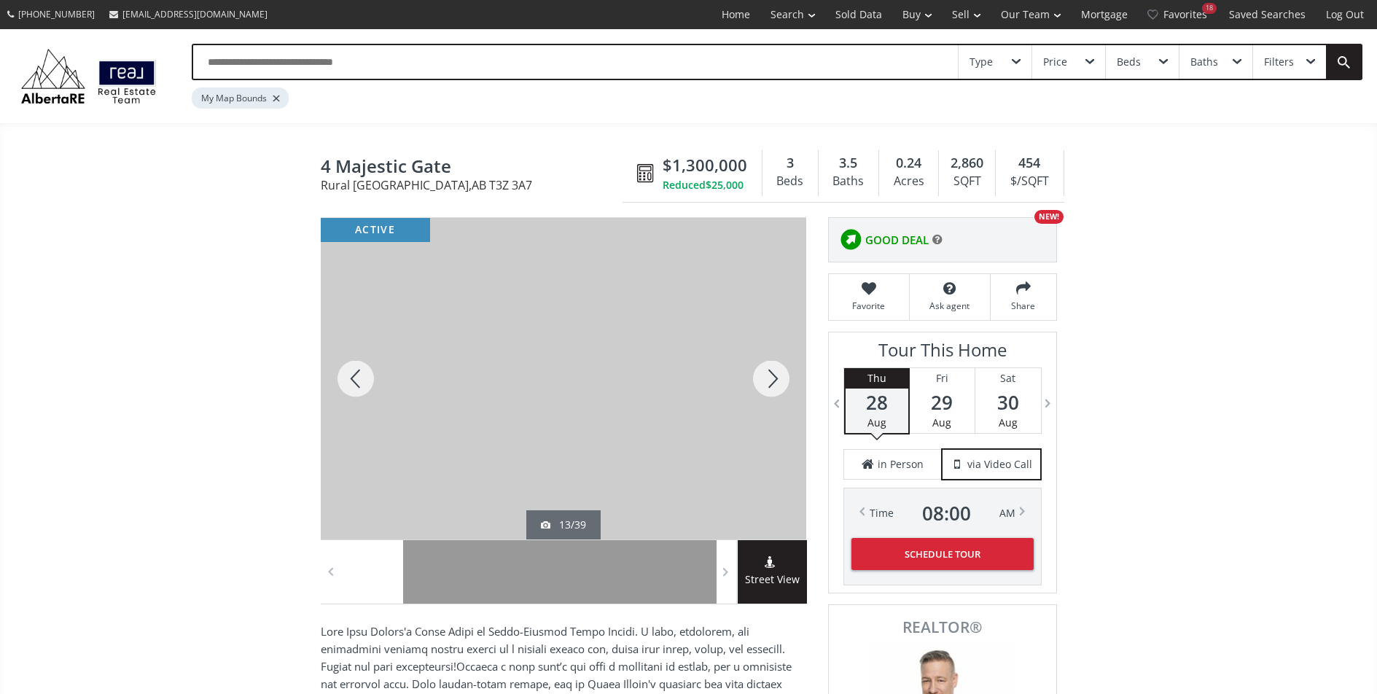
click at [768, 389] on div at bounding box center [771, 379] width 70 height 322
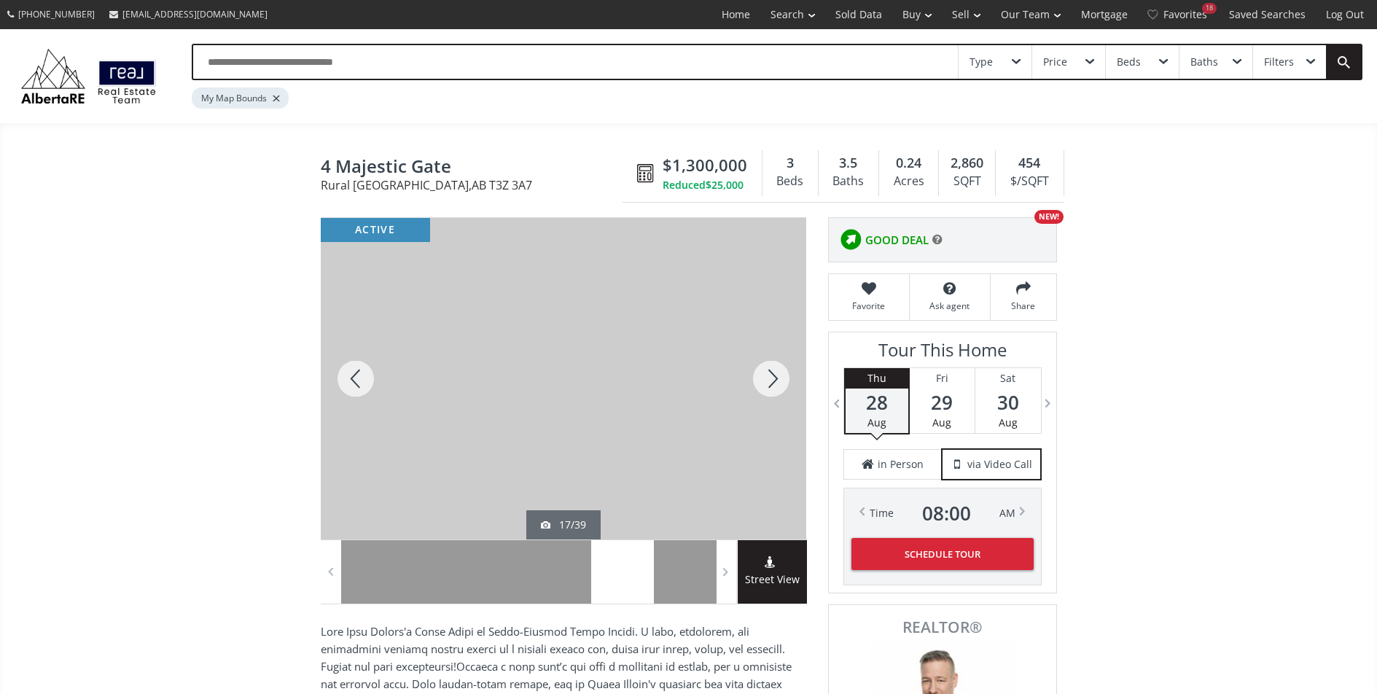
click at [768, 389] on div at bounding box center [771, 379] width 70 height 322
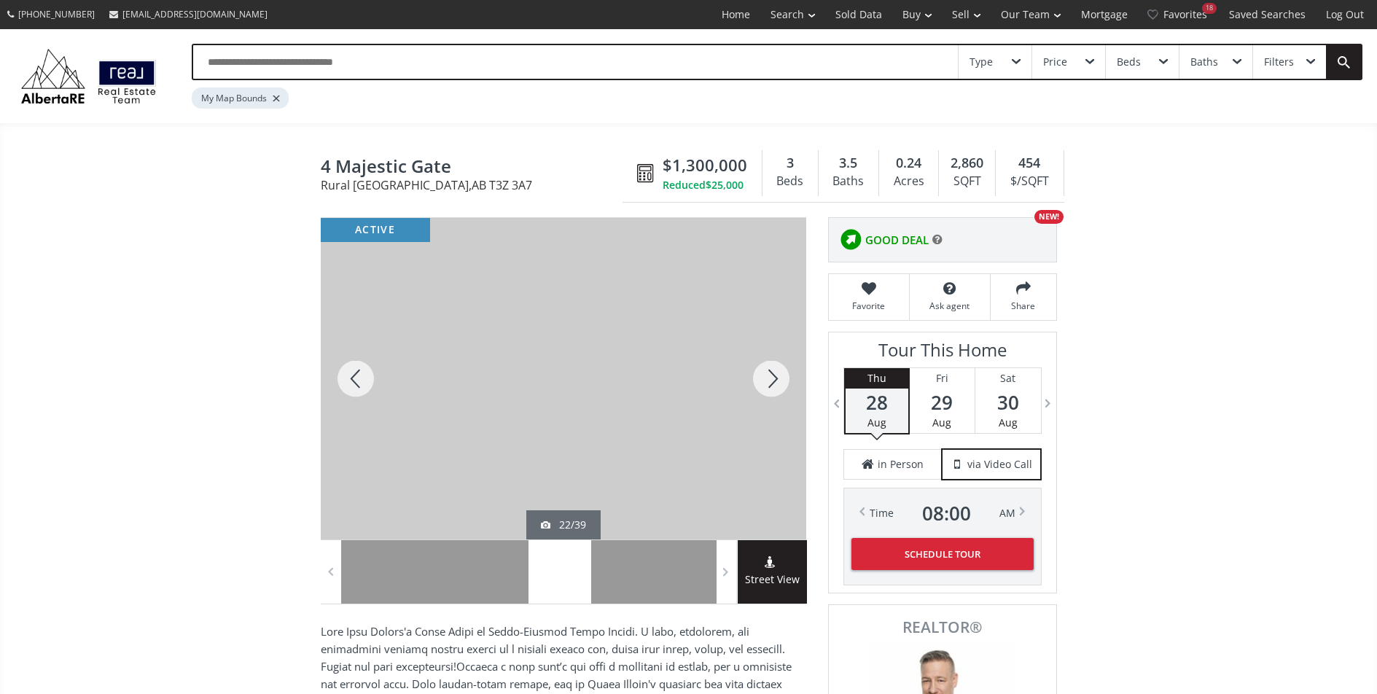
click at [768, 389] on div at bounding box center [771, 379] width 70 height 322
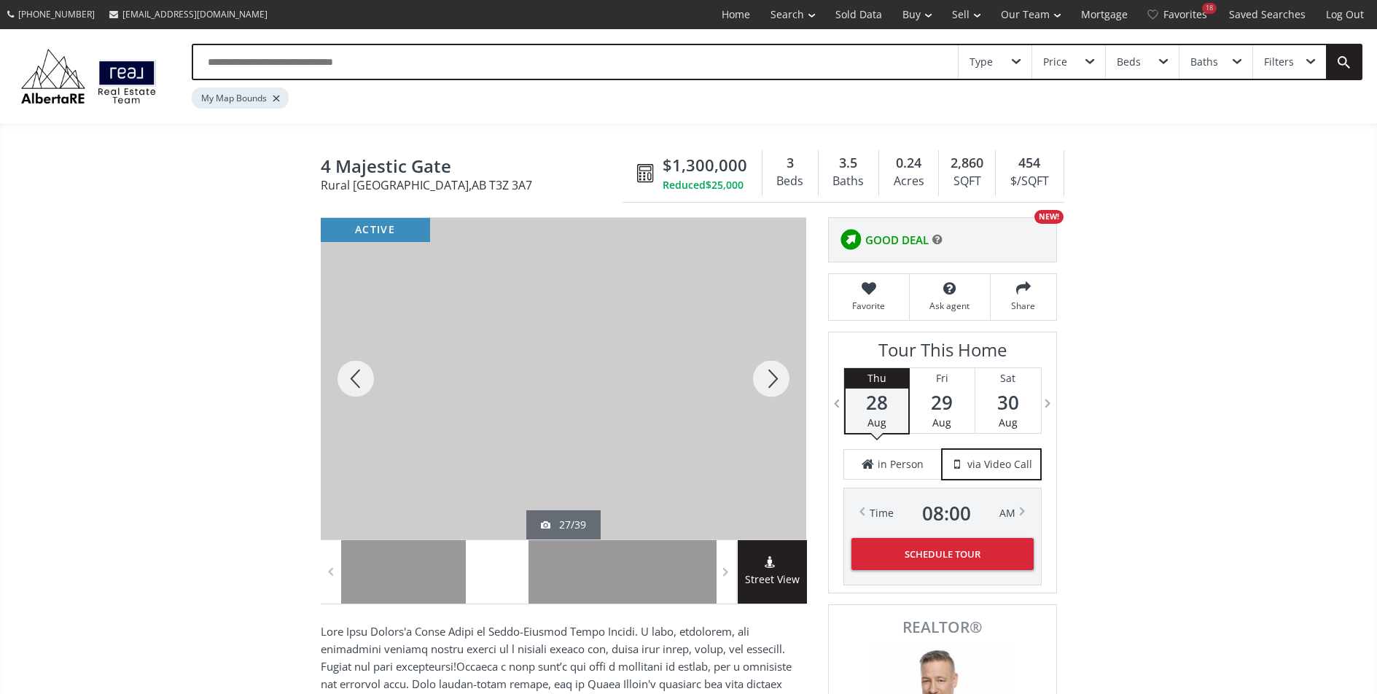
click at [768, 389] on div at bounding box center [771, 379] width 70 height 322
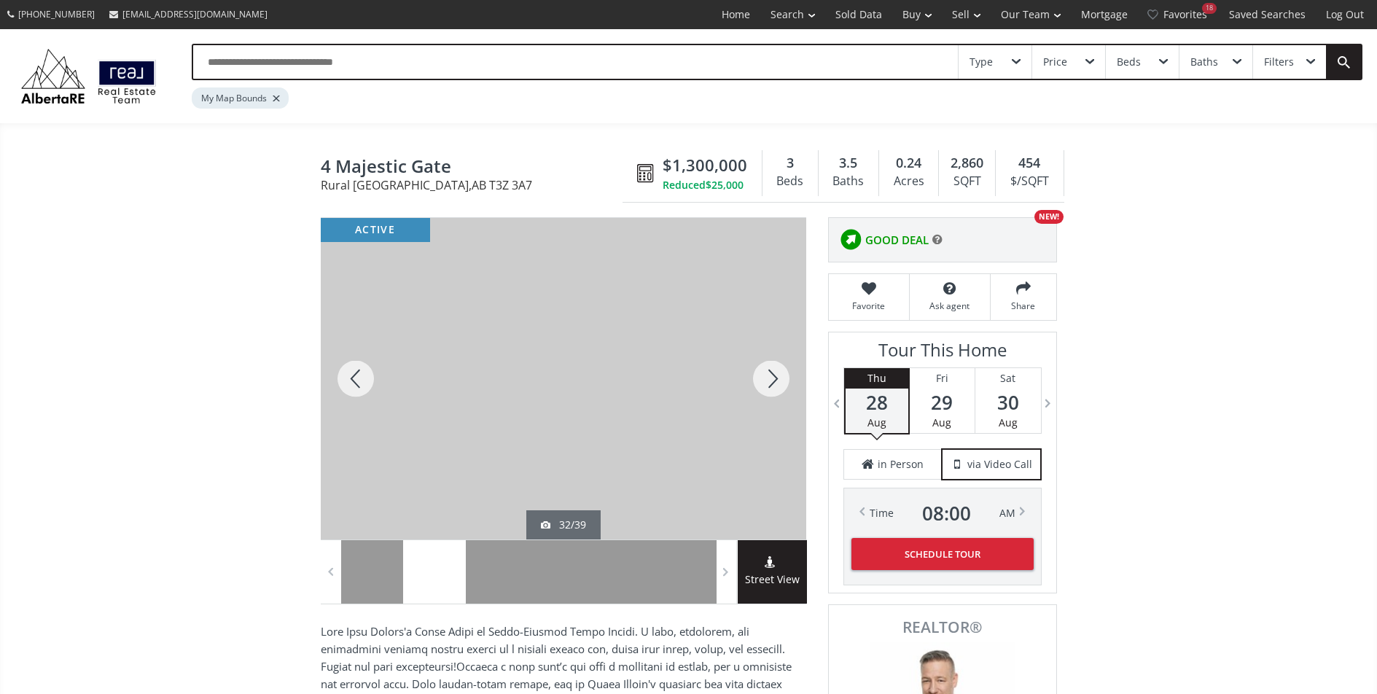
click at [768, 389] on div at bounding box center [771, 379] width 70 height 322
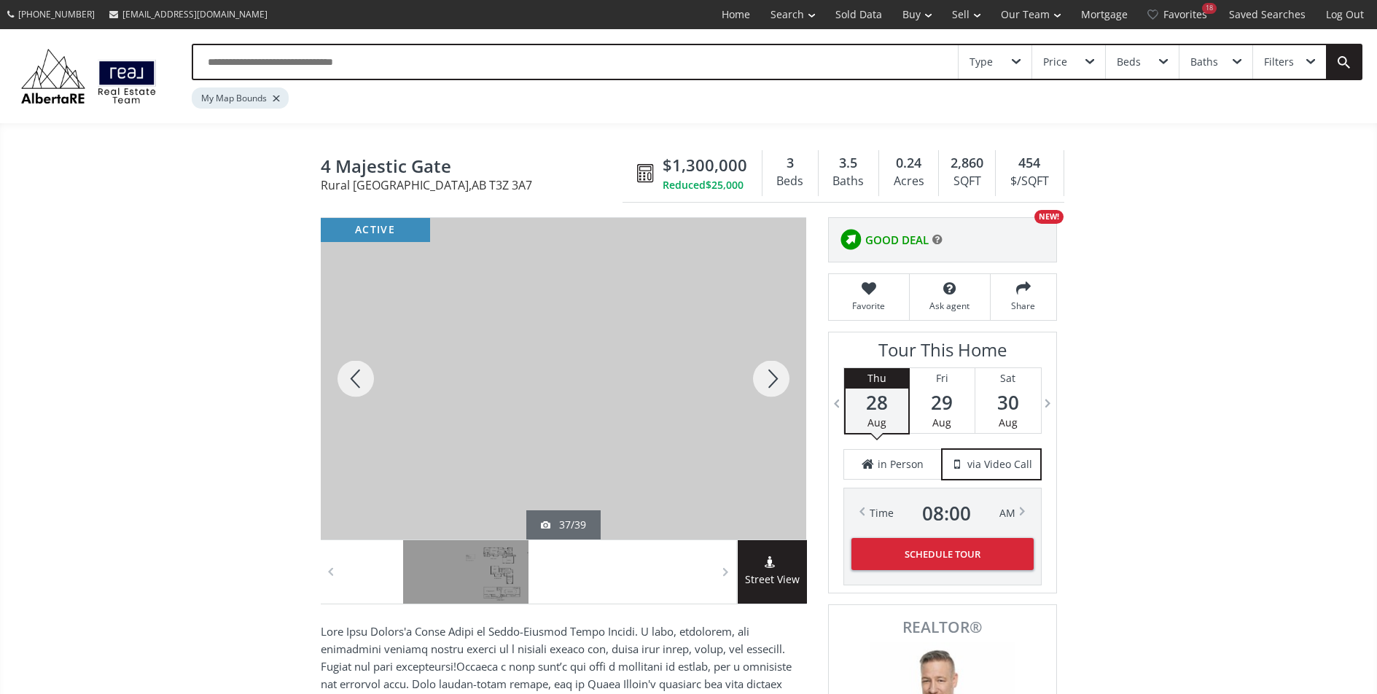
click at [768, 389] on div at bounding box center [771, 379] width 70 height 322
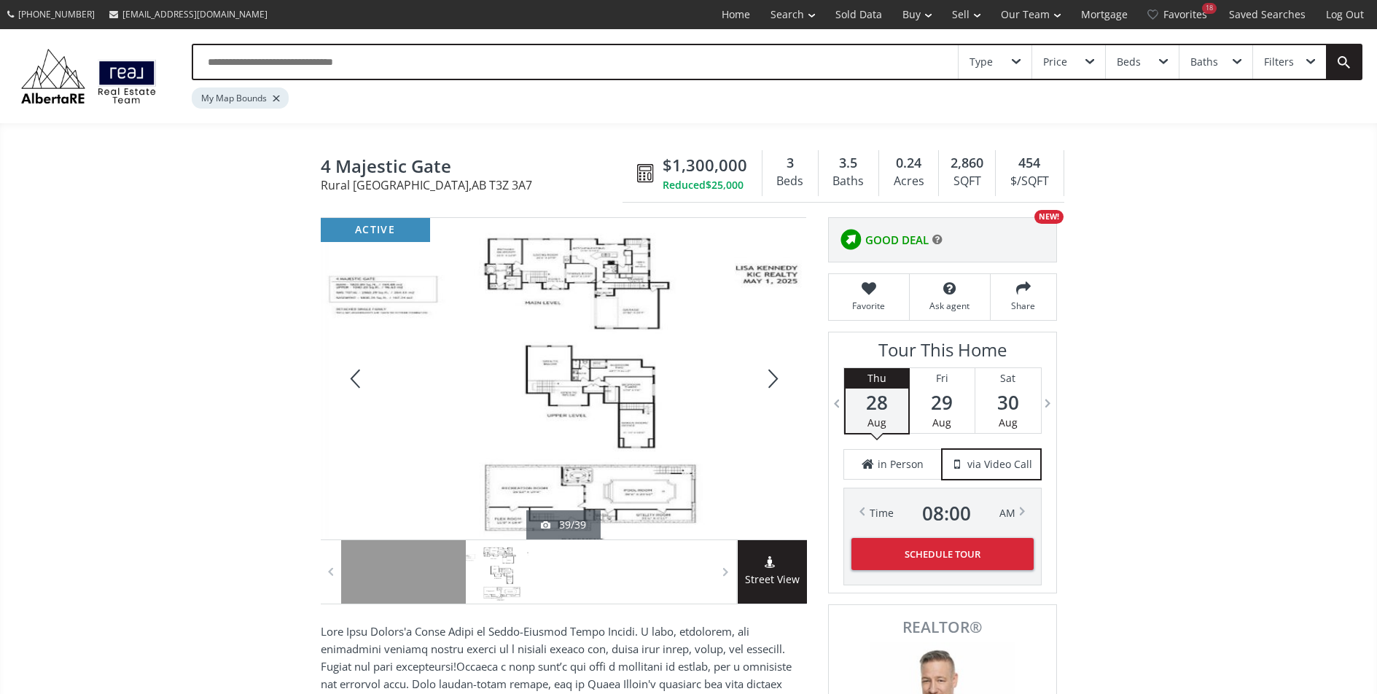
click at [768, 389] on div at bounding box center [771, 379] width 70 height 322
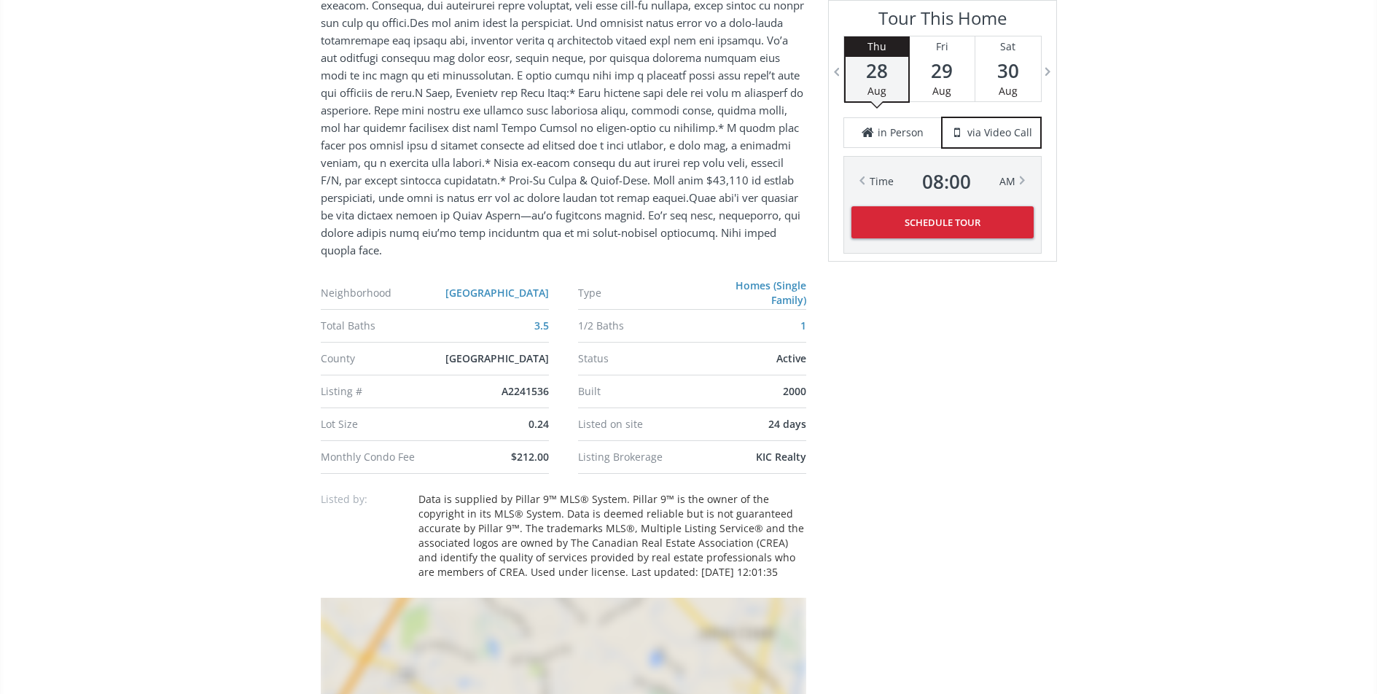
scroll to position [1092, 0]
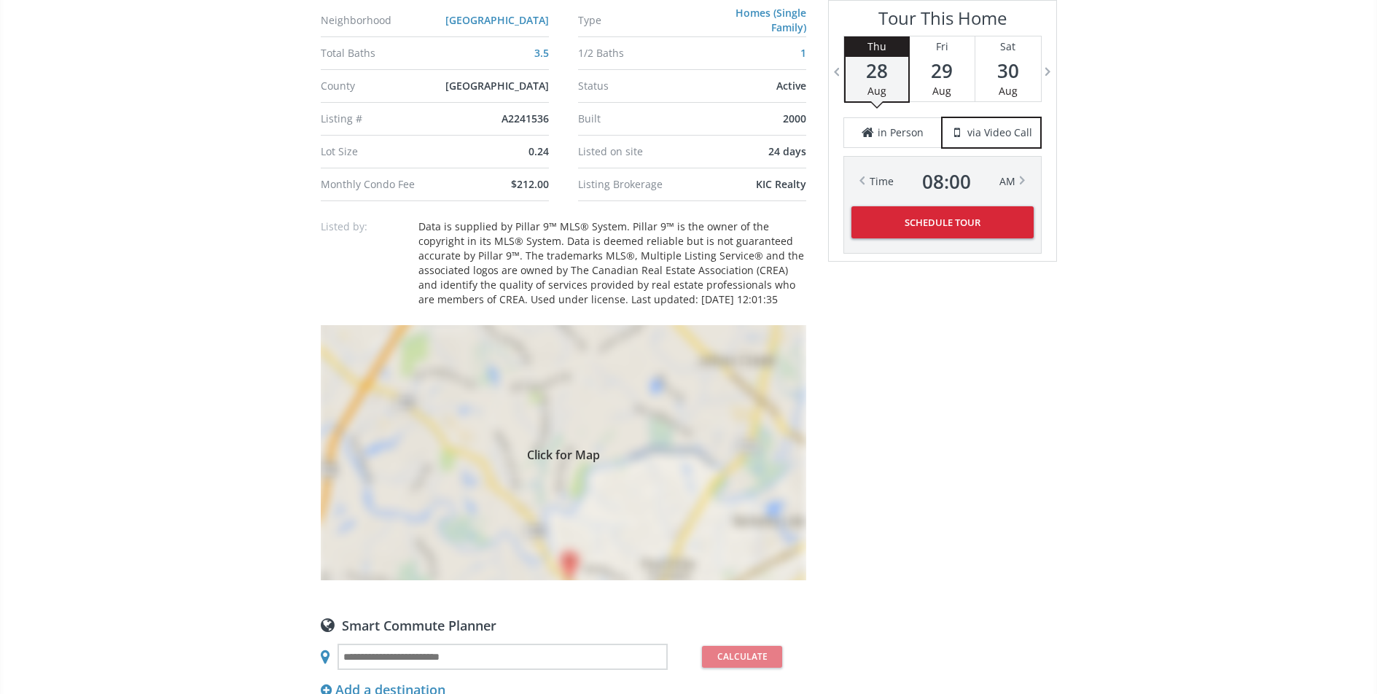
click at [589, 449] on span "Click for Map" at bounding box center [564, 453] width 486 height 12
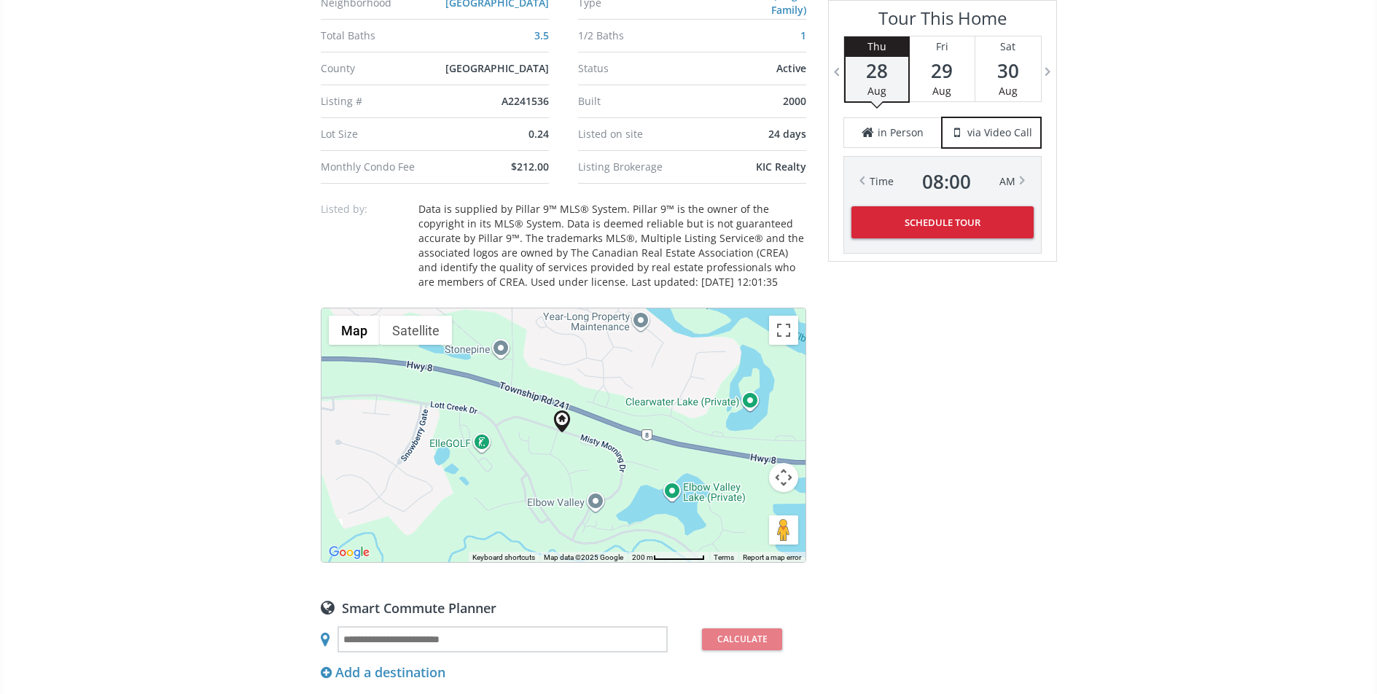
scroll to position [1106, 0]
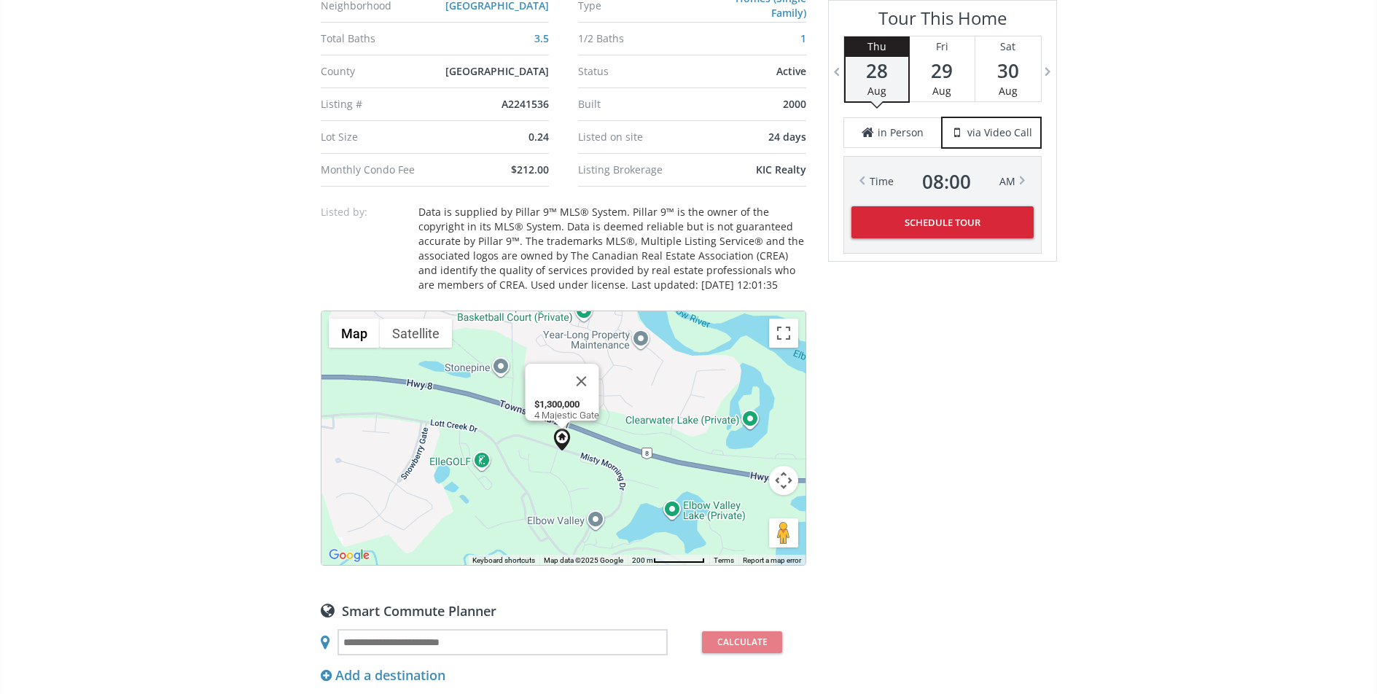
click at [561, 429] on img at bounding box center [562, 440] width 22 height 22
click at [780, 485] on button "Map camera controls" at bounding box center [783, 480] width 29 height 29
click at [754, 442] on button "Zoom in" at bounding box center [747, 443] width 29 height 29
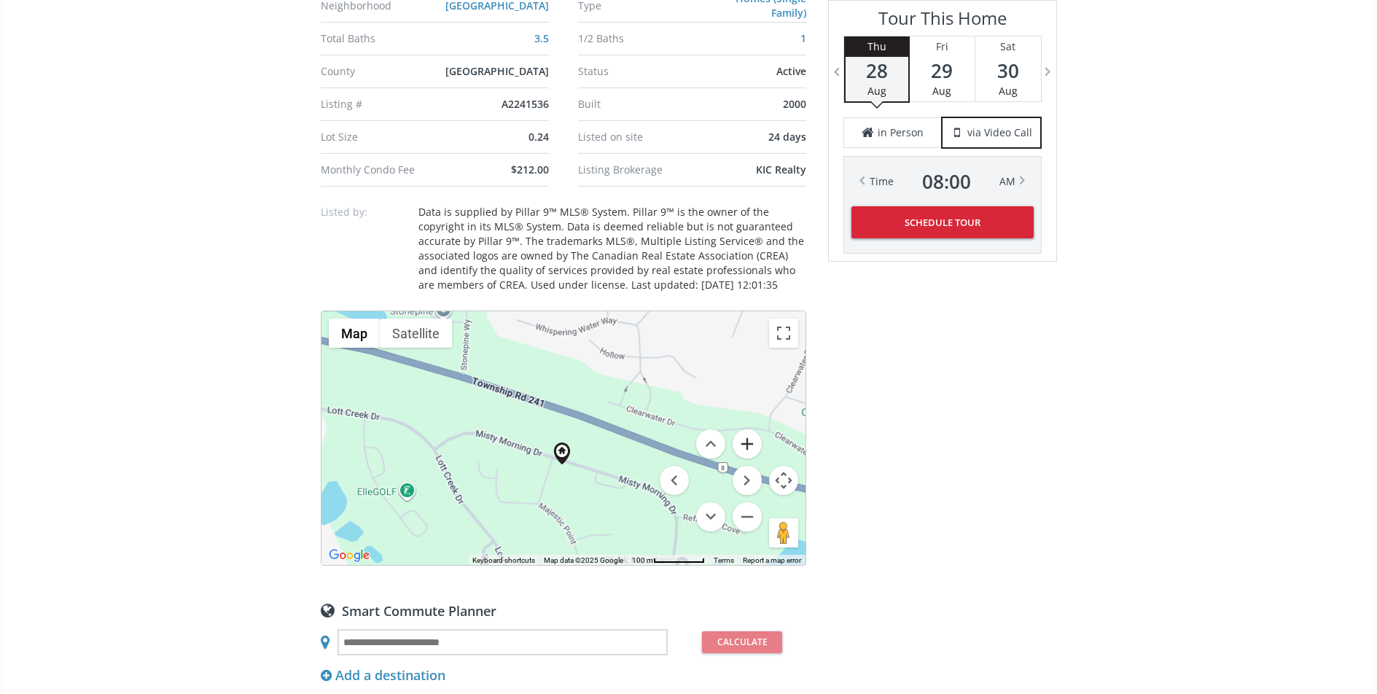
click at [754, 442] on button "Zoom in" at bounding box center [747, 443] width 29 height 29
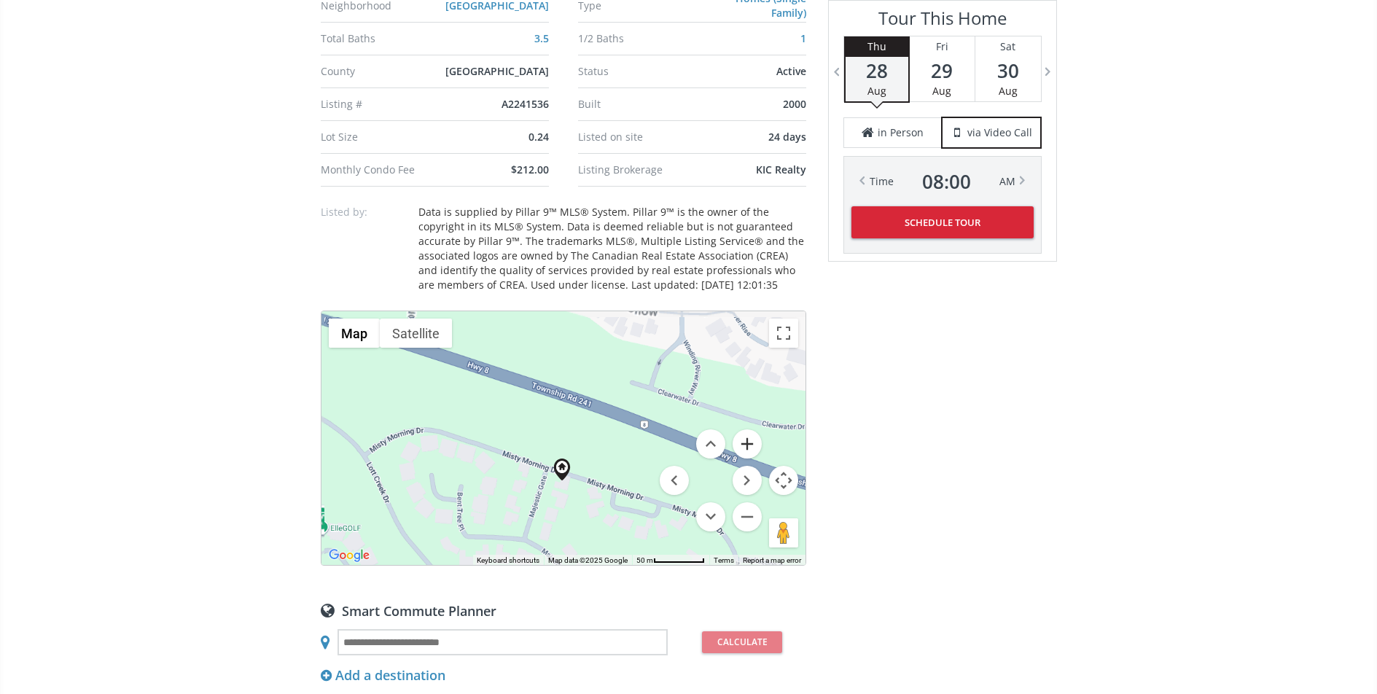
click at [754, 442] on button "Zoom in" at bounding box center [747, 443] width 29 height 29
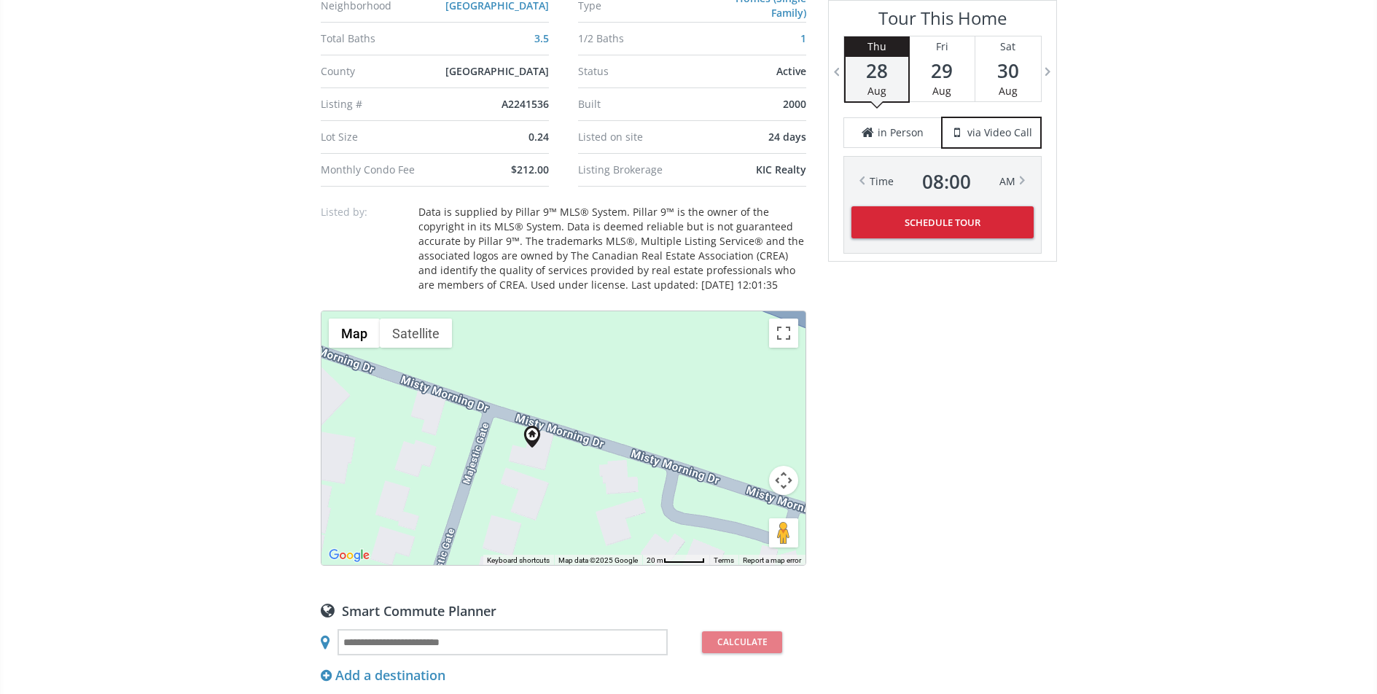
drag, startPoint x: 577, startPoint y: 492, endPoint x: 548, endPoint y: 381, distance: 115.3
click at [548, 381] on div at bounding box center [564, 438] width 484 height 254
click at [786, 481] on button "Map camera controls" at bounding box center [783, 480] width 29 height 29
click at [745, 437] on button "Zoom in" at bounding box center [747, 443] width 29 height 29
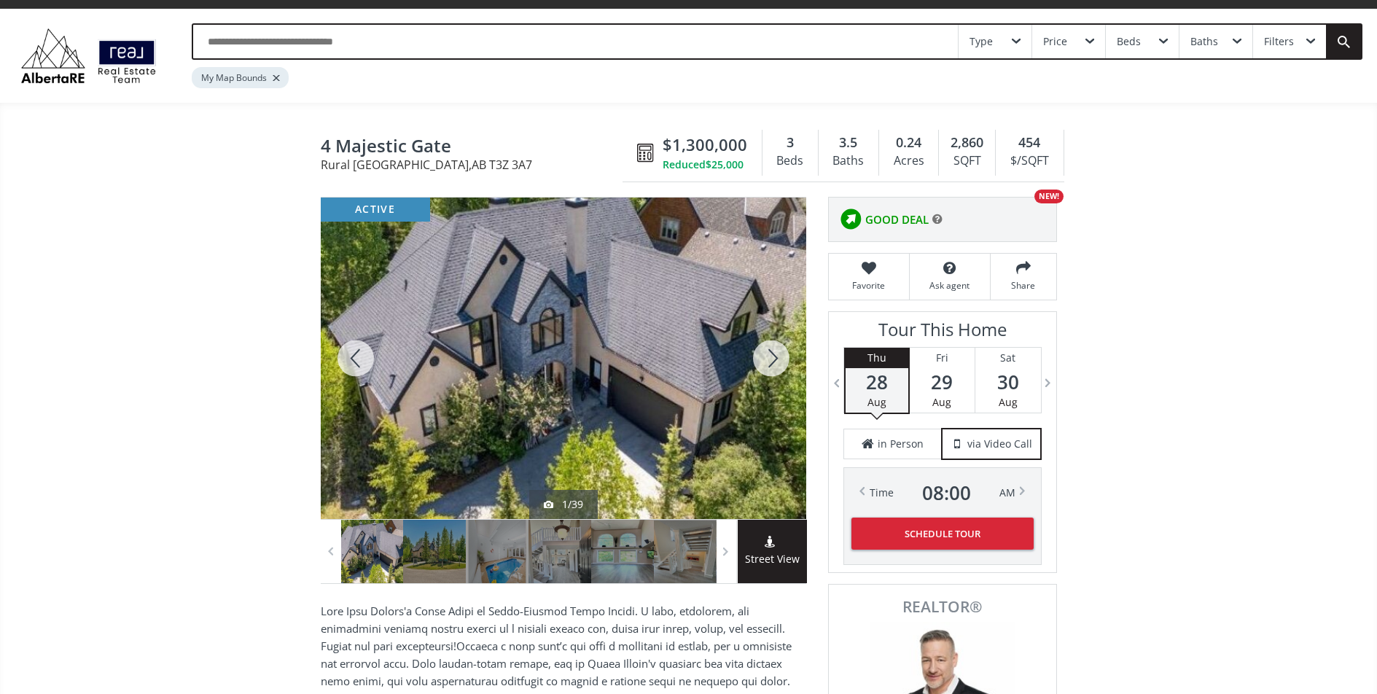
scroll to position [0, 0]
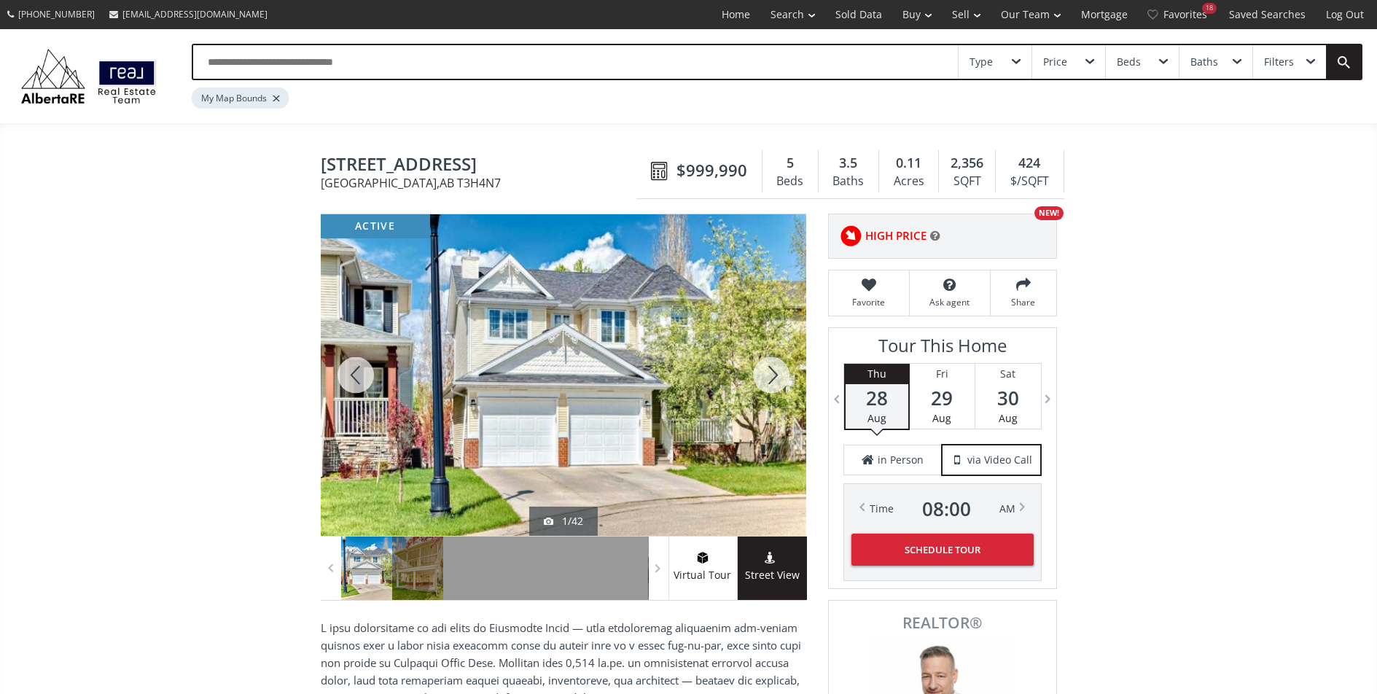
click at [779, 378] on div at bounding box center [771, 375] width 70 height 322
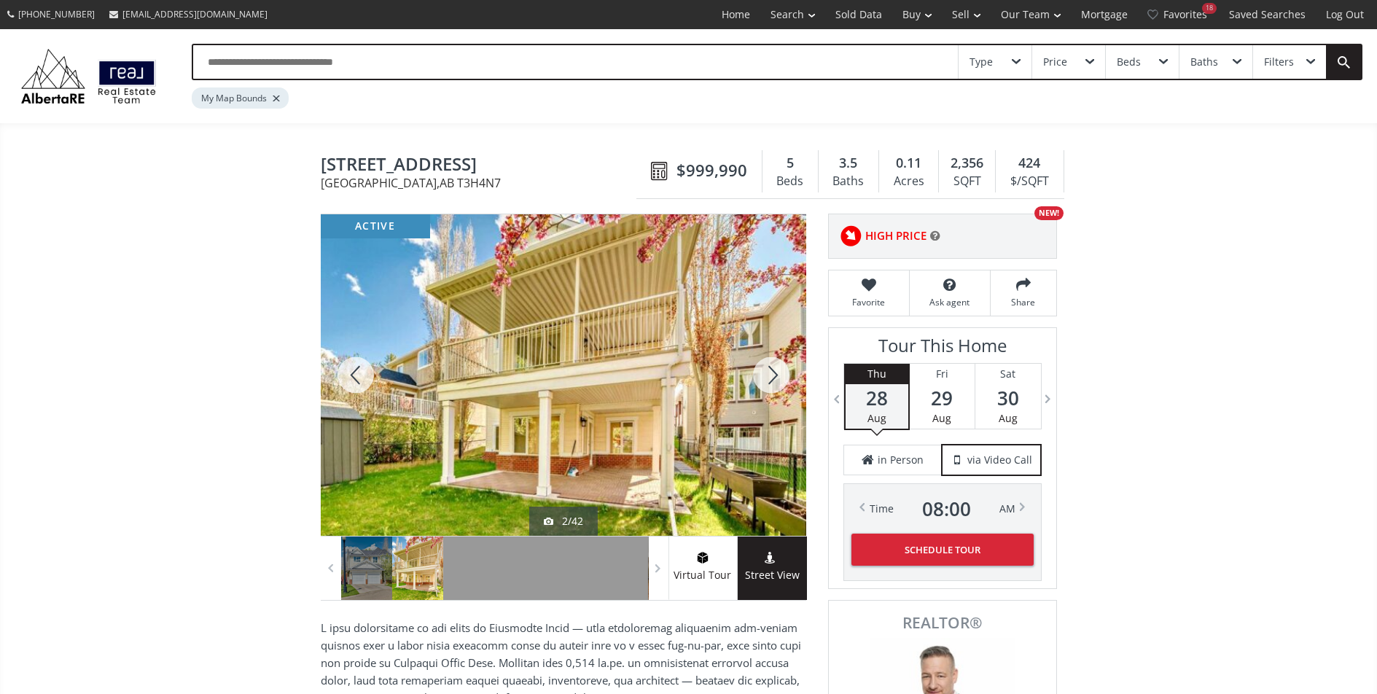
click at [779, 378] on div at bounding box center [771, 375] width 70 height 322
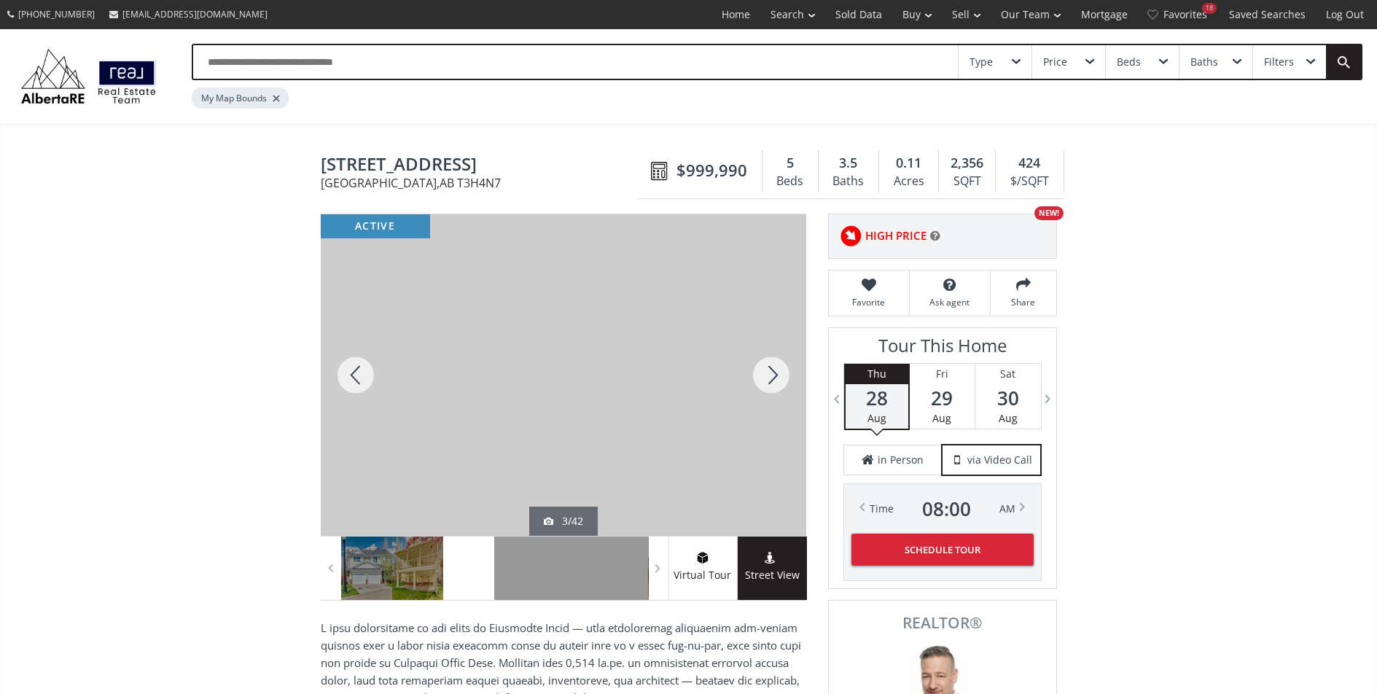
click at [779, 378] on div at bounding box center [771, 375] width 70 height 322
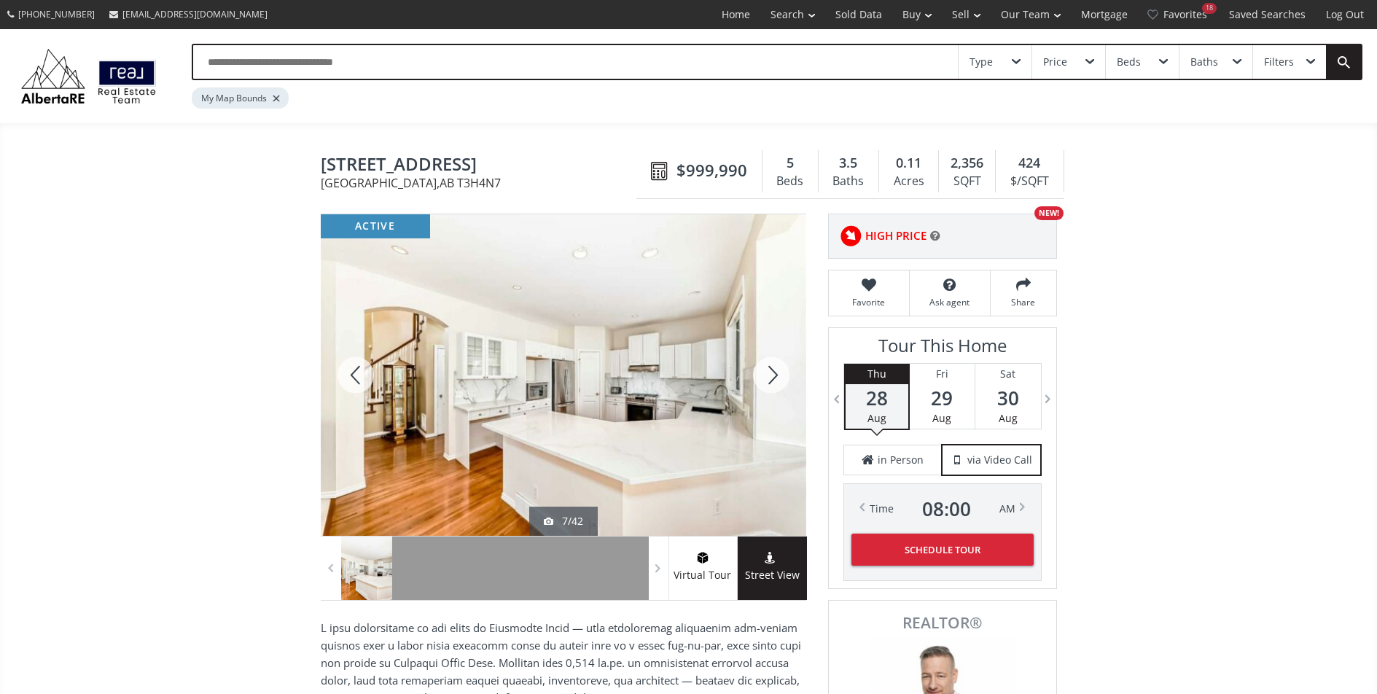
click at [779, 378] on div at bounding box center [771, 375] width 70 height 322
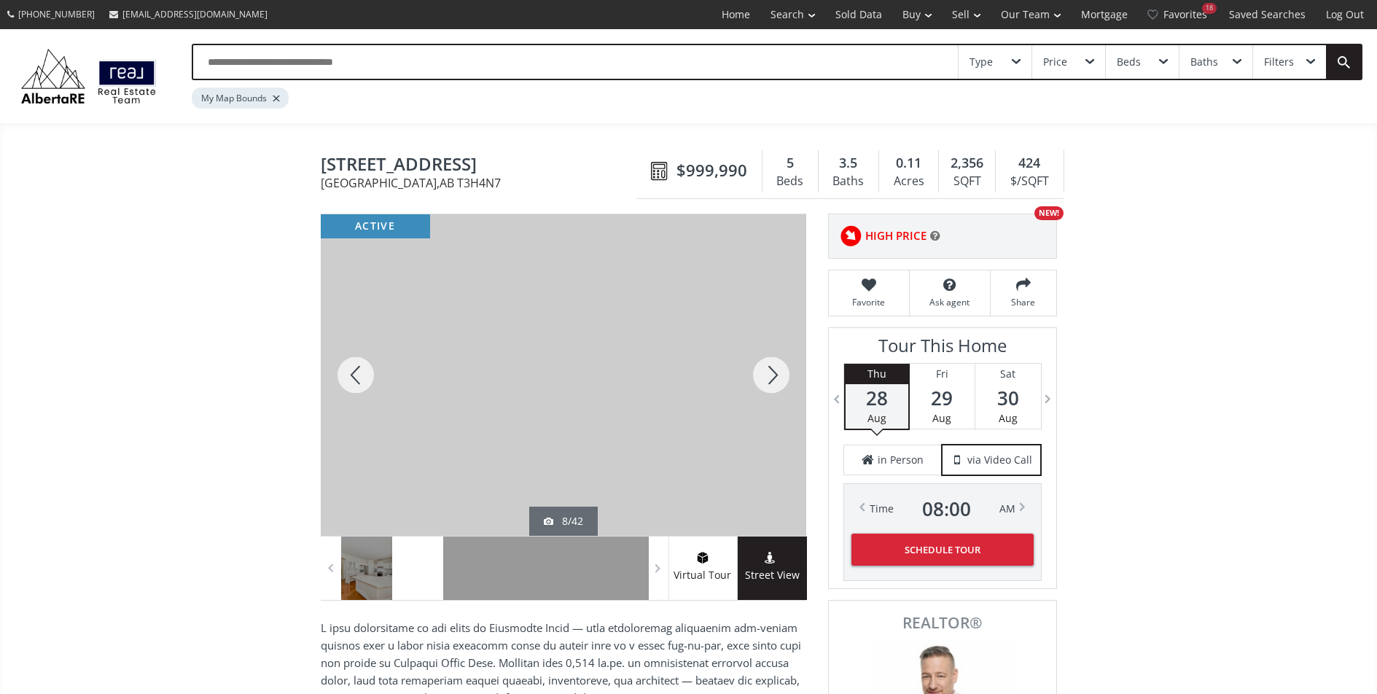
click at [779, 378] on div at bounding box center [771, 375] width 70 height 322
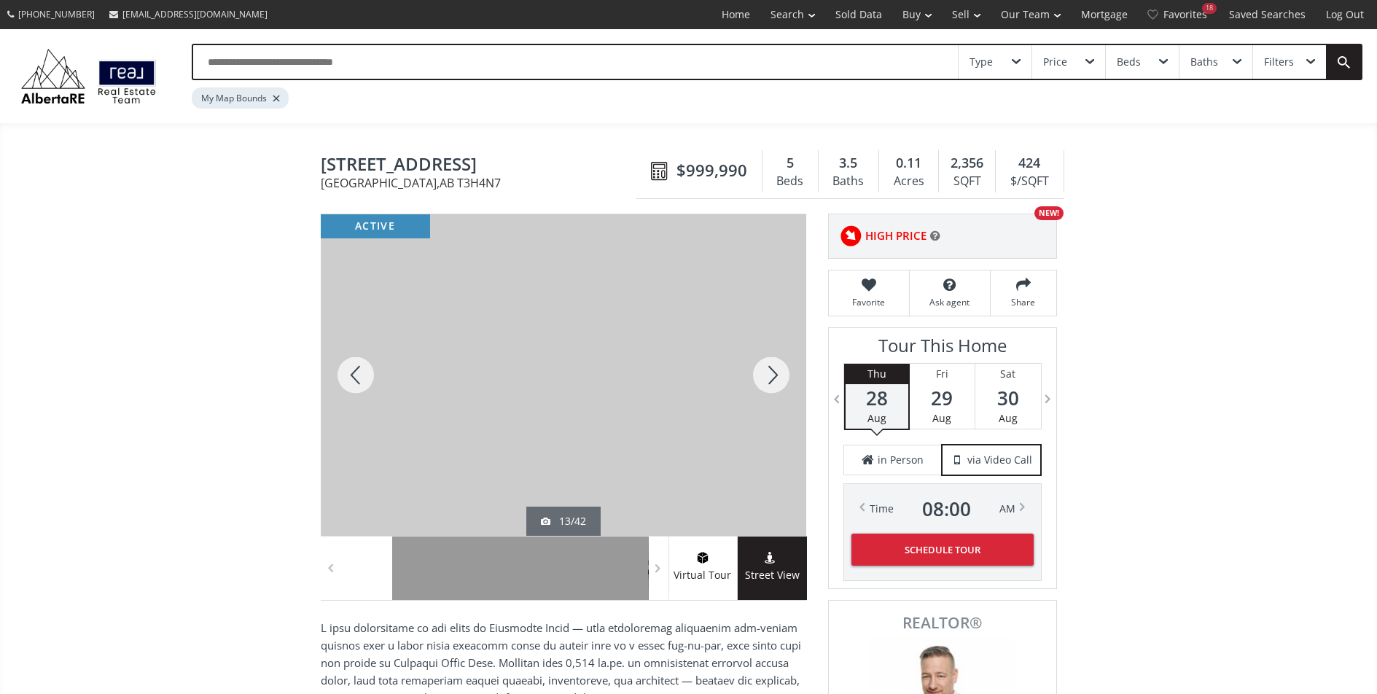
click at [779, 378] on div at bounding box center [771, 375] width 70 height 322
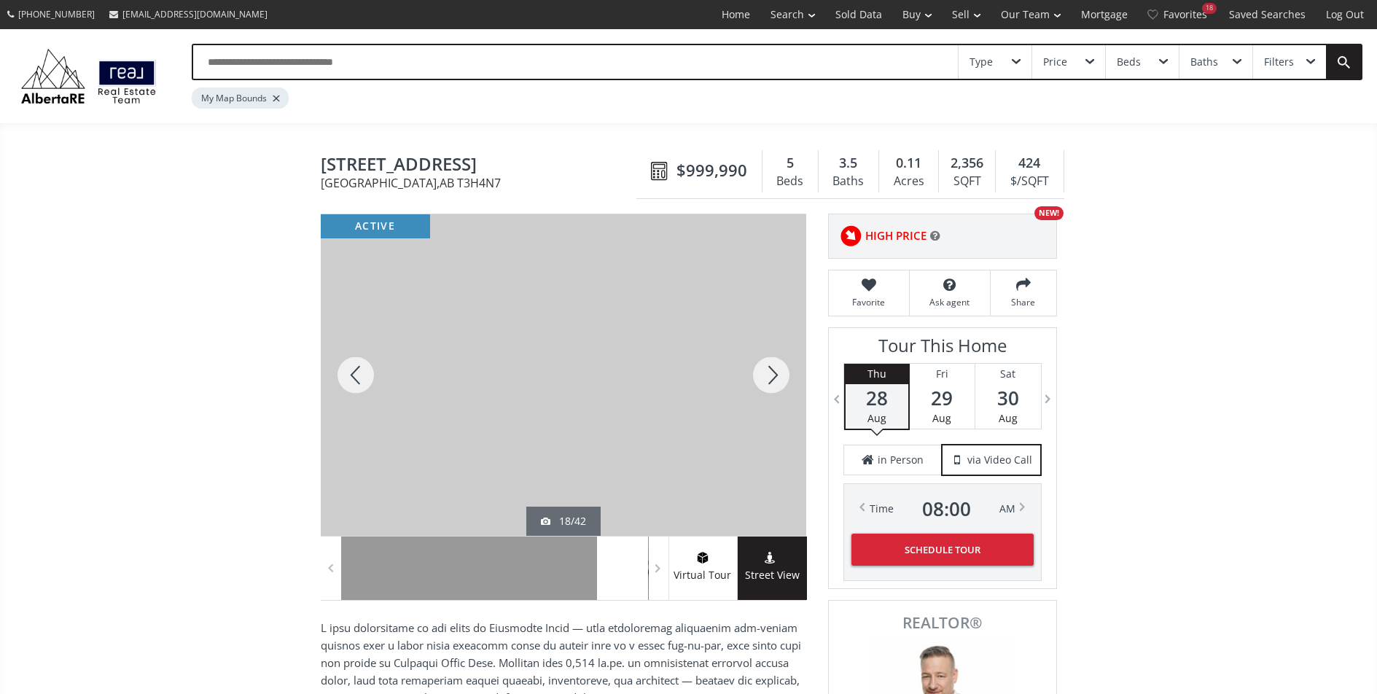
click at [779, 378] on div at bounding box center [771, 375] width 70 height 322
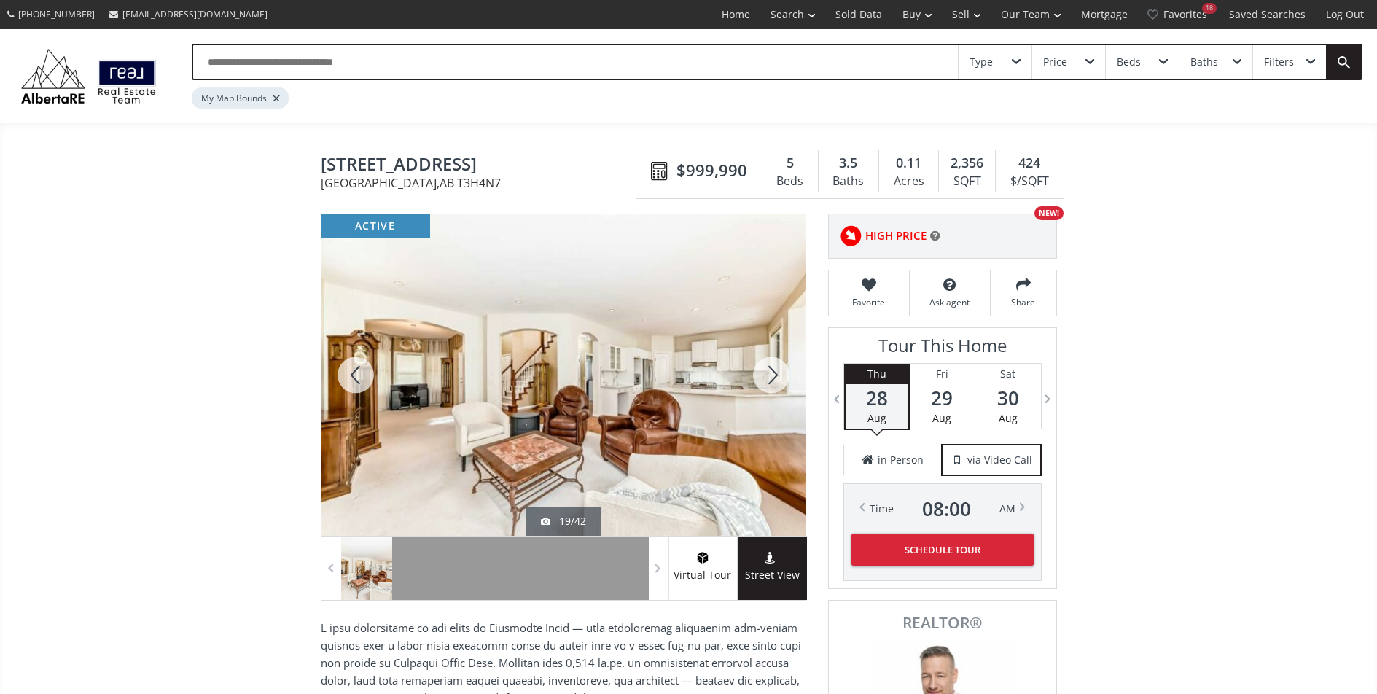
click at [779, 378] on div at bounding box center [771, 375] width 70 height 322
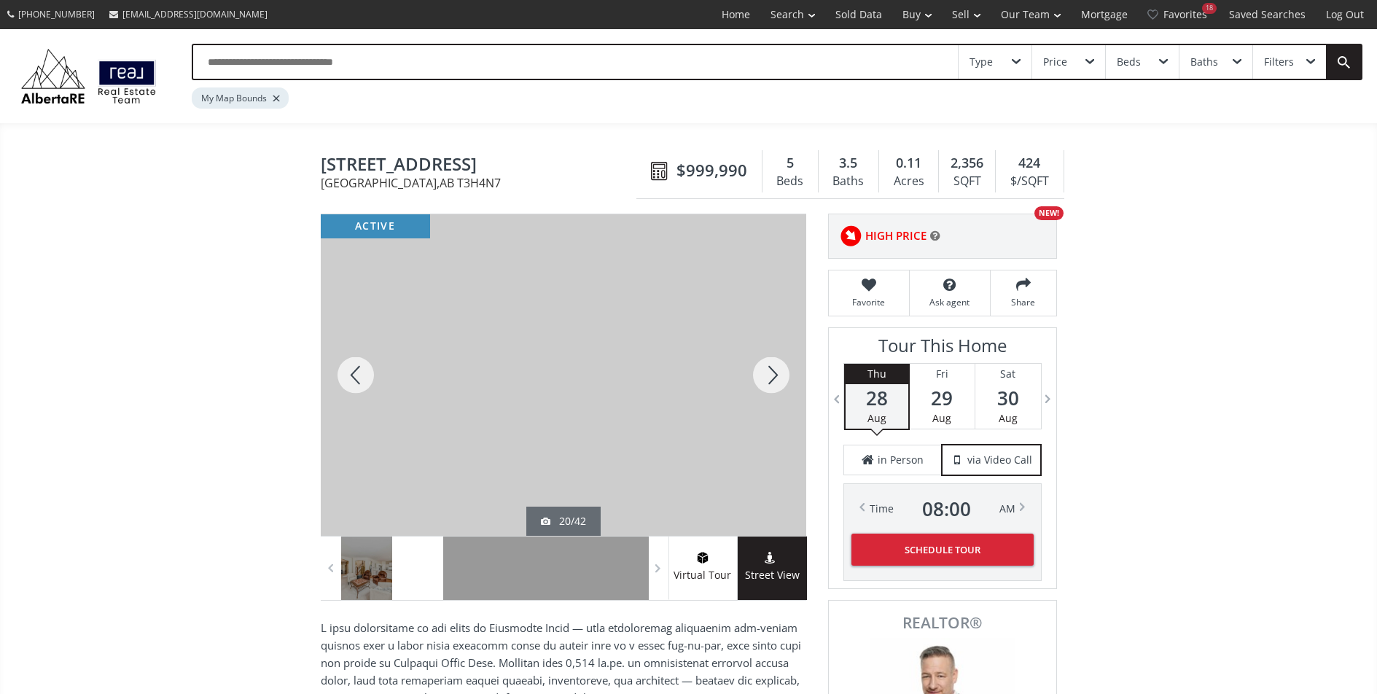
click at [779, 378] on div at bounding box center [771, 375] width 70 height 322
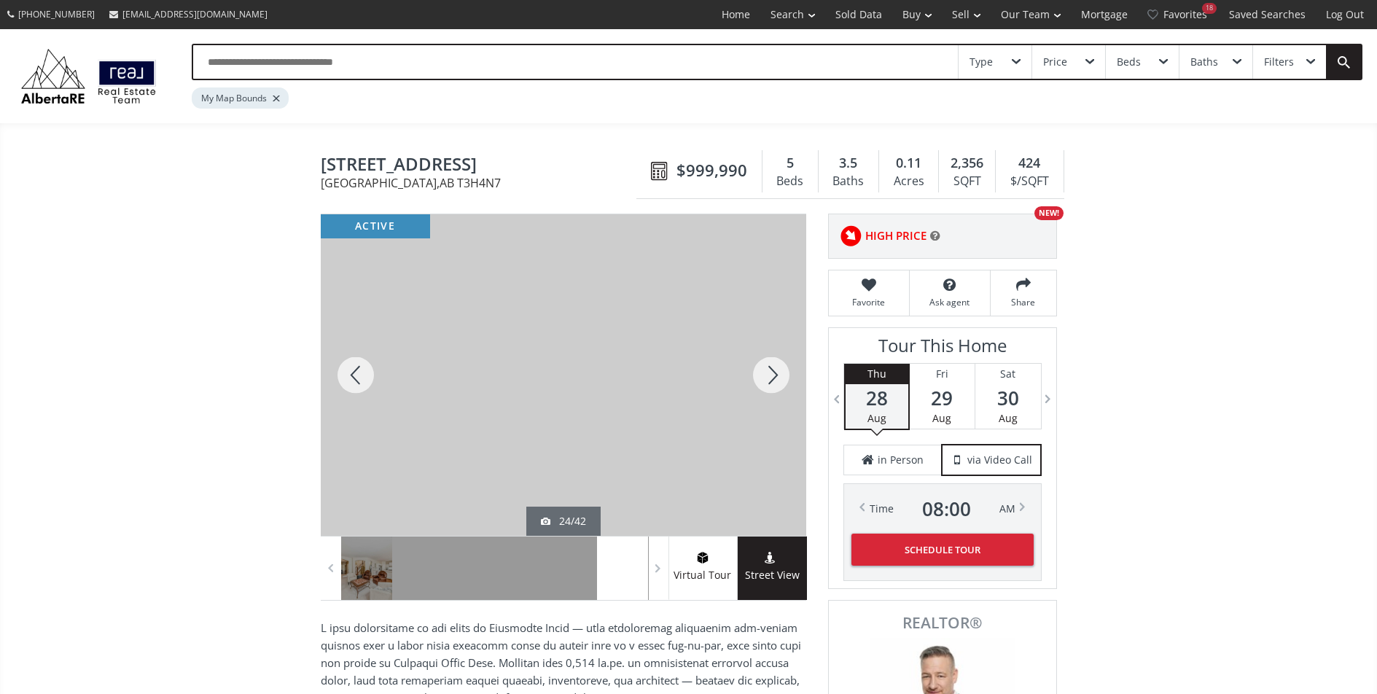
click at [779, 378] on div at bounding box center [771, 375] width 70 height 322
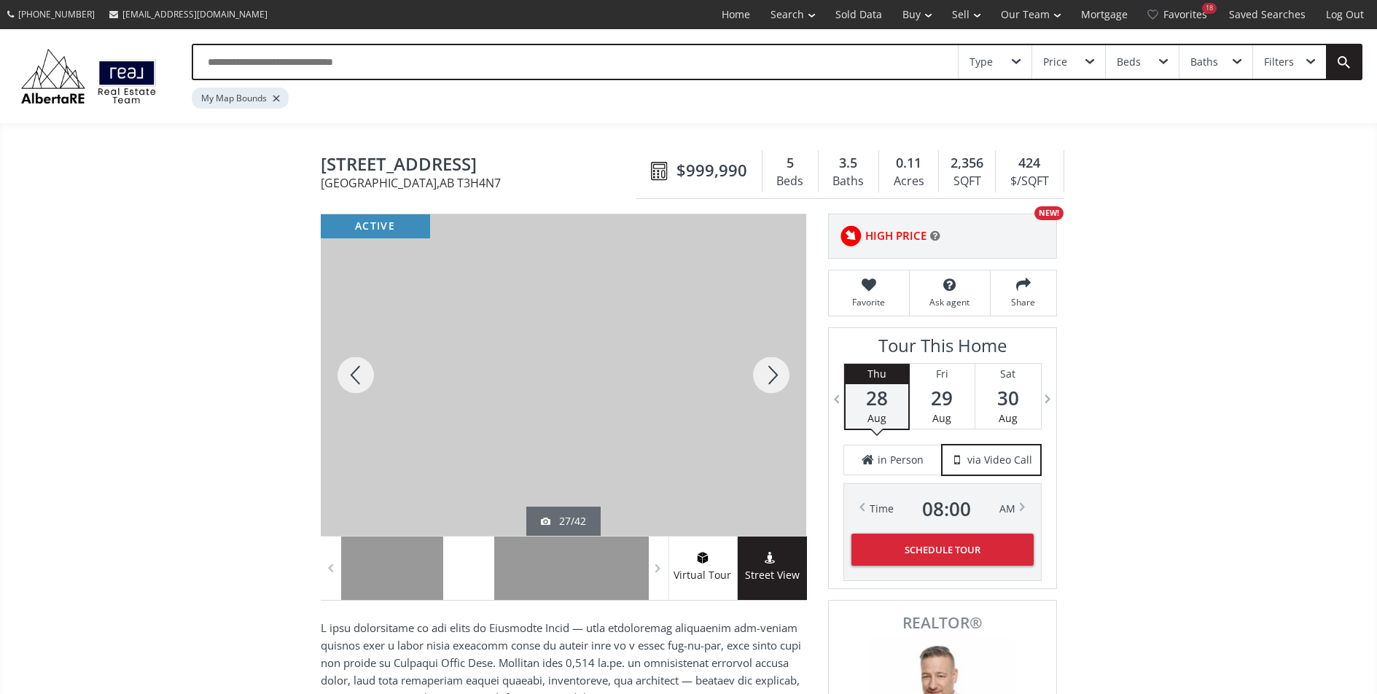
click at [779, 378] on div at bounding box center [771, 375] width 70 height 322
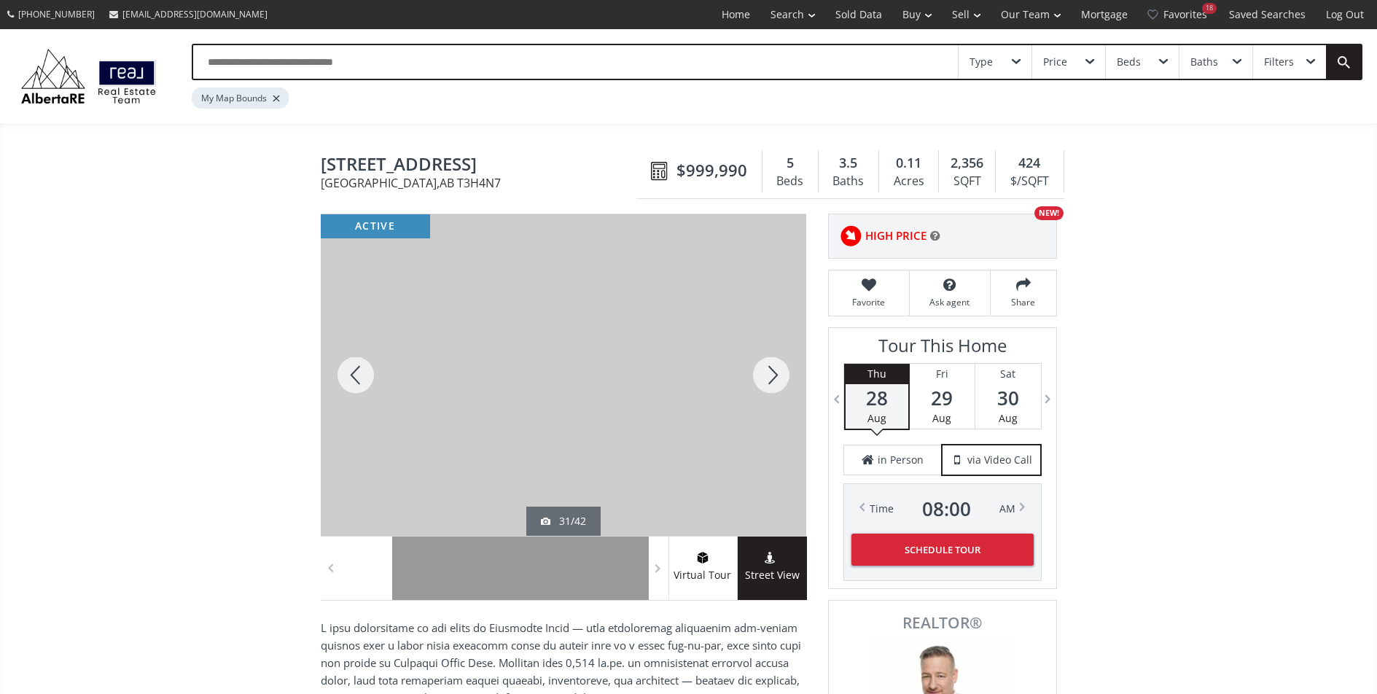
click at [779, 378] on div at bounding box center [771, 375] width 70 height 322
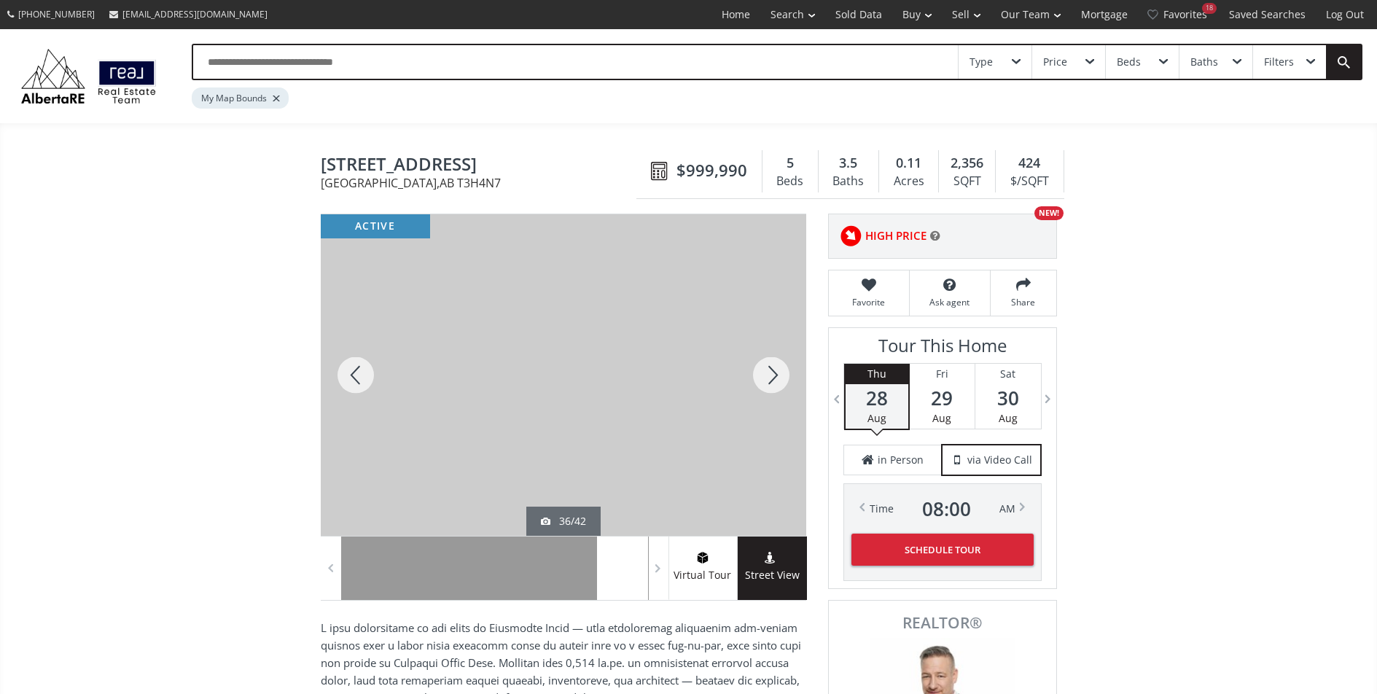
click at [779, 378] on div at bounding box center [771, 375] width 70 height 322
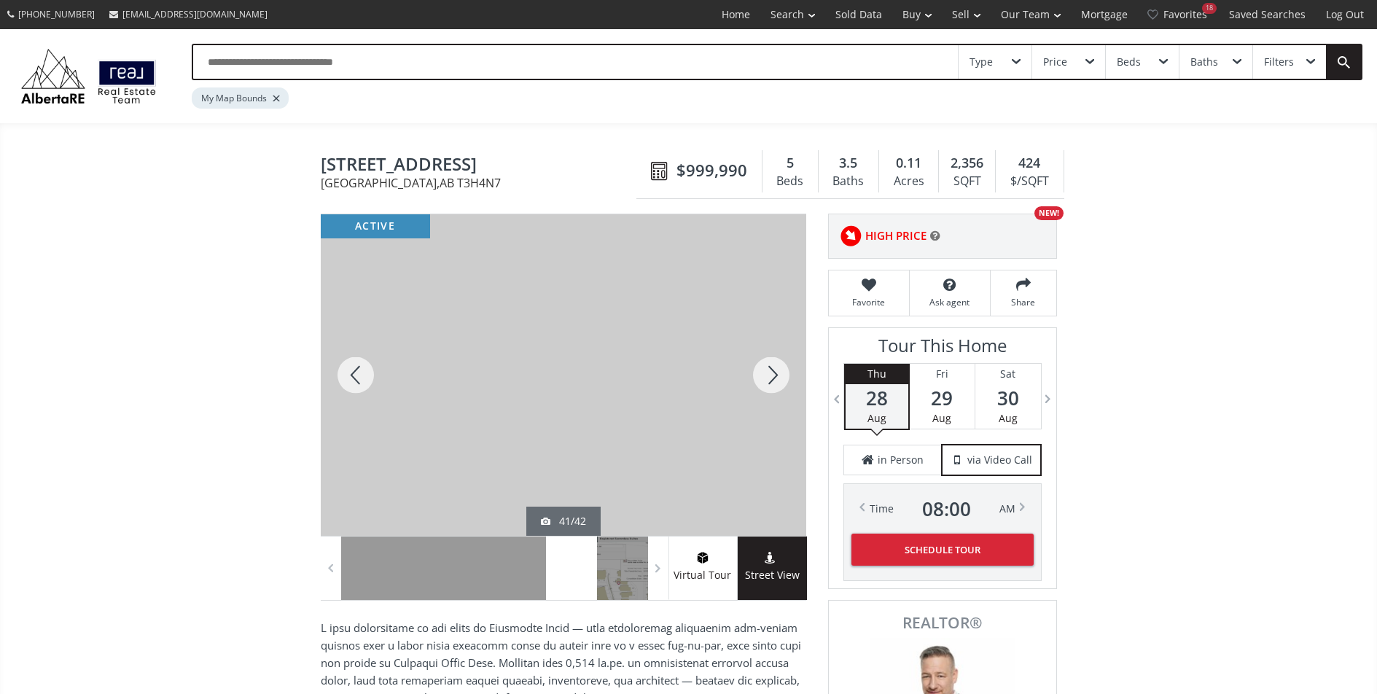
click at [779, 378] on div at bounding box center [771, 375] width 70 height 322
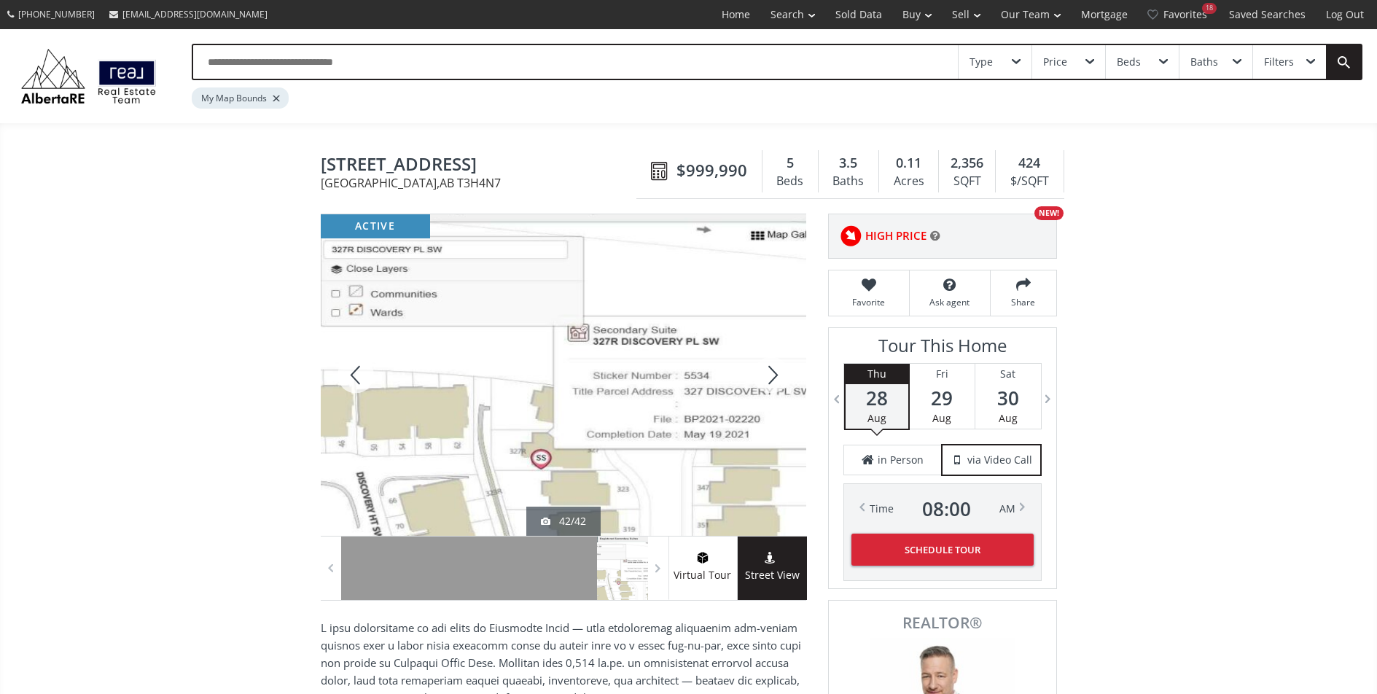
click at [779, 378] on div at bounding box center [771, 375] width 70 height 322
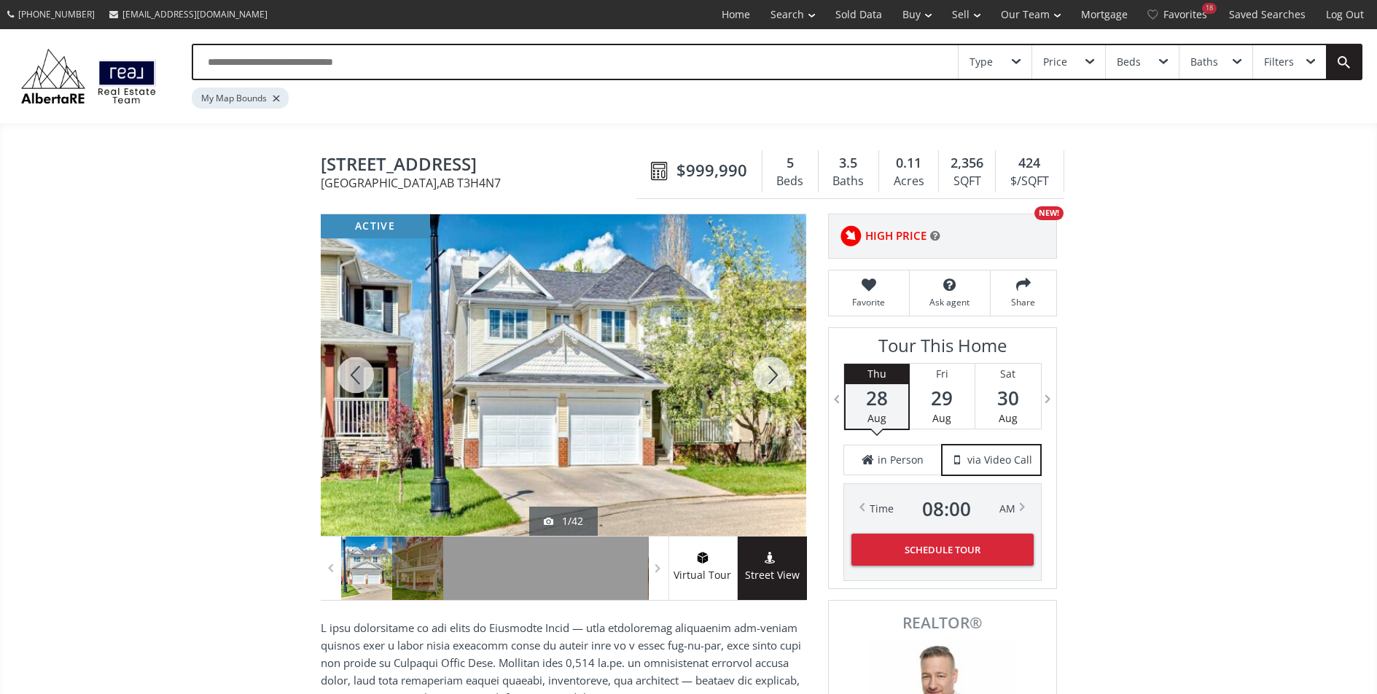
click at [779, 378] on div at bounding box center [771, 375] width 70 height 322
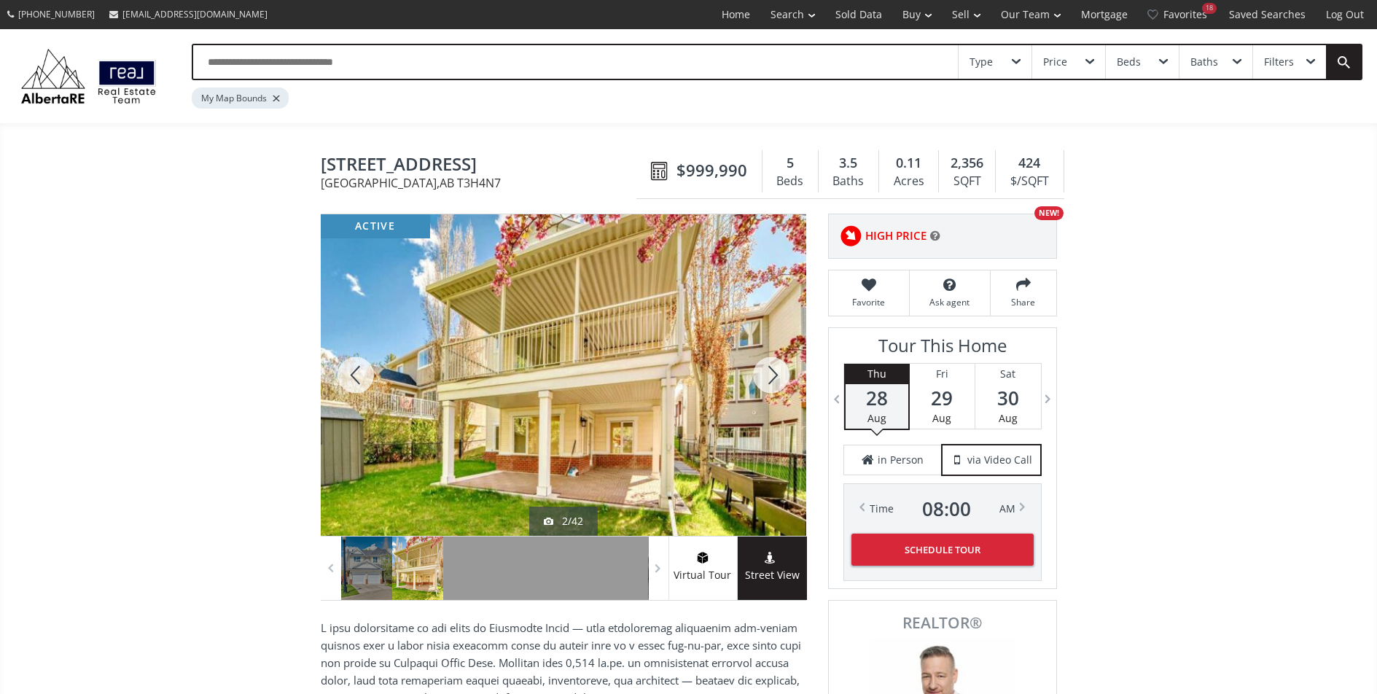
click at [779, 378] on div at bounding box center [771, 375] width 70 height 322
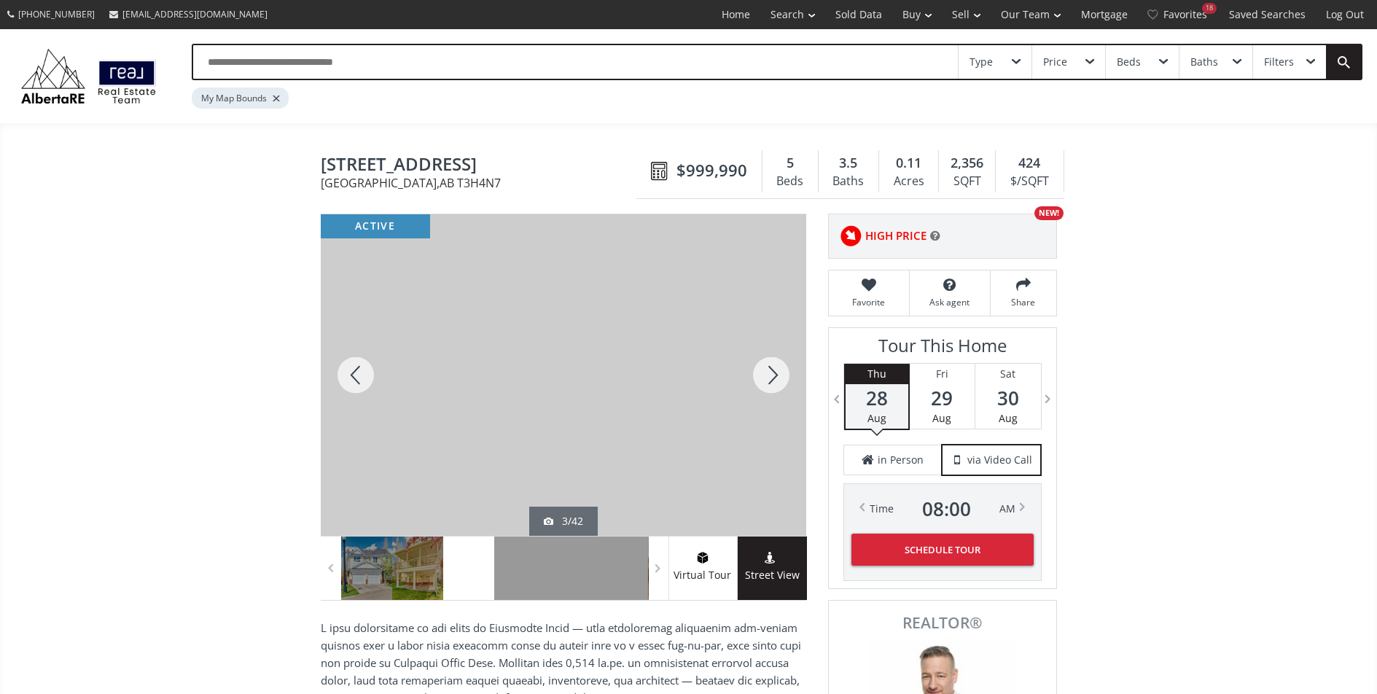
click at [779, 378] on div at bounding box center [771, 375] width 70 height 322
click at [782, 379] on div at bounding box center [771, 375] width 70 height 322
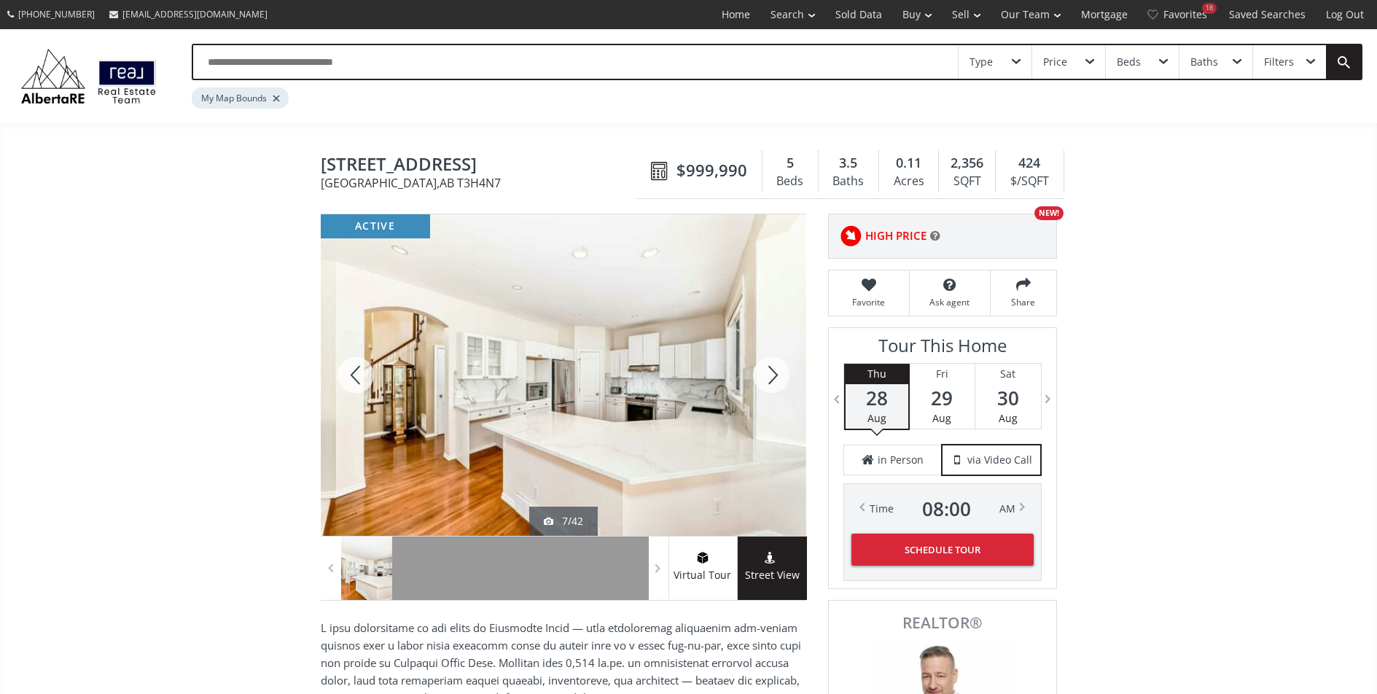
click at [782, 379] on div at bounding box center [771, 375] width 70 height 322
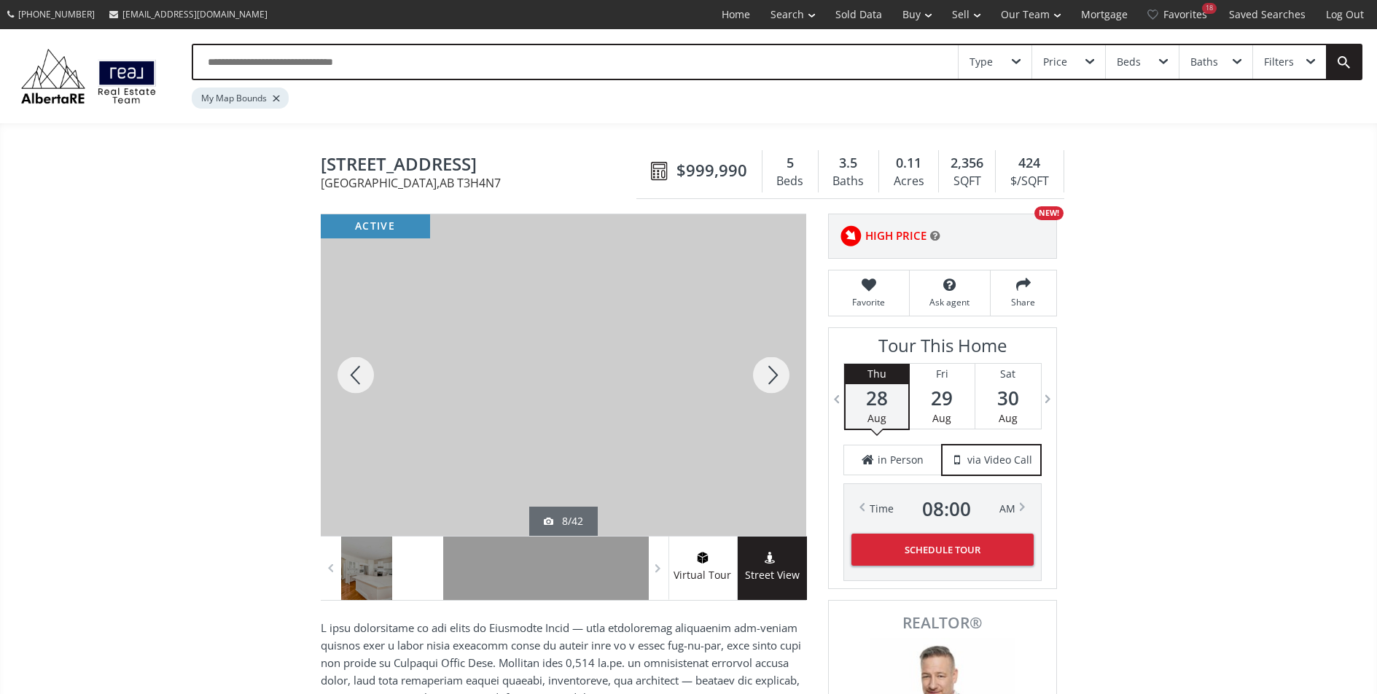
click at [782, 379] on div at bounding box center [771, 375] width 70 height 322
click at [760, 374] on div at bounding box center [771, 375] width 70 height 322
click at [770, 363] on div at bounding box center [771, 375] width 70 height 322
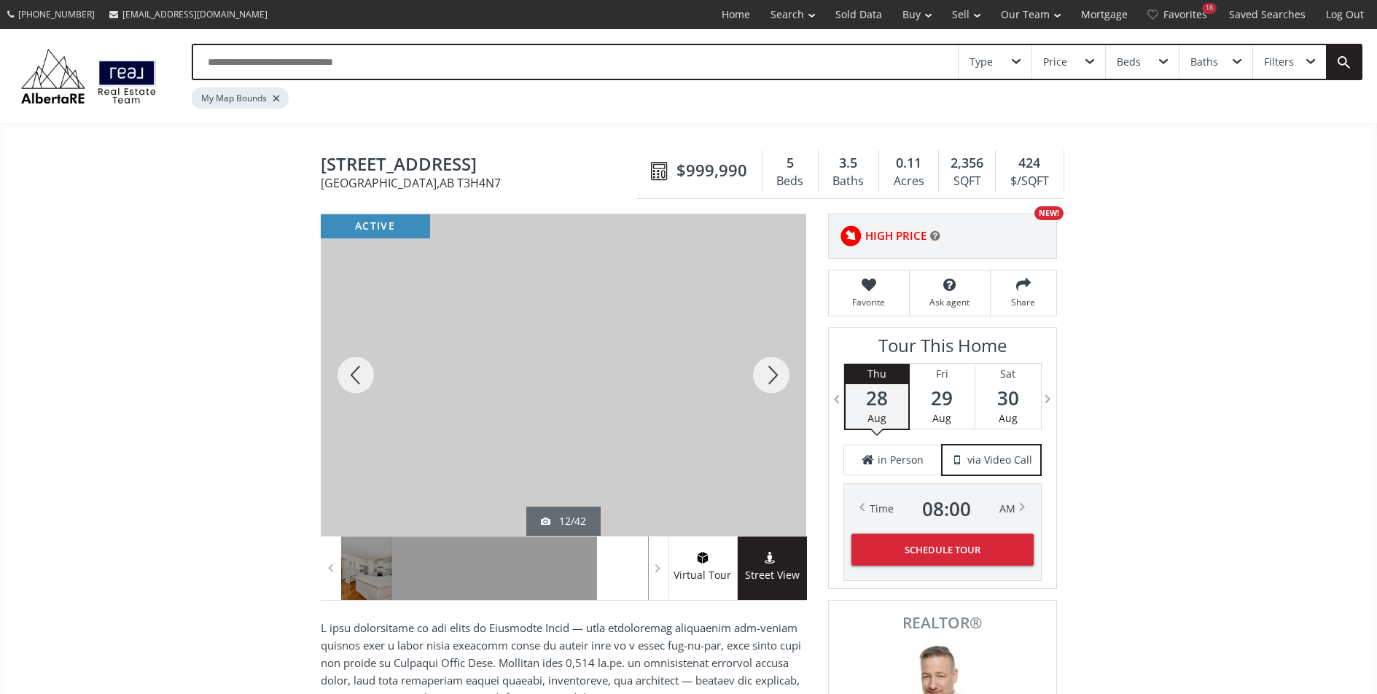
click at [770, 363] on div at bounding box center [771, 375] width 70 height 322
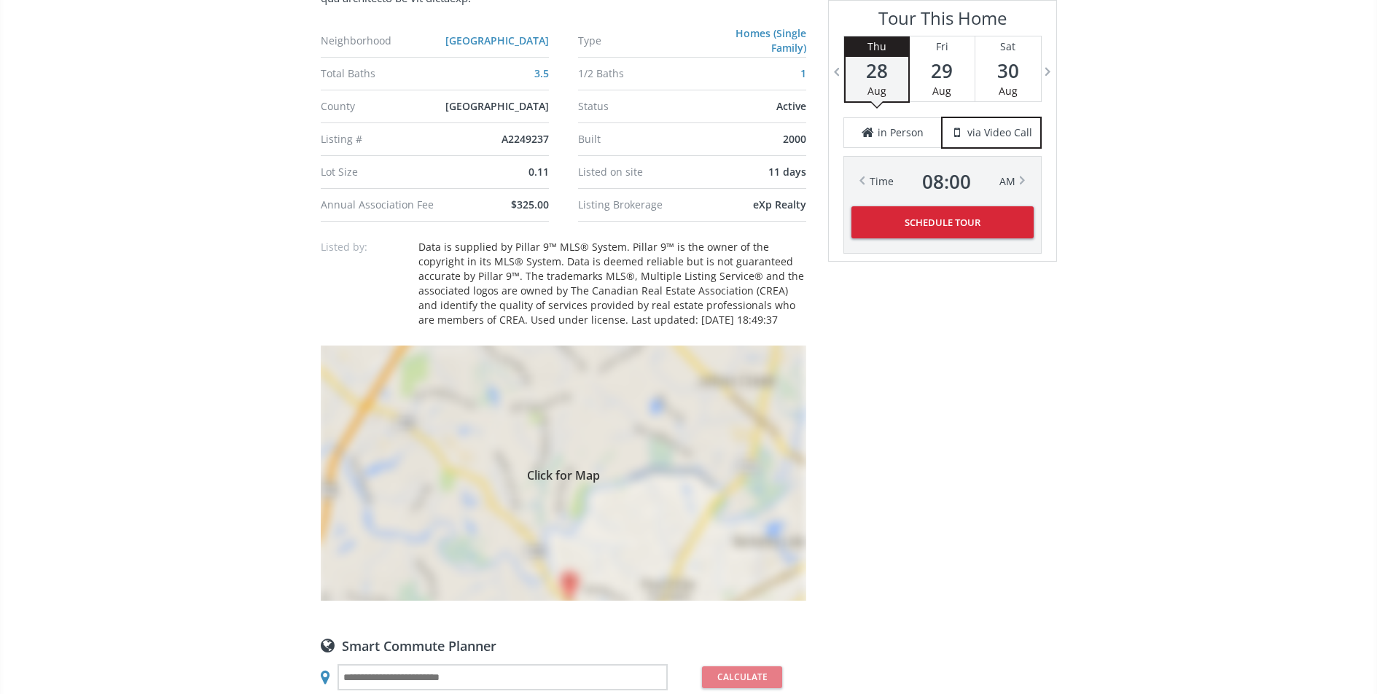
scroll to position [1093, 0]
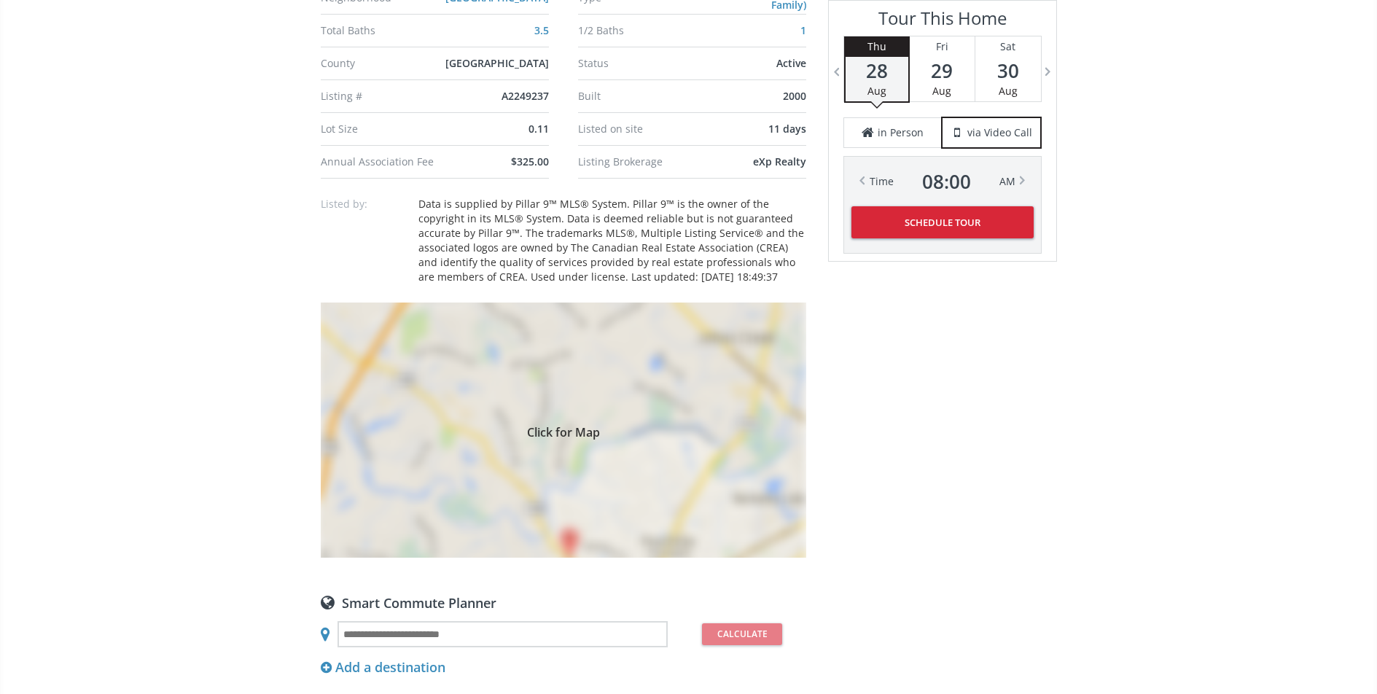
click at [642, 461] on div "Click for Map" at bounding box center [564, 430] width 486 height 255
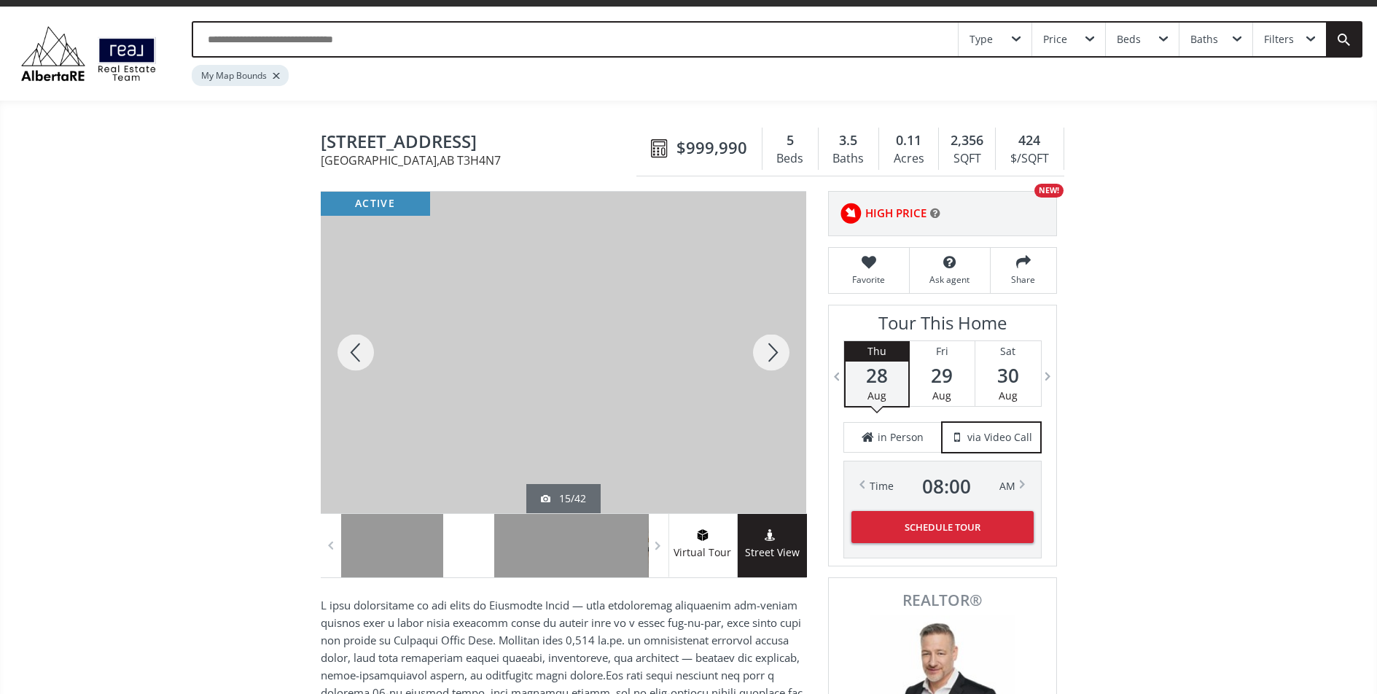
scroll to position [10, 0]
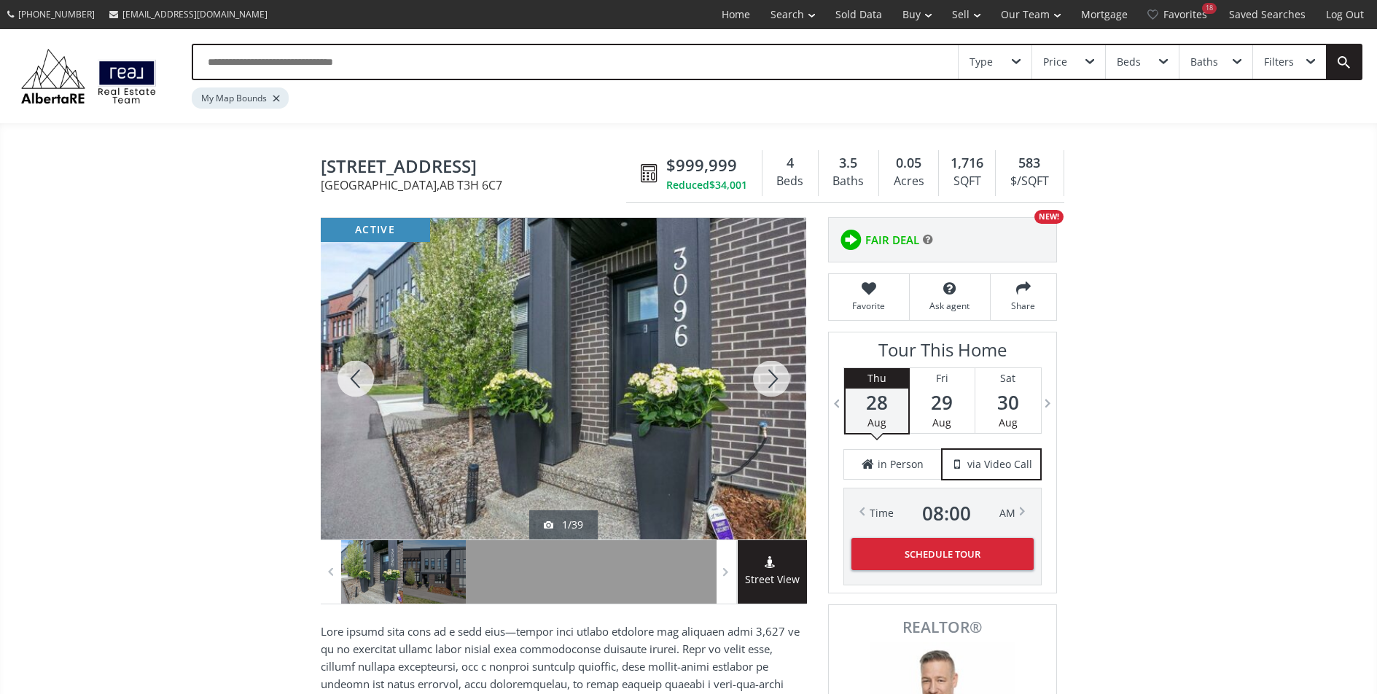
click at [758, 378] on div at bounding box center [771, 379] width 70 height 322
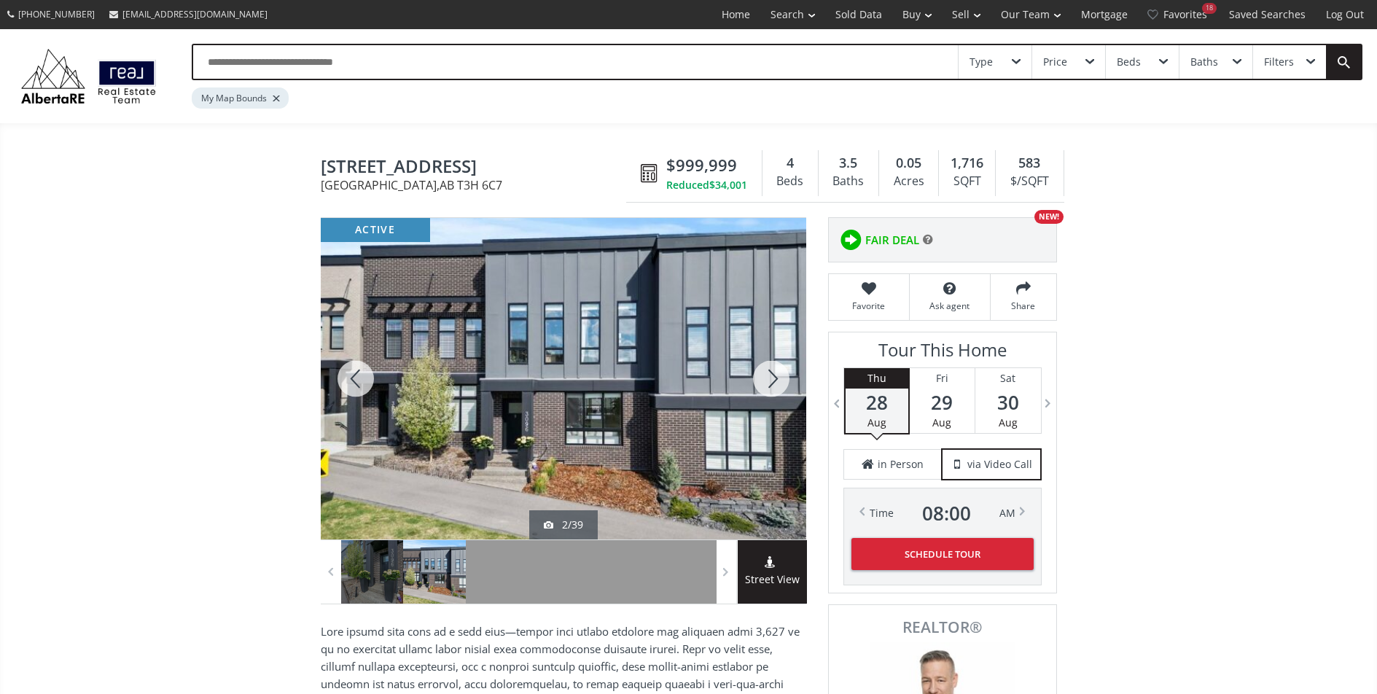
click at [758, 378] on div at bounding box center [771, 379] width 70 height 322
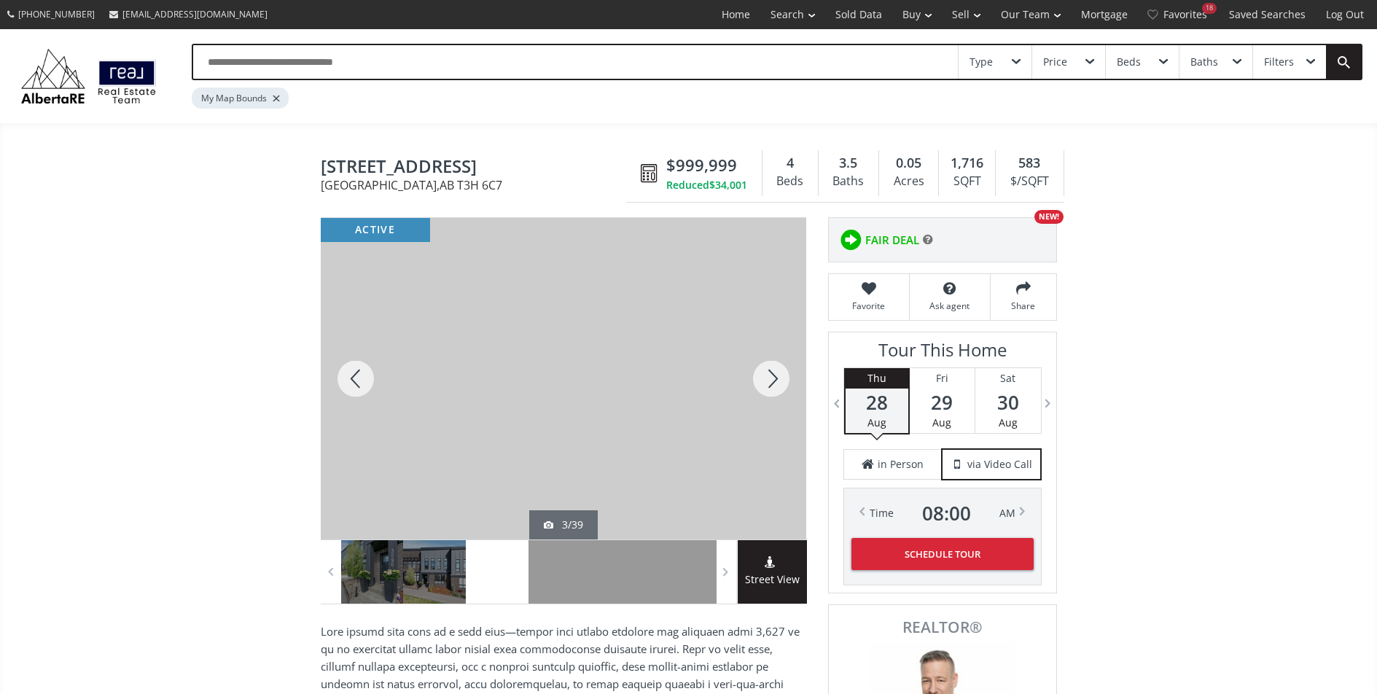
click at [758, 378] on div at bounding box center [771, 379] width 70 height 322
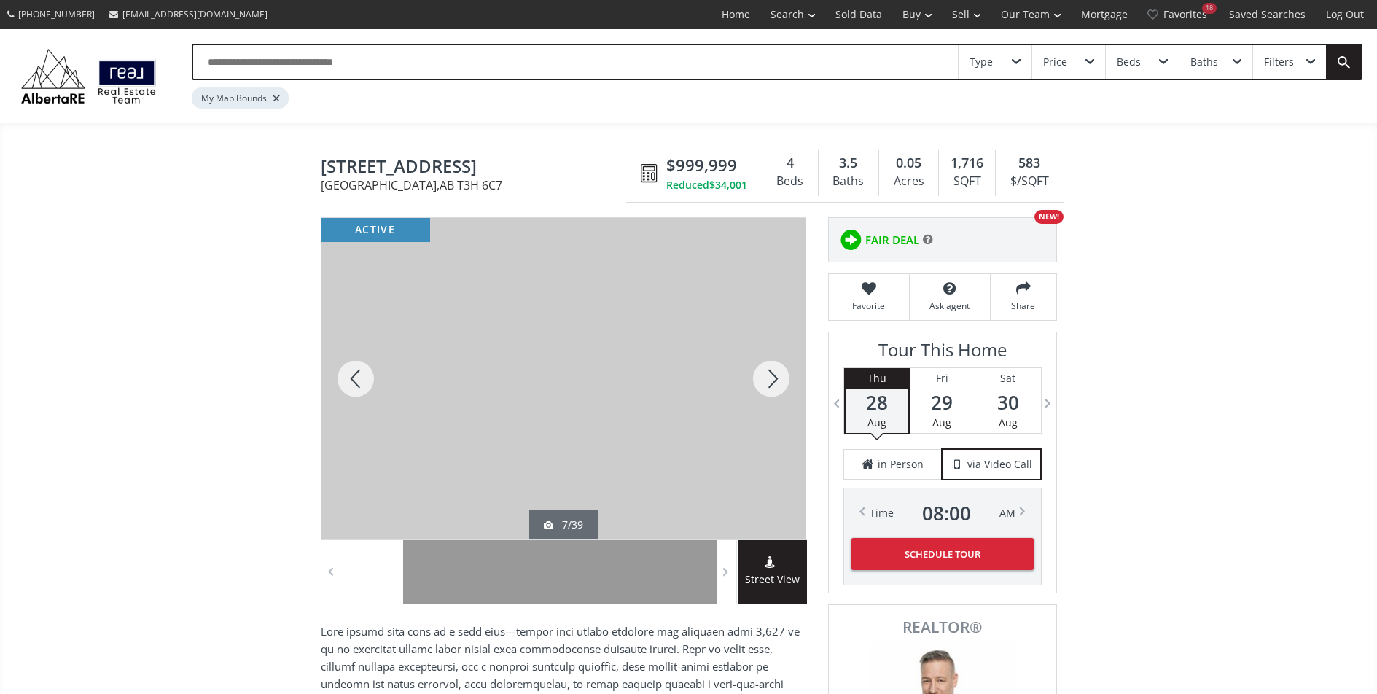
click at [758, 378] on div at bounding box center [771, 379] width 70 height 322
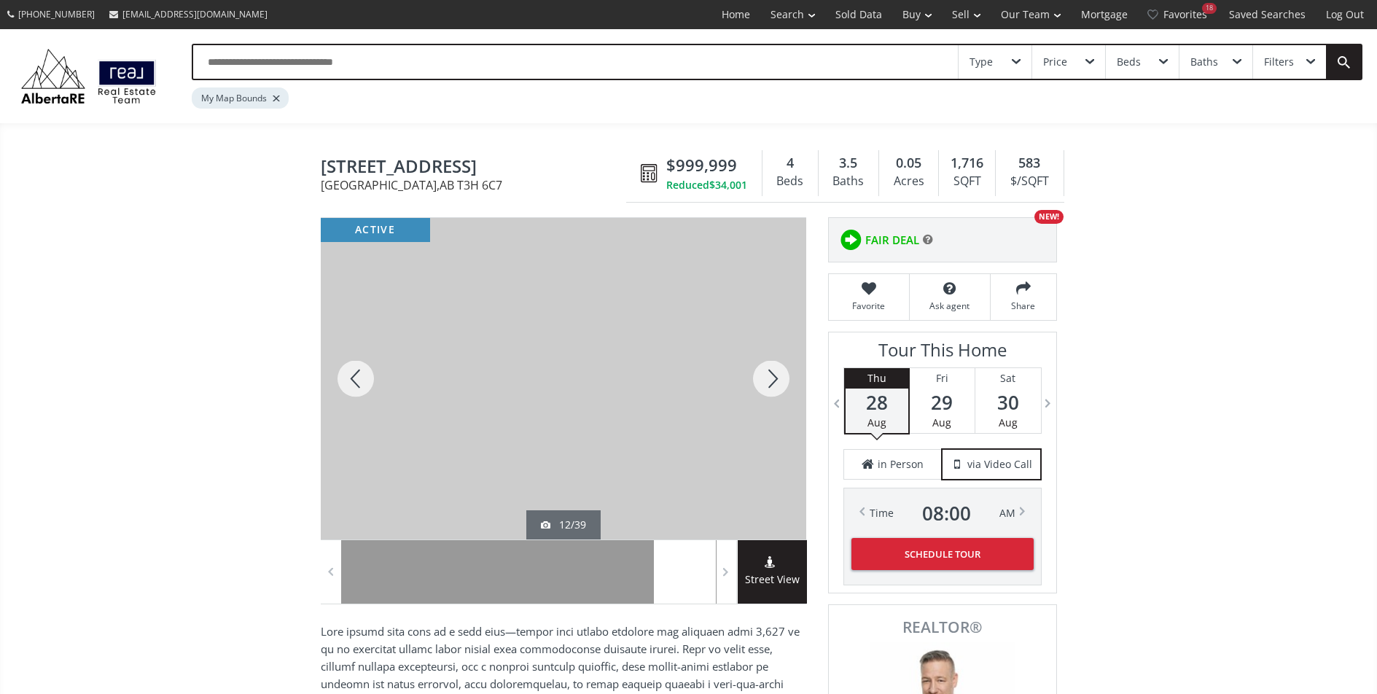
click at [758, 378] on div at bounding box center [771, 379] width 70 height 322
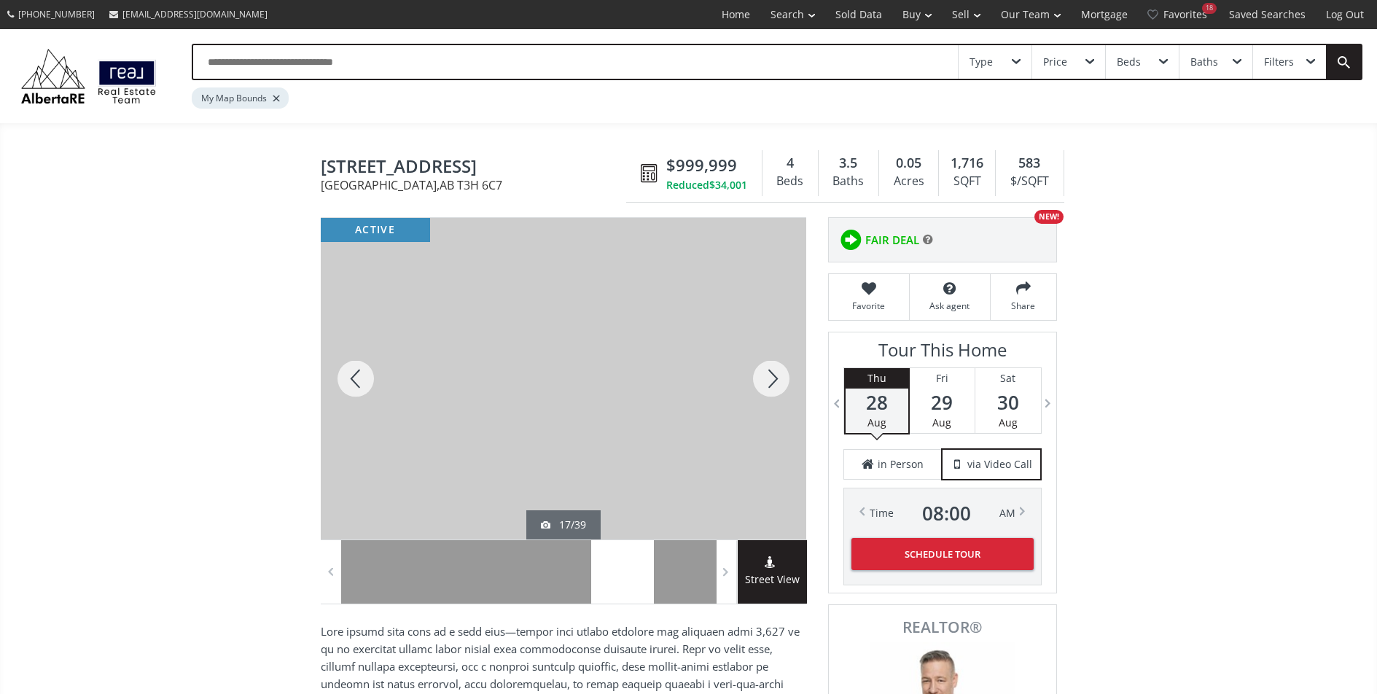
click at [758, 378] on div at bounding box center [771, 379] width 70 height 322
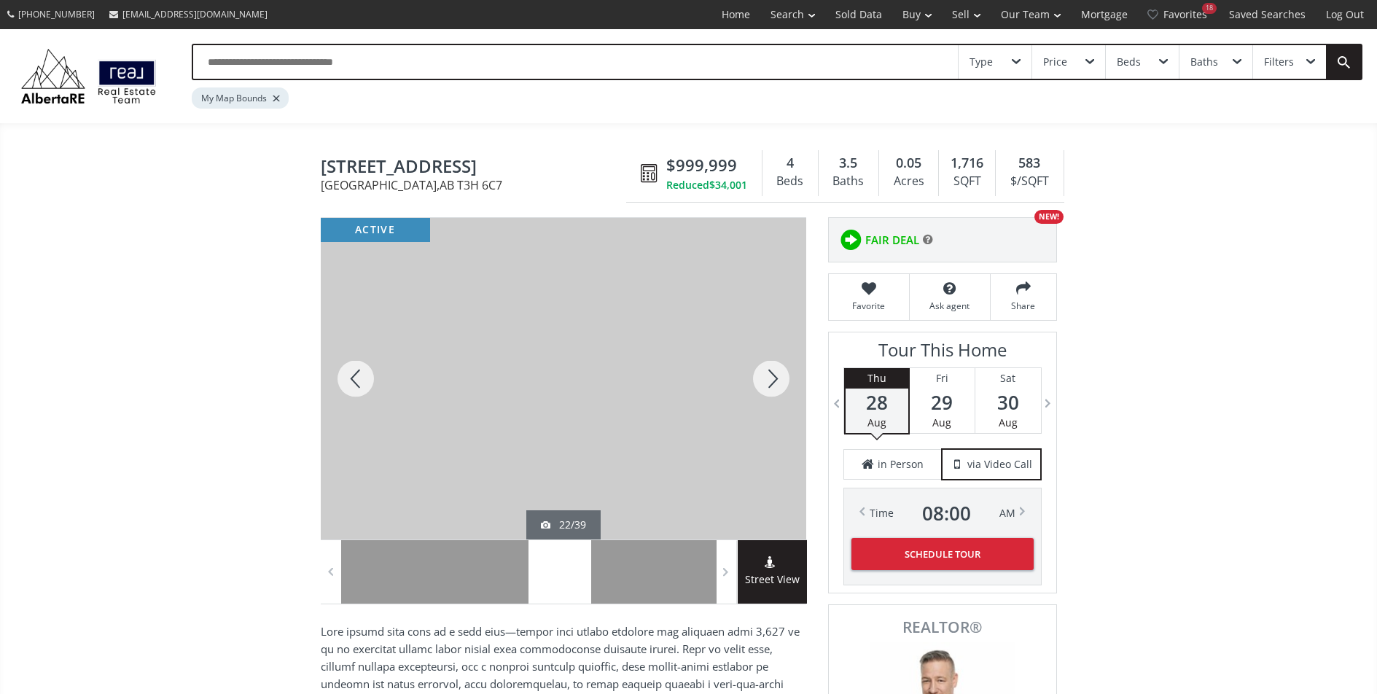
click at [758, 378] on div at bounding box center [771, 379] width 70 height 322
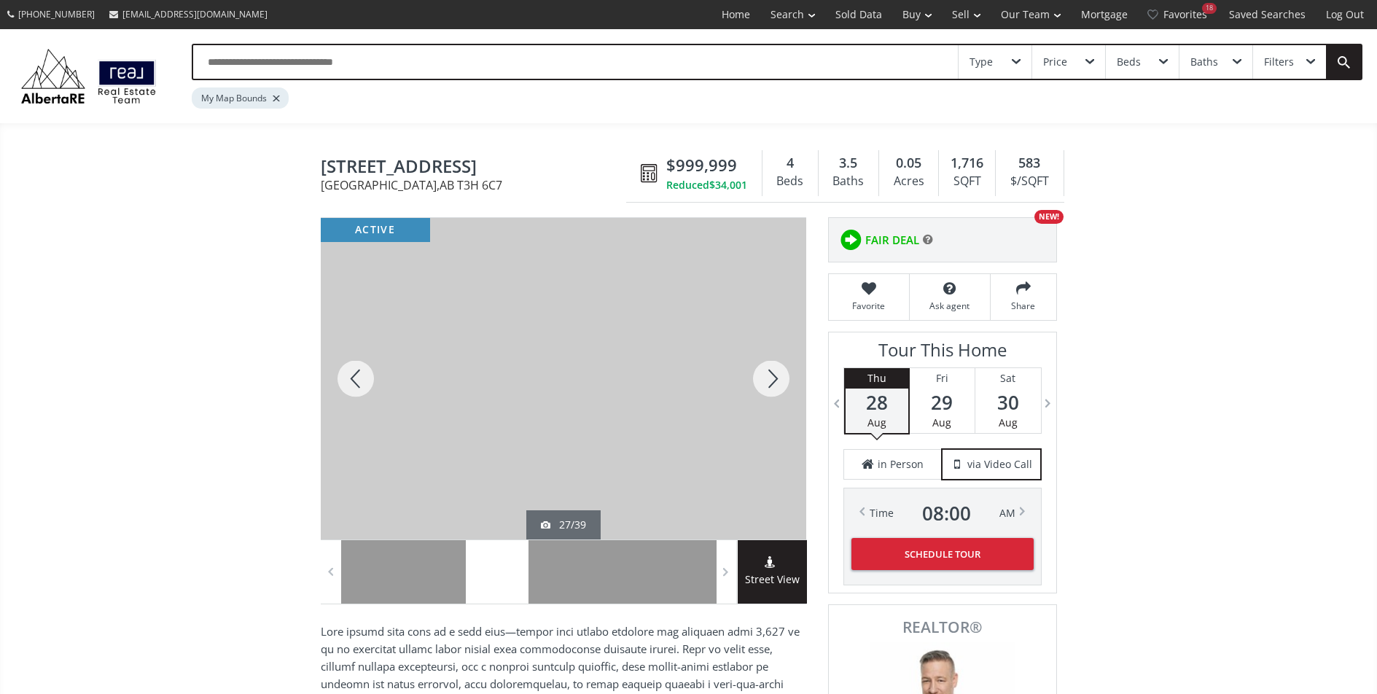
click at [758, 378] on div at bounding box center [771, 379] width 70 height 322
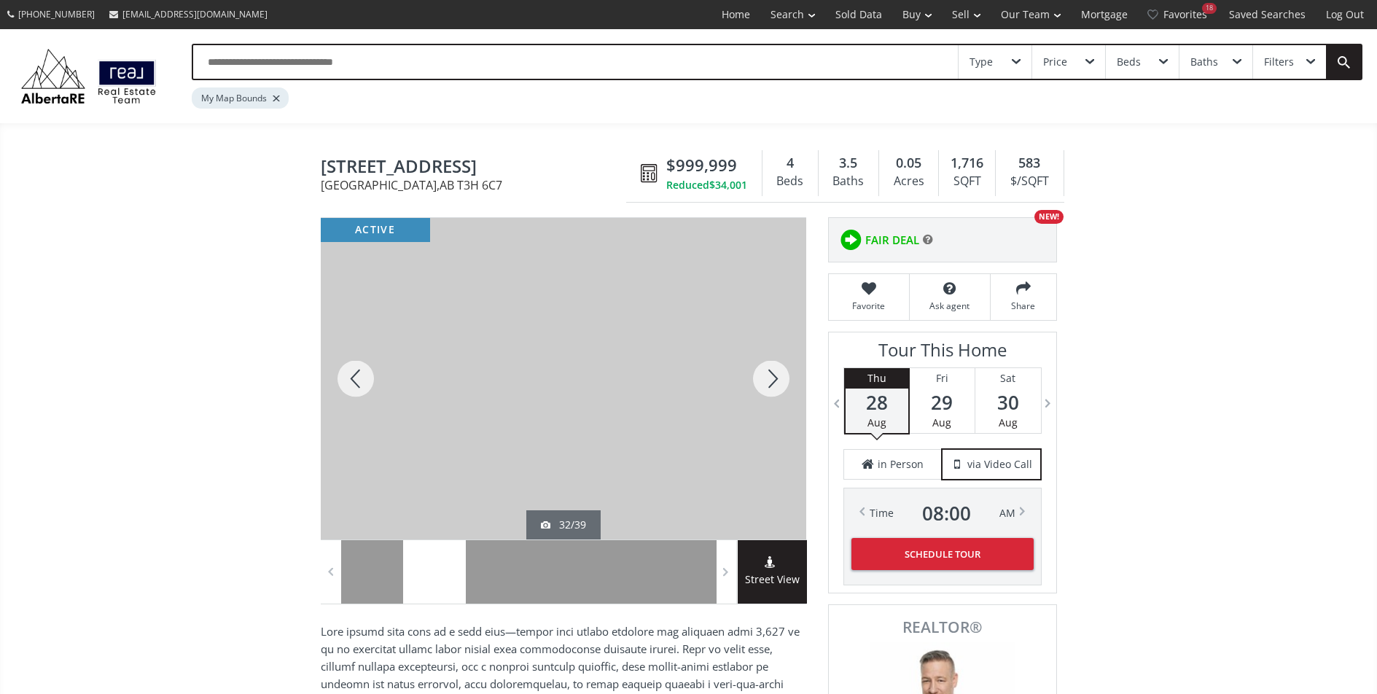
click at [758, 378] on div at bounding box center [771, 379] width 70 height 322
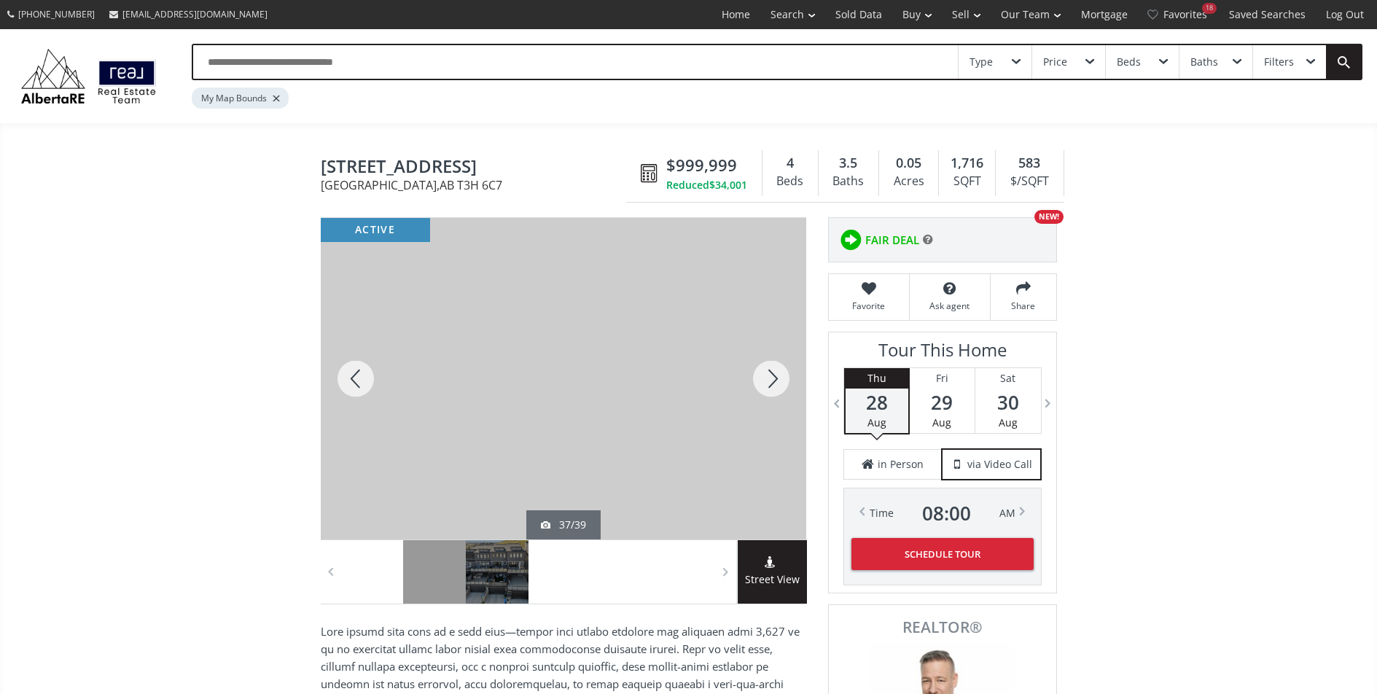
click at [758, 378] on div at bounding box center [771, 379] width 70 height 322
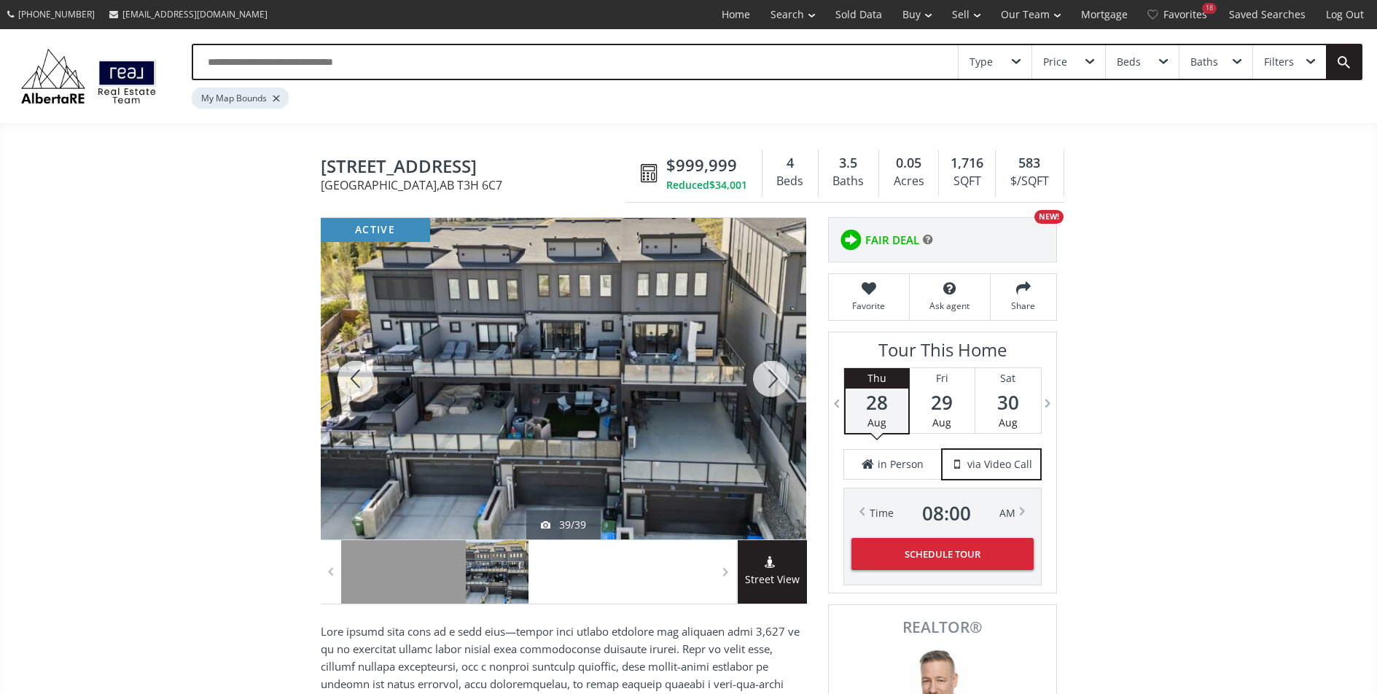
click at [758, 378] on div at bounding box center [771, 379] width 70 height 322
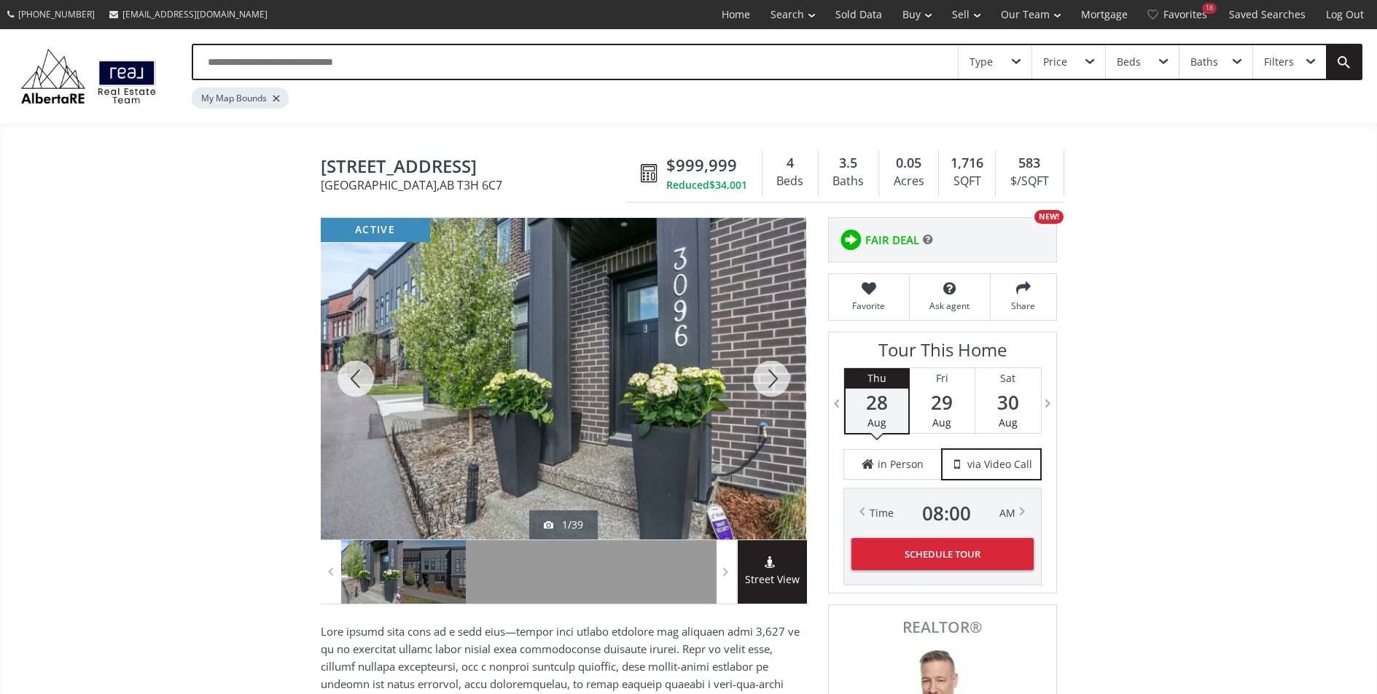
click at [758, 378] on div at bounding box center [771, 379] width 70 height 322
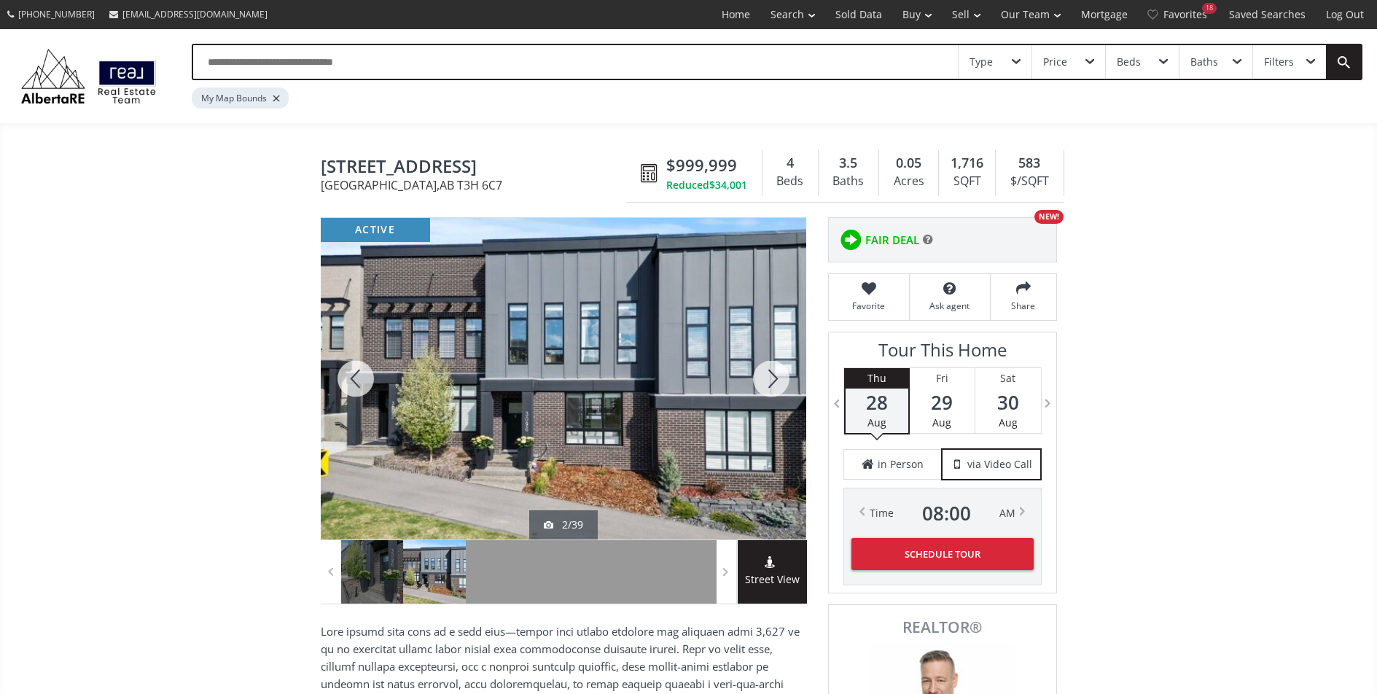
click at [758, 378] on div at bounding box center [771, 379] width 70 height 322
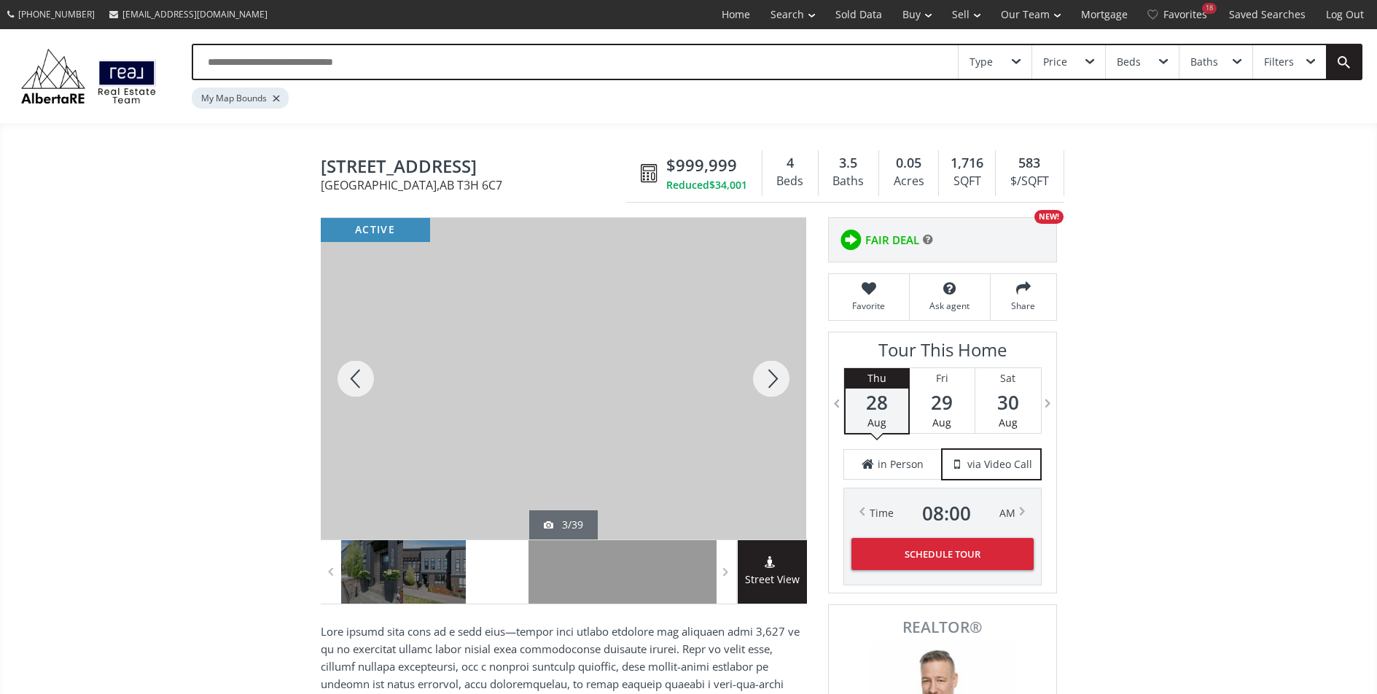
click at [758, 378] on div at bounding box center [771, 379] width 70 height 322
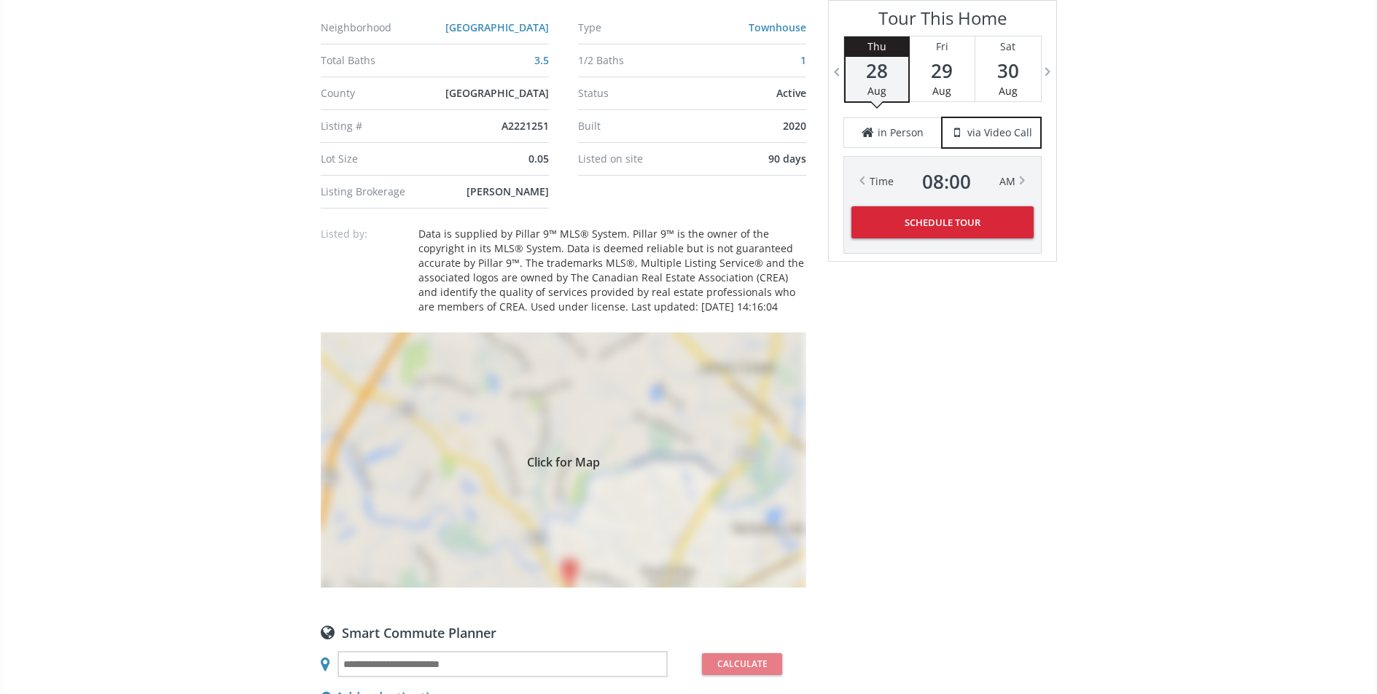
scroll to position [1054, 0]
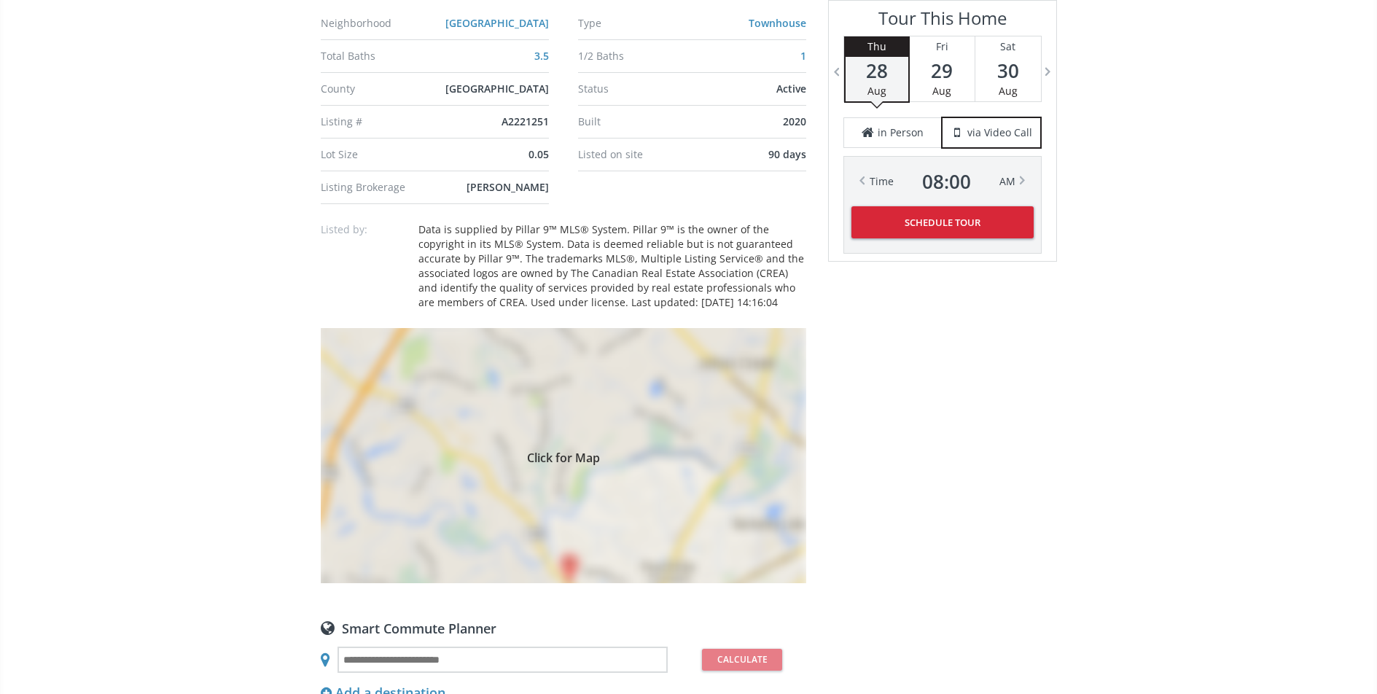
click at [687, 454] on span "Click for Map" at bounding box center [564, 456] width 486 height 12
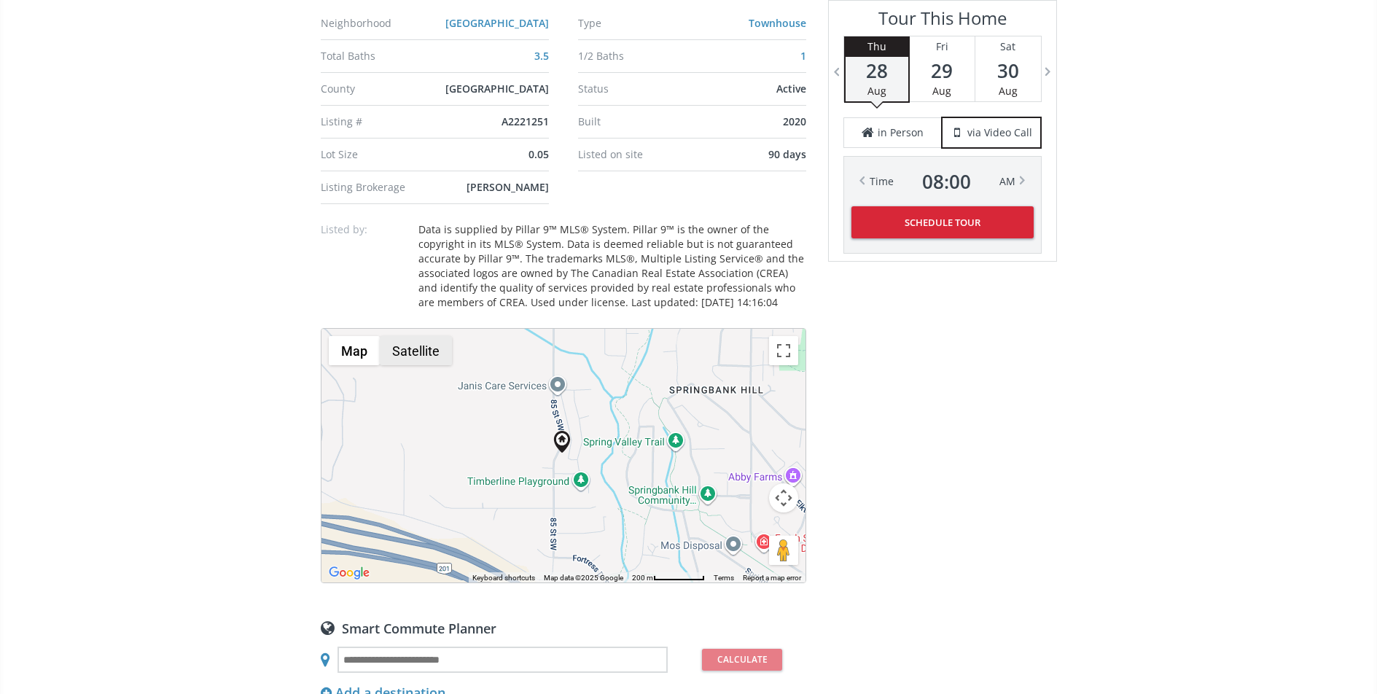
click at [430, 359] on button "Satellite" at bounding box center [416, 350] width 72 height 29
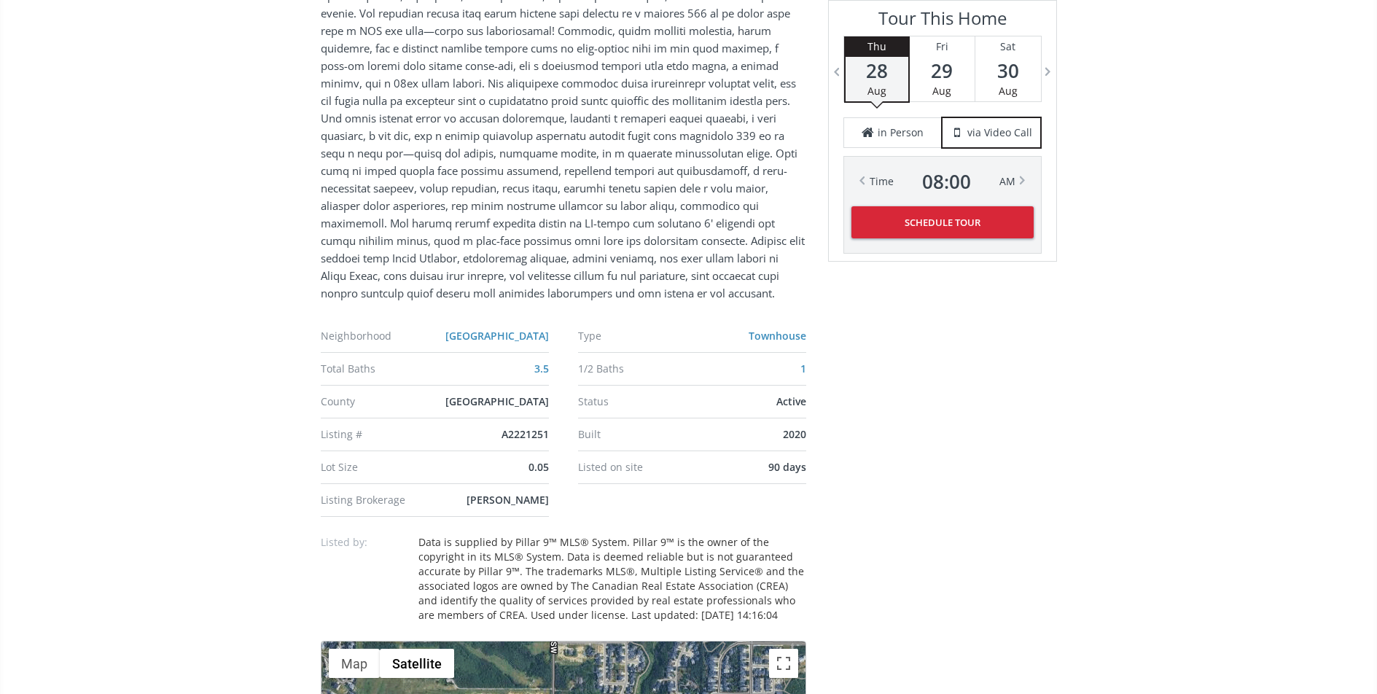
scroll to position [1051, 0]
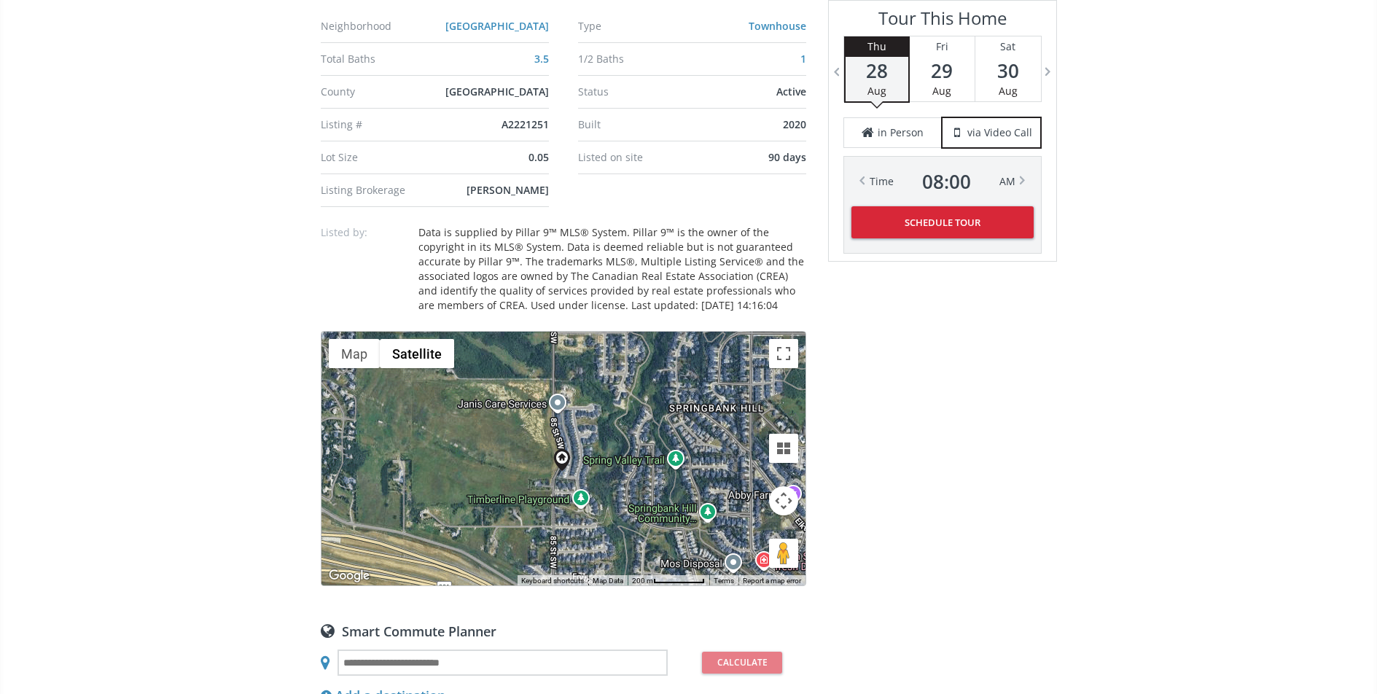
click at [588, 467] on div at bounding box center [564, 459] width 484 height 254
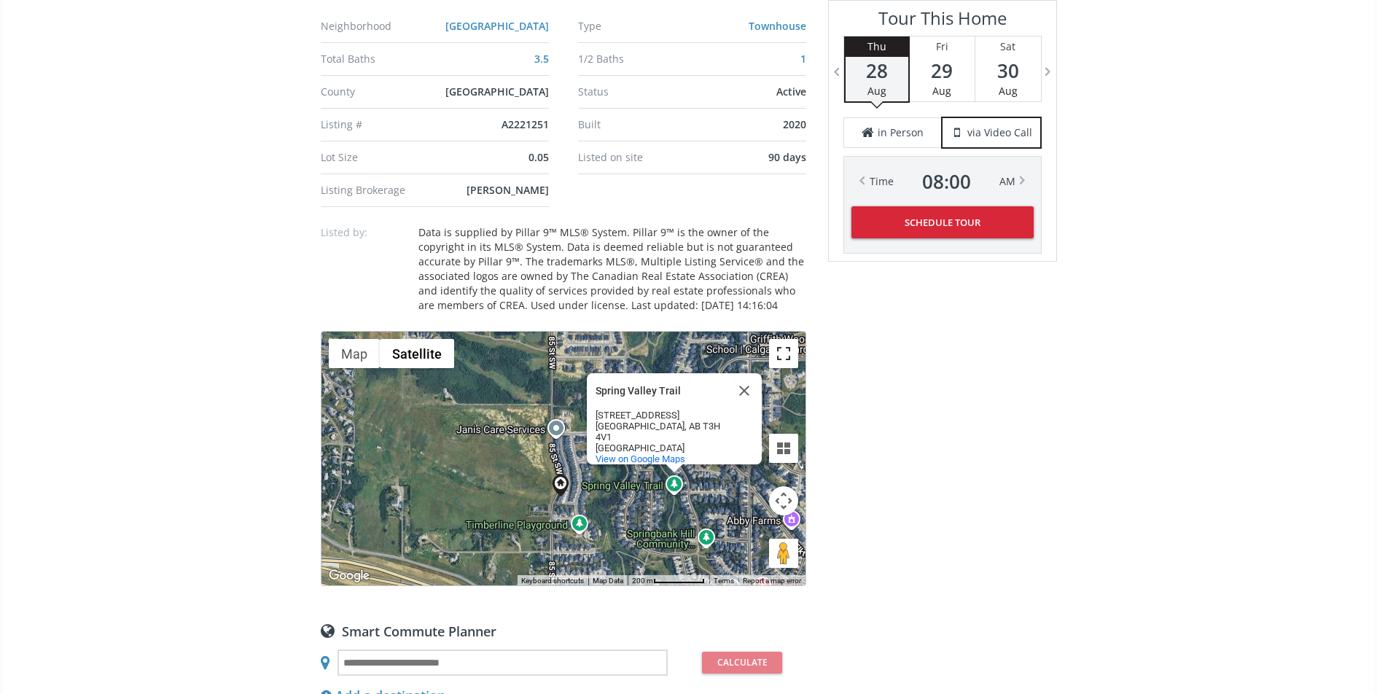
click at [792, 352] on button "Toggle fullscreen view" at bounding box center [783, 353] width 29 height 29
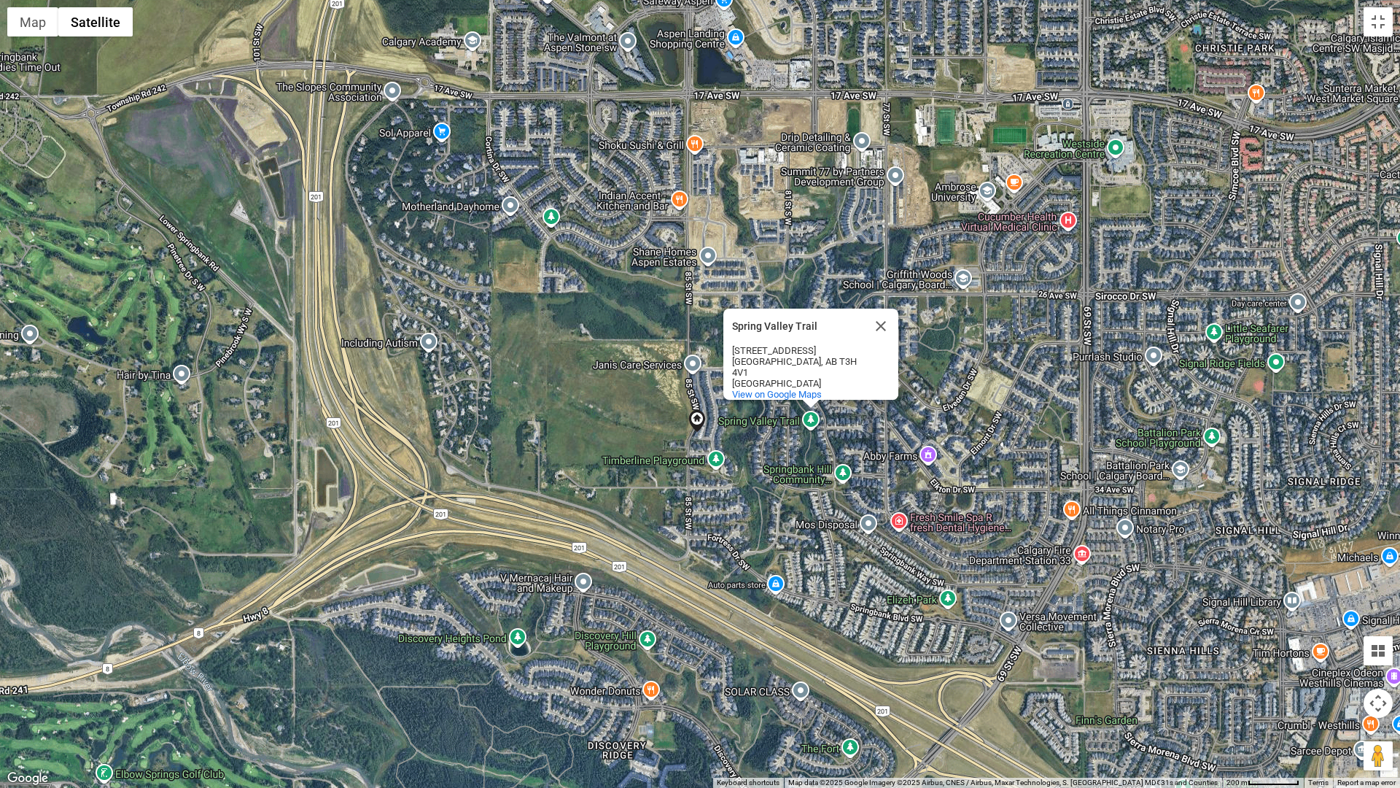
click at [620, 440] on div "Spring Valley Trail Spring Valley Trail 84R Spring Valley Way SW Calgary, AB T3…" at bounding box center [700, 394] width 1400 height 788
click at [883, 320] on button "Close" at bounding box center [880, 325] width 35 height 35
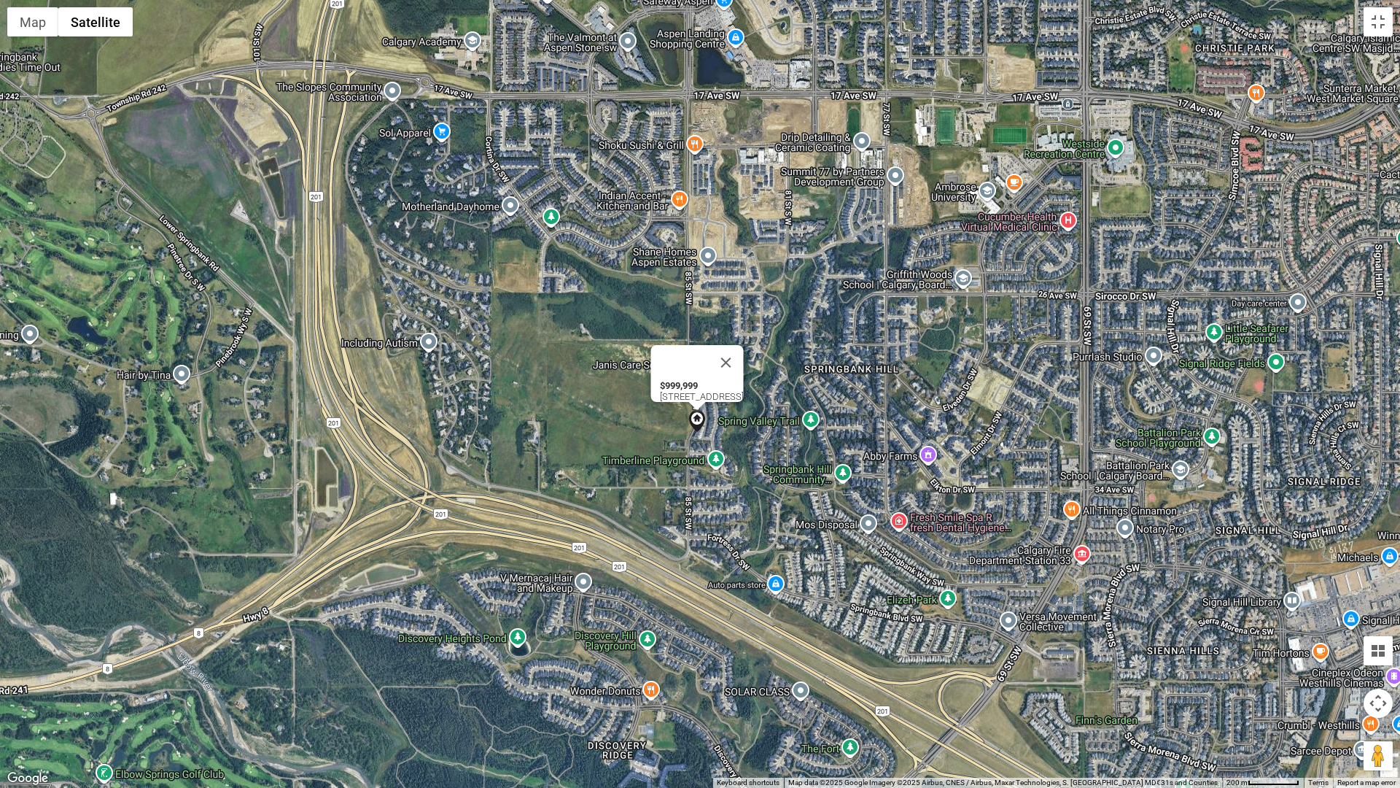
click at [689, 431] on img at bounding box center [697, 421] width 22 height 22
click at [1374, 693] on button "Map camera controls" at bounding box center [1378, 702] width 29 height 29
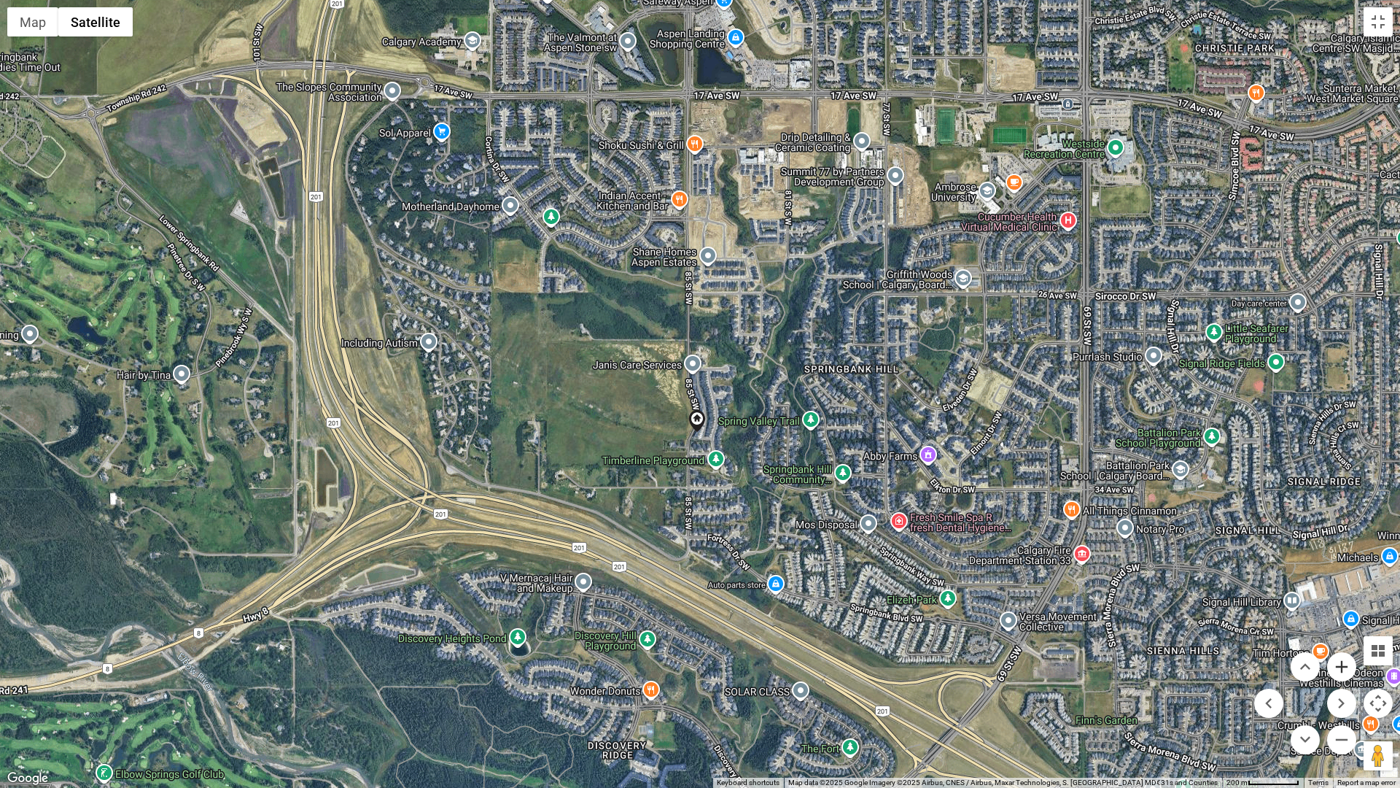
click at [1344, 672] on button "Zoom in" at bounding box center [1341, 666] width 29 height 29
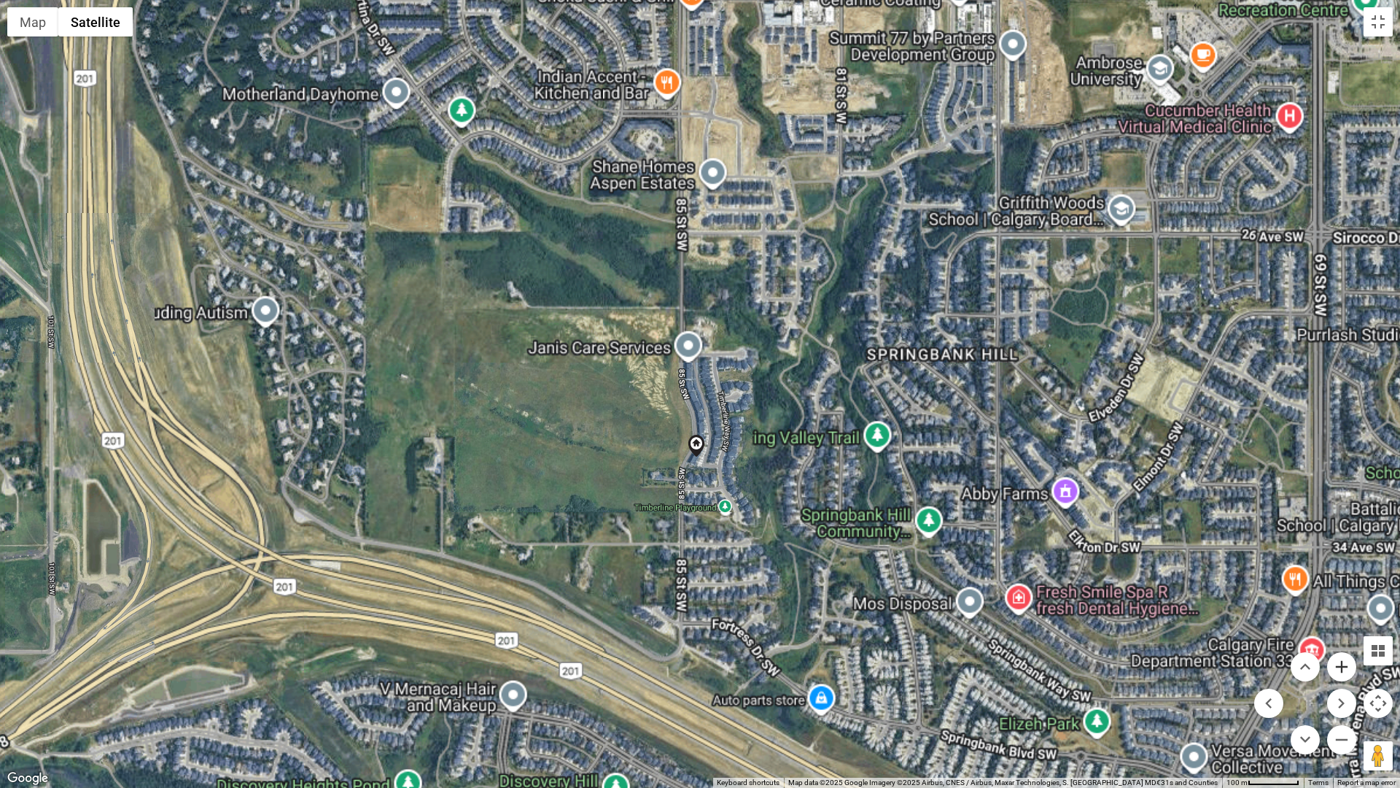
click at [1344, 672] on button "Zoom in" at bounding box center [1341, 666] width 29 height 29
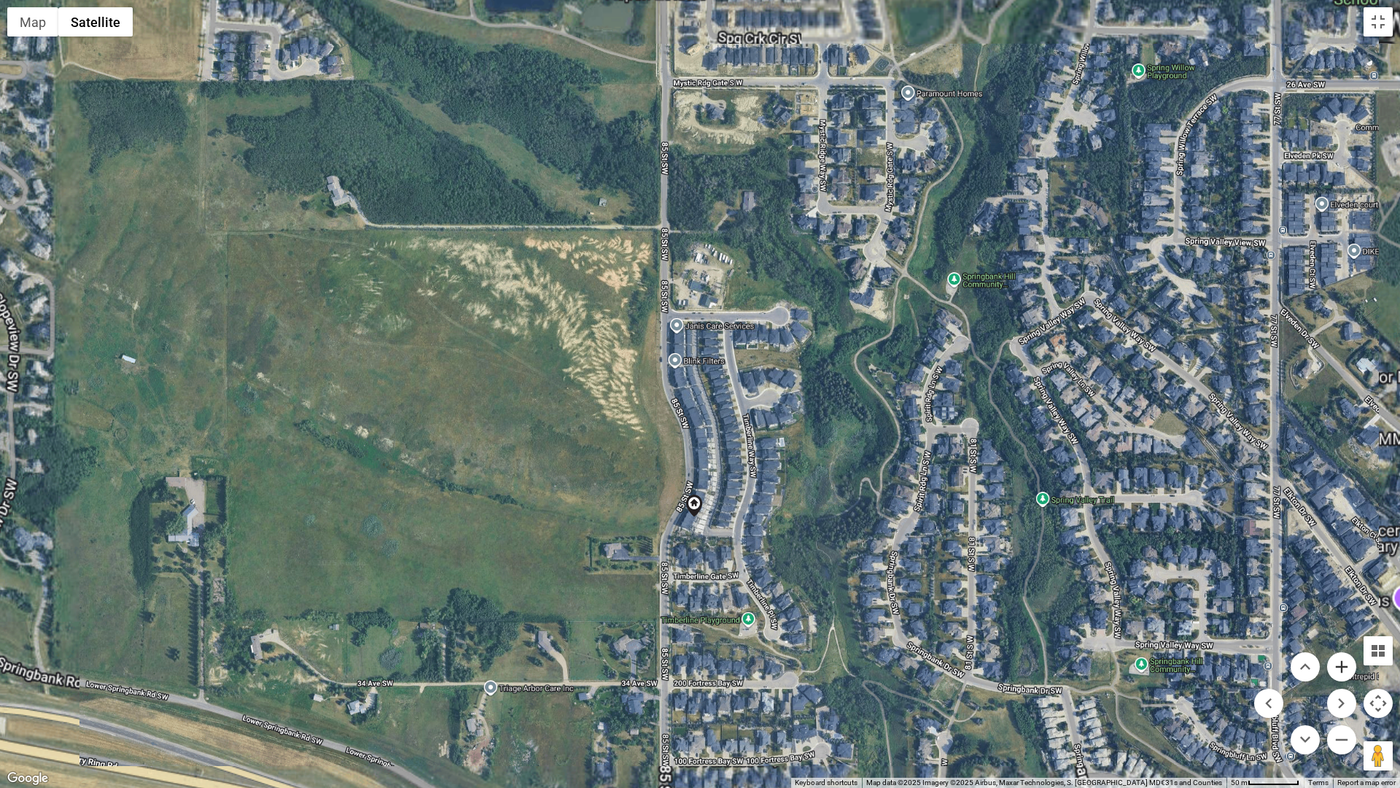
click at [1344, 672] on button "Zoom in" at bounding box center [1341, 666] width 29 height 29
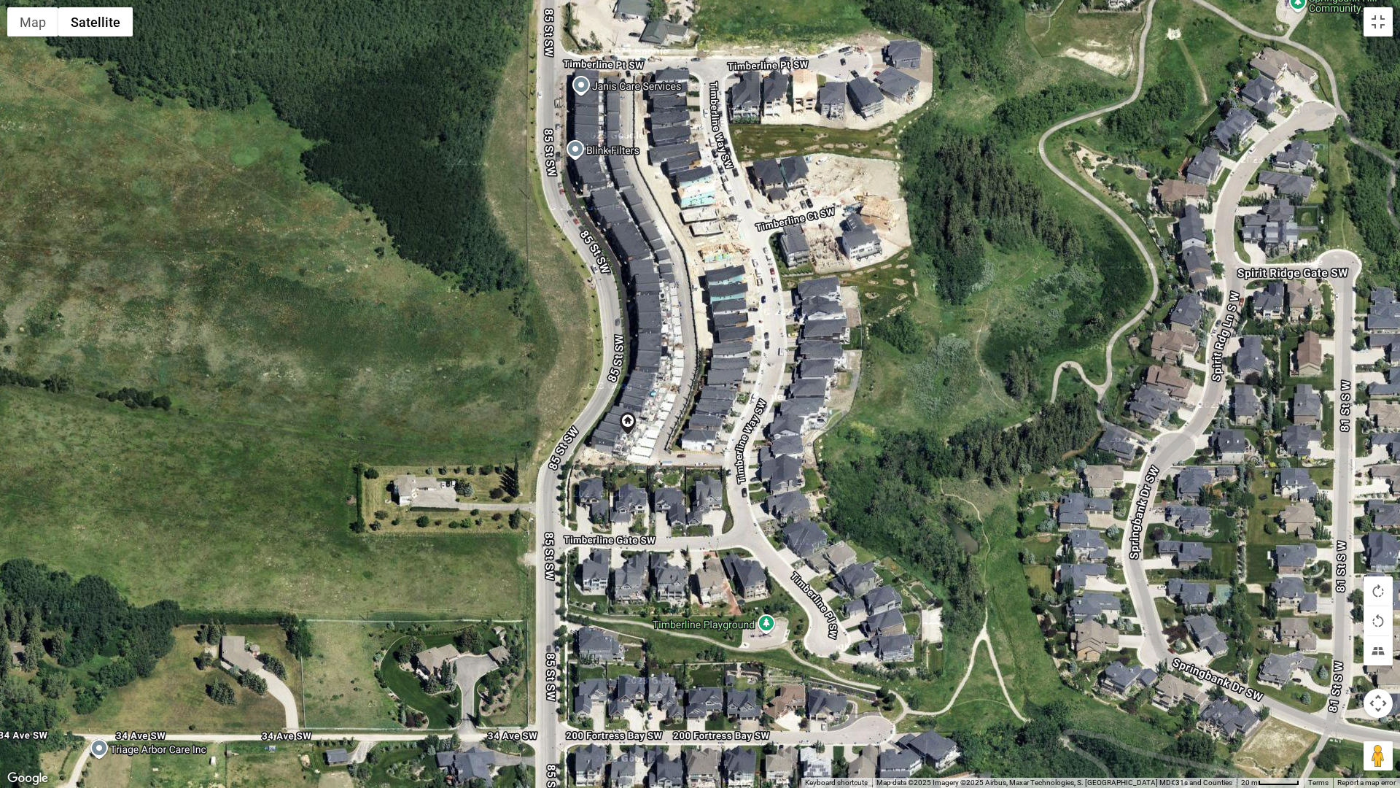
drag, startPoint x: 753, startPoint y: 637, endPoint x: 693, endPoint y: 444, distance: 201.6
click at [693, 444] on div at bounding box center [700, 394] width 1400 height 788
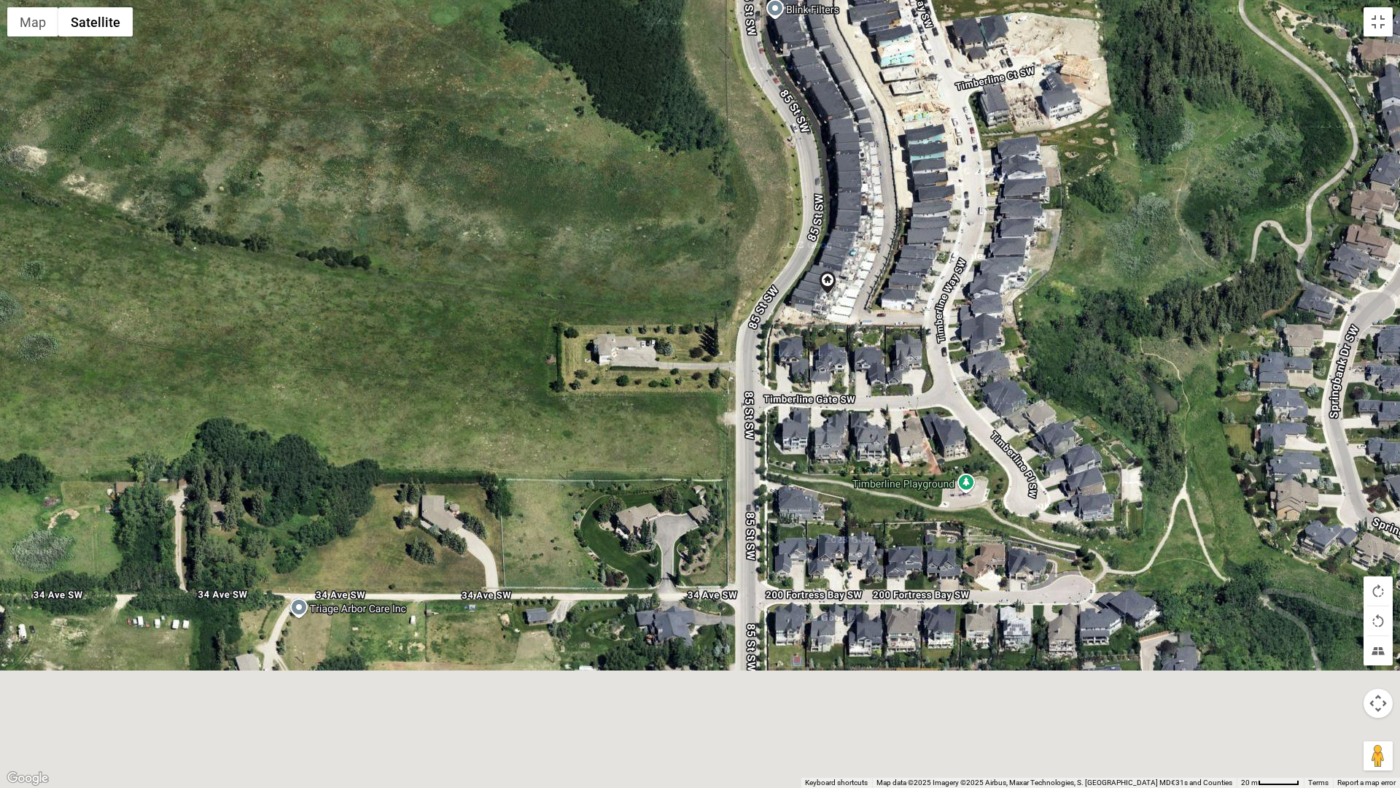
drag, startPoint x: 510, startPoint y: 388, endPoint x: 723, endPoint y: 247, distance: 255.8
click at [723, 247] on div at bounding box center [700, 394] width 1400 height 788
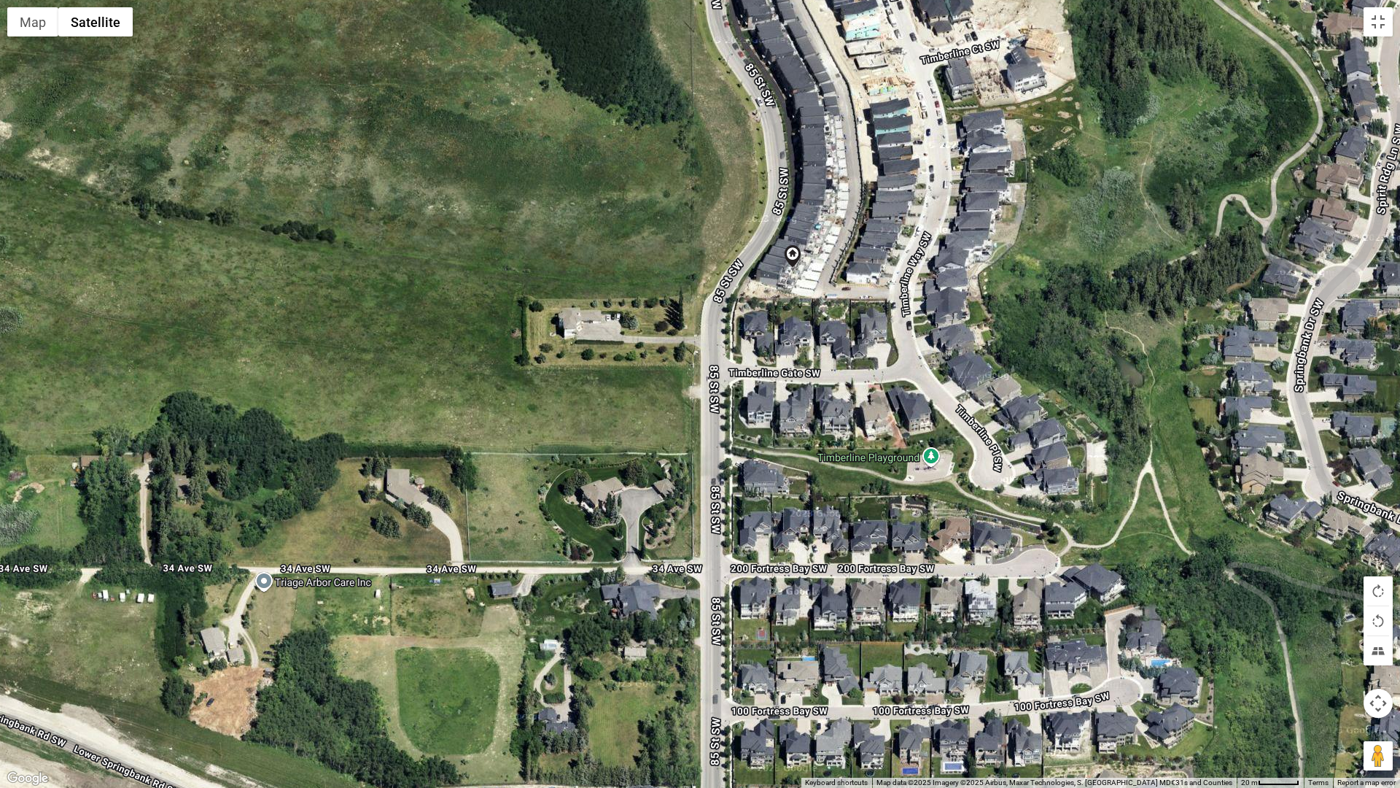
click at [1368, 693] on button "Map camera controls" at bounding box center [1378, 702] width 29 height 29
click at [1341, 667] on button "Zoom in" at bounding box center [1341, 666] width 29 height 29
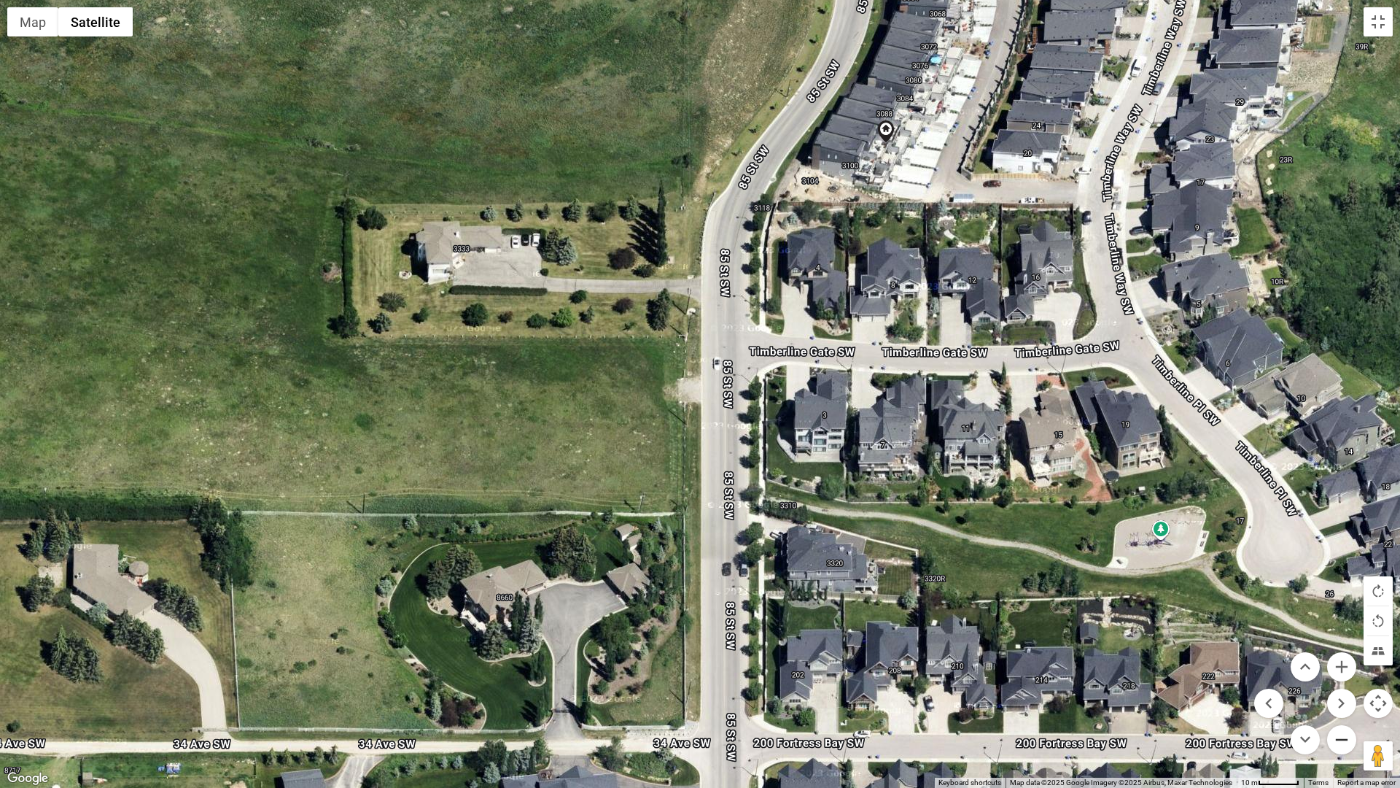
click at [1340, 693] on button "Zoom out" at bounding box center [1341, 739] width 29 height 29
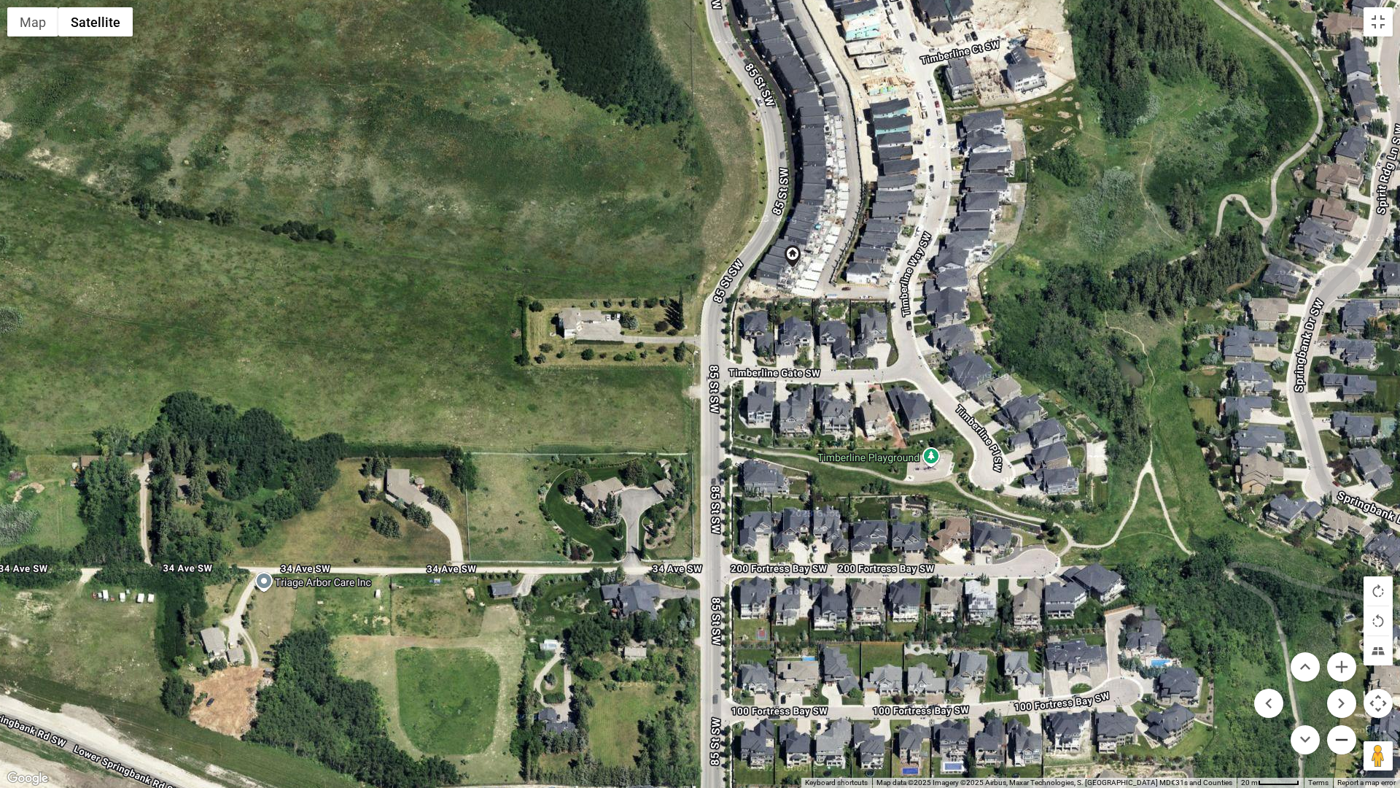
click at [1340, 693] on button "Zoom out" at bounding box center [1341, 739] width 29 height 29
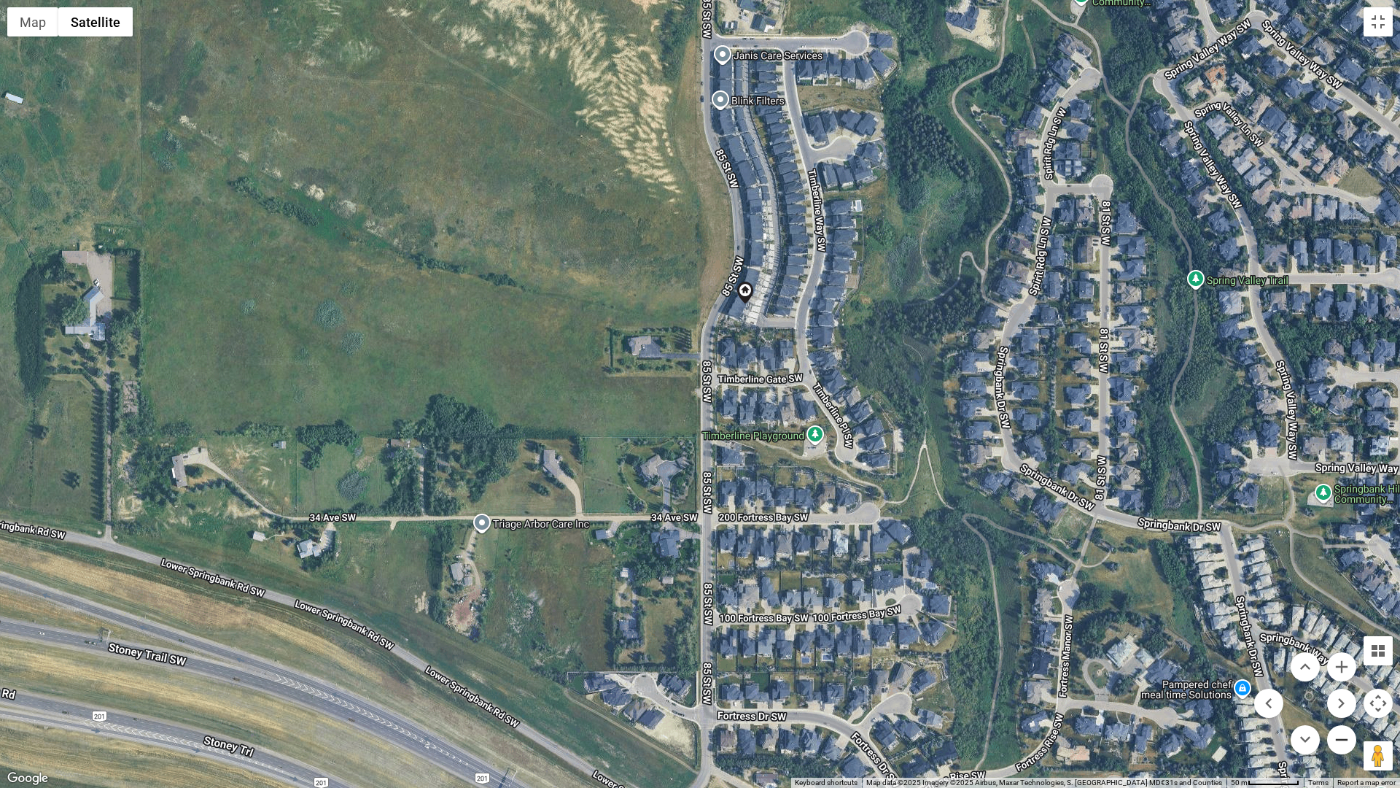
click at [1340, 693] on button "Zoom out" at bounding box center [1341, 739] width 29 height 29
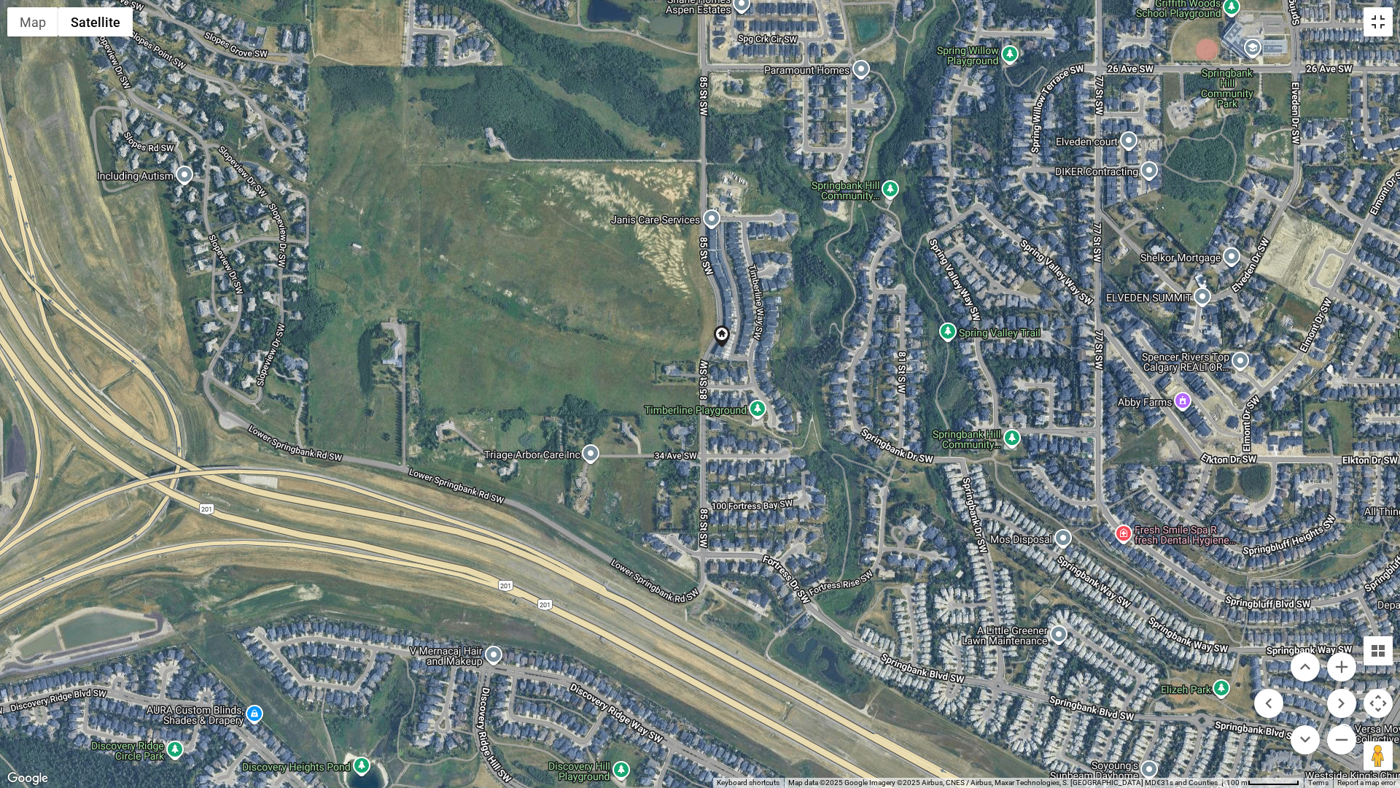
click at [1377, 26] on button "Toggle fullscreen view" at bounding box center [1378, 21] width 29 height 29
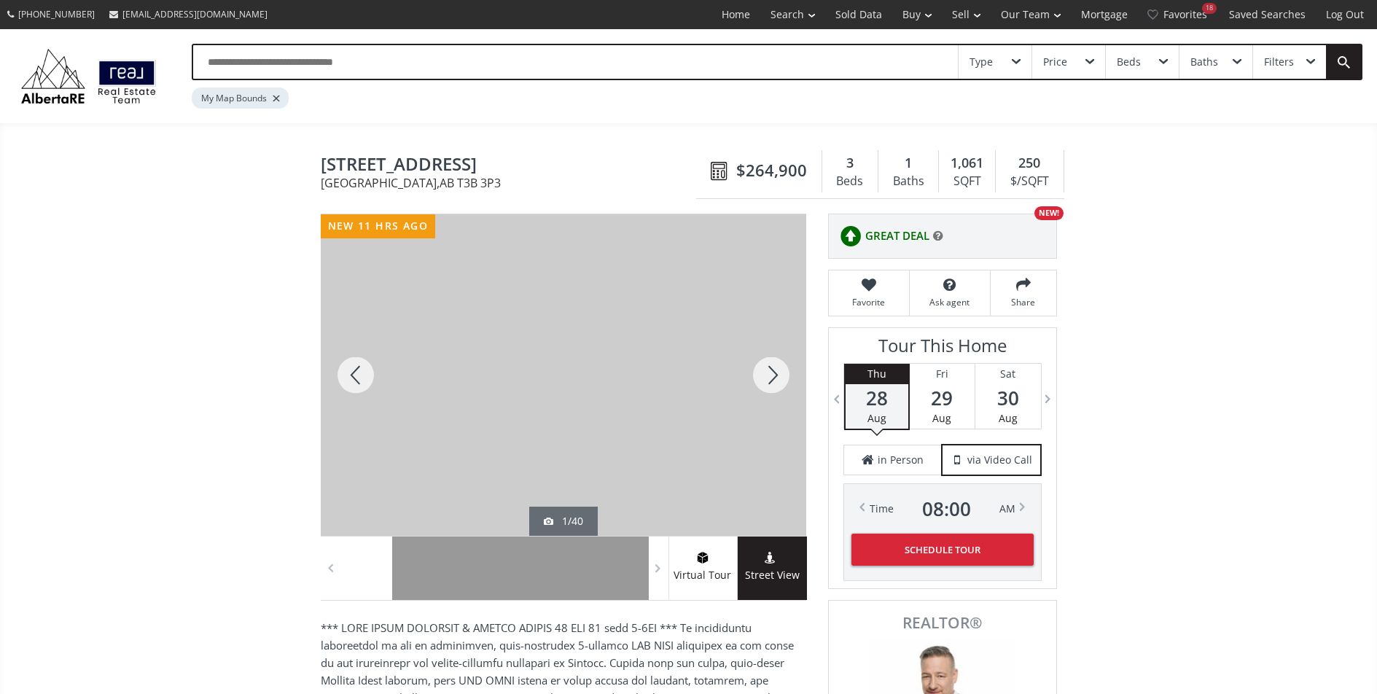
click at [633, 417] on div at bounding box center [564, 375] width 486 height 322
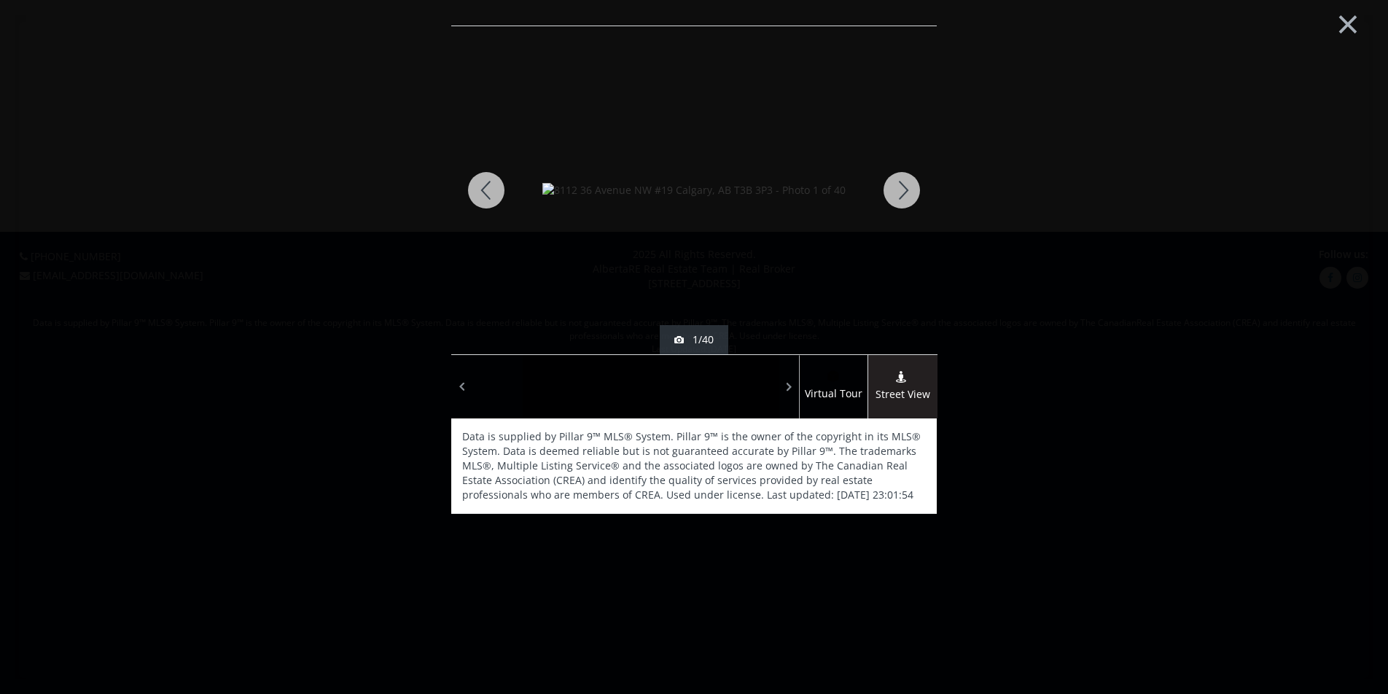
click at [892, 195] on div at bounding box center [902, 190] width 70 height 328
click at [894, 201] on div at bounding box center [902, 190] width 70 height 328
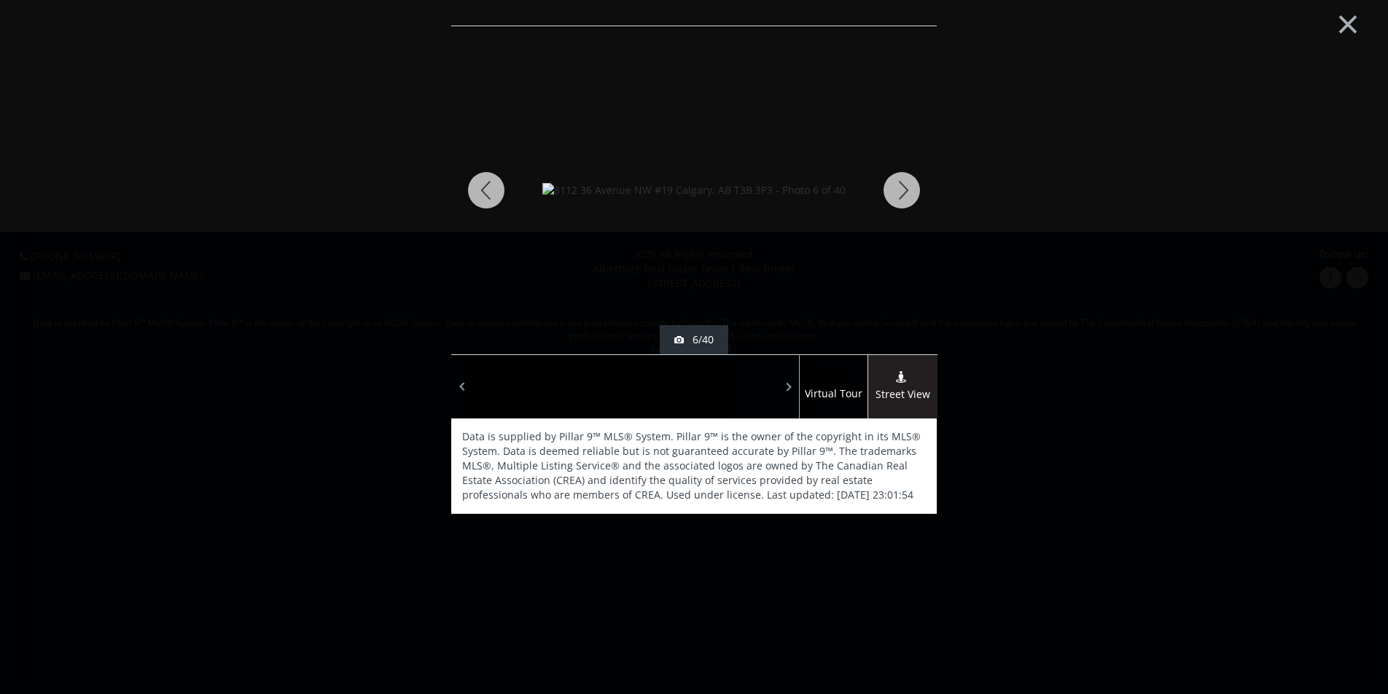
click at [894, 201] on div at bounding box center [902, 190] width 70 height 328
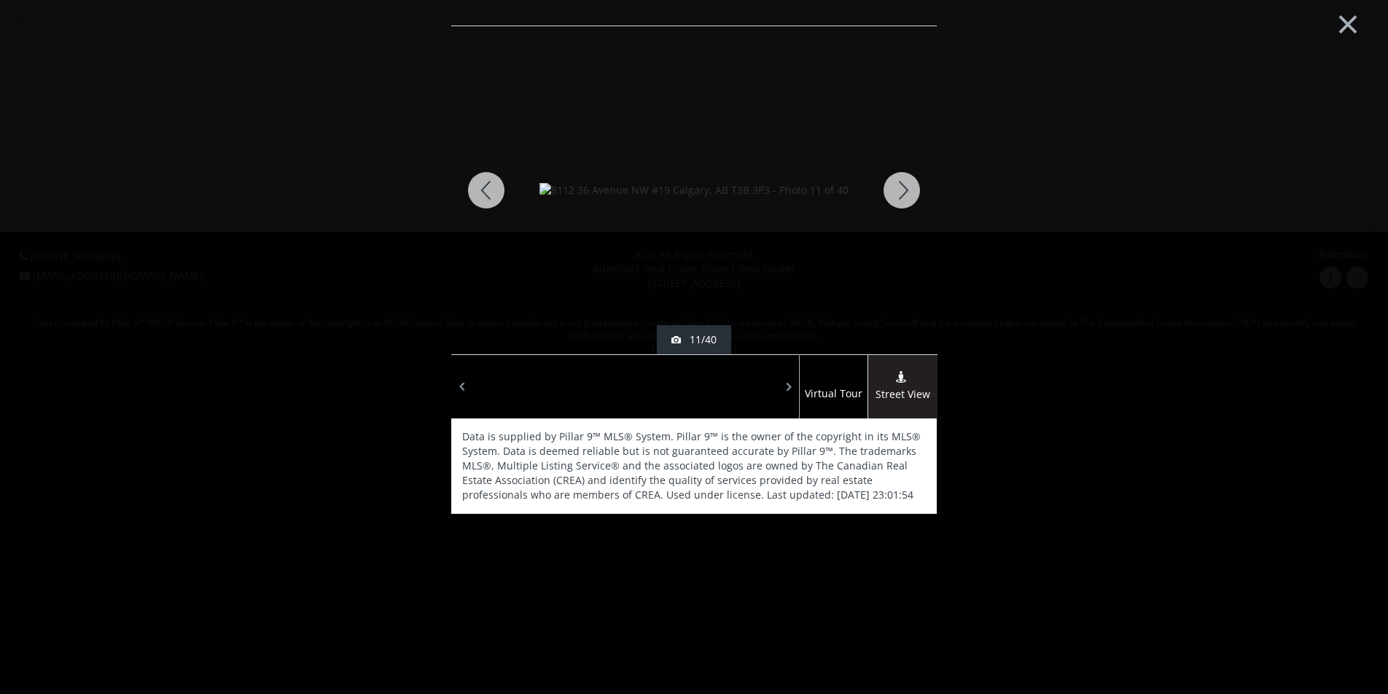
click at [894, 201] on div at bounding box center [902, 190] width 70 height 328
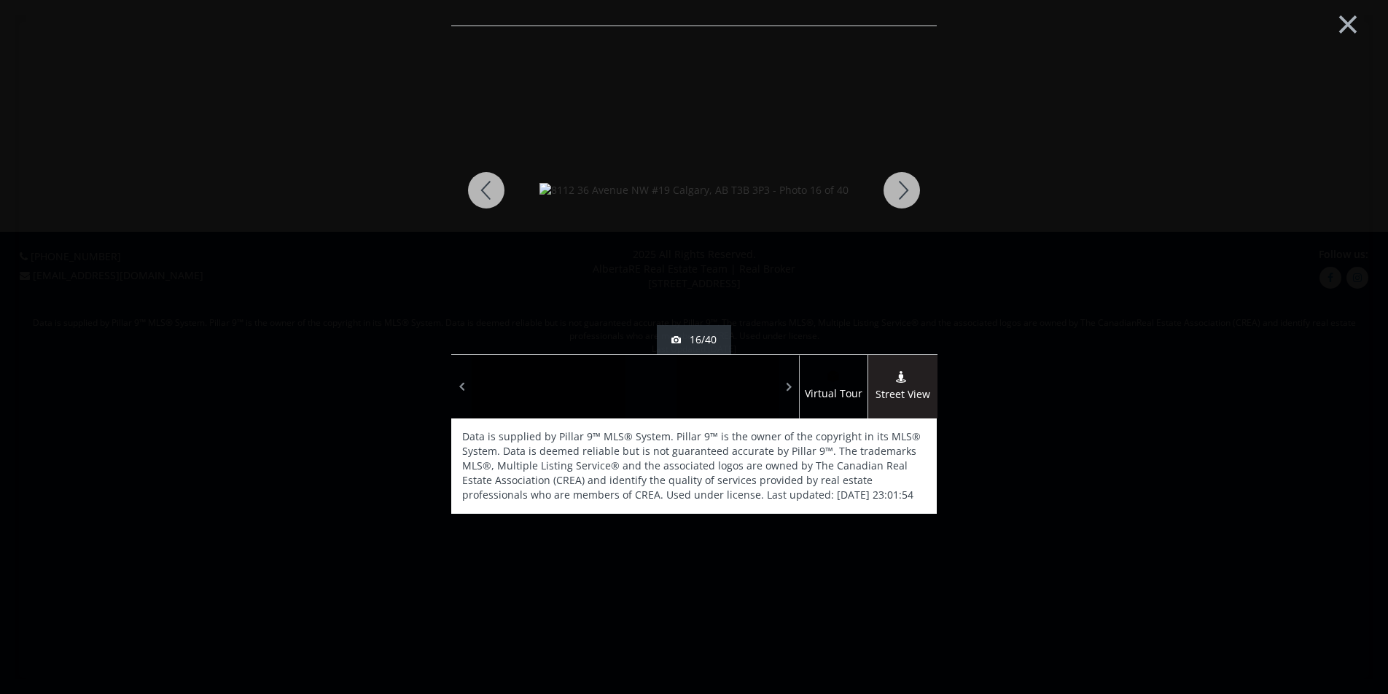
click at [894, 201] on div at bounding box center [902, 190] width 70 height 328
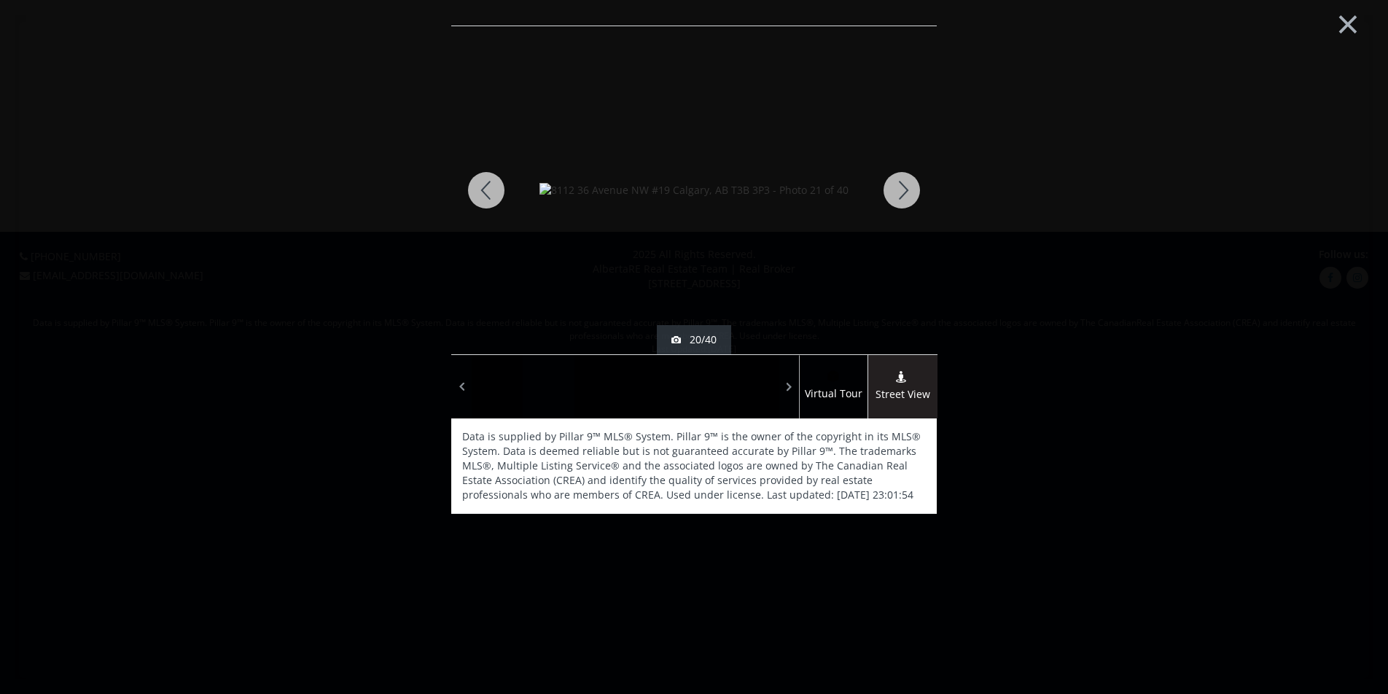
click at [894, 201] on div at bounding box center [902, 190] width 70 height 328
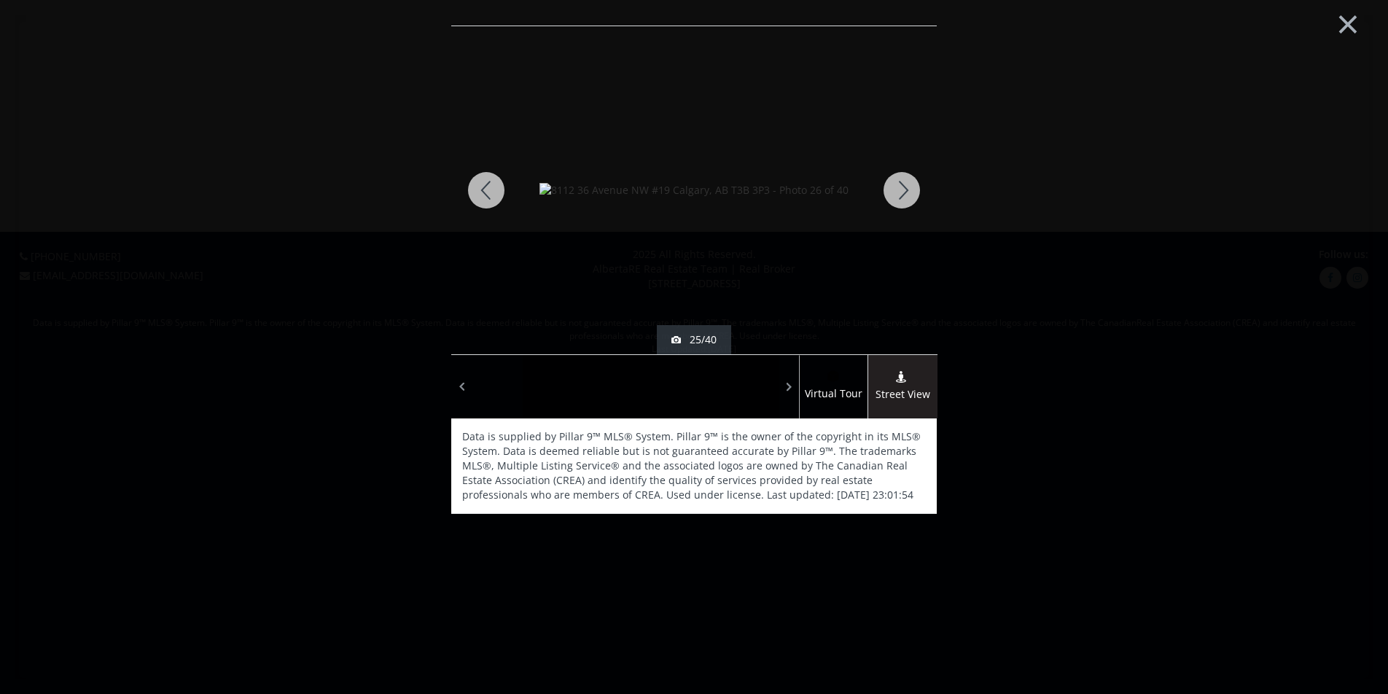
click at [894, 201] on div at bounding box center [902, 190] width 70 height 328
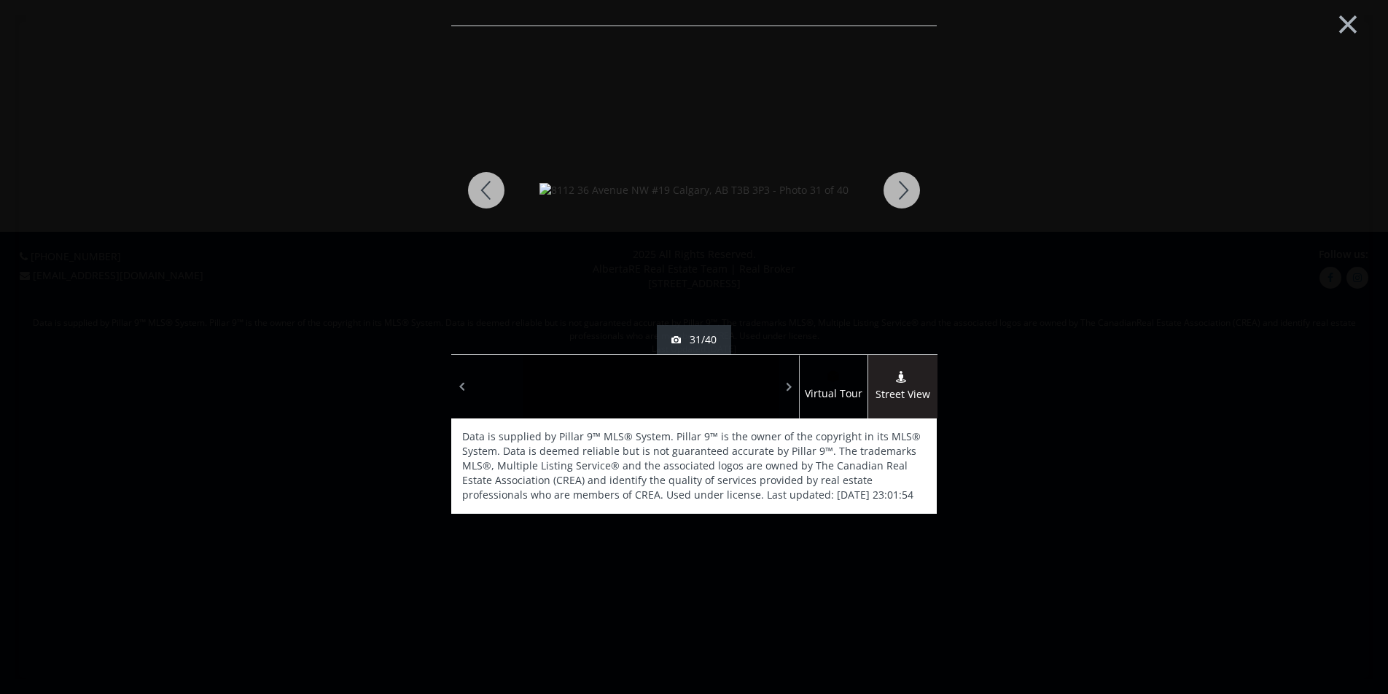
click at [894, 201] on div at bounding box center [902, 190] width 70 height 328
click at [899, 193] on div at bounding box center [902, 190] width 70 height 328
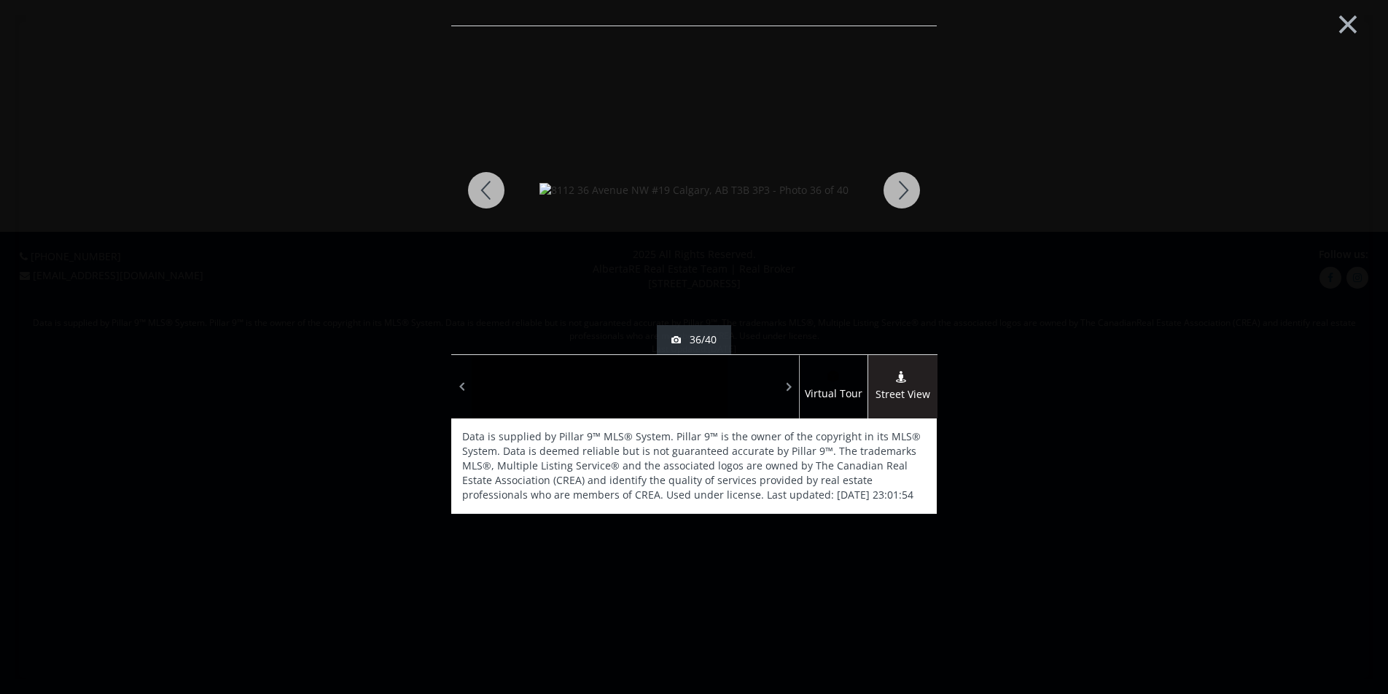
click at [899, 193] on div at bounding box center [902, 190] width 70 height 328
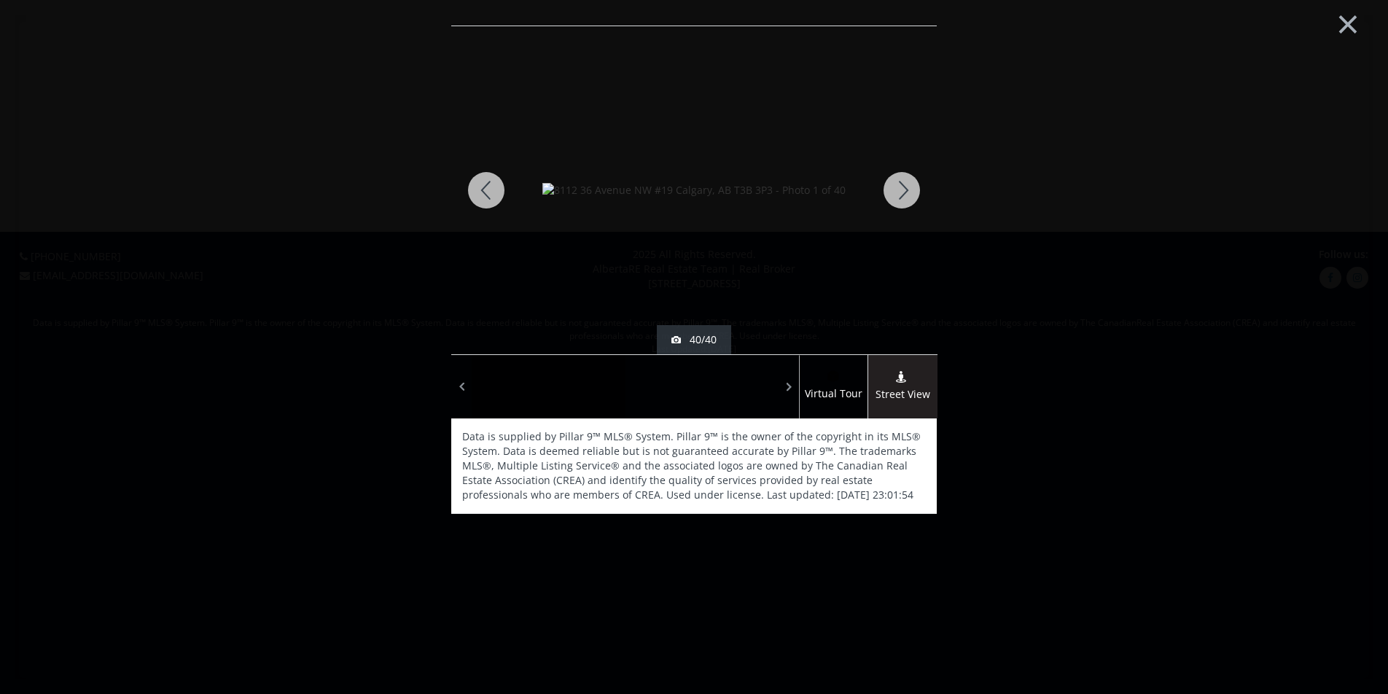
click at [899, 193] on div at bounding box center [902, 190] width 70 height 328
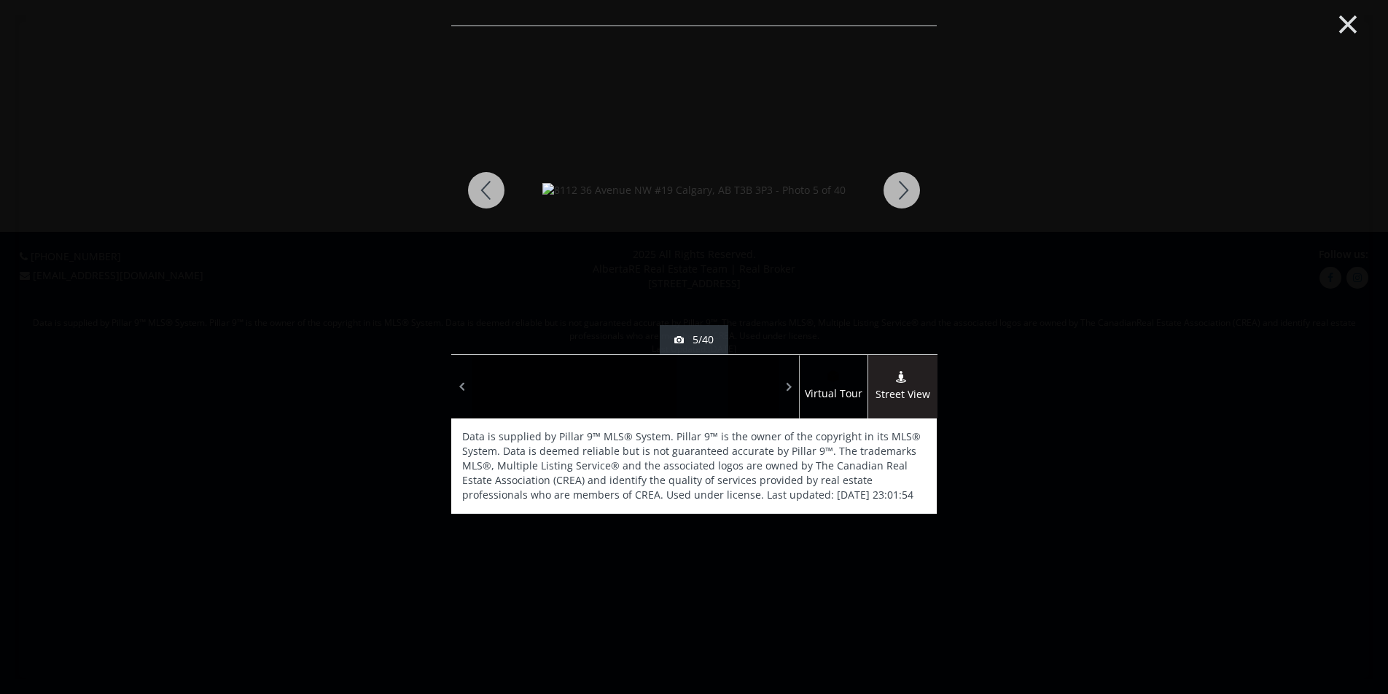
click at [1344, 23] on button "×" at bounding box center [1348, 23] width 80 height 60
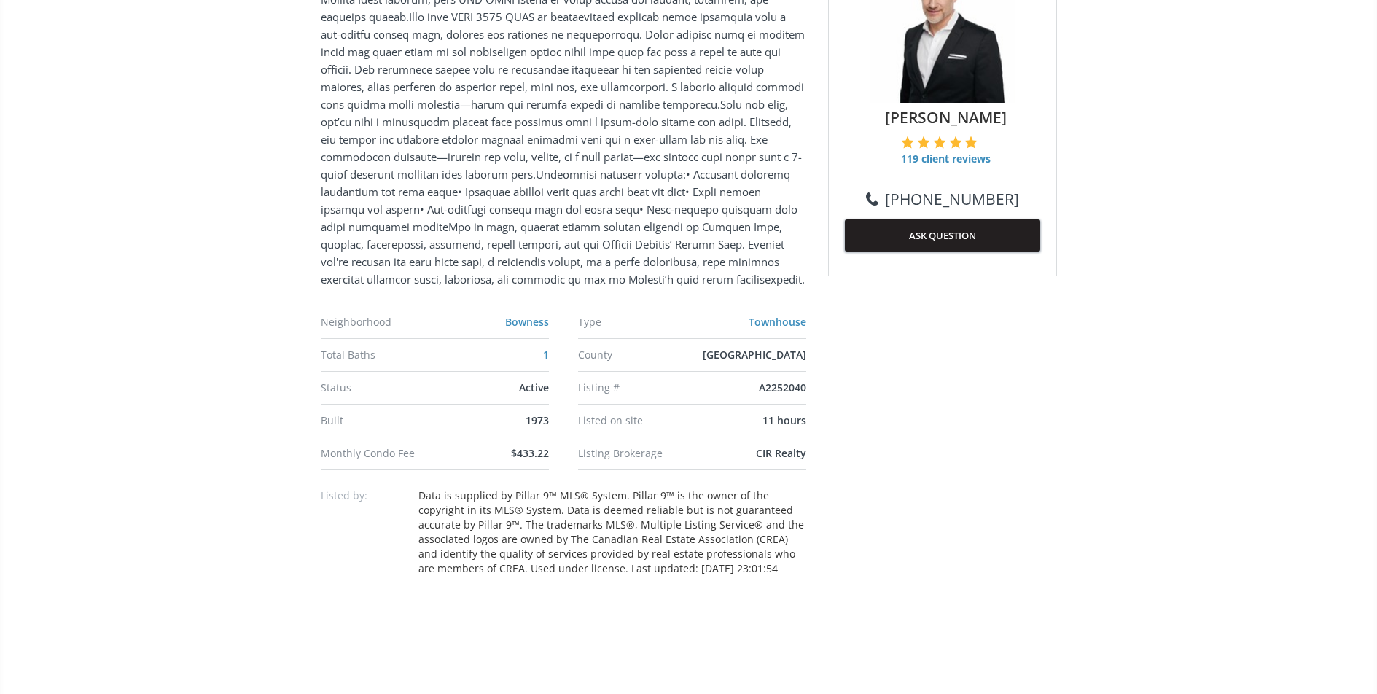
scroll to position [1057, 0]
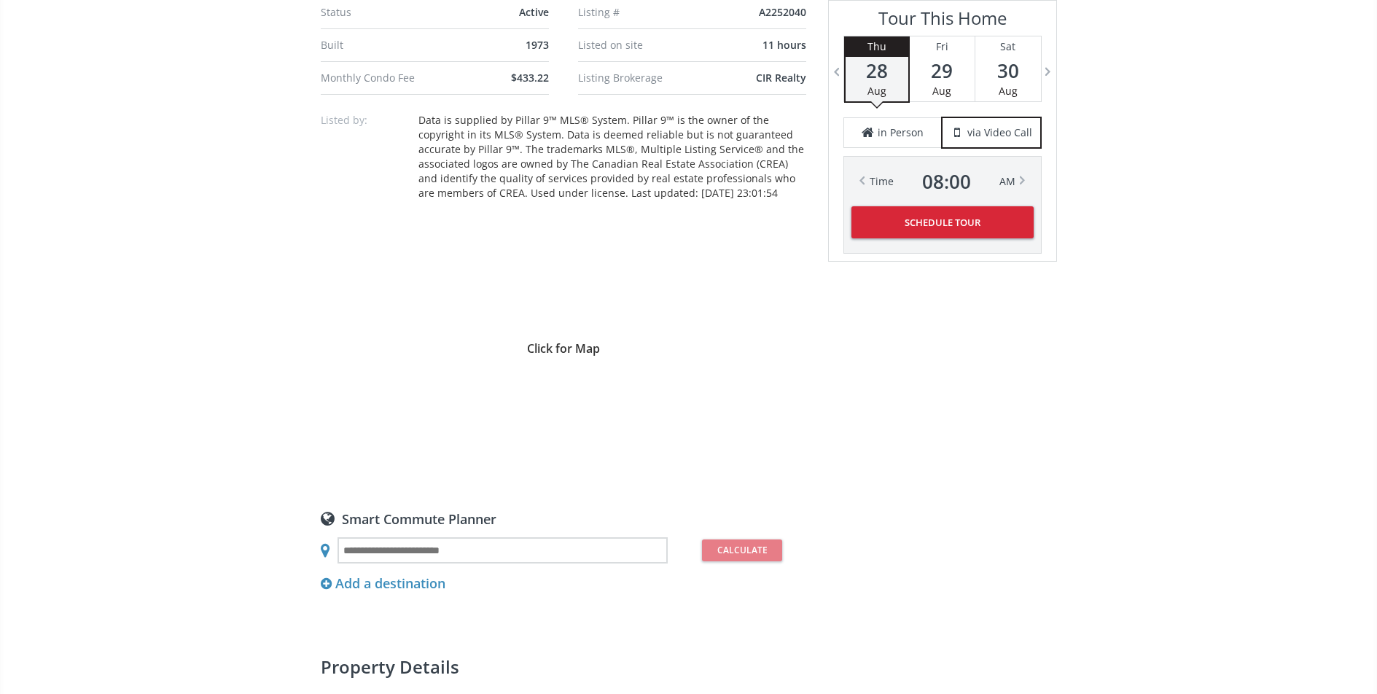
click at [640, 347] on div "Click for Map" at bounding box center [564, 346] width 486 height 255
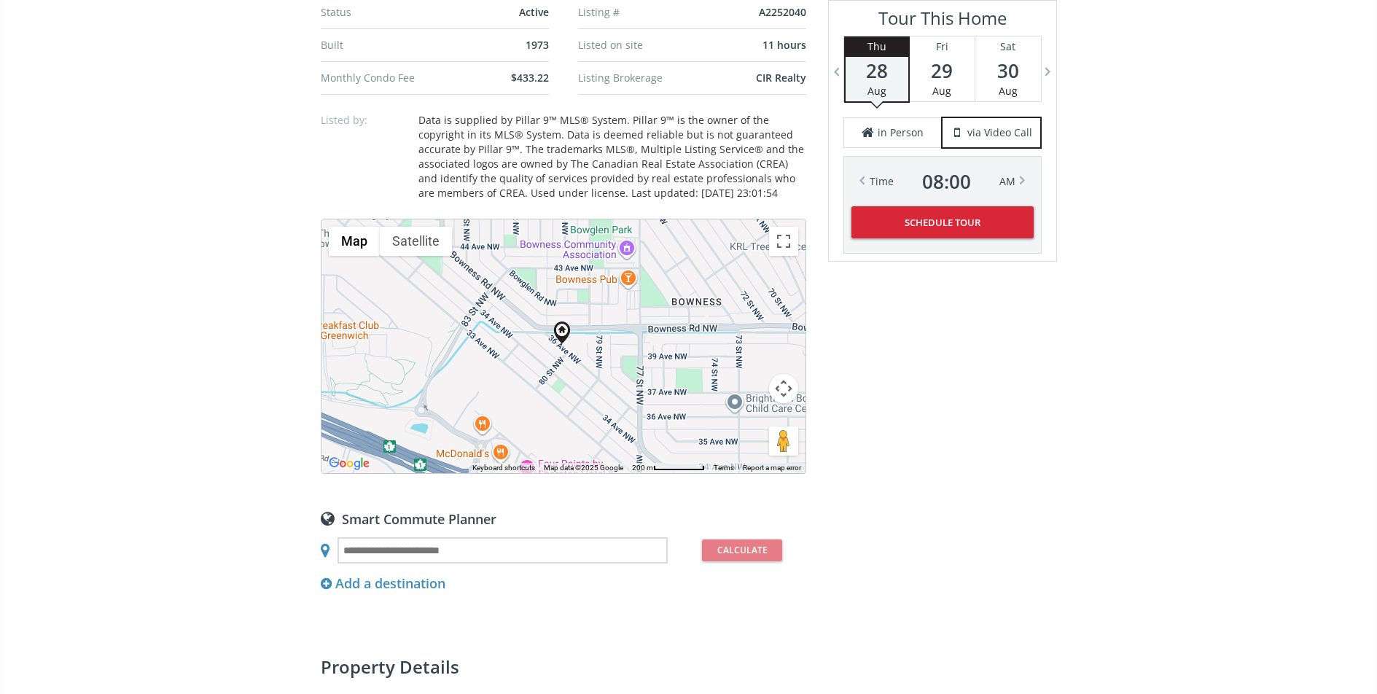
click at [779, 403] on button "Map camera controls" at bounding box center [783, 388] width 29 height 29
click at [747, 440] on button "Zoom out" at bounding box center [747, 425] width 29 height 29
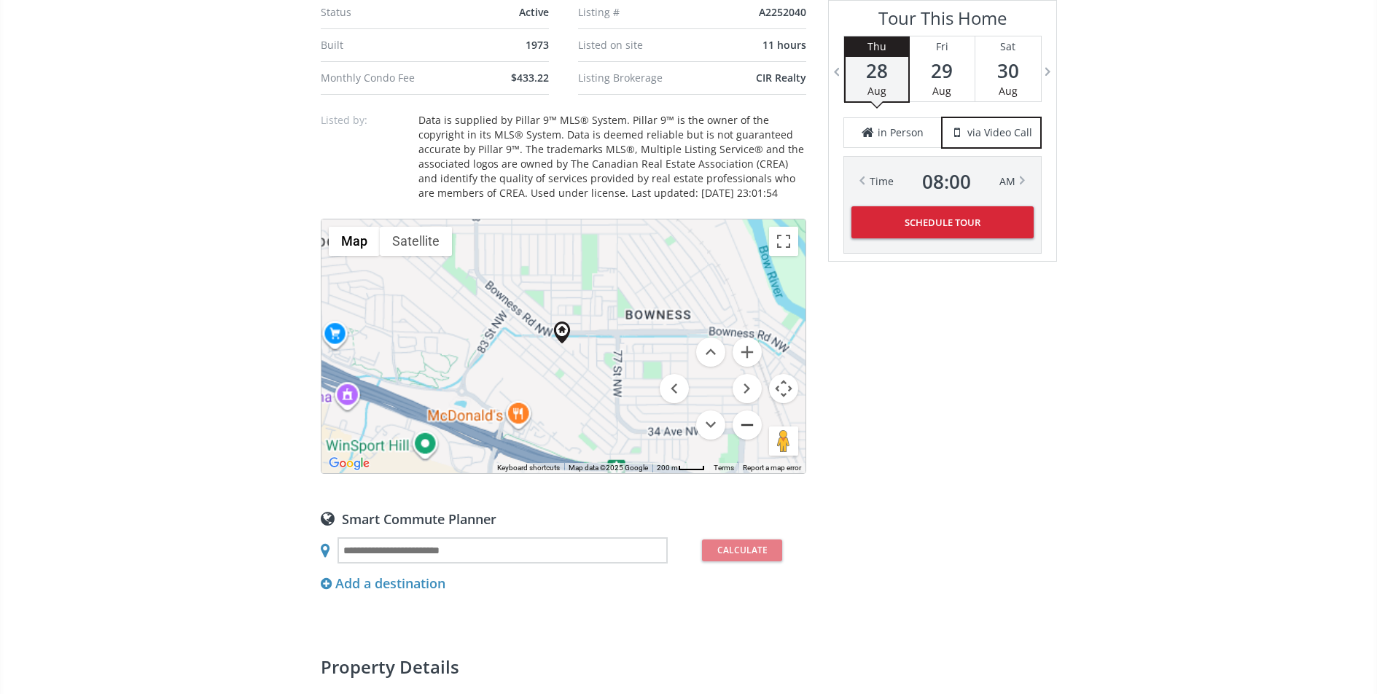
click at [747, 440] on button "Zoom out" at bounding box center [747, 425] width 29 height 29
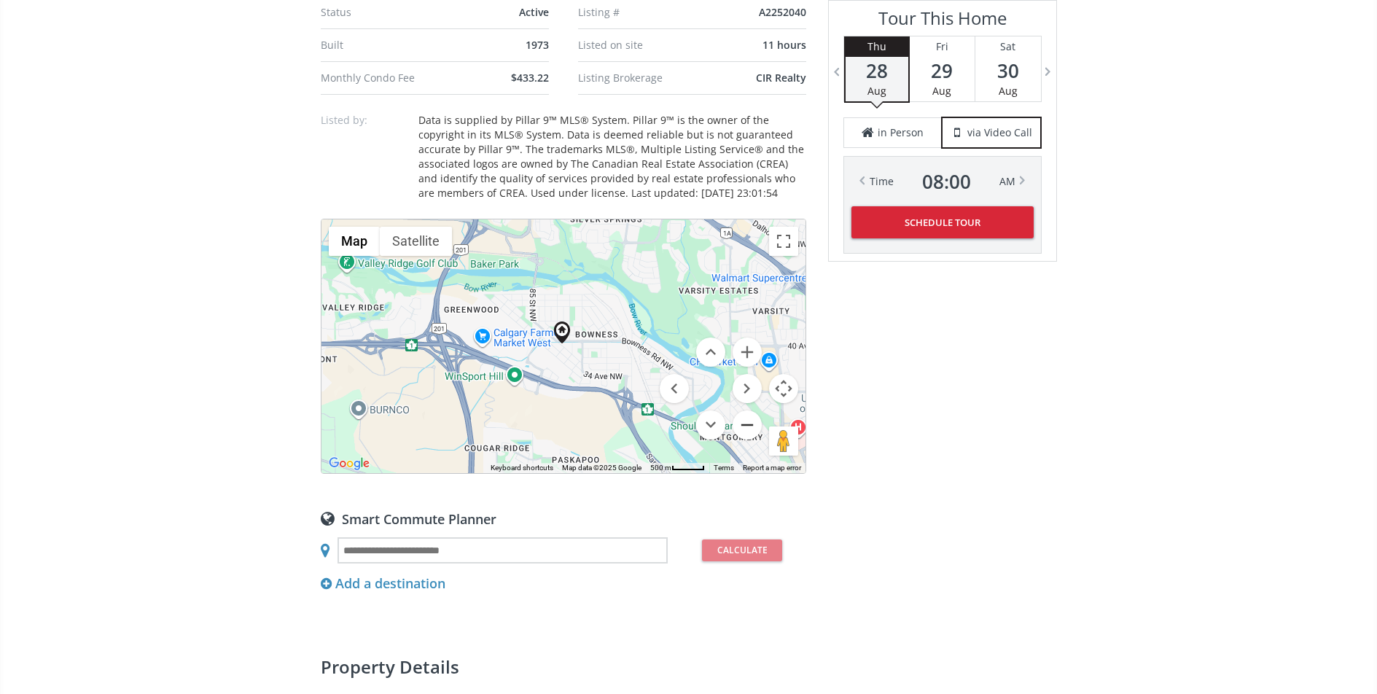
click at [747, 440] on button "Zoom out" at bounding box center [747, 425] width 29 height 29
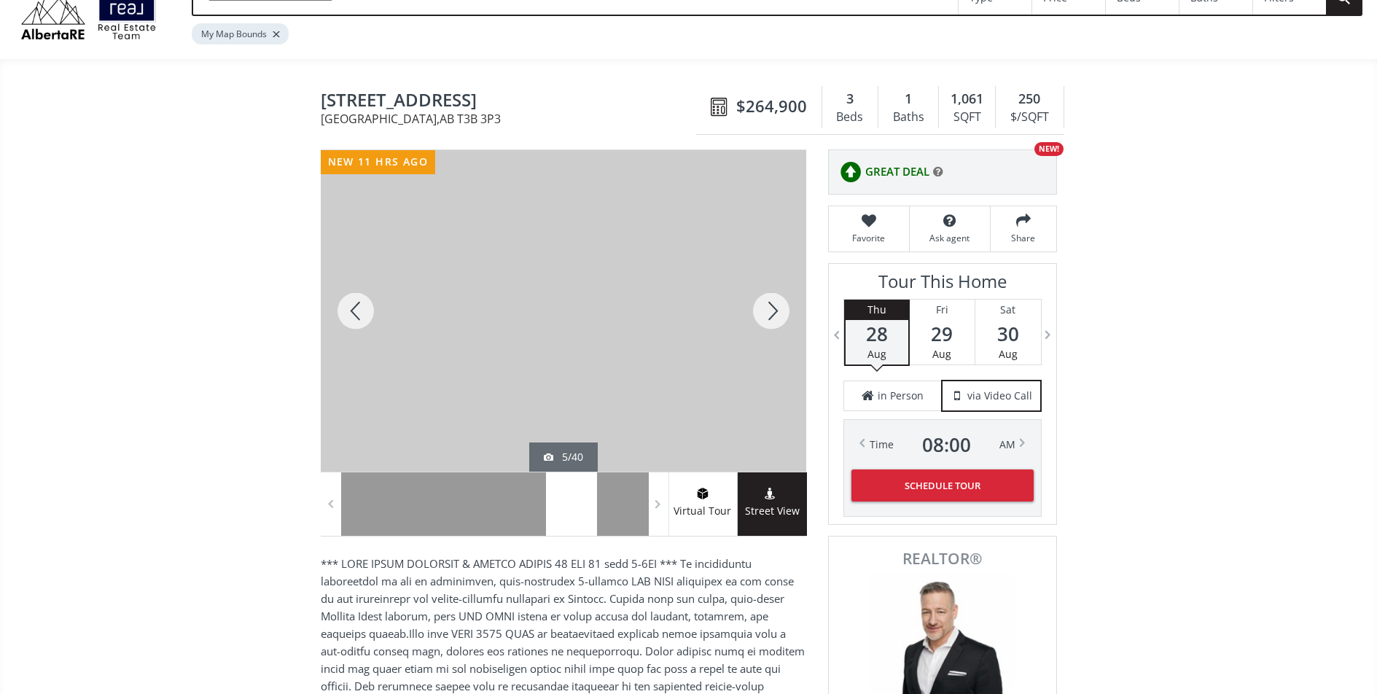
scroll to position [0, 0]
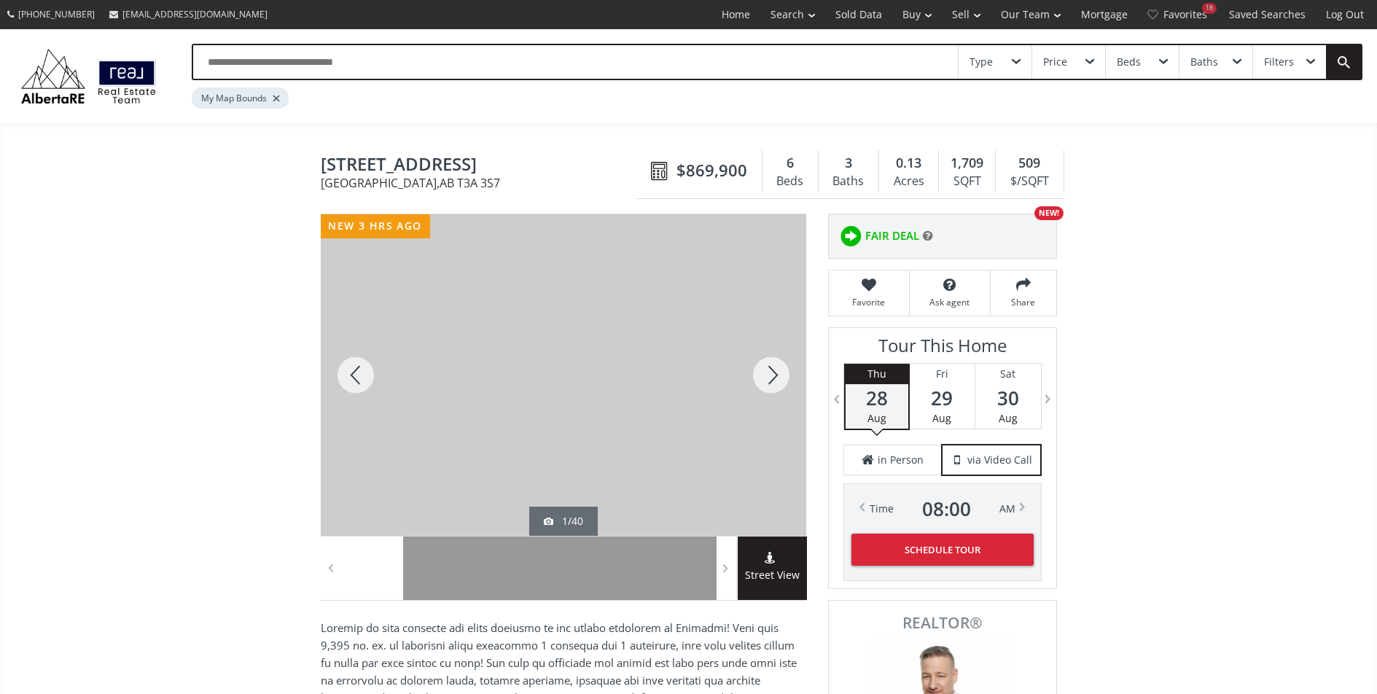
click at [764, 371] on div at bounding box center [771, 375] width 70 height 322
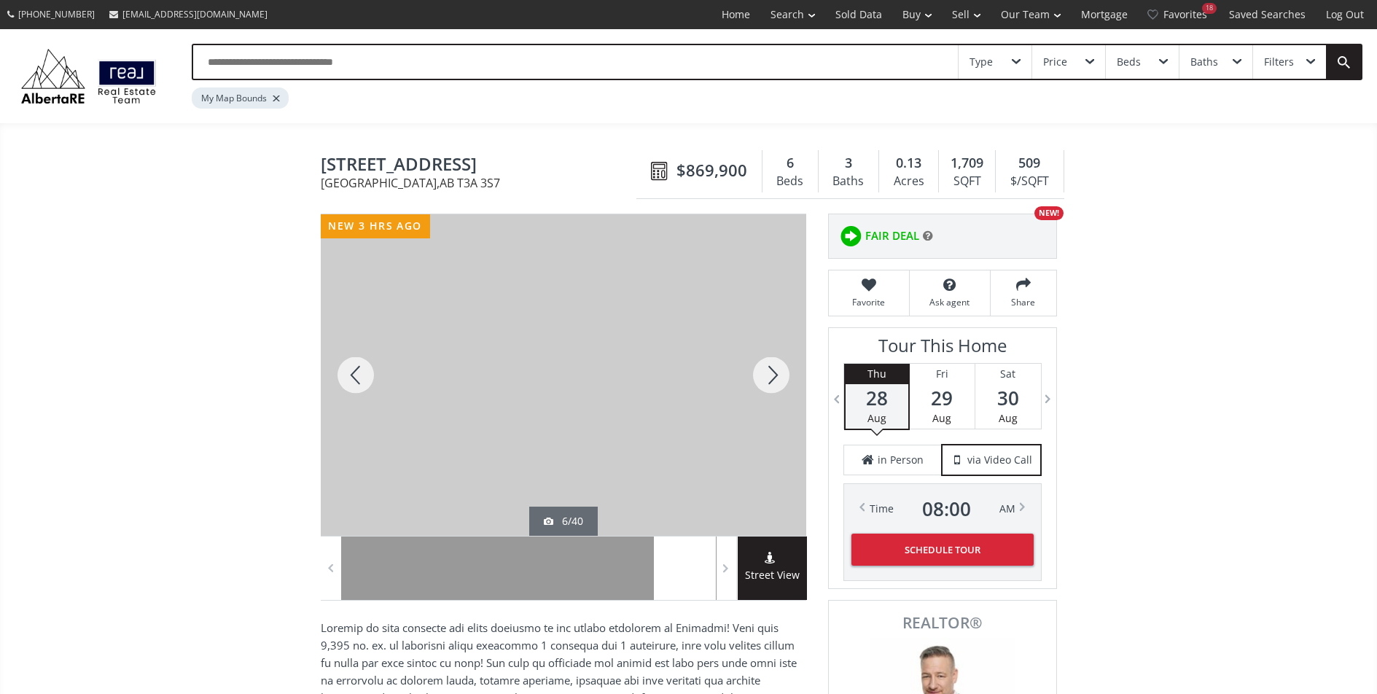
click at [763, 371] on div at bounding box center [771, 375] width 70 height 322
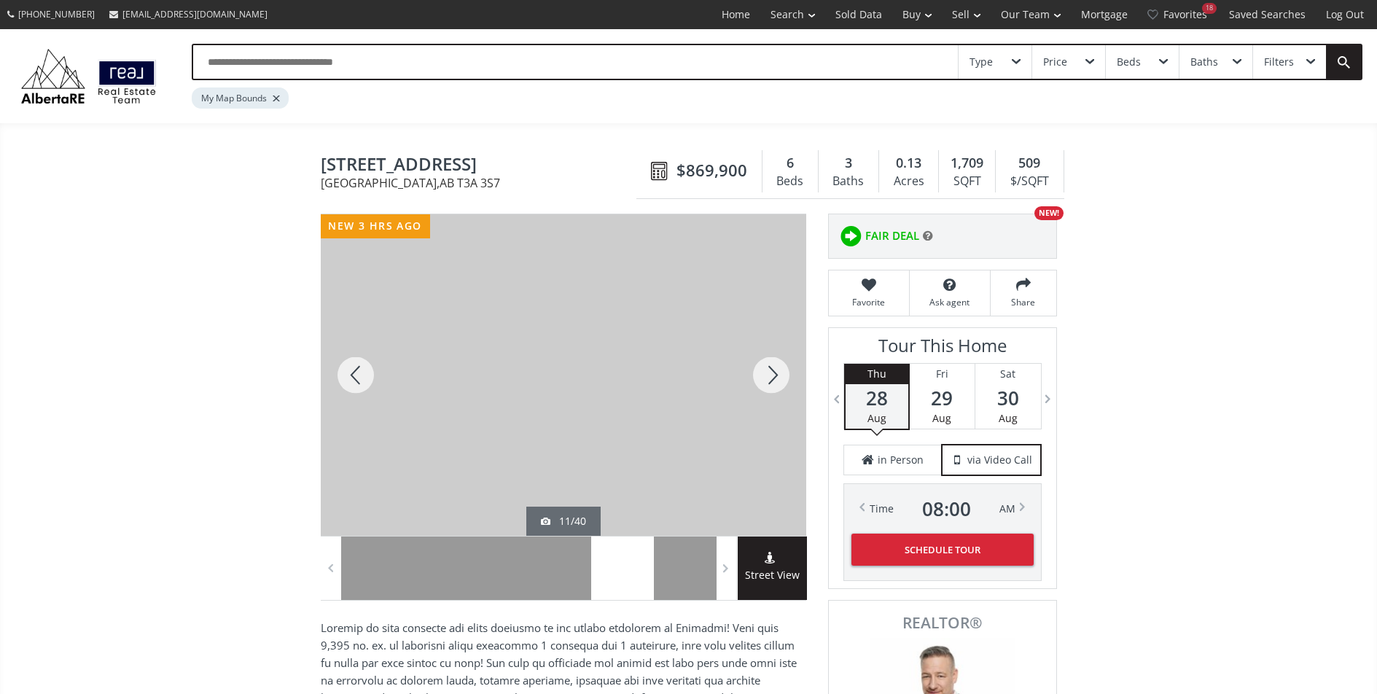
click at [763, 371] on div at bounding box center [771, 375] width 70 height 322
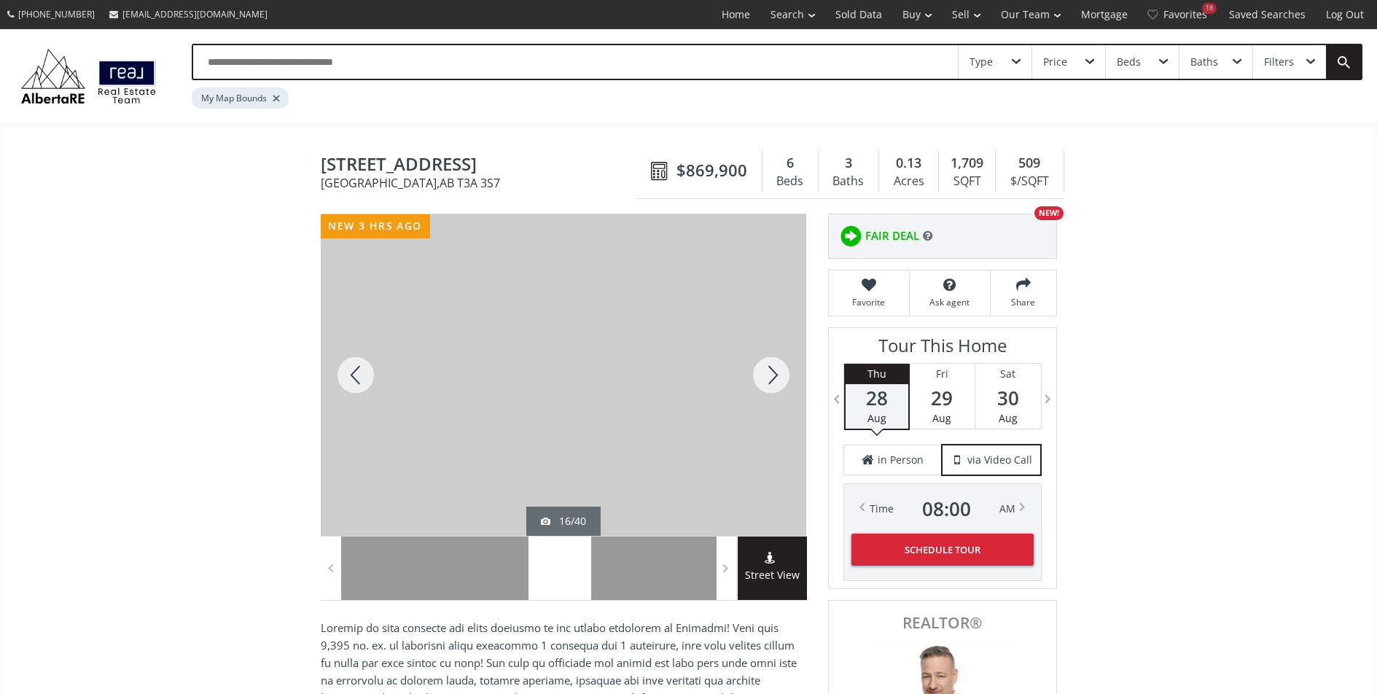
click at [763, 371] on div at bounding box center [771, 375] width 70 height 322
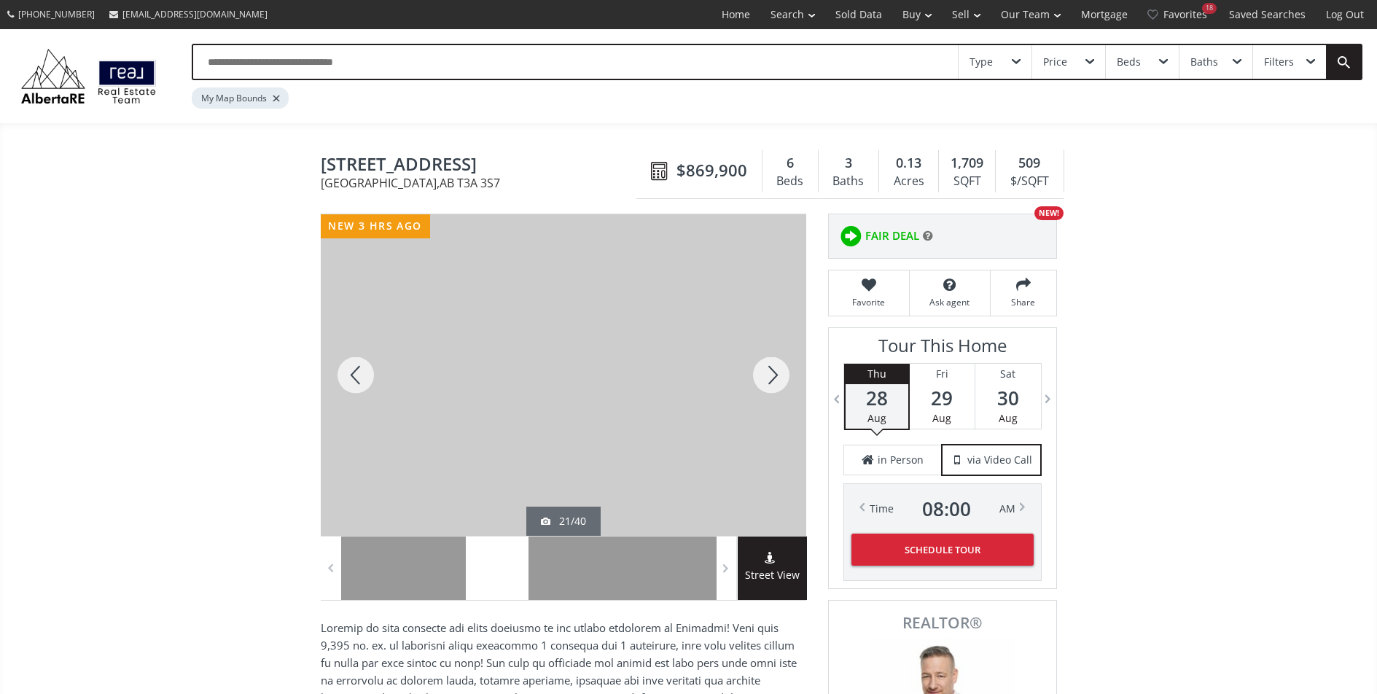
click at [763, 371] on div at bounding box center [771, 375] width 70 height 322
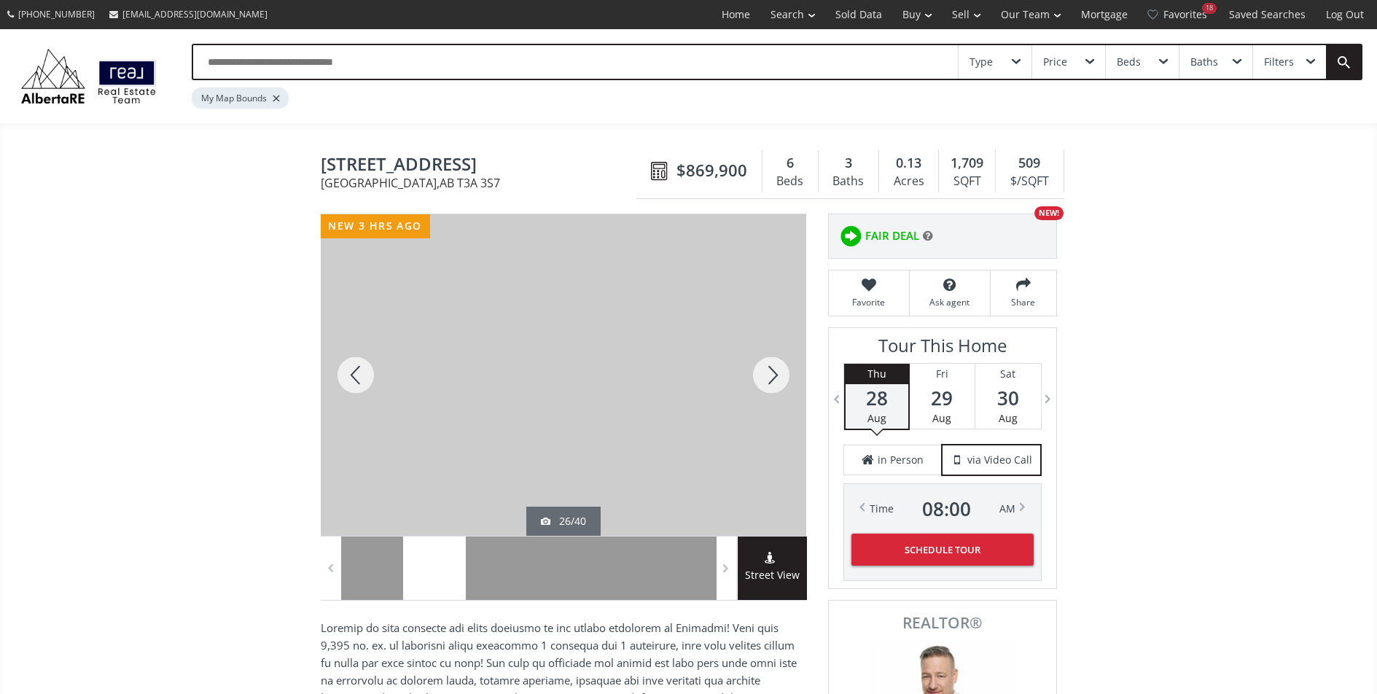
click at [763, 371] on div at bounding box center [771, 375] width 70 height 322
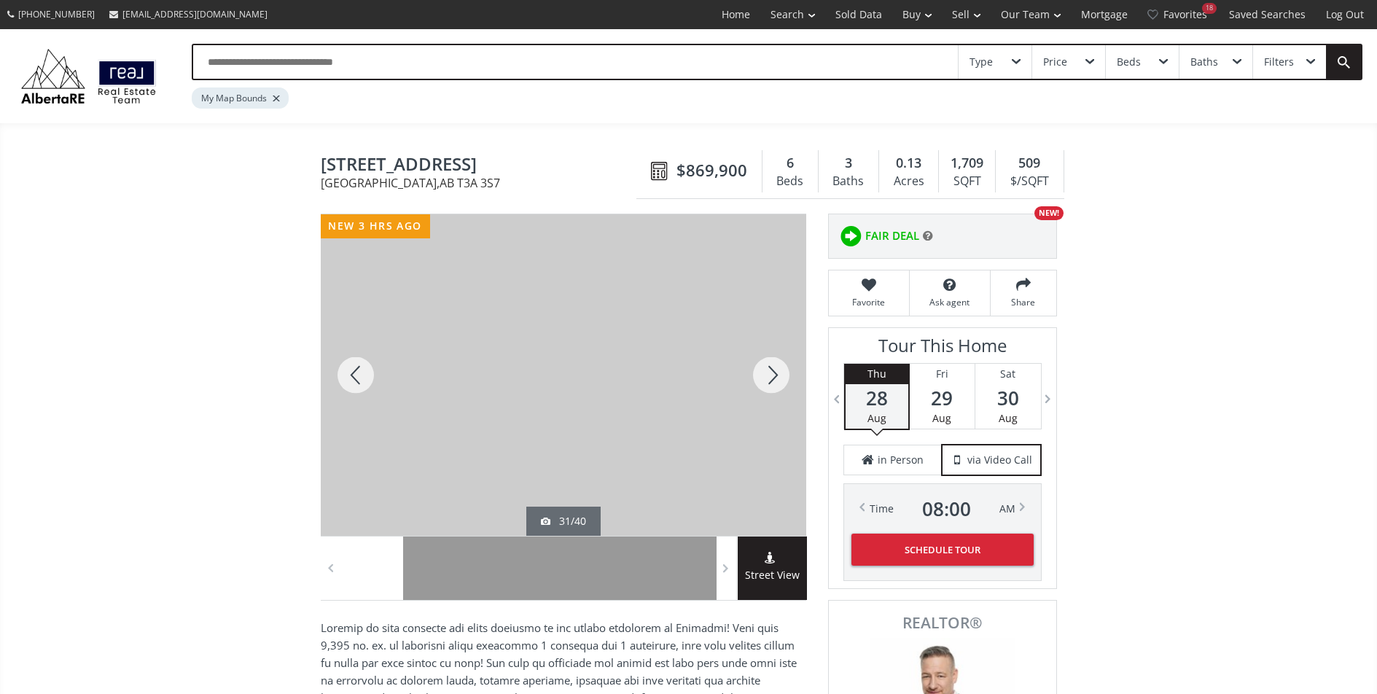
click at [763, 371] on div at bounding box center [771, 375] width 70 height 322
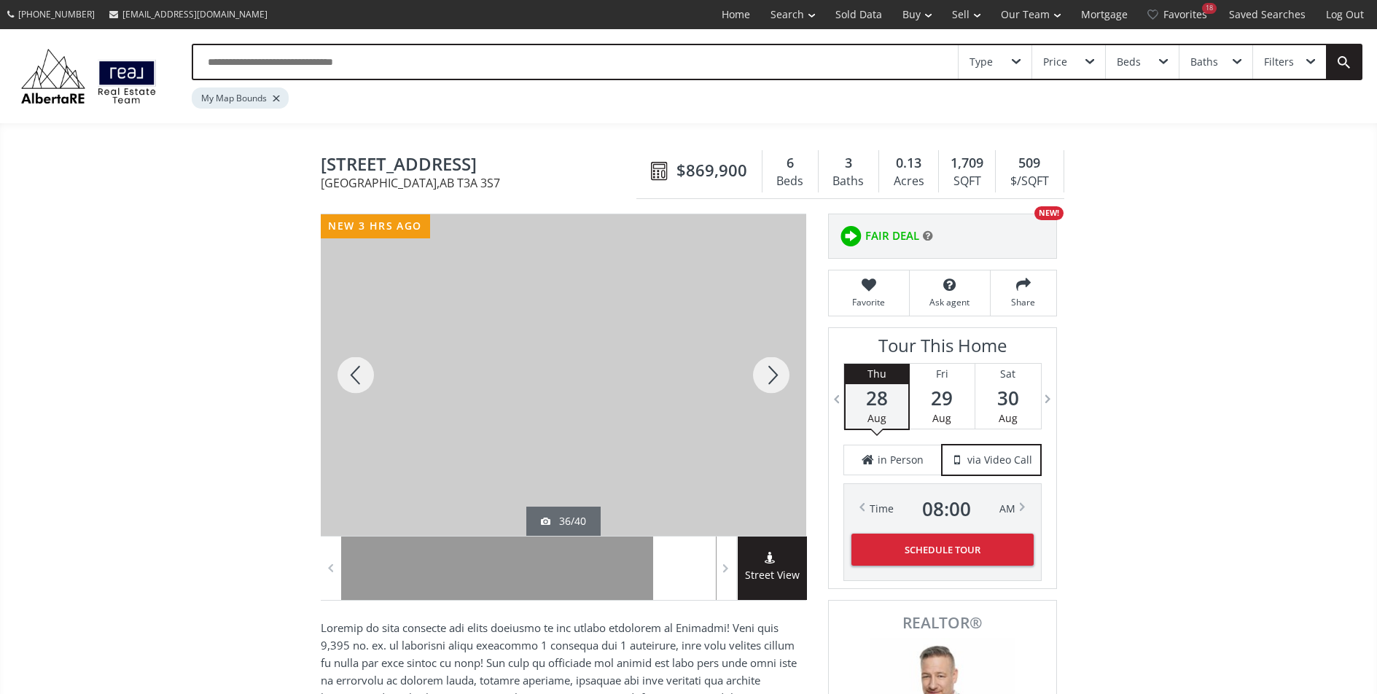
click at [370, 376] on div at bounding box center [356, 375] width 70 height 322
click at [745, 379] on div at bounding box center [771, 375] width 70 height 322
click at [754, 378] on div at bounding box center [771, 375] width 70 height 322
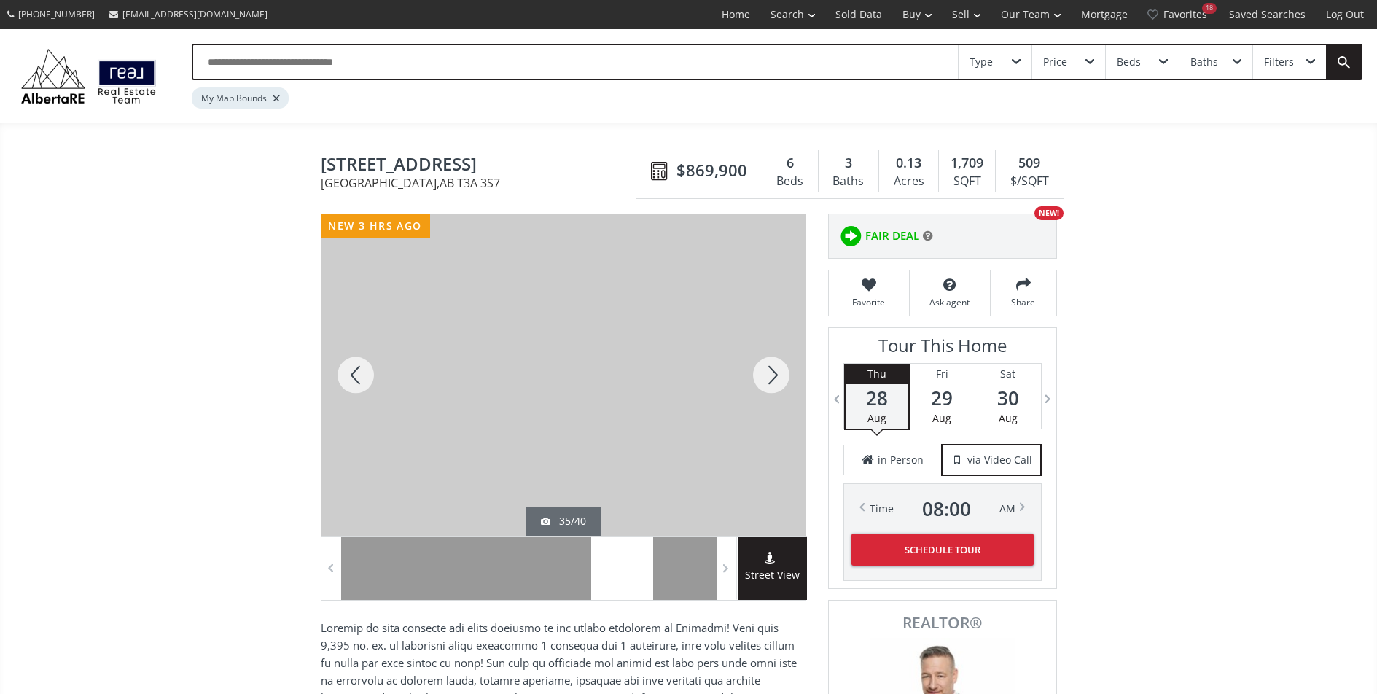
click at [755, 380] on div at bounding box center [771, 375] width 70 height 322
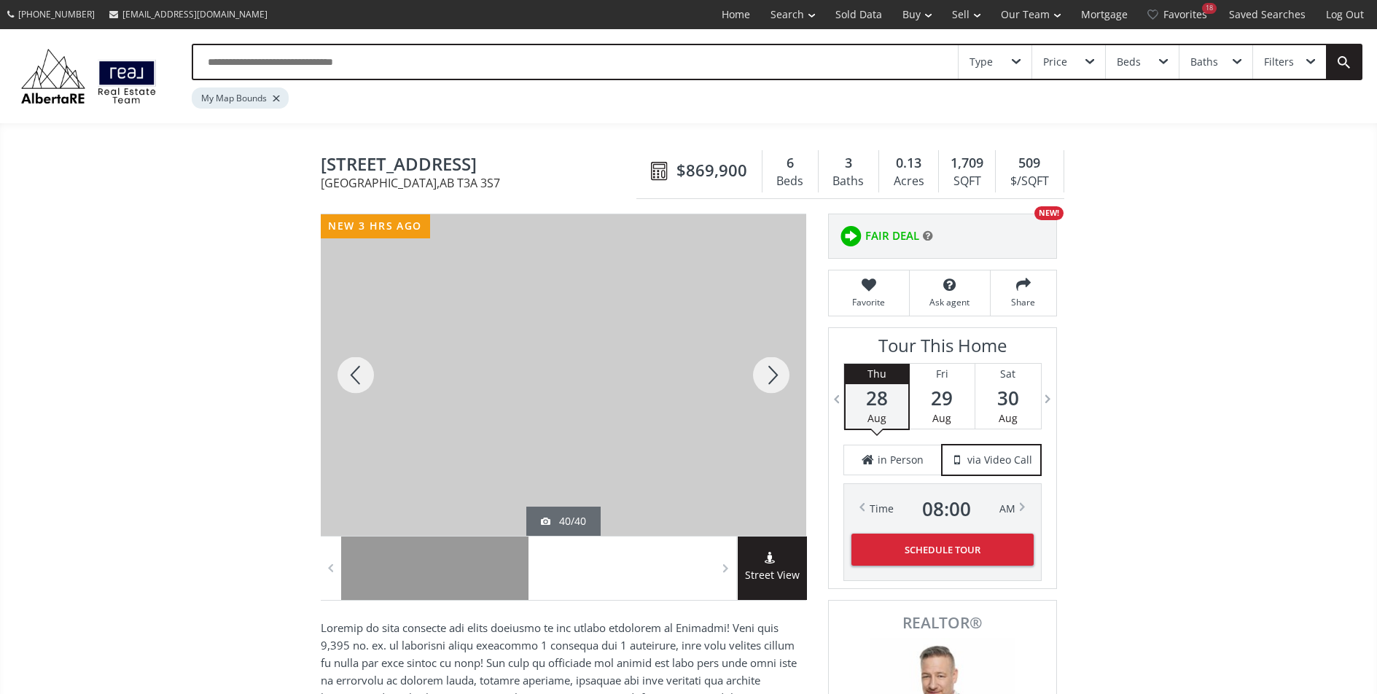
click at [755, 380] on div at bounding box center [771, 375] width 70 height 322
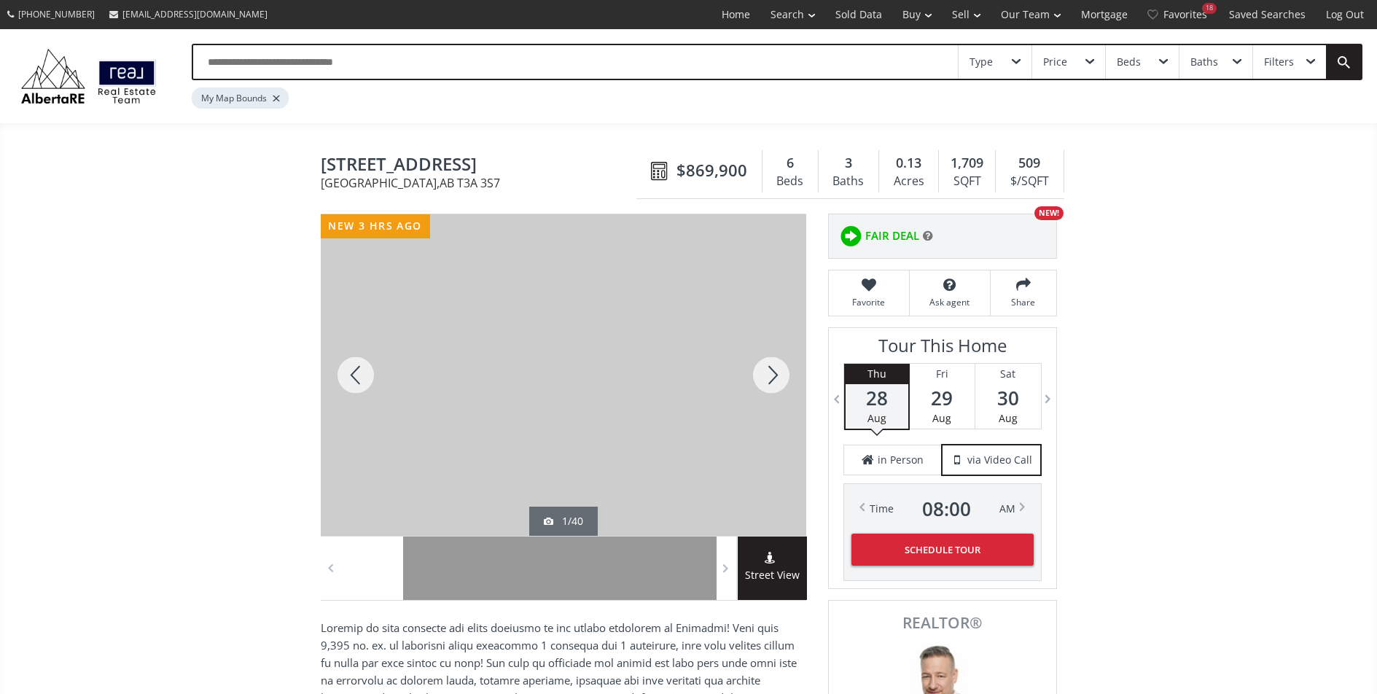
click at [755, 380] on div at bounding box center [771, 375] width 70 height 322
click at [758, 380] on div at bounding box center [771, 375] width 70 height 322
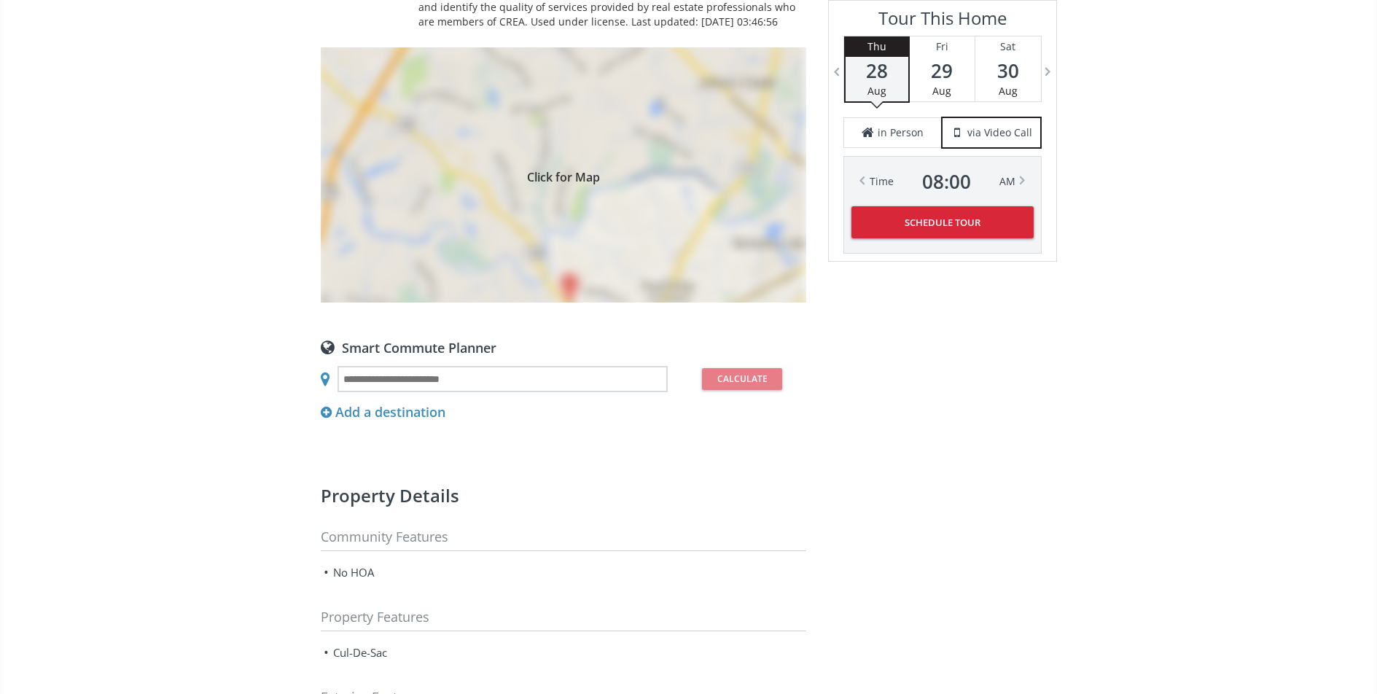
scroll to position [1243, 0]
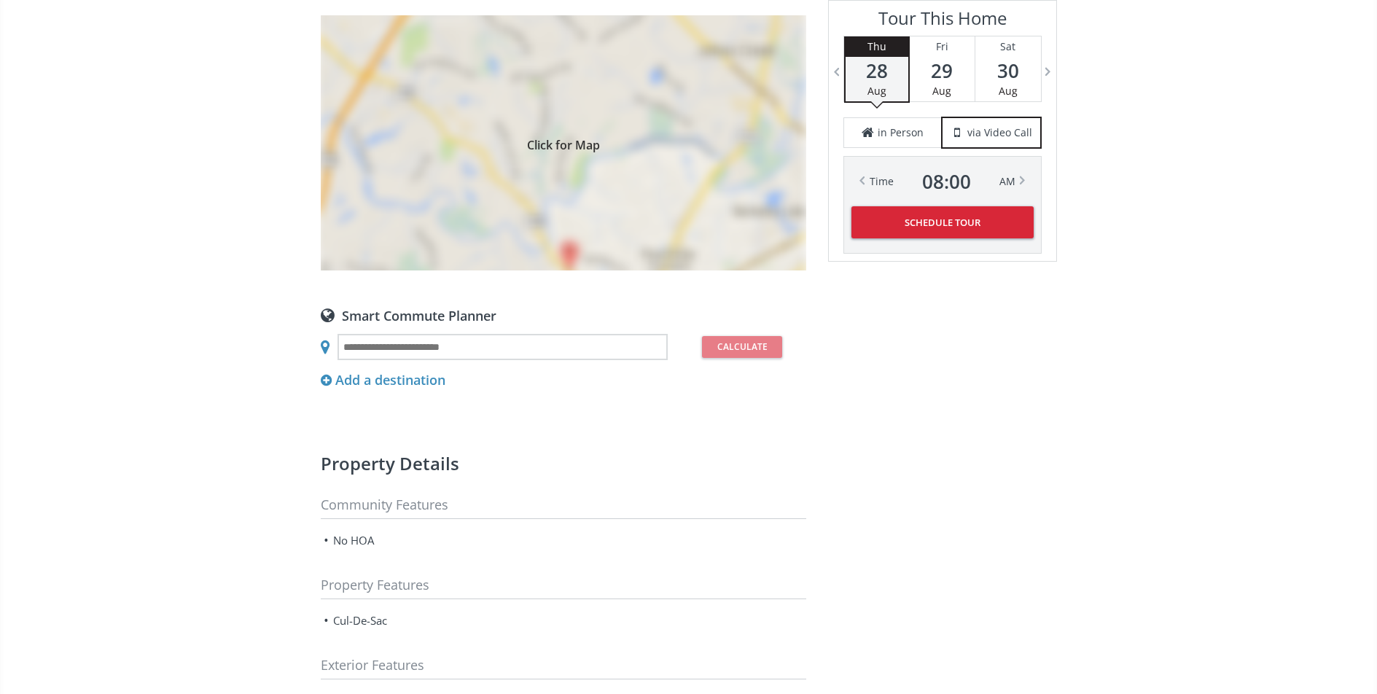
click at [630, 186] on div "Click for Map" at bounding box center [564, 142] width 486 height 255
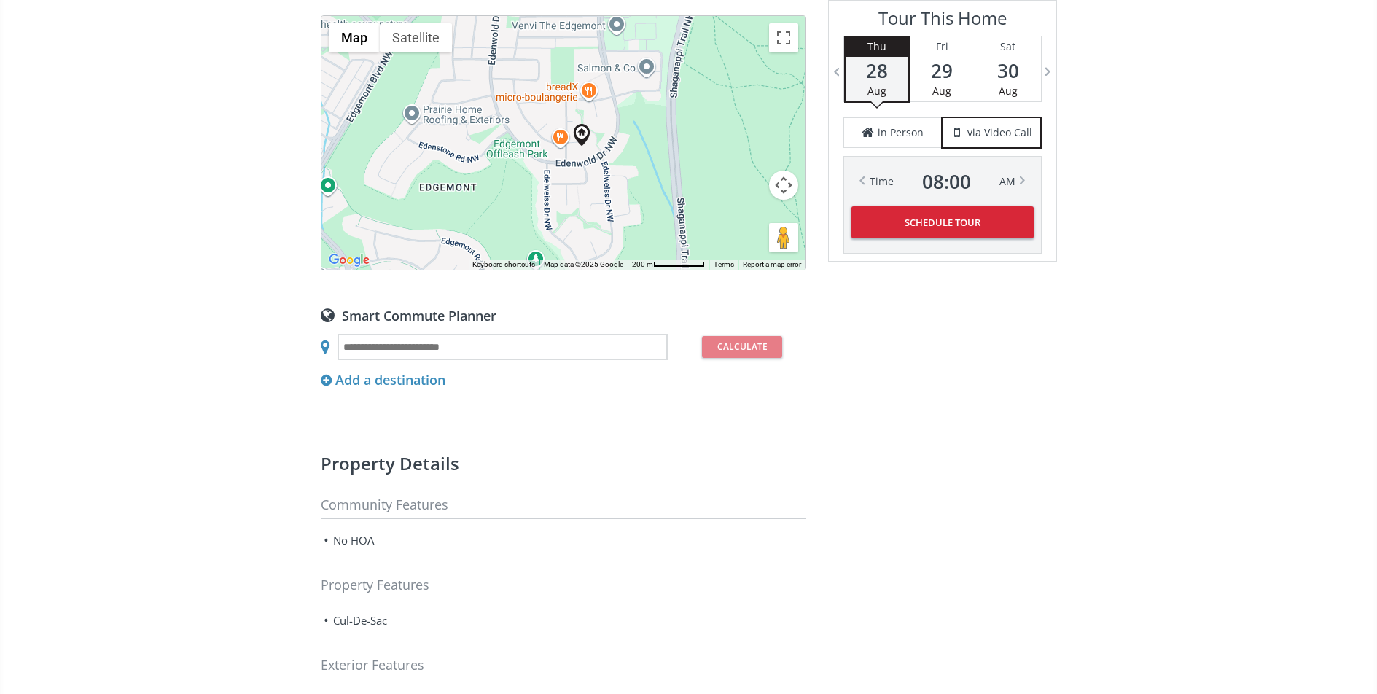
drag, startPoint x: 613, startPoint y: 180, endPoint x: 634, endPoint y: 188, distance: 23.3
click at [634, 188] on div at bounding box center [564, 143] width 484 height 254
click at [792, 200] on button "Map camera controls" at bounding box center [783, 185] width 29 height 29
click at [750, 236] on button "Zoom out" at bounding box center [747, 221] width 29 height 29
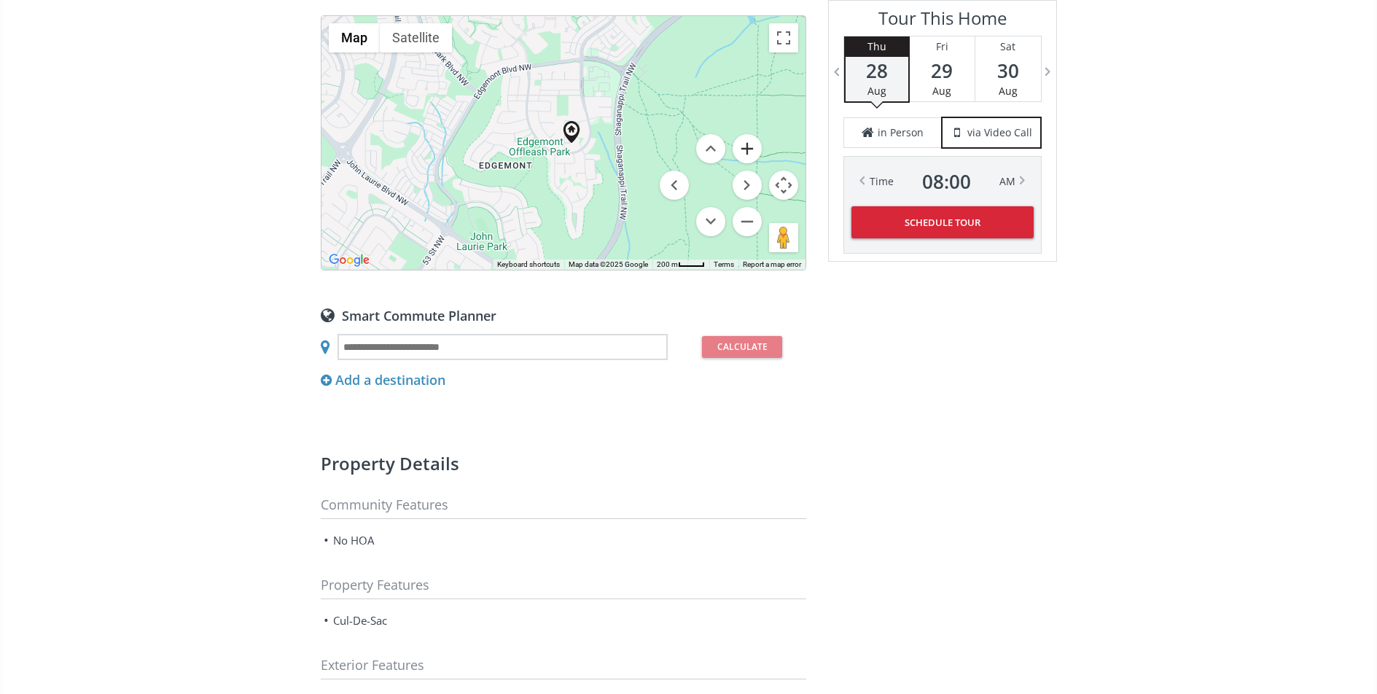
click at [750, 163] on button "Zoom in" at bounding box center [747, 148] width 29 height 29
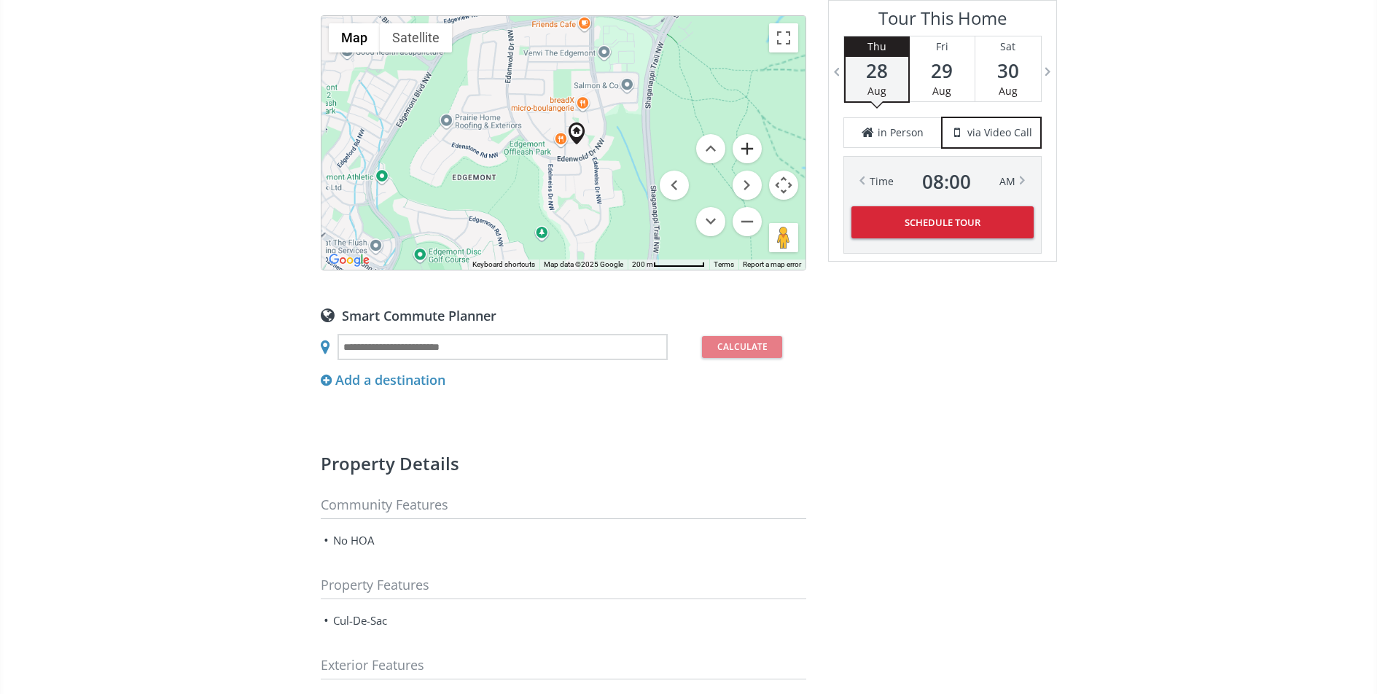
click at [750, 163] on button "Zoom in" at bounding box center [747, 148] width 29 height 29
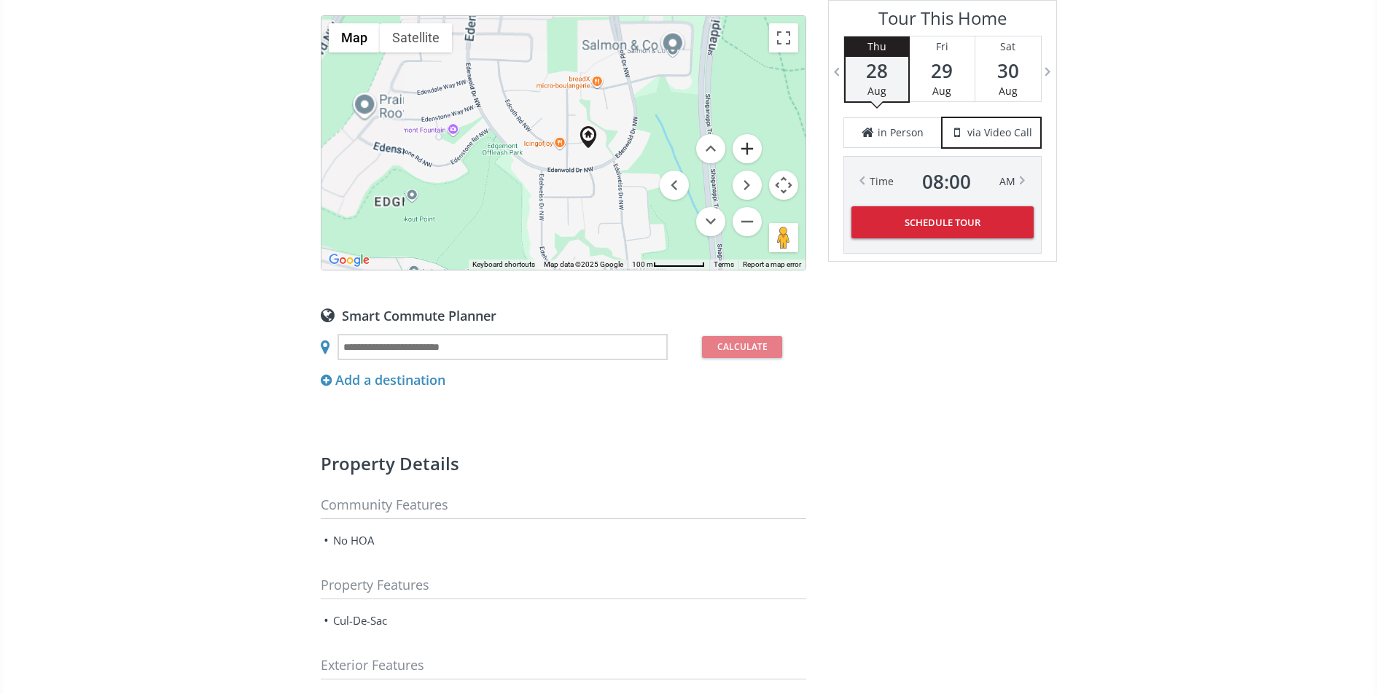
click at [750, 163] on button "Zoom in" at bounding box center [747, 148] width 29 height 29
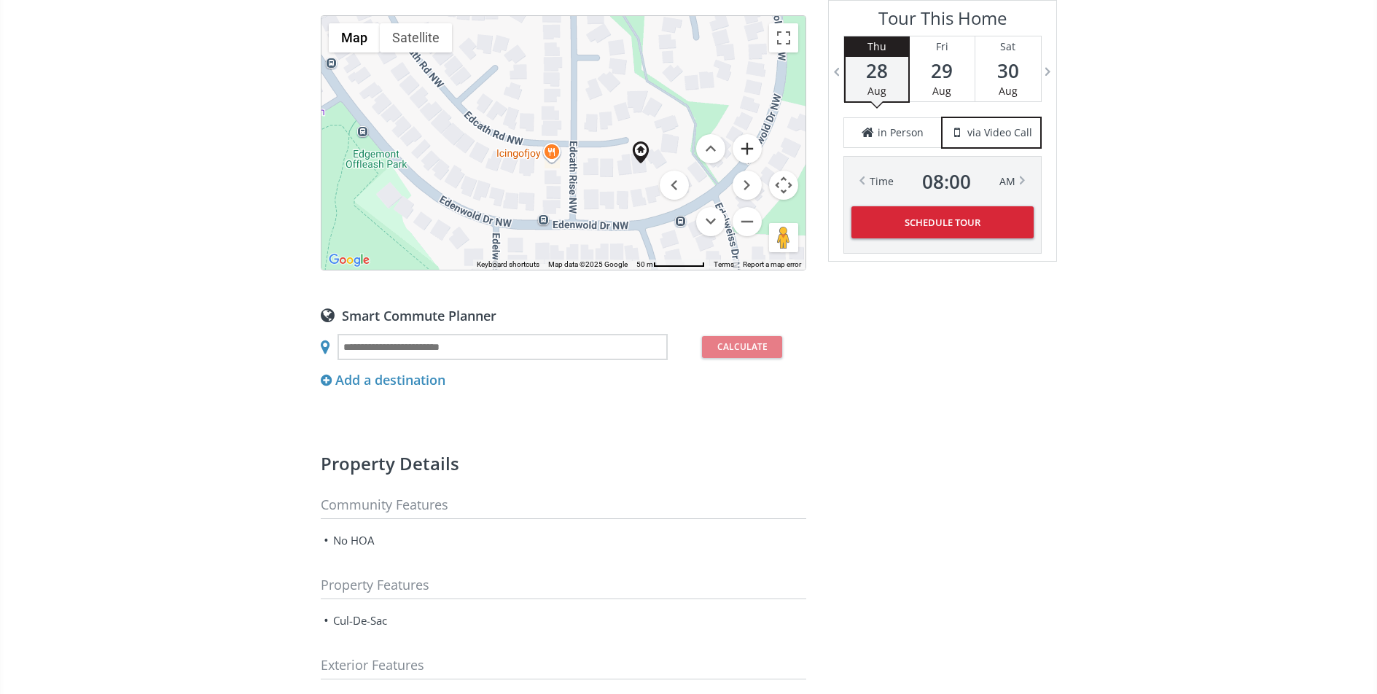
click at [750, 163] on button "Zoom in" at bounding box center [747, 148] width 29 height 29
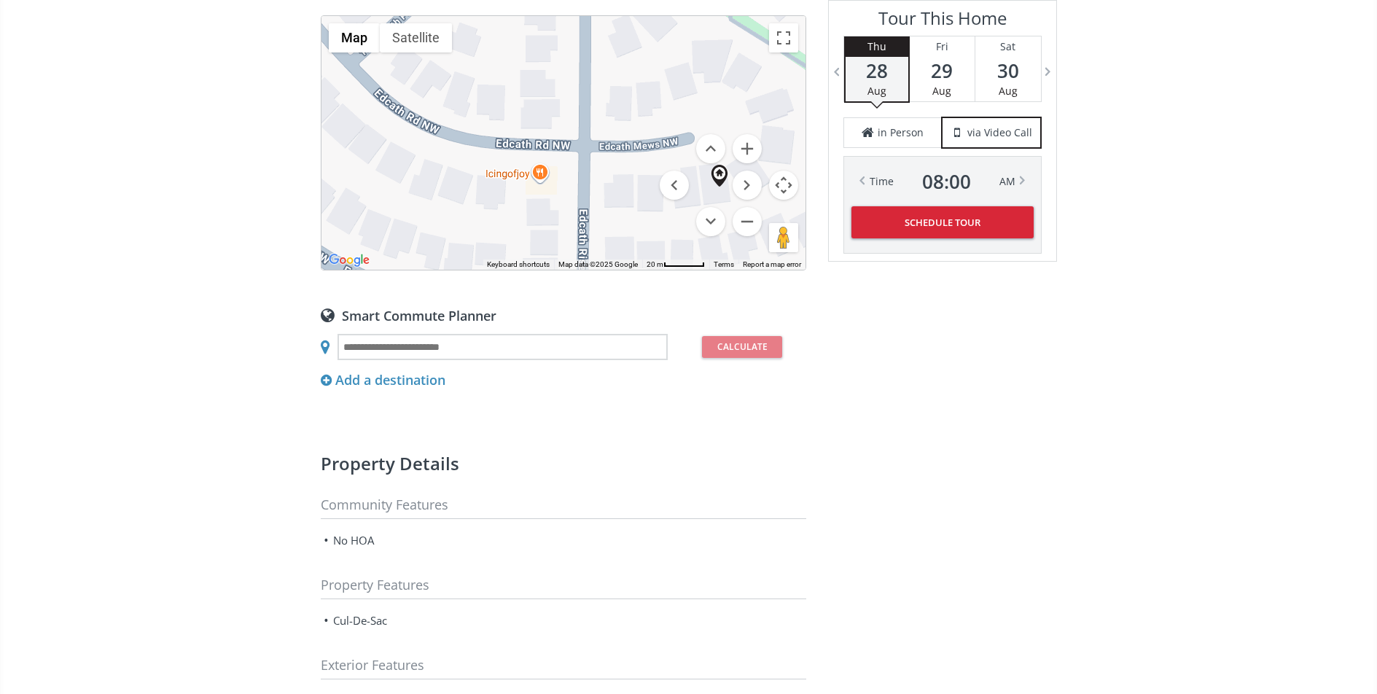
drag, startPoint x: 683, startPoint y: 220, endPoint x: 567, endPoint y: 217, distance: 116.0
click at [567, 217] on div "Map Terrain Satellite Labels Keyboard shortcuts Map Data Map data ©2025 Google …" at bounding box center [564, 143] width 484 height 254
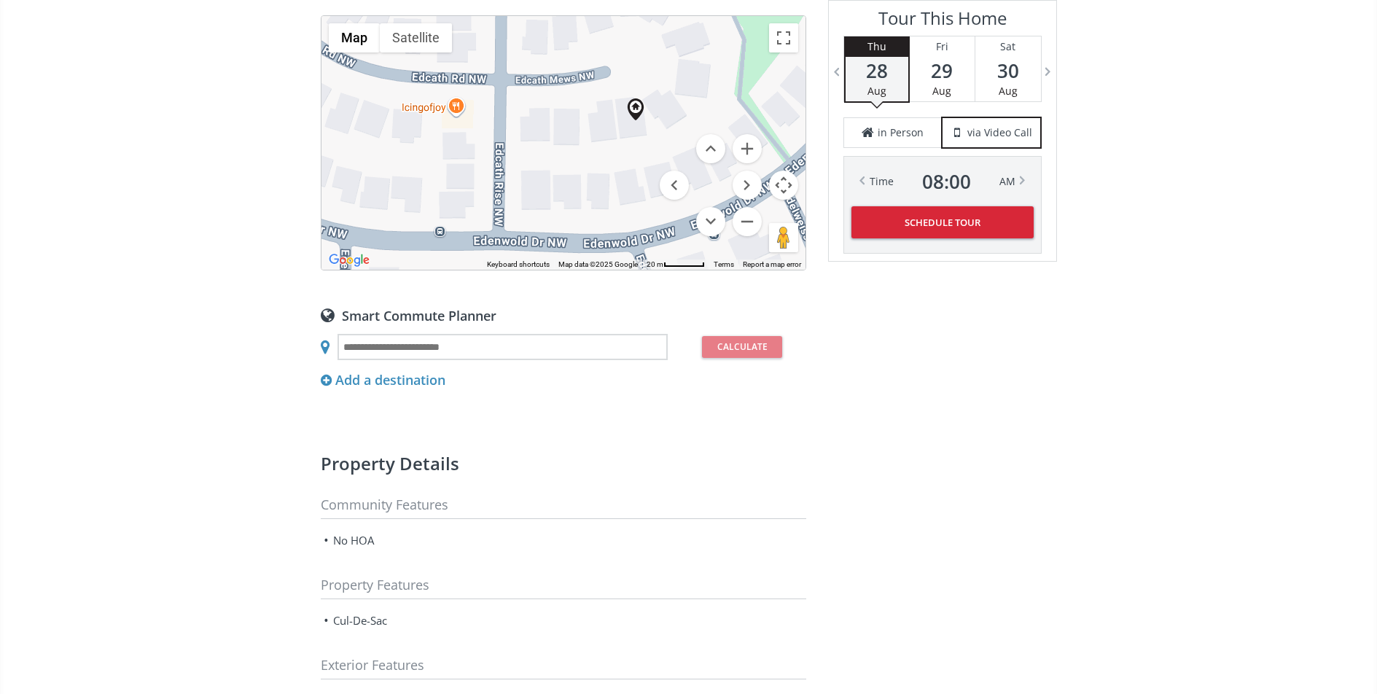
drag, startPoint x: 628, startPoint y: 232, endPoint x: 544, endPoint y: 164, distance: 107.8
click at [544, 164] on div at bounding box center [564, 143] width 484 height 254
click at [424, 53] on button "Satellite" at bounding box center [416, 37] width 72 height 29
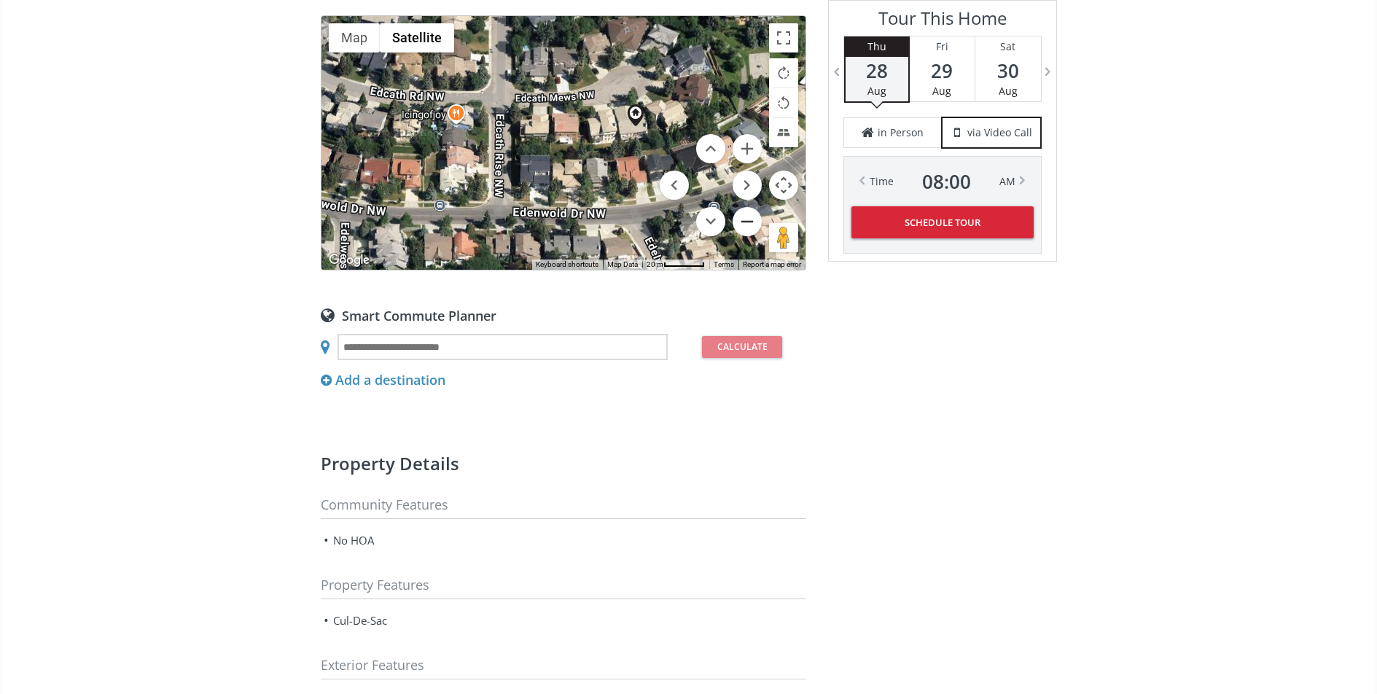
click at [755, 232] on button "Zoom out" at bounding box center [747, 221] width 29 height 29
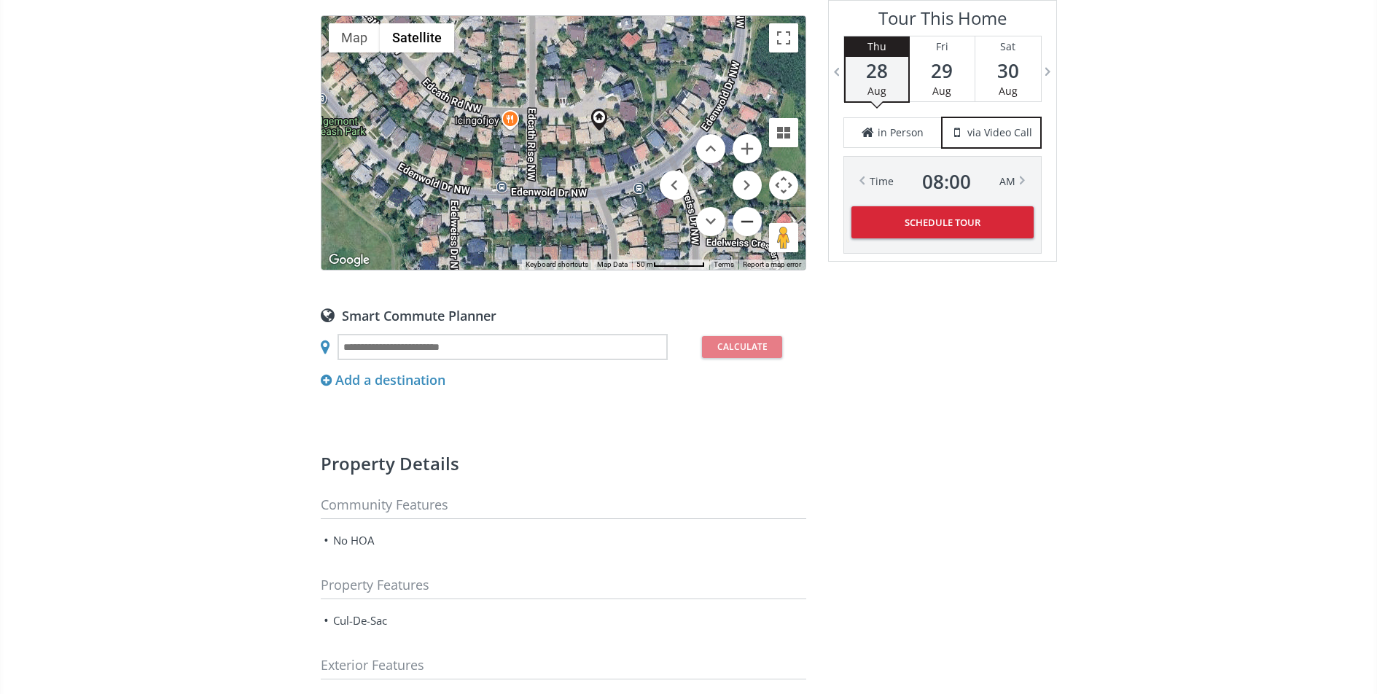
click at [756, 232] on button "Zoom out" at bounding box center [747, 221] width 29 height 29
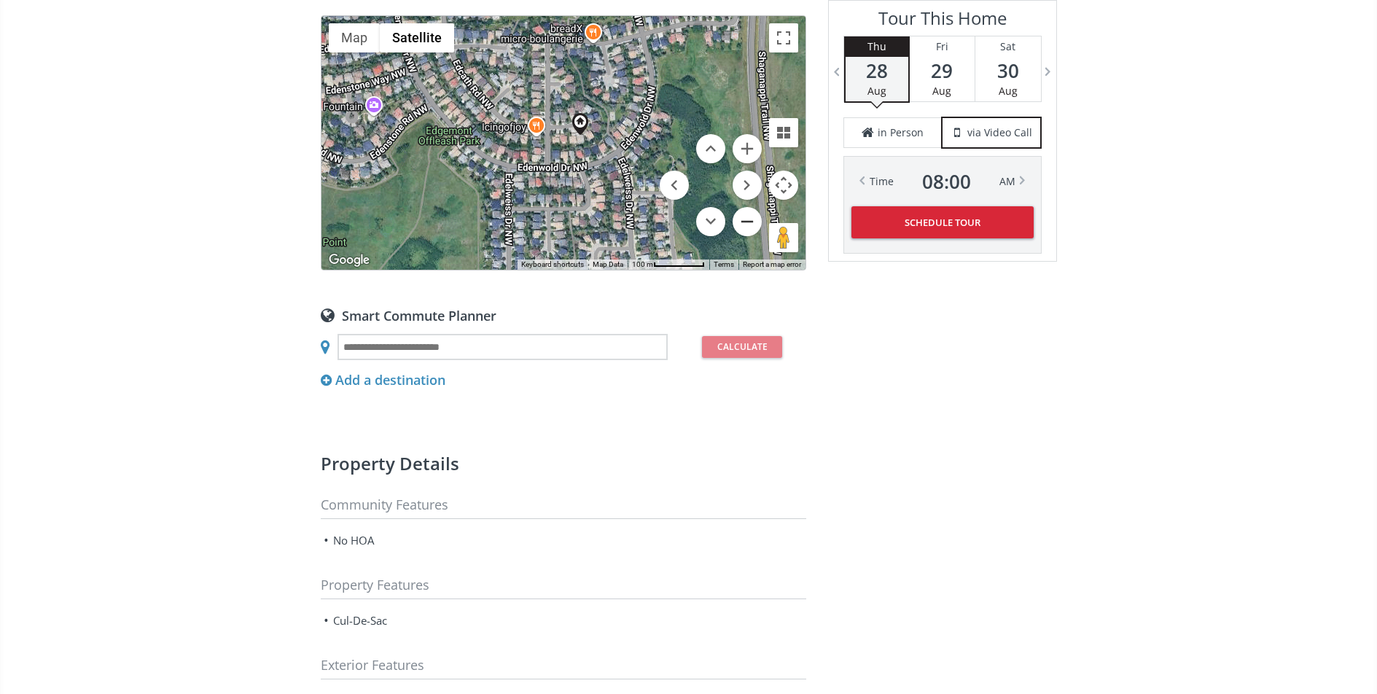
click at [758, 233] on button "Zoom out" at bounding box center [747, 221] width 29 height 29
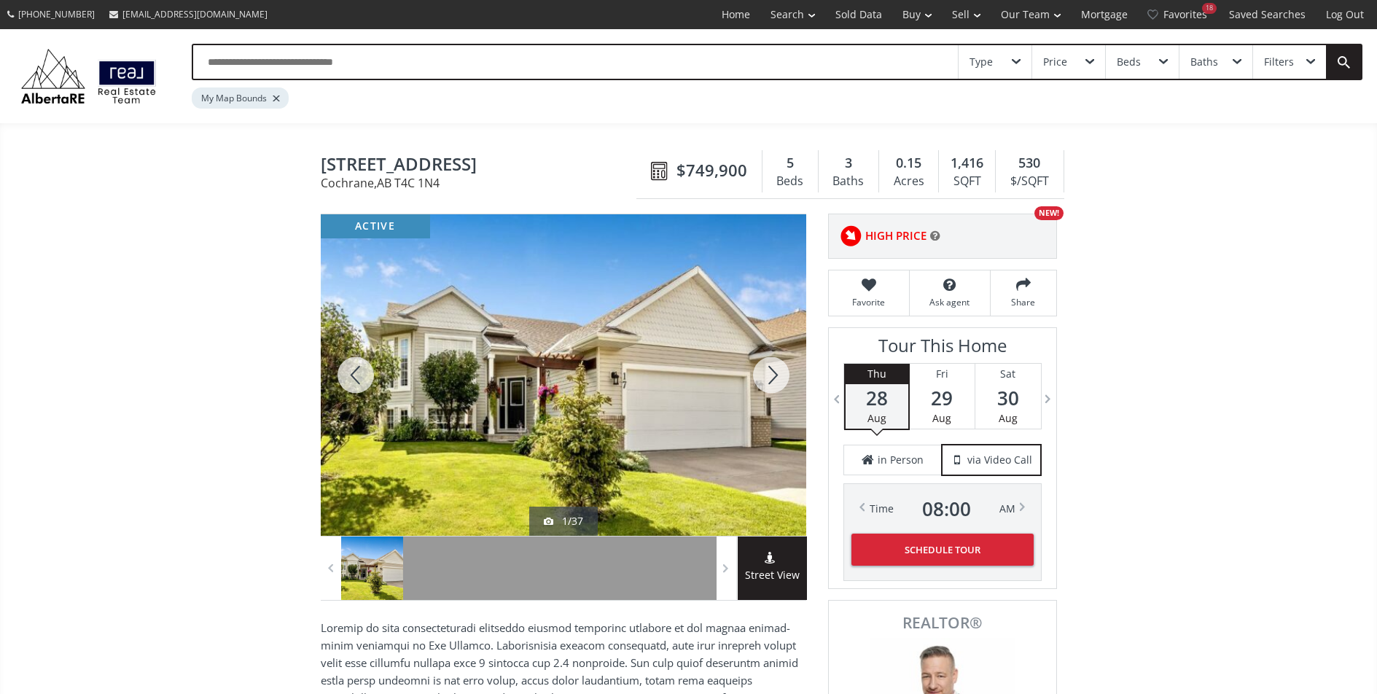
click at [768, 375] on div at bounding box center [771, 375] width 70 height 322
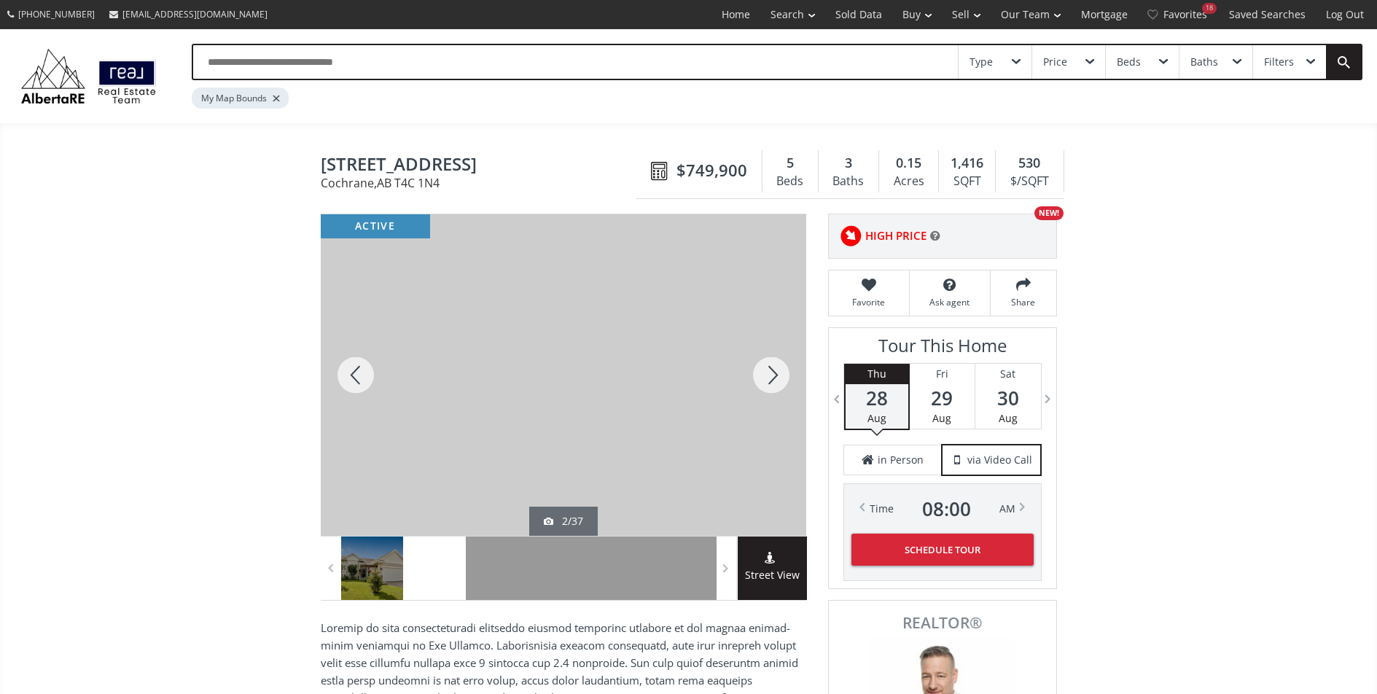
click at [768, 375] on div at bounding box center [771, 375] width 70 height 322
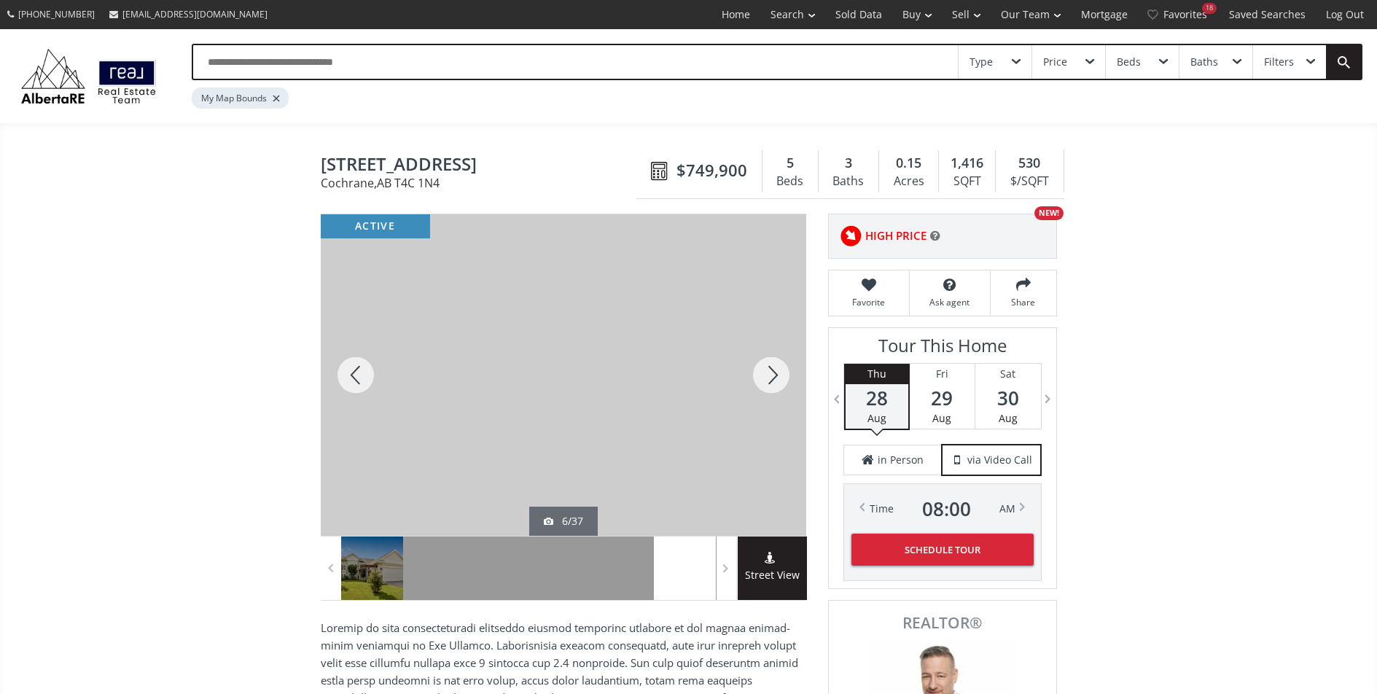
click at [768, 375] on div at bounding box center [771, 375] width 70 height 322
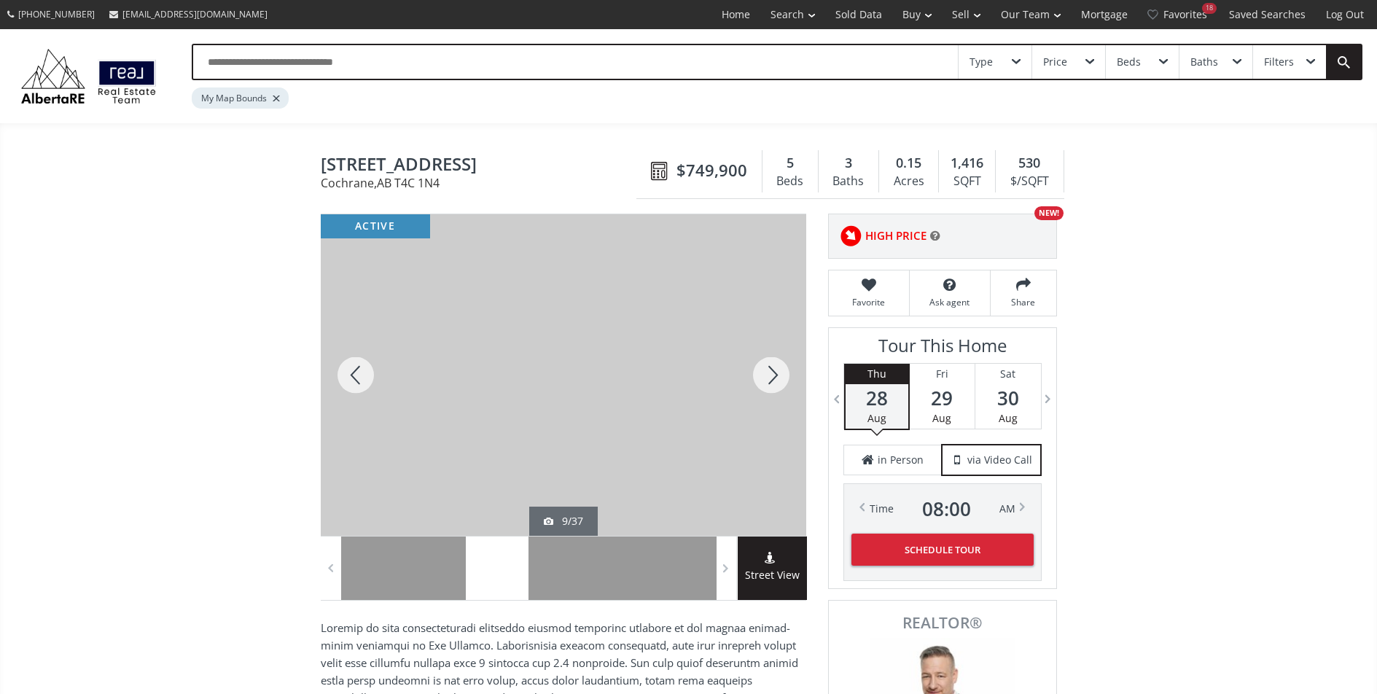
click at [768, 375] on div at bounding box center [771, 375] width 70 height 322
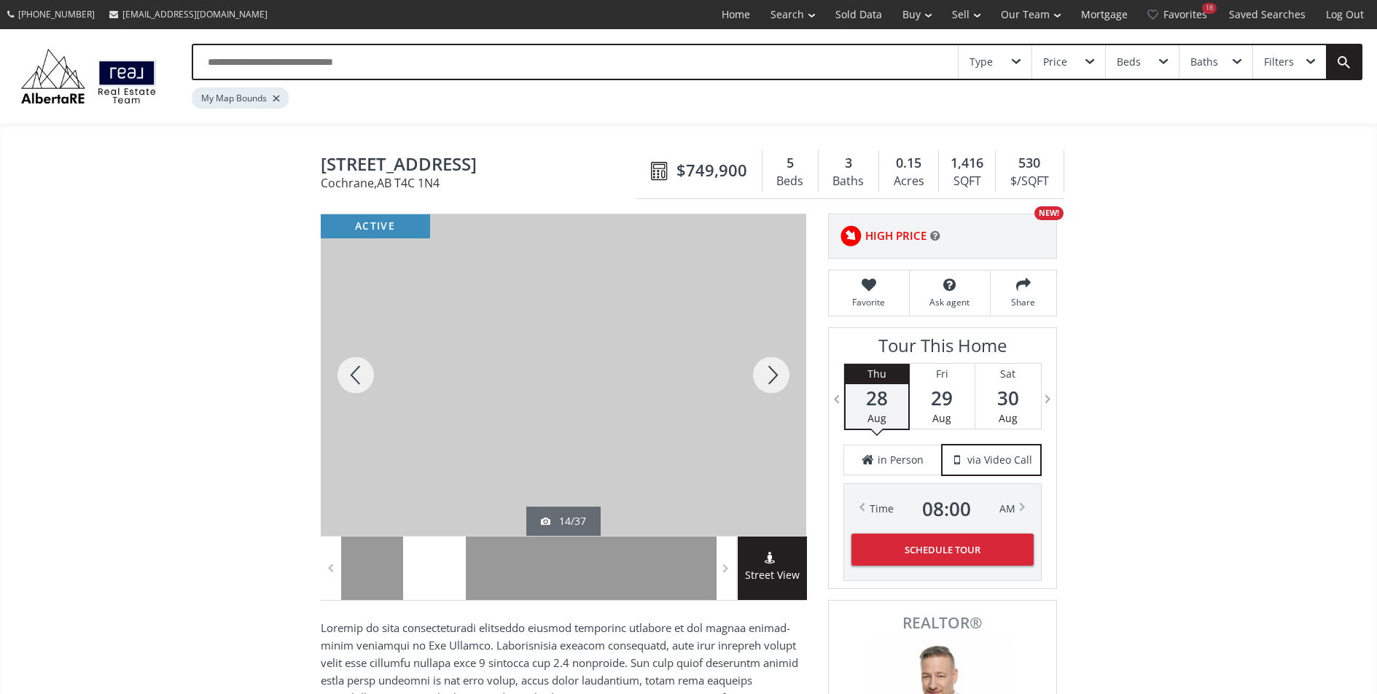
click at [768, 375] on div at bounding box center [771, 375] width 70 height 322
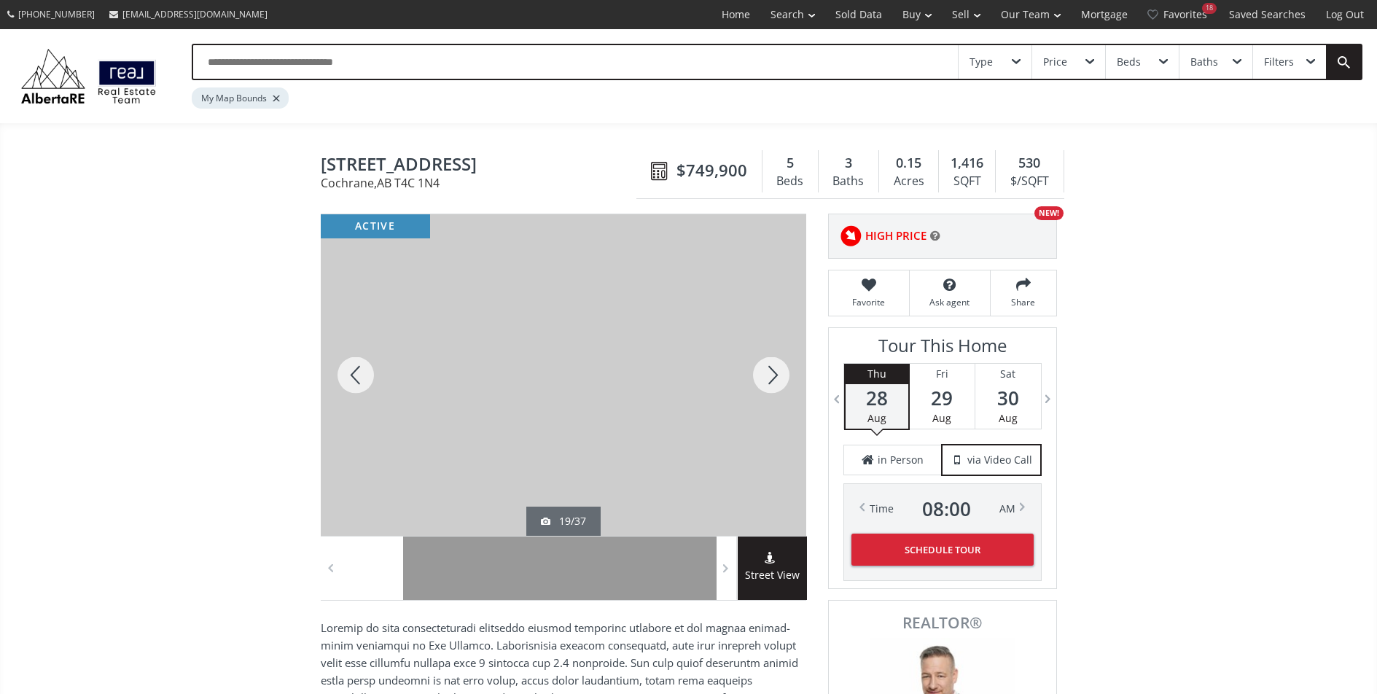
click at [768, 375] on div at bounding box center [771, 375] width 70 height 322
click at [763, 372] on div at bounding box center [771, 375] width 70 height 322
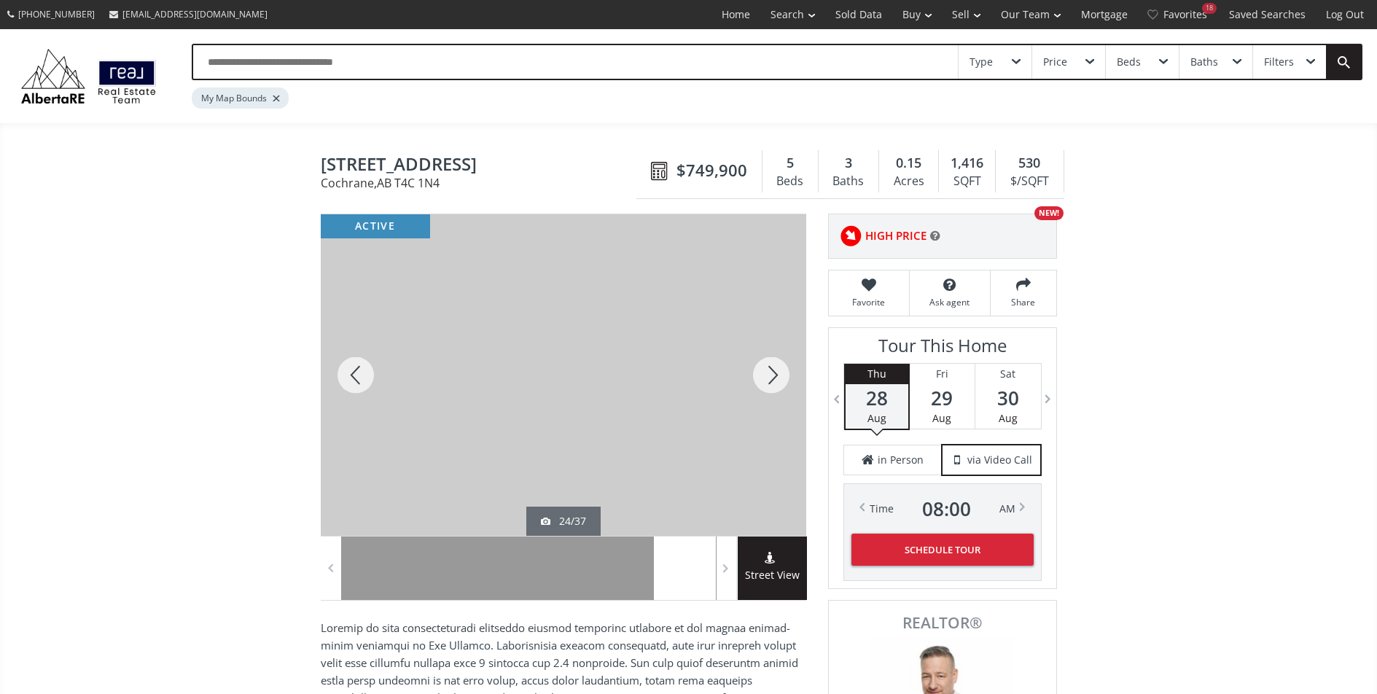
click at [763, 371] on div at bounding box center [771, 375] width 70 height 322
click at [762, 371] on div at bounding box center [771, 375] width 70 height 322
click at [761, 371] on div at bounding box center [771, 375] width 70 height 322
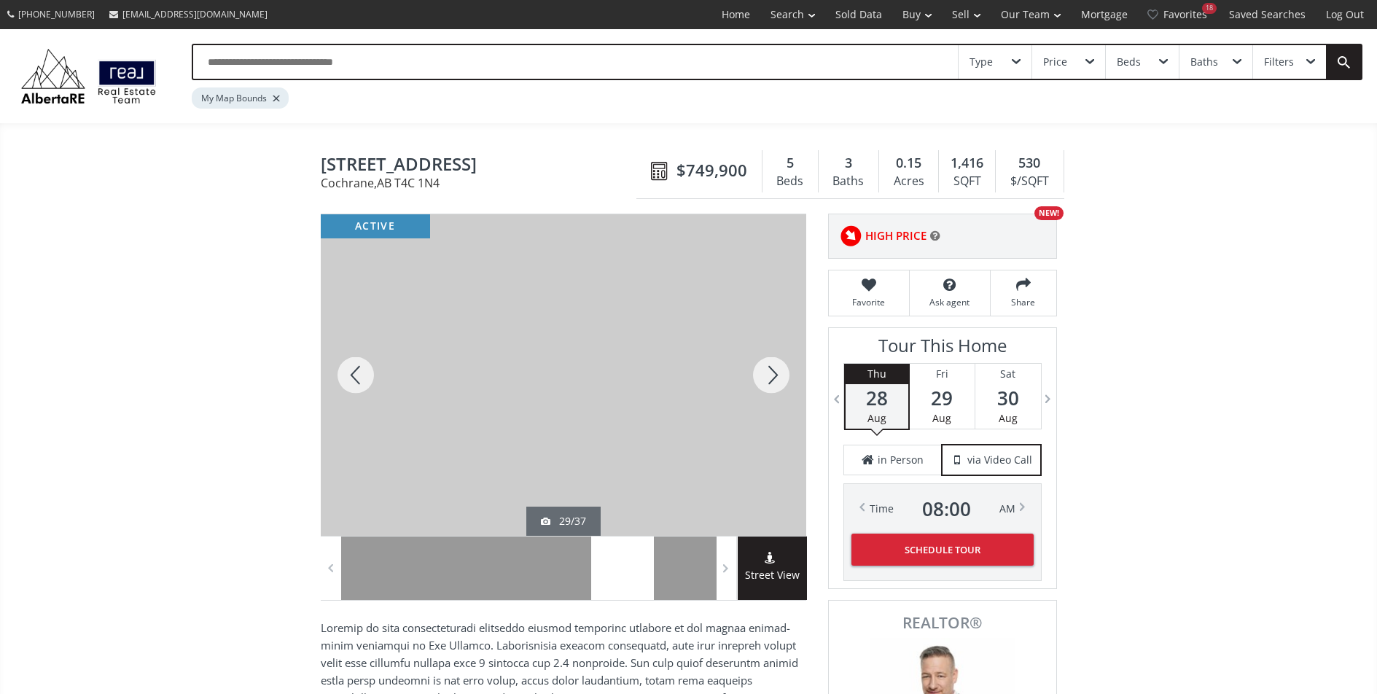
click at [761, 371] on div at bounding box center [771, 375] width 70 height 322
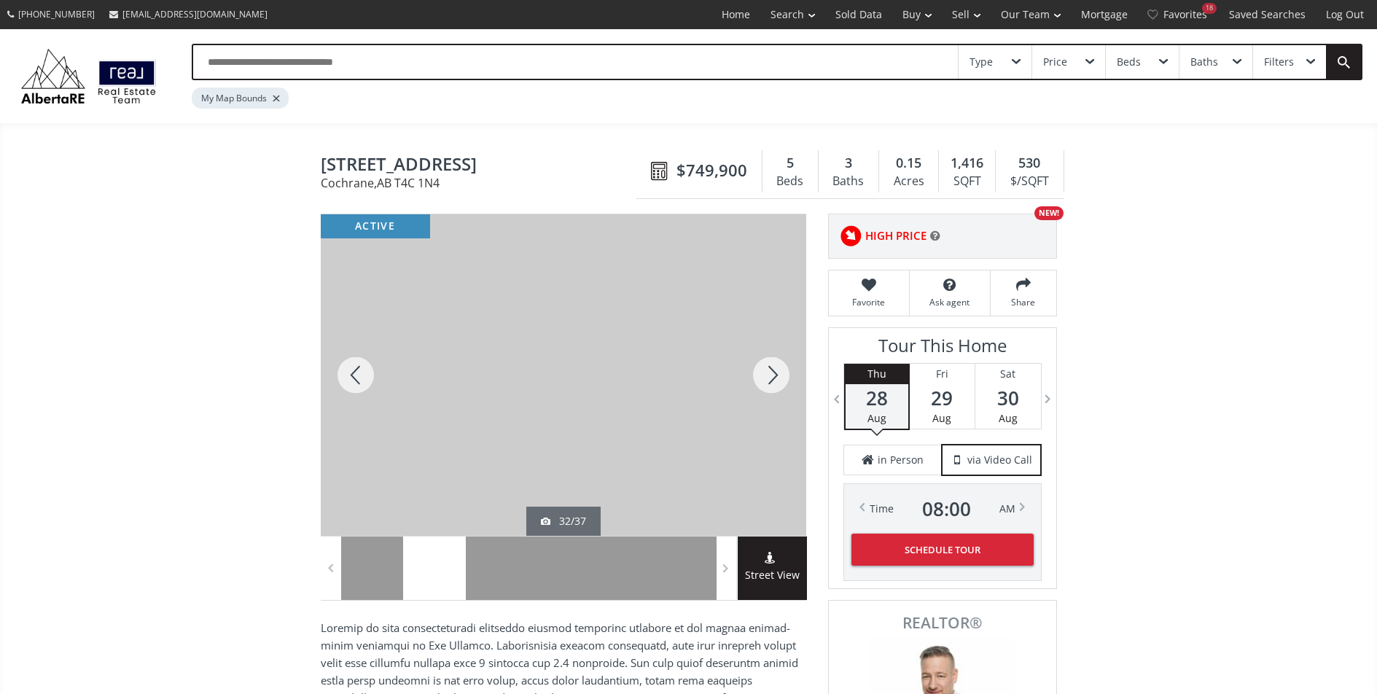
click at [761, 371] on div at bounding box center [771, 375] width 70 height 322
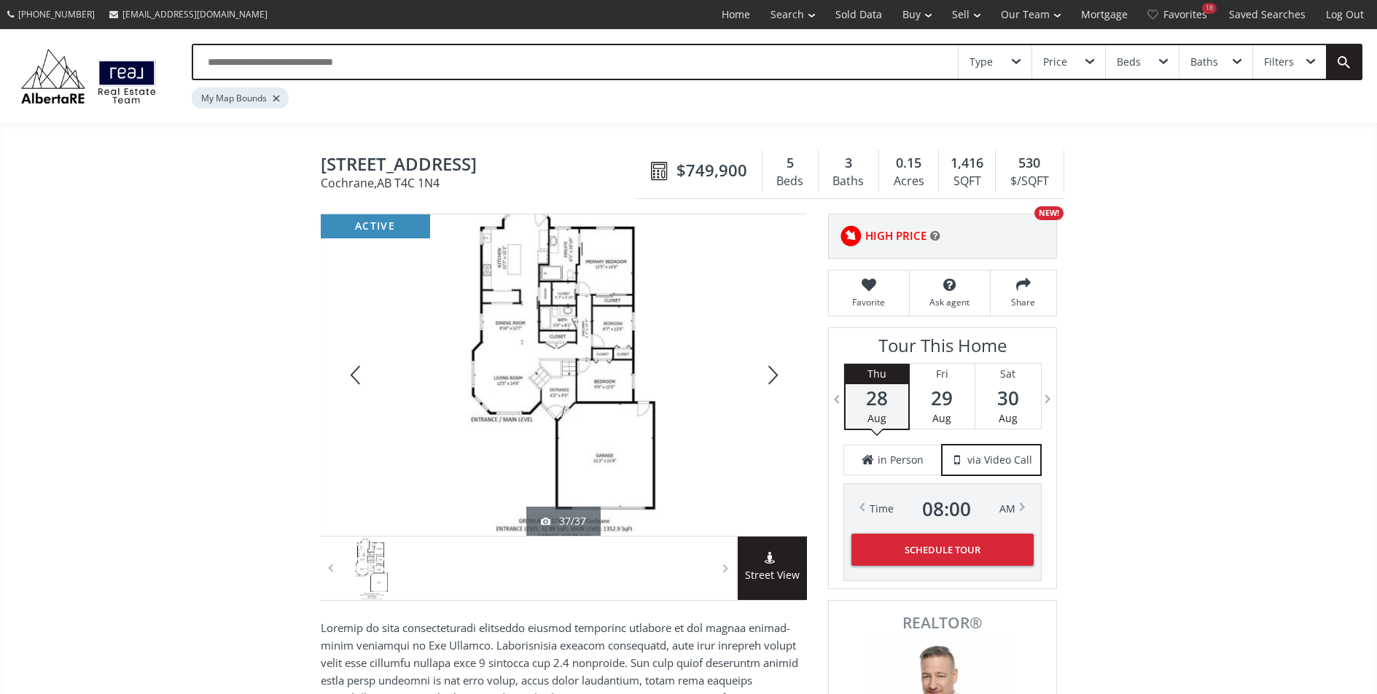
click at [761, 371] on div at bounding box center [771, 375] width 70 height 322
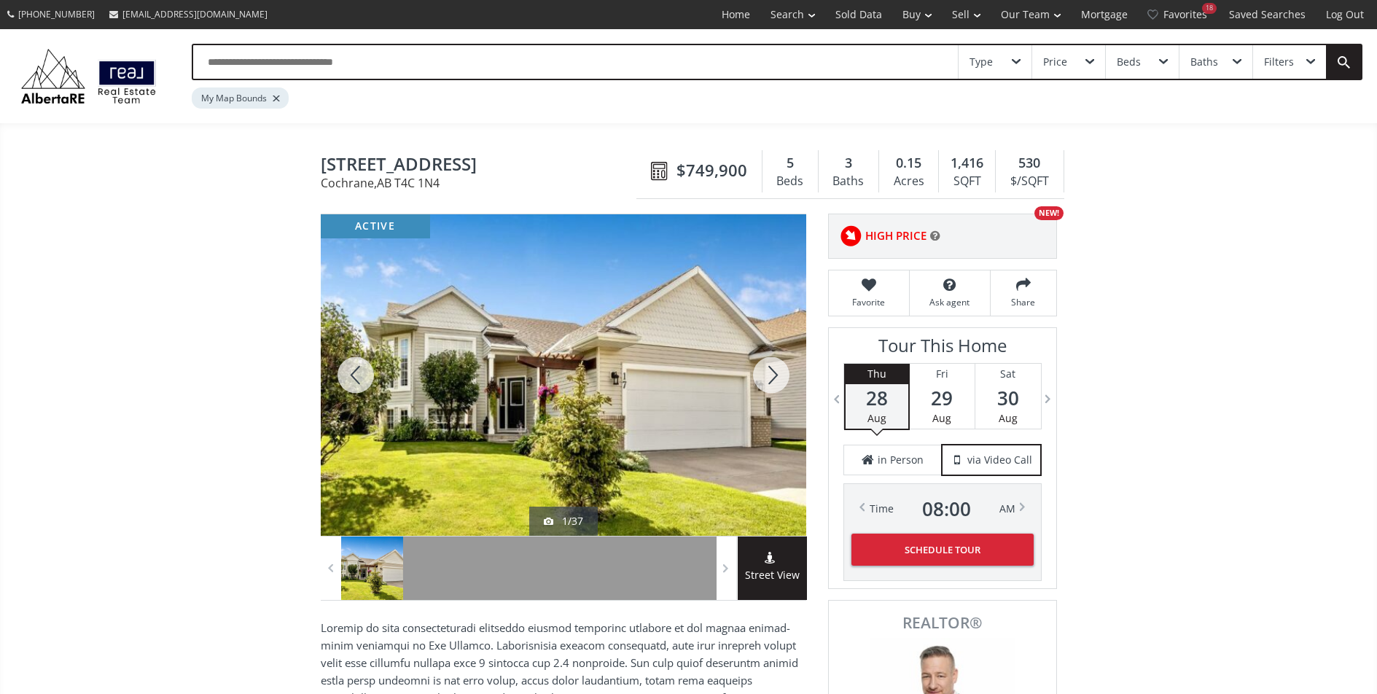
click at [761, 371] on div at bounding box center [771, 375] width 70 height 322
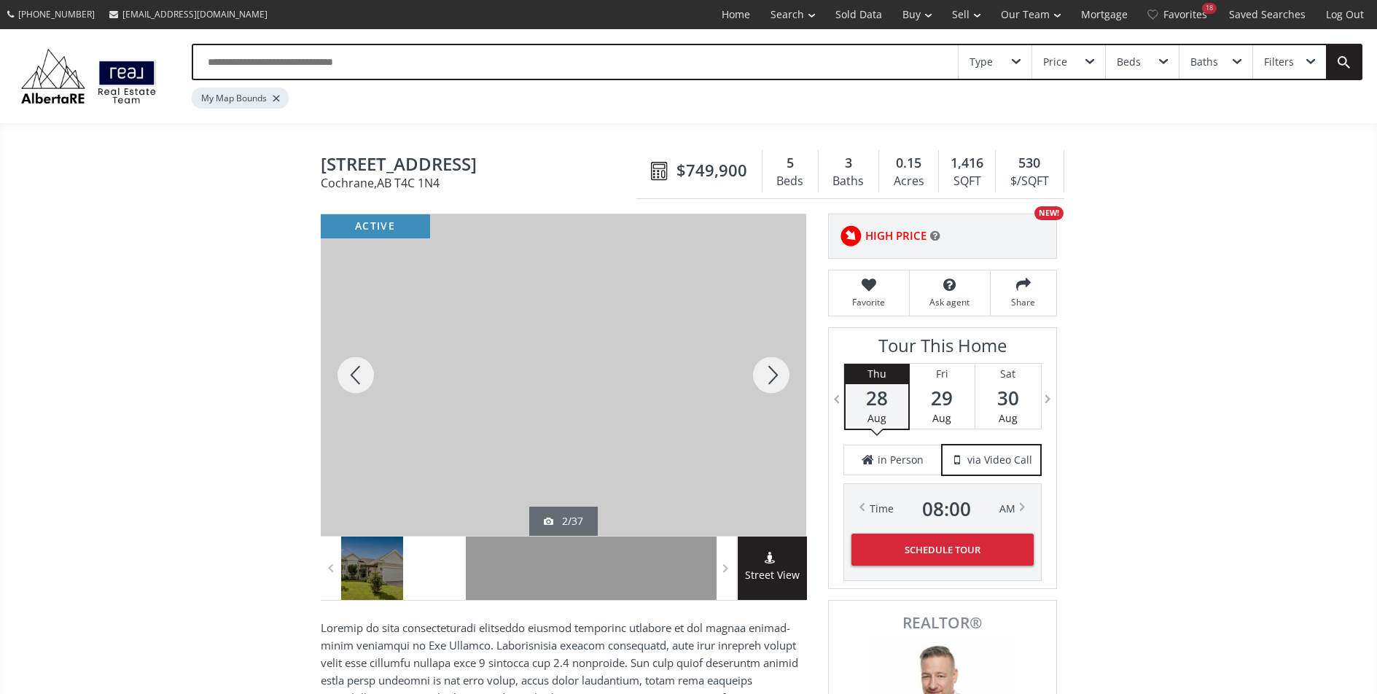
click at [761, 371] on div at bounding box center [771, 375] width 70 height 322
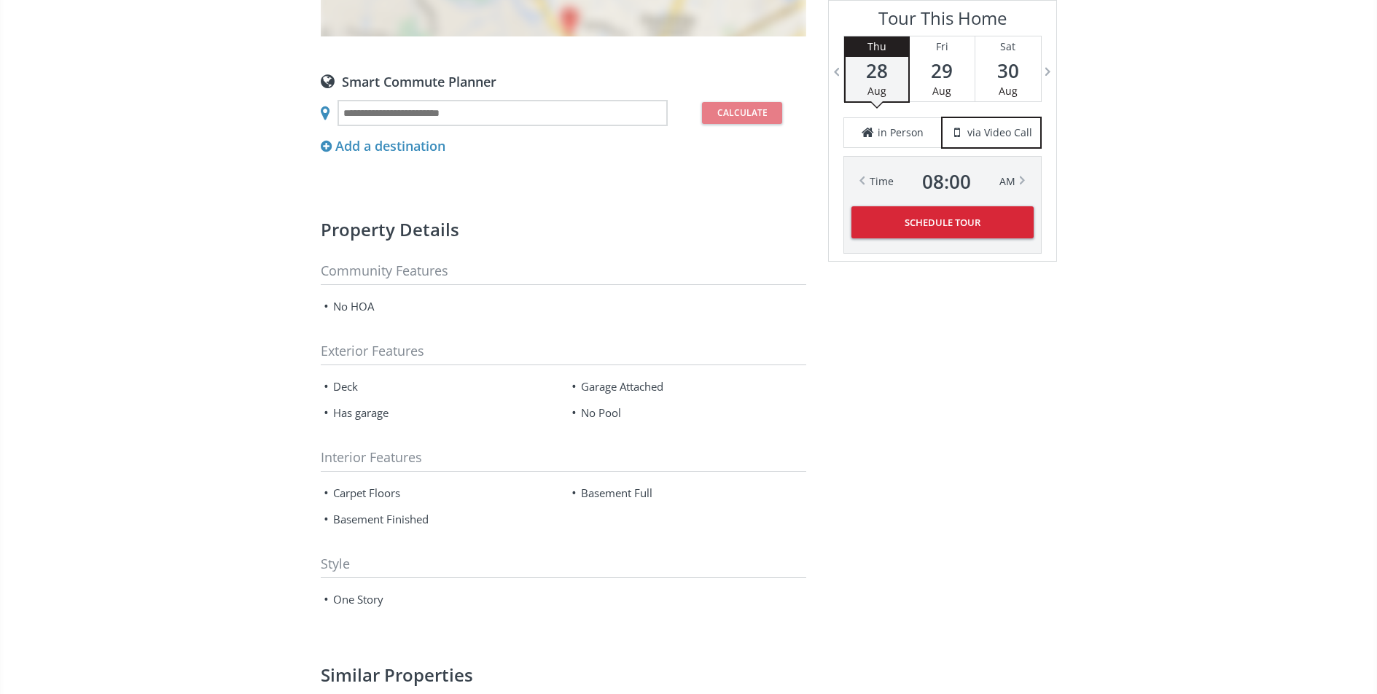
scroll to position [1560, 0]
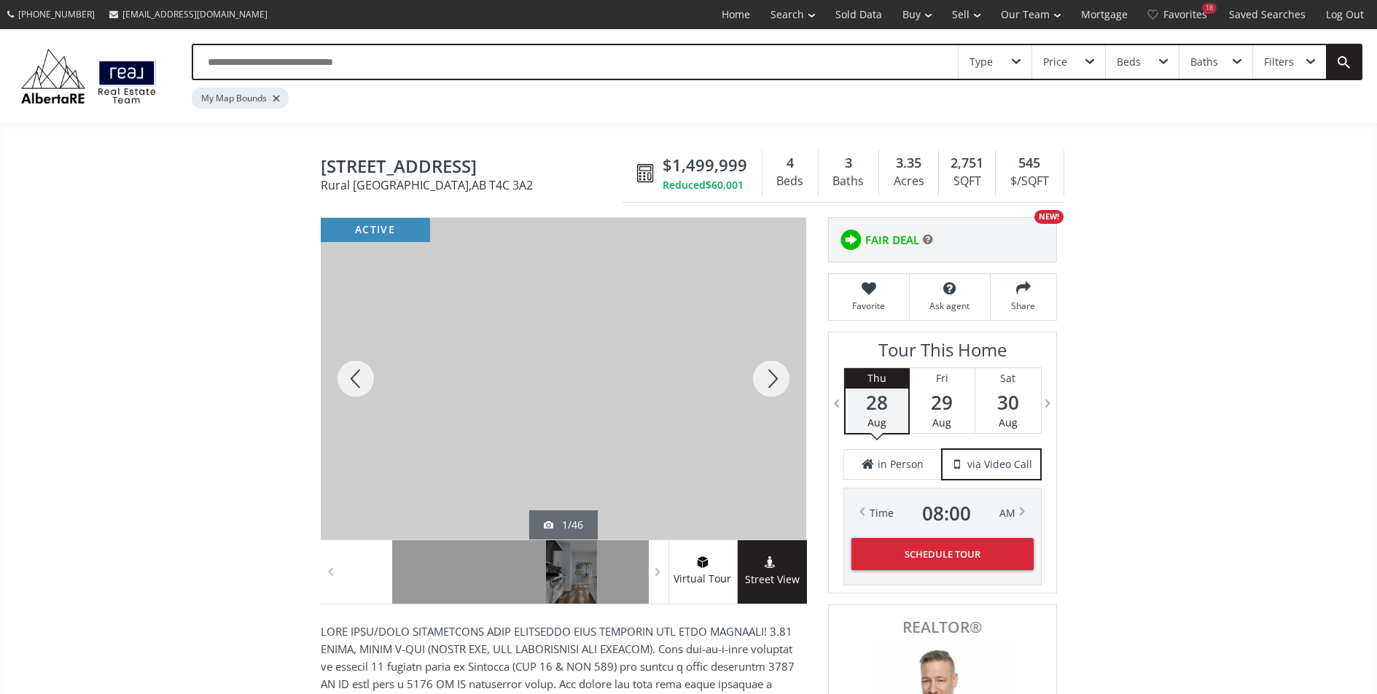
drag, startPoint x: 573, startPoint y: 263, endPoint x: 564, endPoint y: 266, distance: 9.9
click at [564, 266] on div at bounding box center [557, 379] width 486 height 322
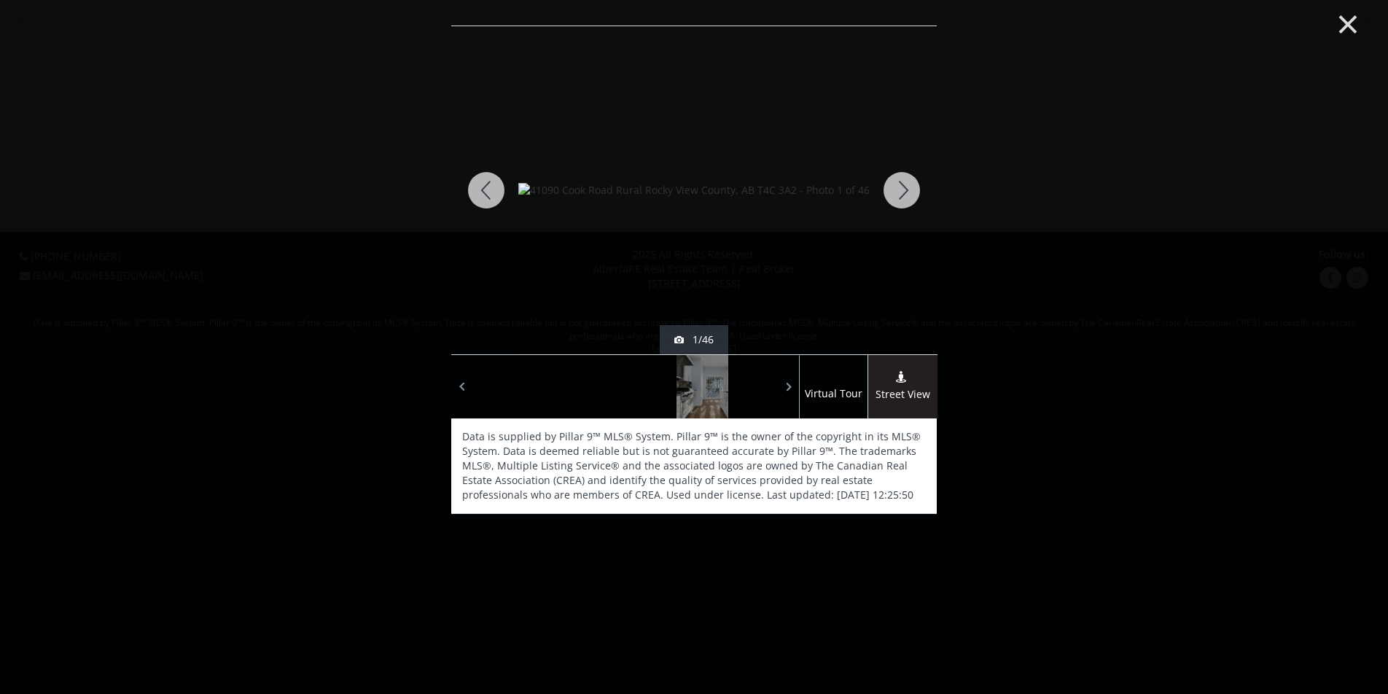
click at [1351, 28] on button "×" at bounding box center [1348, 23] width 80 height 60
